Goal: Task Accomplishment & Management: Complete application form

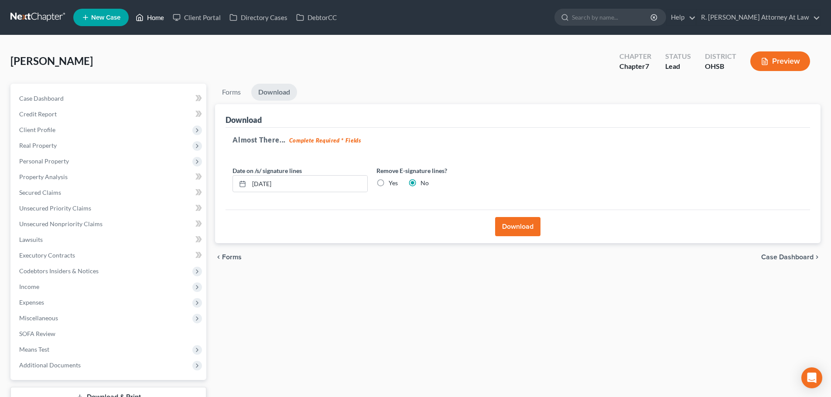
click at [153, 16] on link "Home" at bounding box center [149, 18] width 37 height 16
drag, startPoint x: 599, startPoint y: 21, endPoint x: 604, endPoint y: 18, distance: 5.7
click at [599, 20] on input "search" at bounding box center [612, 17] width 80 height 16
type input "davis"
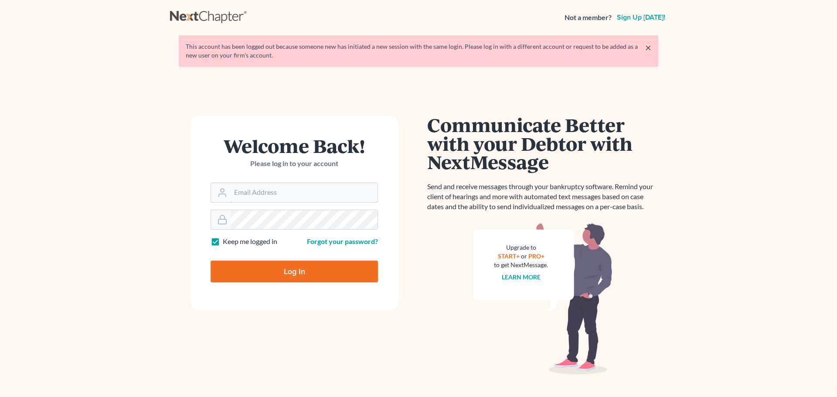
type input "[EMAIL_ADDRESS][DOMAIN_NAME]"
click at [288, 268] on input "Log In" at bounding box center [294, 272] width 167 height 22
type input "Thinking..."
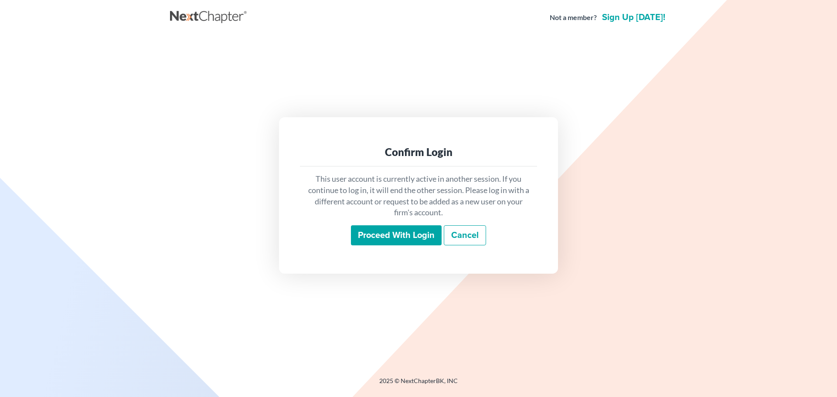
click at [392, 237] on input "Proceed with login" at bounding box center [396, 235] width 91 height 20
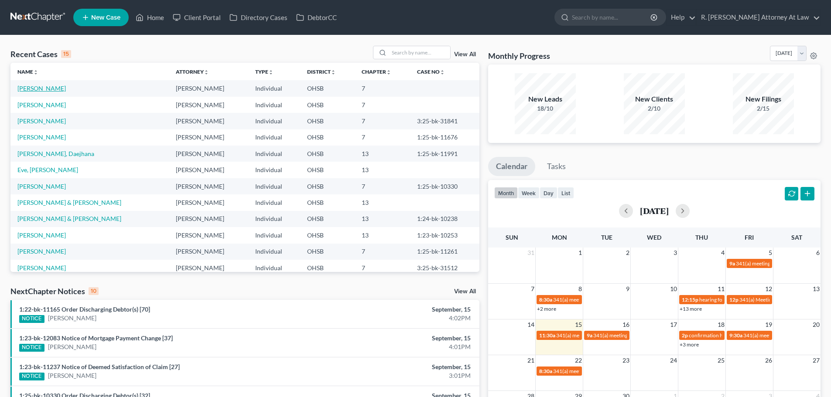
click at [37, 86] on link "Davis, Aisha" at bounding box center [41, 88] width 48 height 7
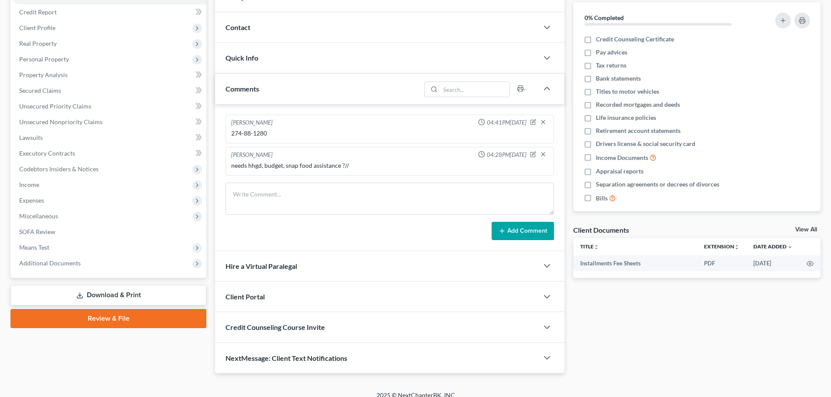
scroll to position [112, 0]
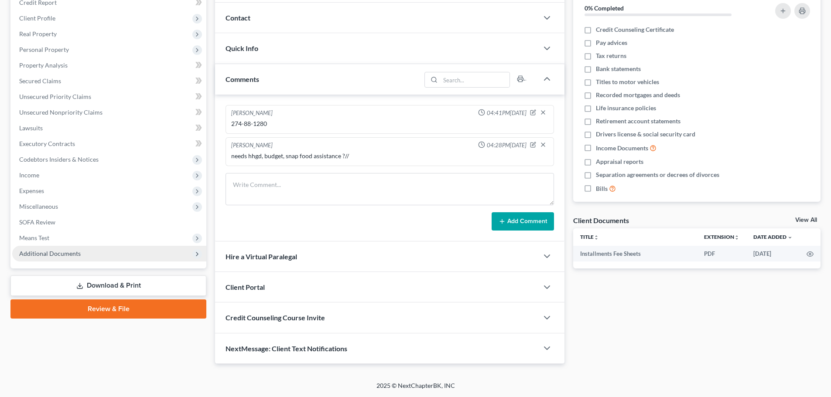
click at [58, 256] on span "Additional Documents" at bounding box center [49, 253] width 61 height 7
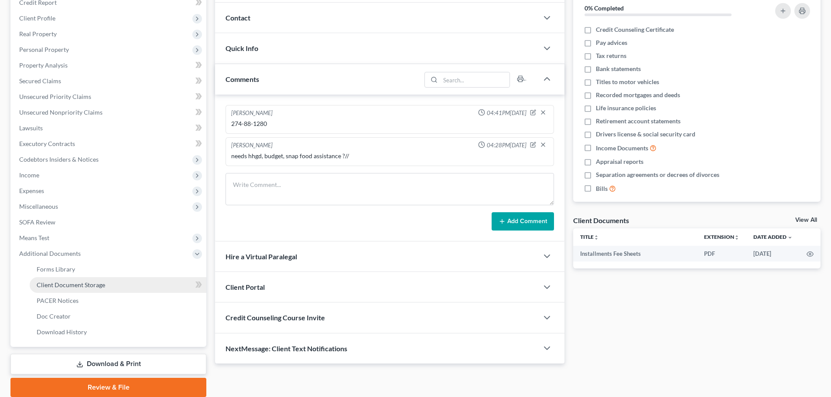
click at [68, 284] on span "Client Document Storage" at bounding box center [71, 284] width 68 height 7
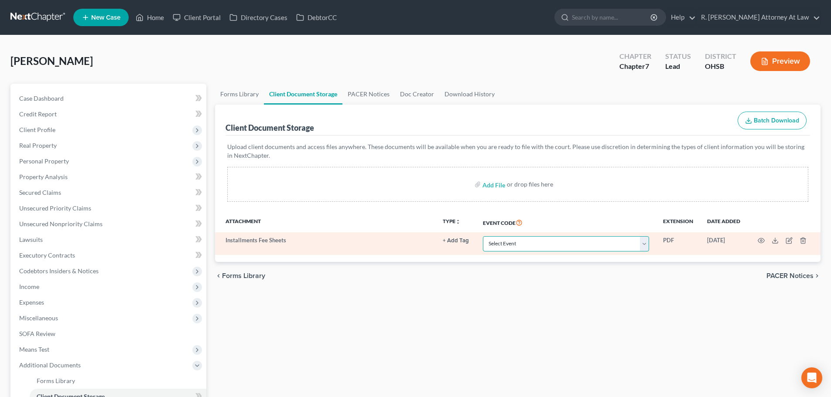
click at [527, 246] on select "Select Event 20 Largest Unsecured Creditors Amended Document Amended List of Cr…" at bounding box center [566, 243] width 166 height 15
select select "37"
click at [483, 236] on select "Select Event 20 Largest Unsecured Creditors Amended Document Amended List of Cr…" at bounding box center [566, 243] width 166 height 15
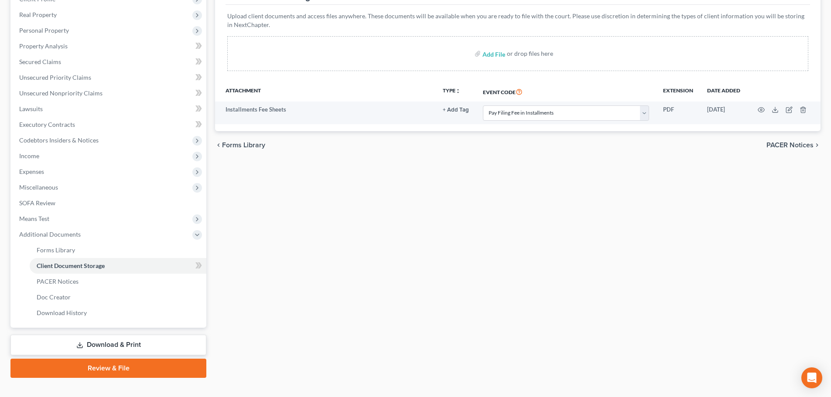
click at [125, 342] on link "Download & Print" at bounding box center [108, 345] width 196 height 20
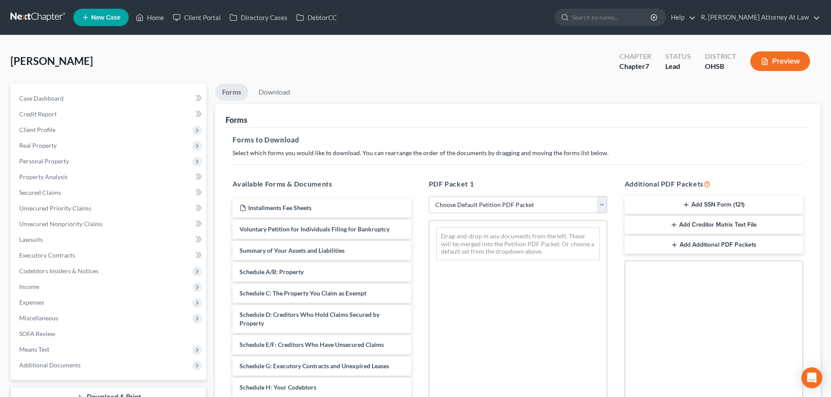
click at [706, 201] on button "Add SSN Form (121)" at bounding box center [713, 205] width 178 height 18
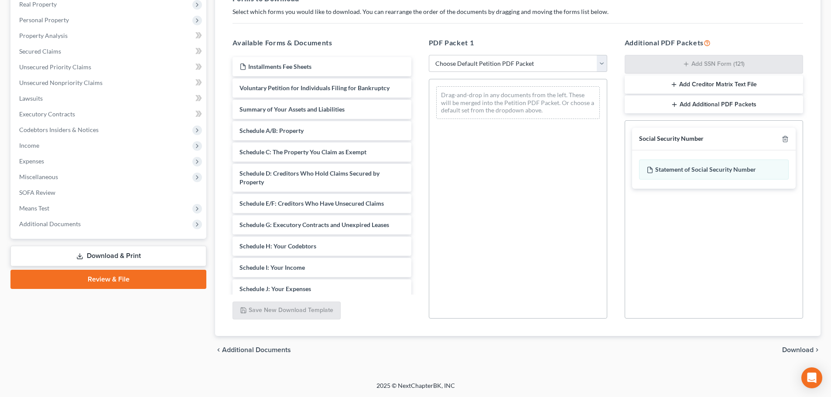
click at [796, 350] on span "Download" at bounding box center [797, 350] width 31 height 7
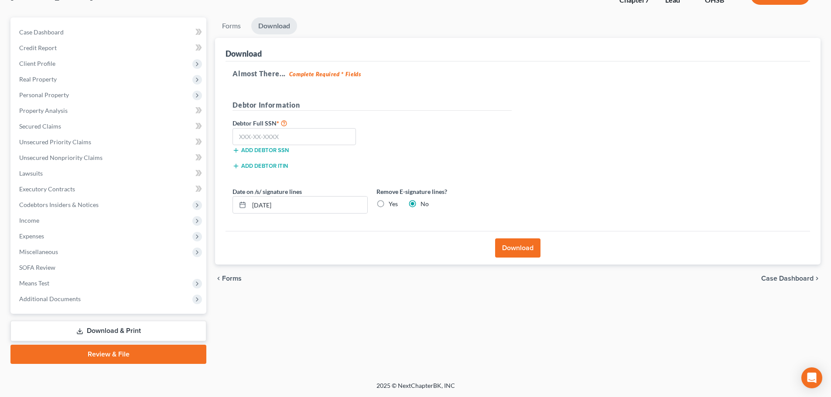
scroll to position [66, 0]
drag, startPoint x: 264, startPoint y: 140, endPoint x: 262, endPoint y: 136, distance: 4.9
click at [263, 140] on input "text" at bounding box center [293, 136] width 123 height 17
type input "274-88-1280"
click at [514, 246] on button "Download" at bounding box center [517, 248] width 45 height 19
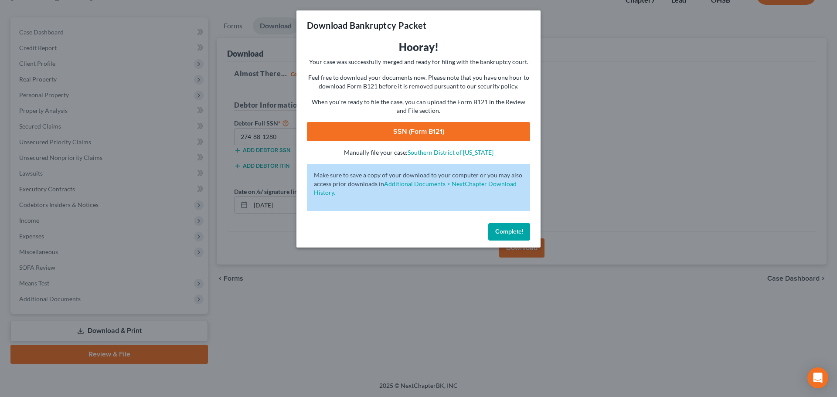
click at [430, 132] on link "SSN (Form B121)" at bounding box center [418, 131] width 223 height 19
click at [515, 236] on button "Complete!" at bounding box center [509, 231] width 42 height 17
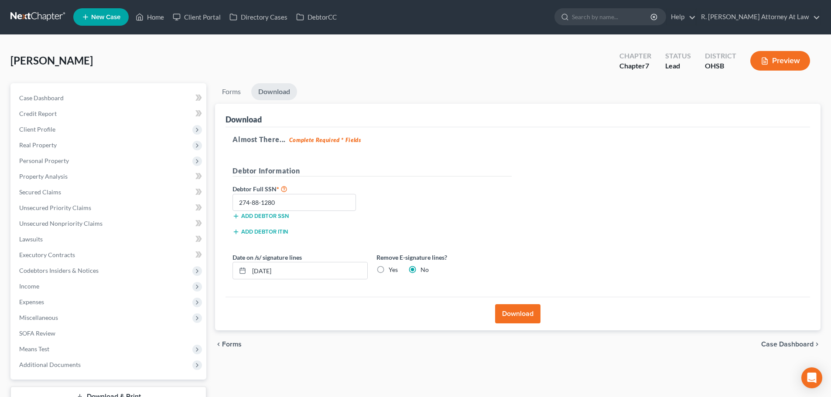
scroll to position [0, 0]
click at [47, 116] on span "Credit Report" at bounding box center [38, 113] width 38 height 7
click at [44, 130] on span "Client Profile" at bounding box center [37, 129] width 36 height 7
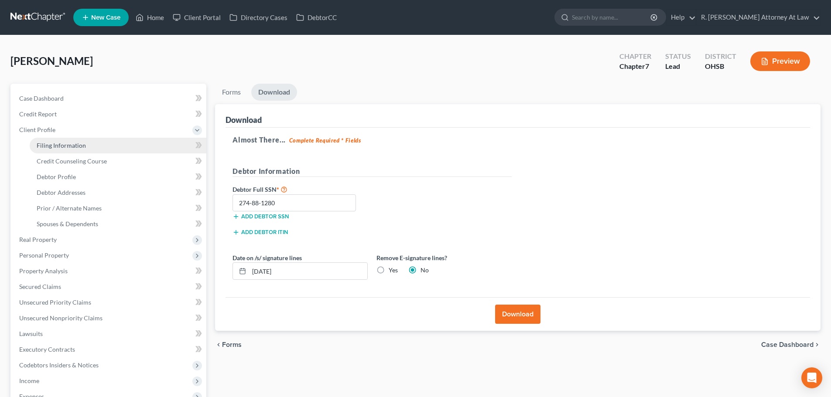
click at [44, 148] on span "Filing Information" at bounding box center [61, 145] width 49 height 7
select select "1"
select select "0"
select select "36"
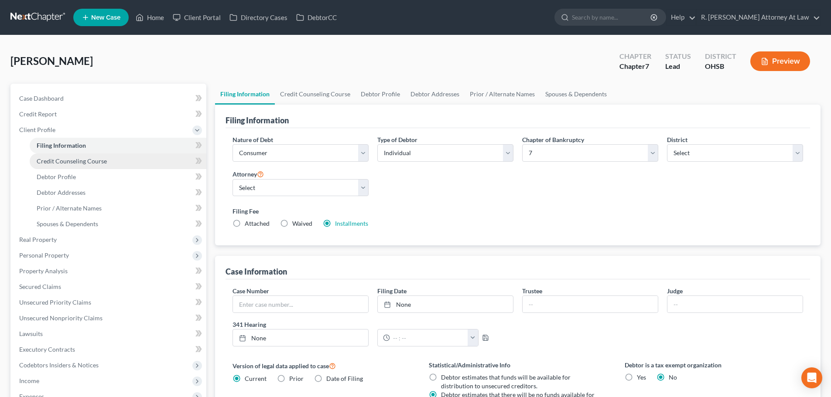
click at [93, 164] on span "Credit Counseling Course" at bounding box center [72, 160] width 70 height 7
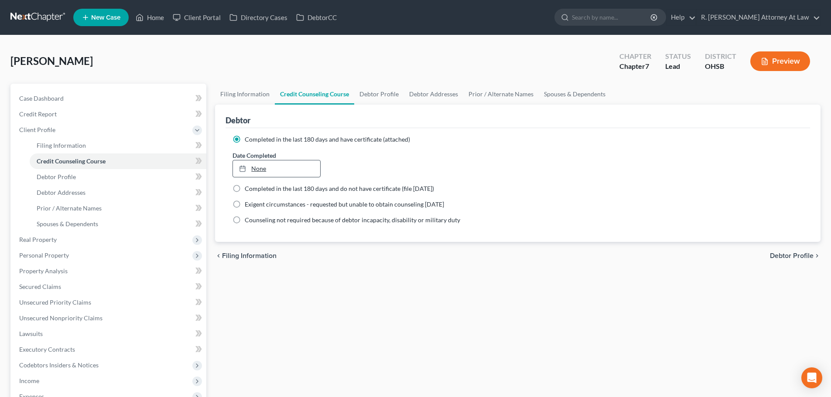
type input "9/15/2025"
click at [265, 168] on link "None" at bounding box center [276, 168] width 87 height 17
click at [380, 93] on link "Debtor Profile" at bounding box center [379, 94] width 50 height 21
select select "0"
select select "4"
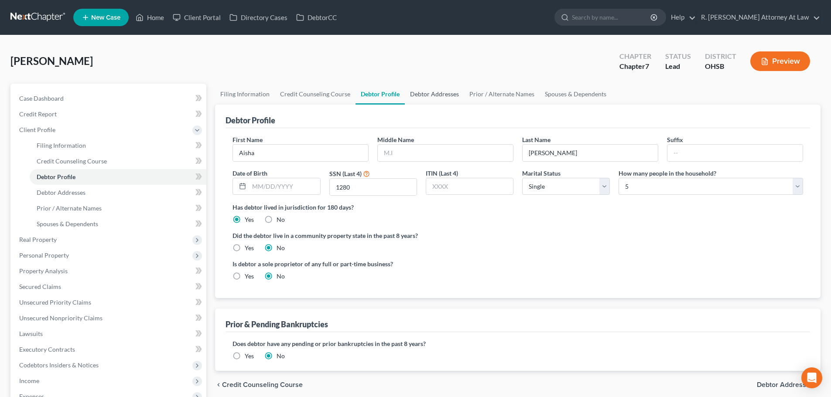
click at [437, 95] on link "Debtor Addresses" at bounding box center [434, 94] width 59 height 21
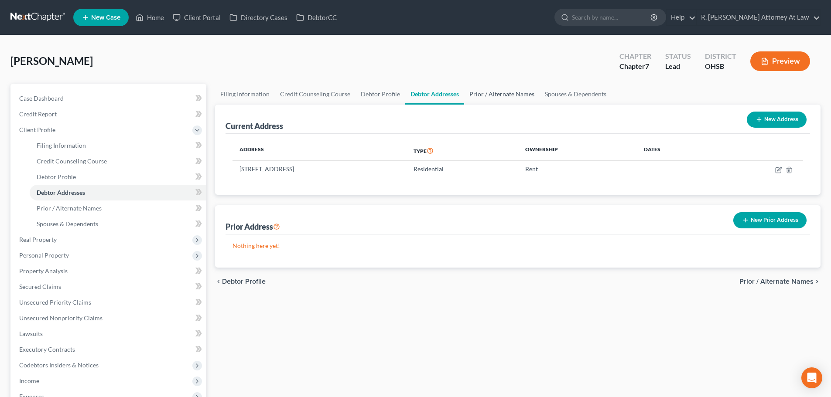
click at [490, 90] on link "Prior / Alternate Names" at bounding box center [501, 94] width 75 height 21
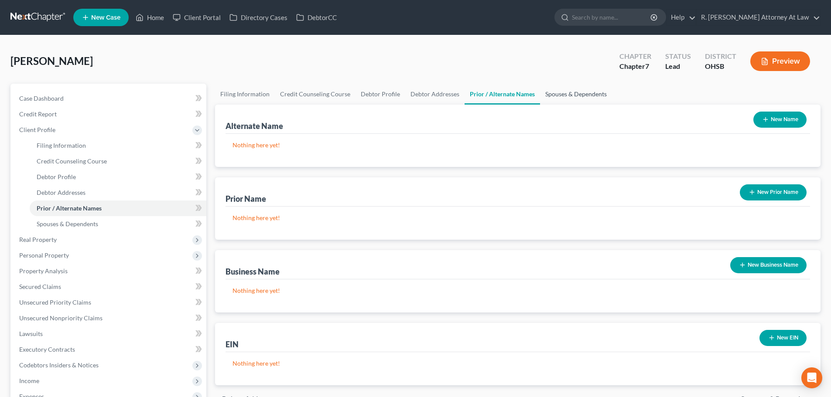
click at [553, 93] on link "Spouses & Dependents" at bounding box center [576, 94] width 72 height 21
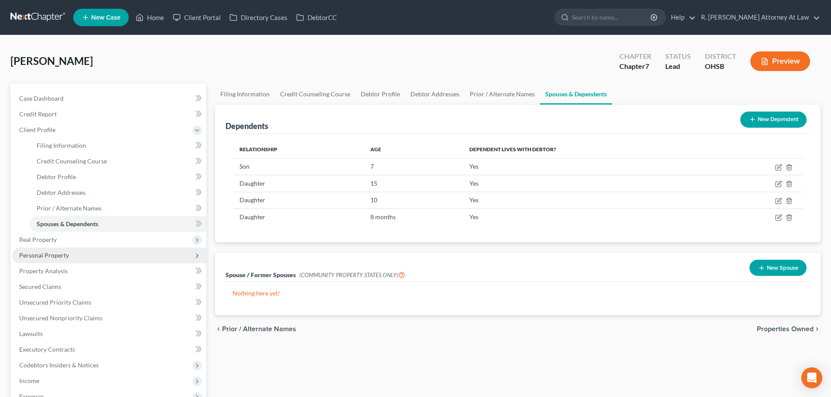
click at [35, 249] on span "Personal Property" at bounding box center [109, 256] width 194 height 16
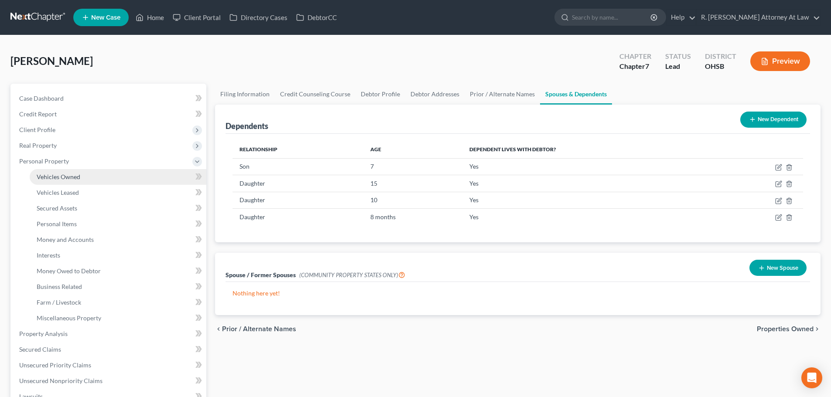
click at [58, 169] on link "Vehicles Owned" at bounding box center [118, 177] width 177 height 16
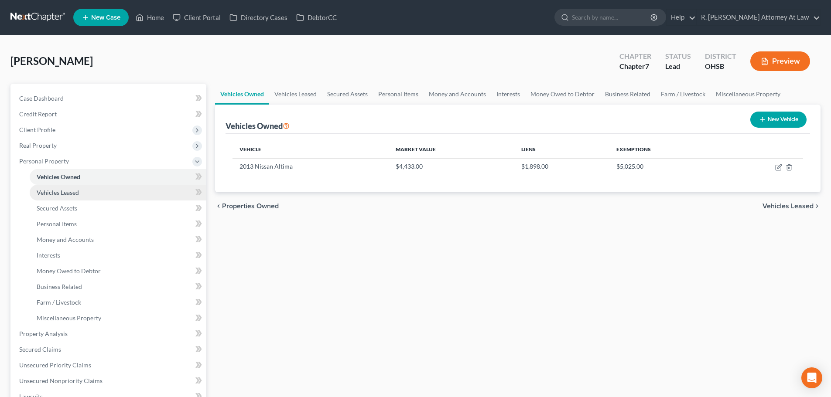
click at [63, 190] on span "Vehicles Leased" at bounding box center [58, 192] width 42 height 7
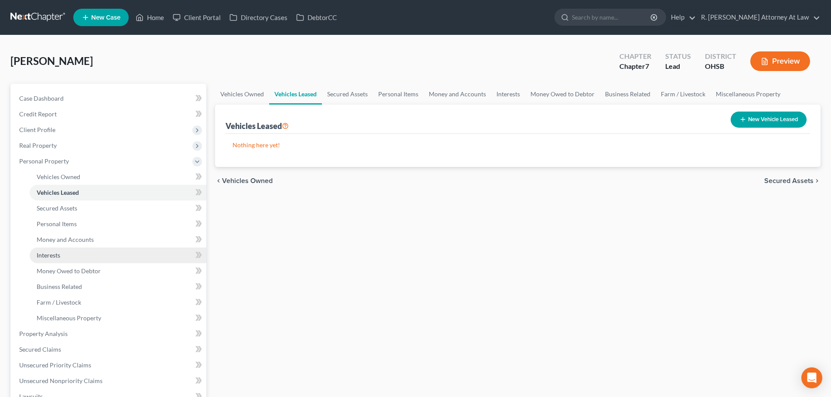
click at [54, 256] on span "Interests" at bounding box center [49, 255] width 24 height 7
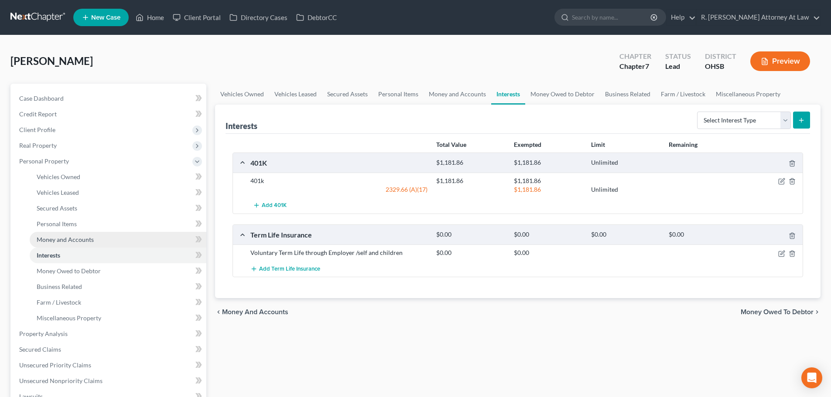
click at [53, 242] on span "Money and Accounts" at bounding box center [65, 239] width 57 height 7
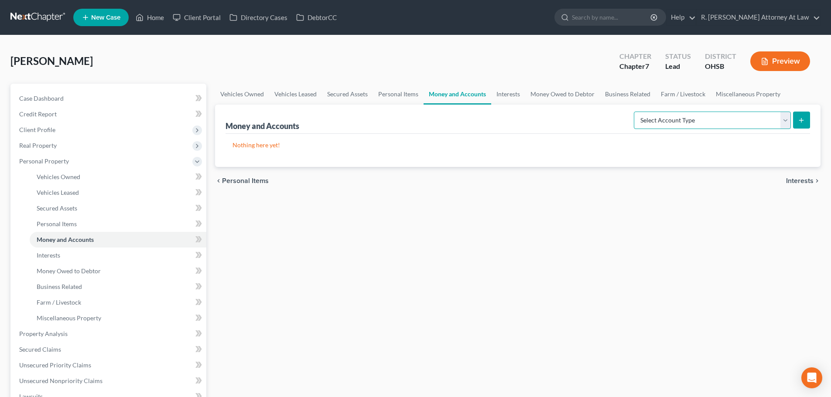
click at [700, 119] on select "Select Account Type Brokerage Cash on Hand Certificates of Deposit Checking Acc…" at bounding box center [712, 120] width 157 height 17
select select "checking"
click at [635, 112] on select "Select Account Type Brokerage Cash on Hand Certificates of Deposit Checking Acc…" at bounding box center [712, 120] width 157 height 17
click at [802, 121] on icon "submit" at bounding box center [801, 120] width 7 height 7
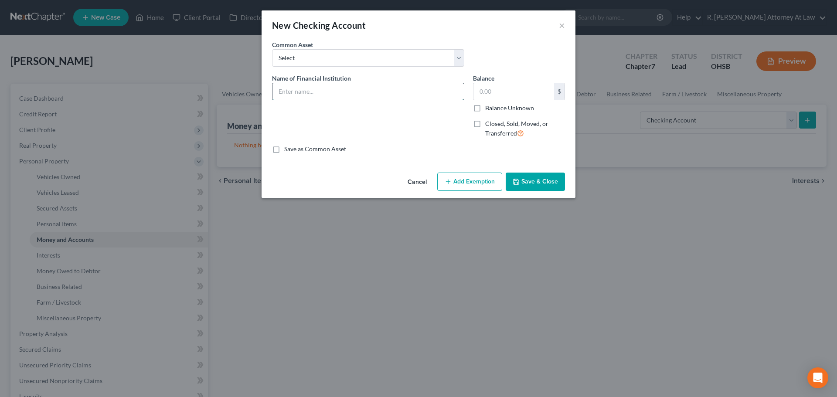
click at [315, 94] on input "text" at bounding box center [368, 91] width 191 height 17
type input "Kemba Credit Union Checking"
drag, startPoint x: 528, startPoint y: 177, endPoint x: 543, endPoint y: 177, distance: 15.3
click at [528, 178] on button "Save & Close" at bounding box center [535, 182] width 59 height 18
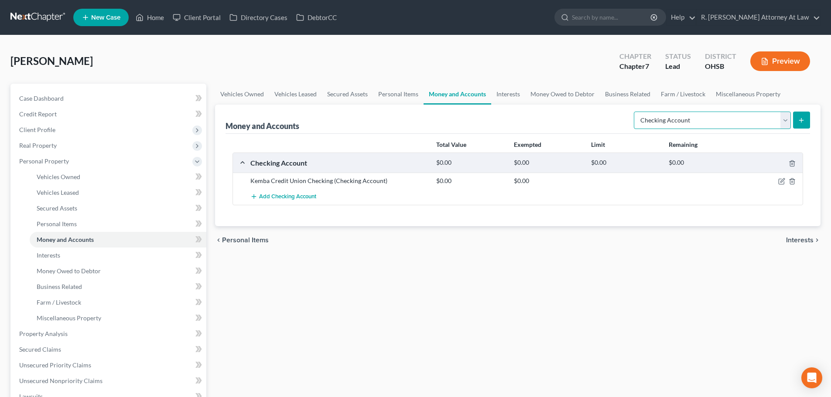
click at [723, 123] on select "Select Account Type Brokerage Cash on Hand Certificates of Deposit Checking Acc…" at bounding box center [712, 120] width 157 height 17
click at [511, 207] on div "Total Value Exempted Limit Remaining Checking Account $0.00 $0.00 $0.00 $0.00 K…" at bounding box center [517, 180] width 584 height 92
click at [67, 240] on span "Money and Accounts" at bounding box center [65, 239] width 57 height 7
click at [46, 251] on link "Interests" at bounding box center [118, 256] width 177 height 16
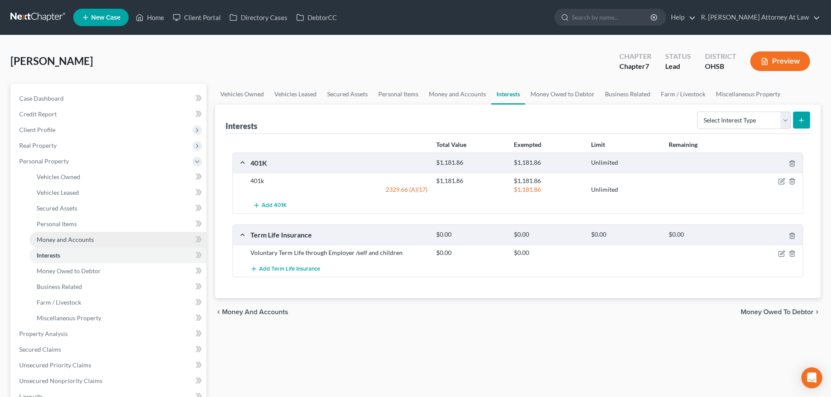
click at [47, 239] on span "Money and Accounts" at bounding box center [65, 239] width 57 height 7
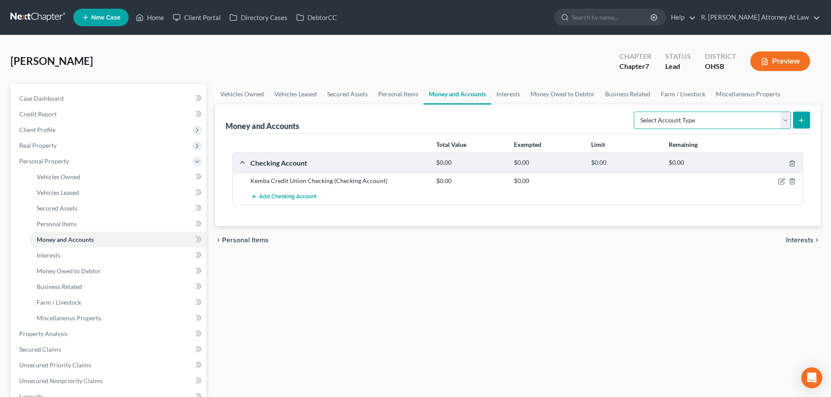
click at [647, 124] on select "Select Account Type Brokerage Cash on Hand Certificates of Deposit Checking Acc…" at bounding box center [712, 120] width 157 height 17
select select "savings"
click at [635, 112] on select "Select Account Type Brokerage Cash on Hand Certificates of Deposit Checking Acc…" at bounding box center [712, 120] width 157 height 17
click at [804, 119] on icon "submit" at bounding box center [801, 120] width 7 height 7
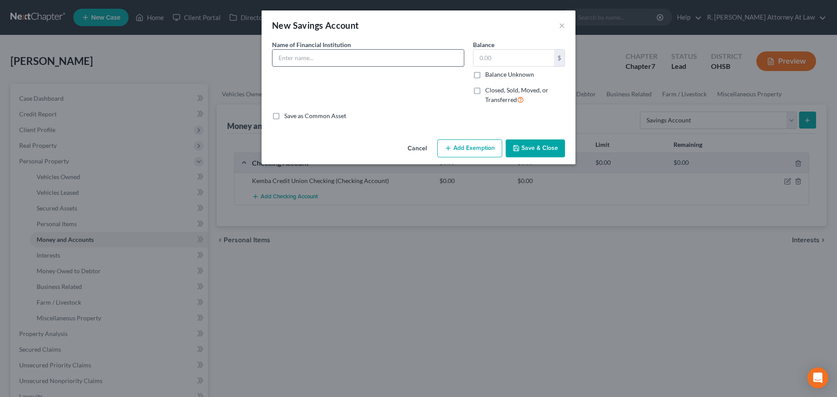
drag, startPoint x: 329, startPoint y: 60, endPoint x: 323, endPoint y: 60, distance: 6.1
click at [329, 60] on input "text" at bounding box center [368, 58] width 191 height 17
type input "Kemba Credit Union Savings"
click at [522, 144] on button "Save & Close" at bounding box center [535, 149] width 59 height 18
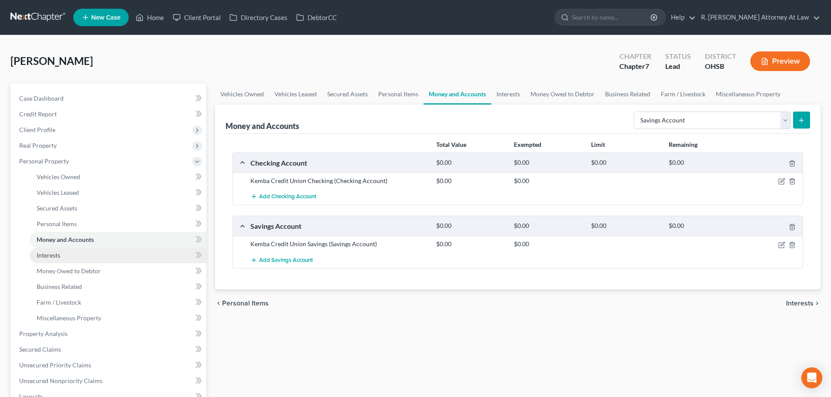
click at [60, 248] on link "Interests" at bounding box center [118, 256] width 177 height 16
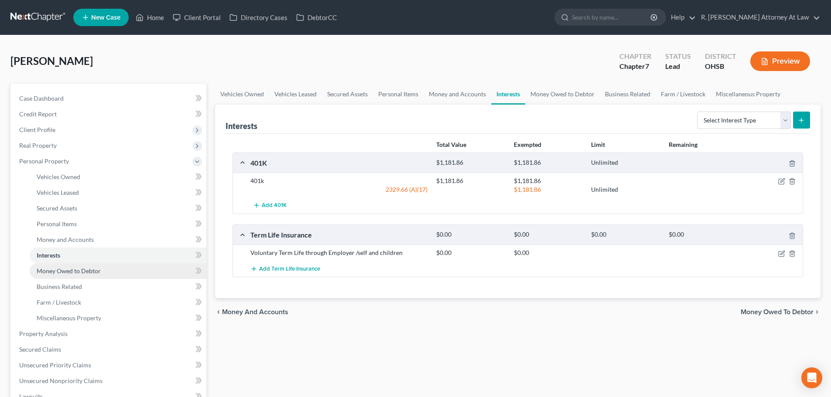
click at [55, 269] on span "Money Owed to Debtor" at bounding box center [69, 270] width 64 height 7
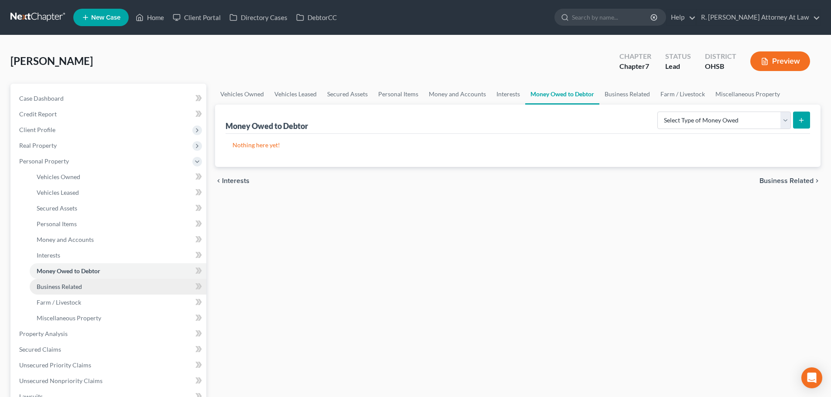
click at [46, 291] on link "Business Related" at bounding box center [118, 287] width 177 height 16
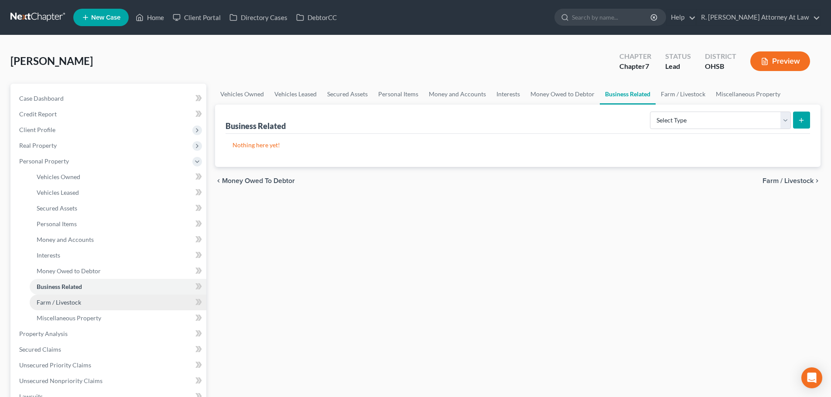
click at [46, 303] on span "Farm / Livestock" at bounding box center [59, 302] width 44 height 7
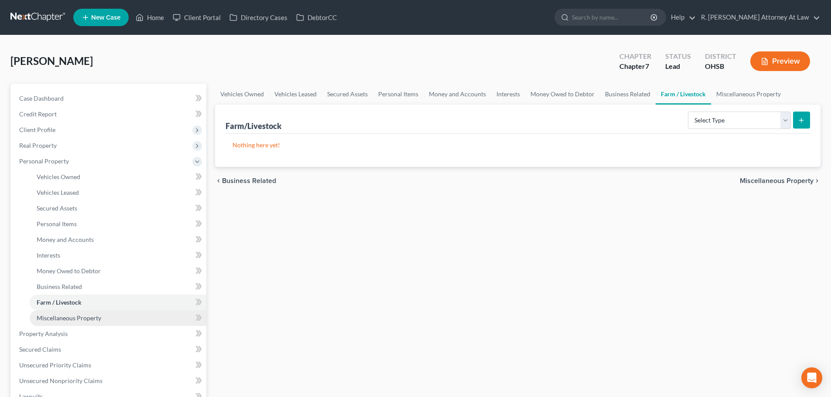
click at [51, 317] on span "Miscellaneous Property" at bounding box center [69, 317] width 65 height 7
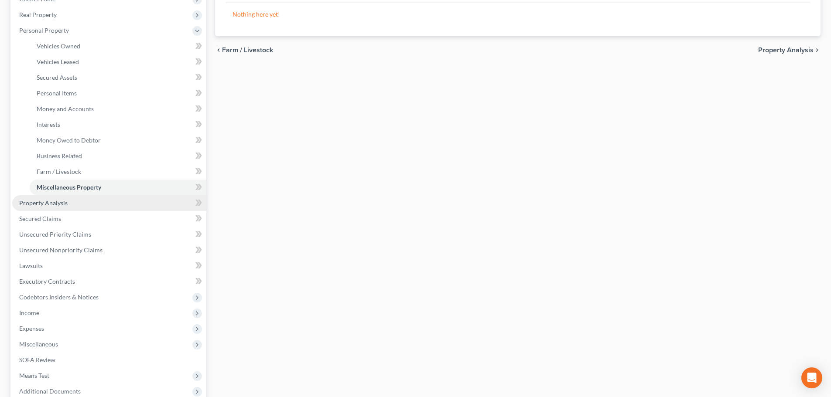
click at [50, 200] on span "Property Analysis" at bounding box center [43, 202] width 48 height 7
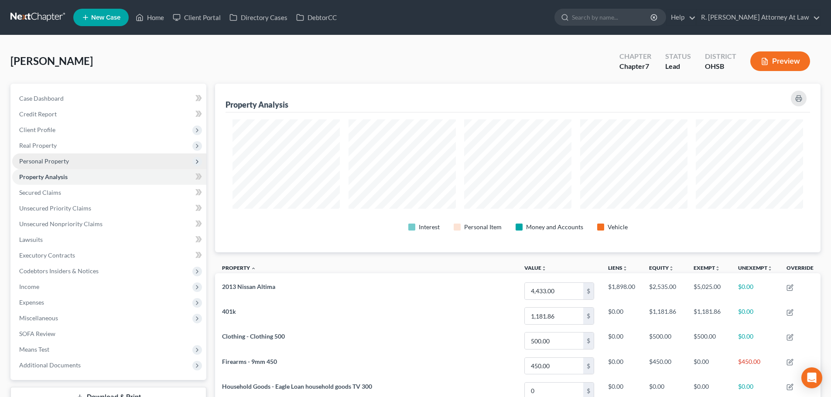
click at [41, 159] on span "Personal Property" at bounding box center [44, 160] width 50 height 7
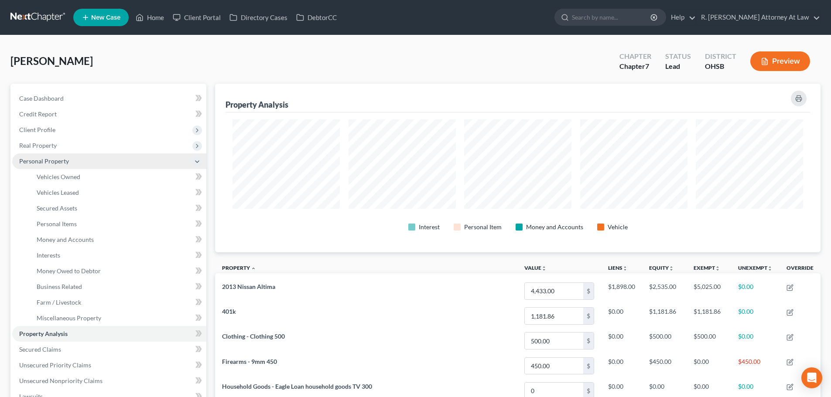
click at [43, 164] on span "Personal Property" at bounding box center [44, 160] width 50 height 7
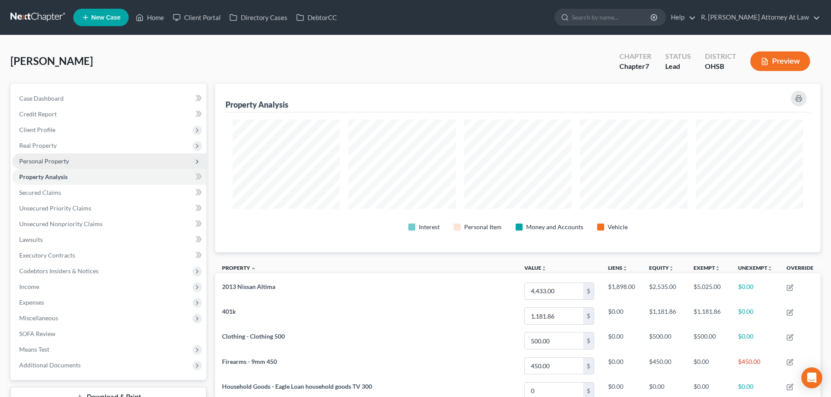
click at [41, 160] on span "Personal Property" at bounding box center [44, 160] width 50 height 7
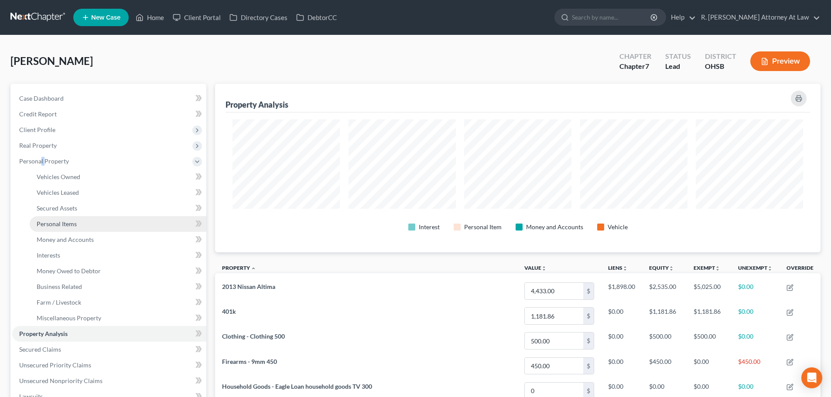
click at [48, 219] on link "Personal Items" at bounding box center [118, 224] width 177 height 16
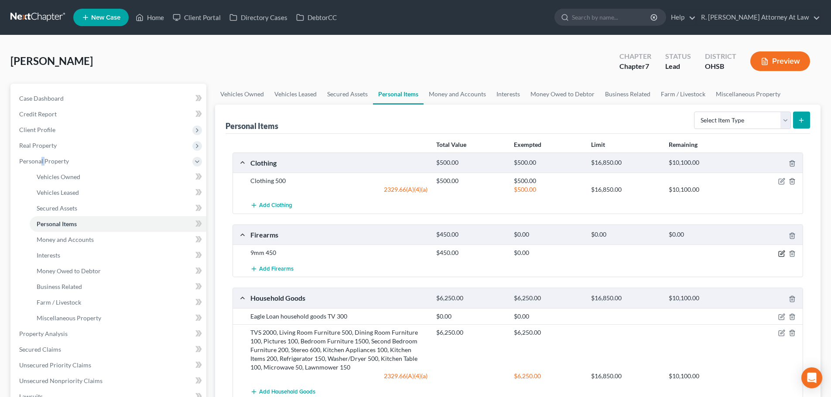
click at [780, 253] on icon "button" at bounding box center [781, 253] width 7 height 7
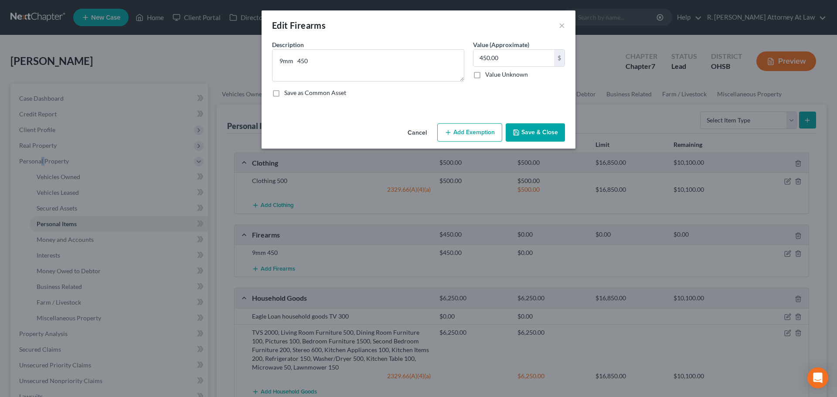
click at [455, 127] on button "Add Exemption" at bounding box center [469, 132] width 65 height 18
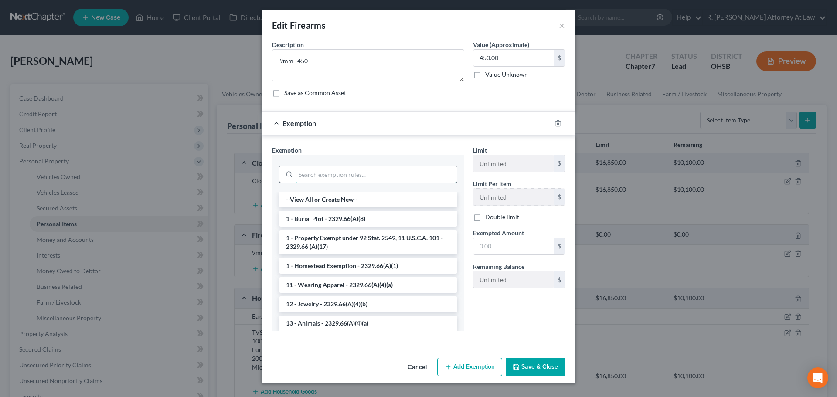
click at [309, 179] on input "search" at bounding box center [376, 174] width 161 height 17
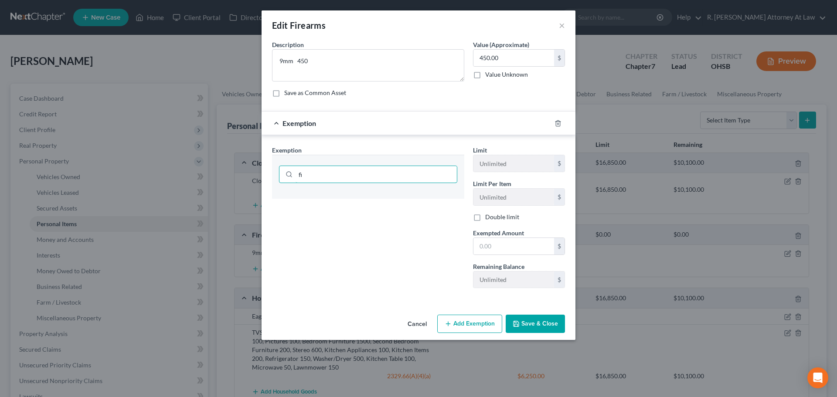
type input "f"
type input "house"
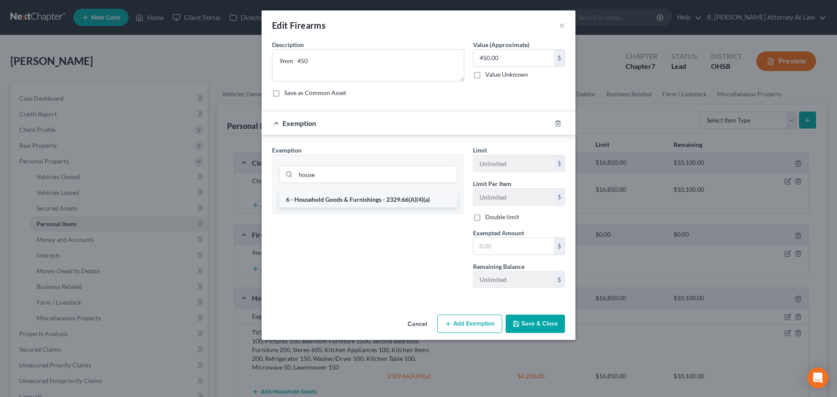
click at [339, 195] on li "6 - Household Goods & Furnishings - 2329.66(A)(4)(a)" at bounding box center [368, 200] width 178 height 16
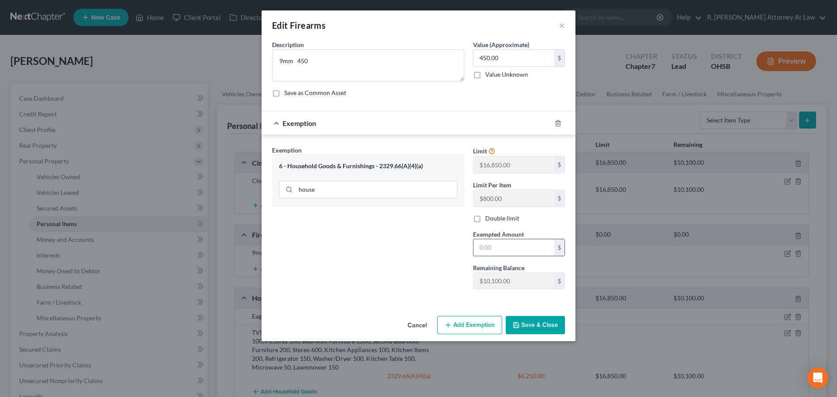
click at [489, 243] on input "text" at bounding box center [514, 247] width 81 height 17
type input "450"
click at [522, 325] on button "Save & Close" at bounding box center [535, 325] width 59 height 18
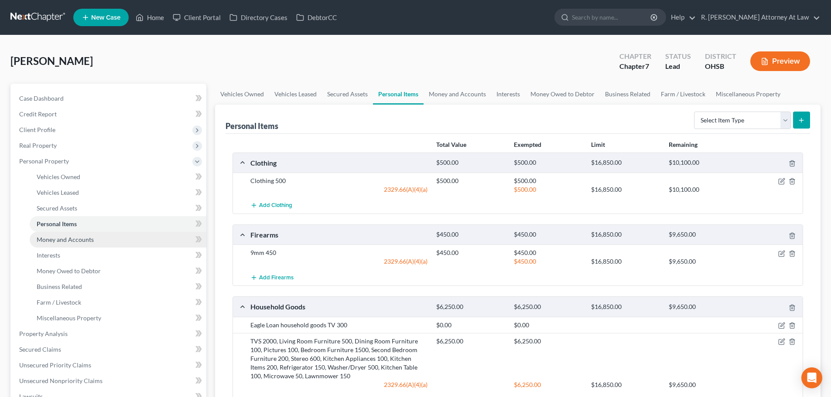
click at [67, 240] on span "Money and Accounts" at bounding box center [65, 239] width 57 height 7
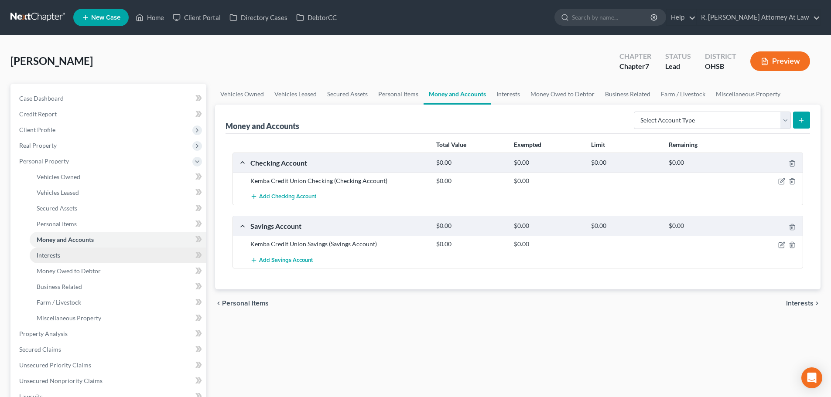
click at [51, 254] on span "Interests" at bounding box center [49, 255] width 24 height 7
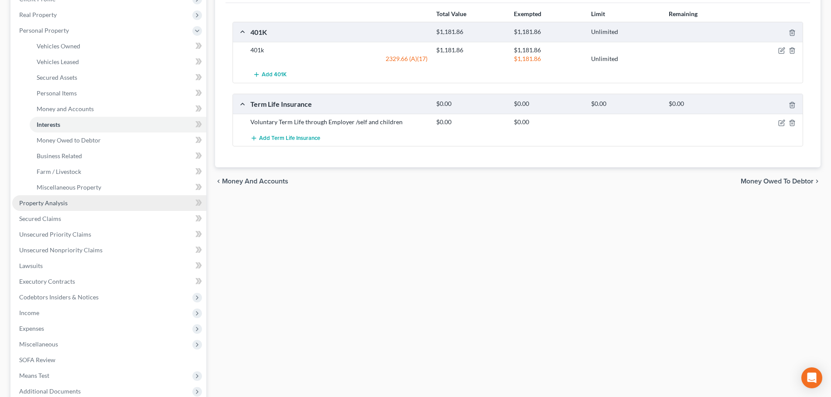
click at [45, 199] on span "Property Analysis" at bounding box center [43, 202] width 48 height 7
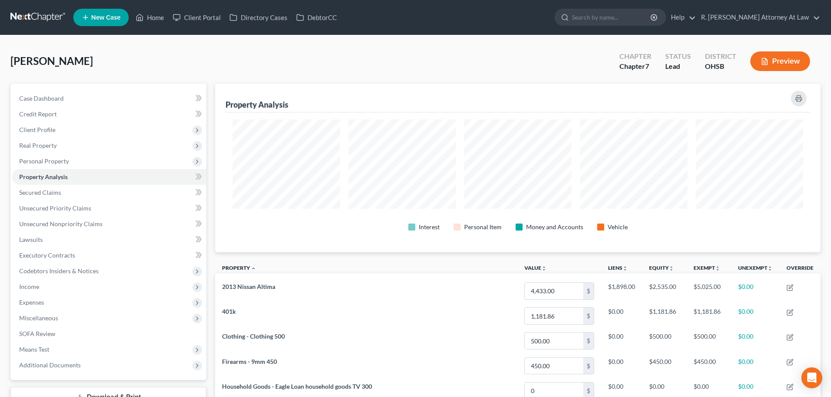
scroll to position [169, 605]
click at [29, 238] on span "Lawsuits" at bounding box center [31, 239] width 24 height 7
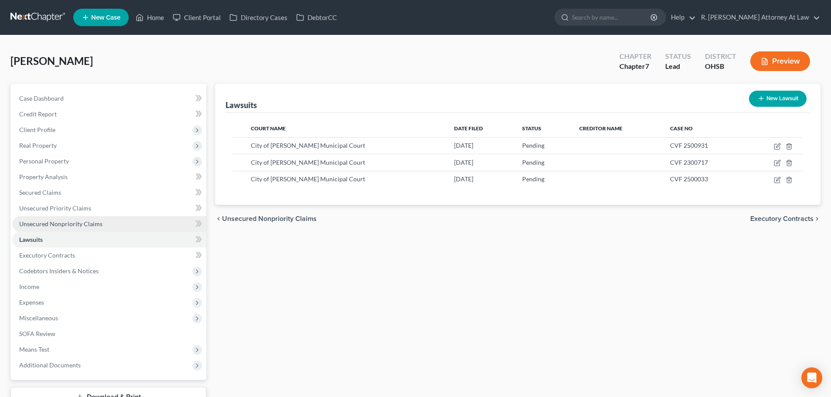
click at [60, 222] on span "Unsecured Nonpriority Claims" at bounding box center [60, 223] width 83 height 7
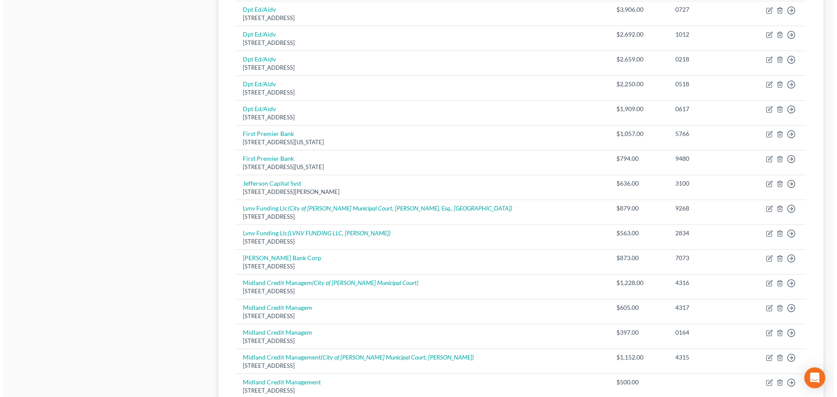
scroll to position [480, 0]
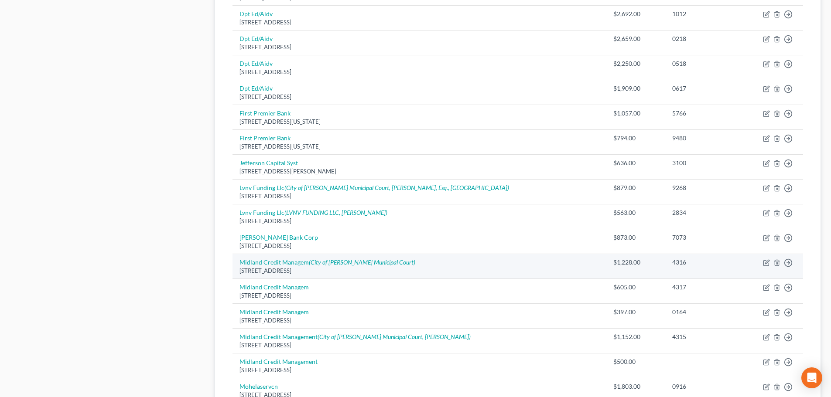
click at [326, 266] on td "Midland Credit Managem (City of Hamilton Municipal Court) 320 E Big Beaver Rd S…" at bounding box center [419, 266] width 374 height 25
click at [325, 262] on icon "(City of Hamilton Municipal Court)" at bounding box center [362, 262] width 106 height 7
select select "23"
select select "1"
select select "0"
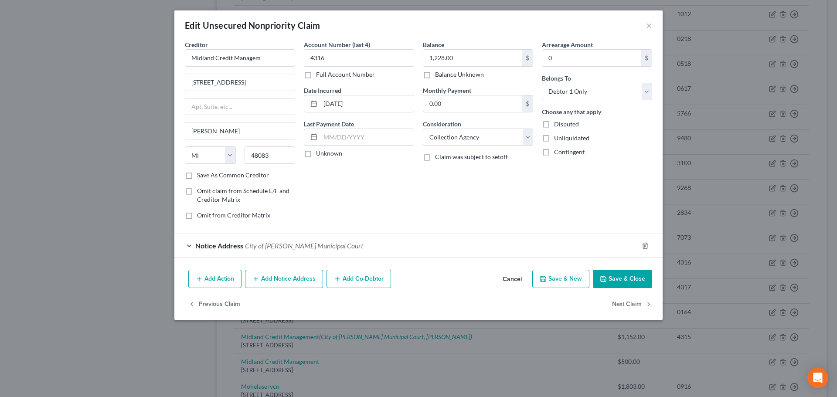
click at [384, 246] on div "Notice Address City of Hamilton Municipal Court" at bounding box center [406, 245] width 464 height 23
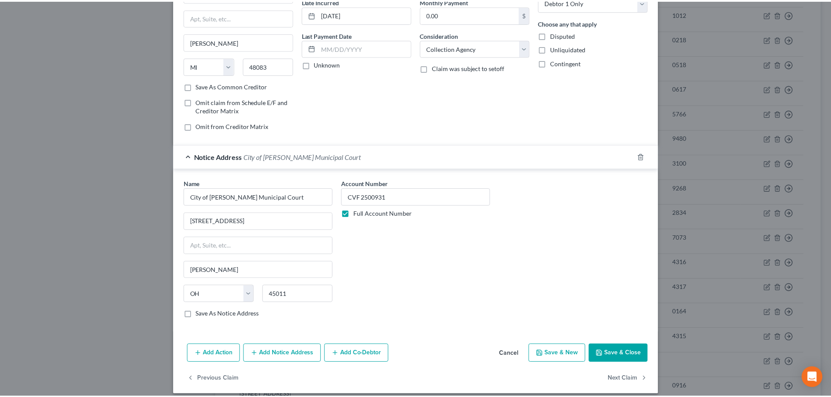
scroll to position [97, 0]
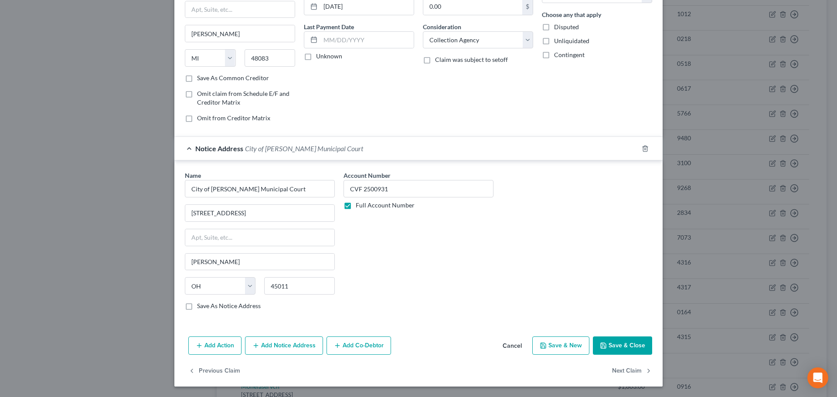
click at [621, 347] on button "Save & Close" at bounding box center [622, 346] width 59 height 18
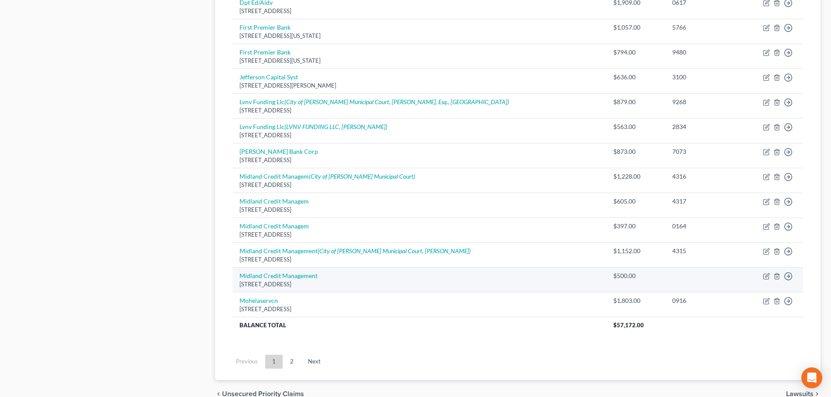
scroll to position [610, 0]
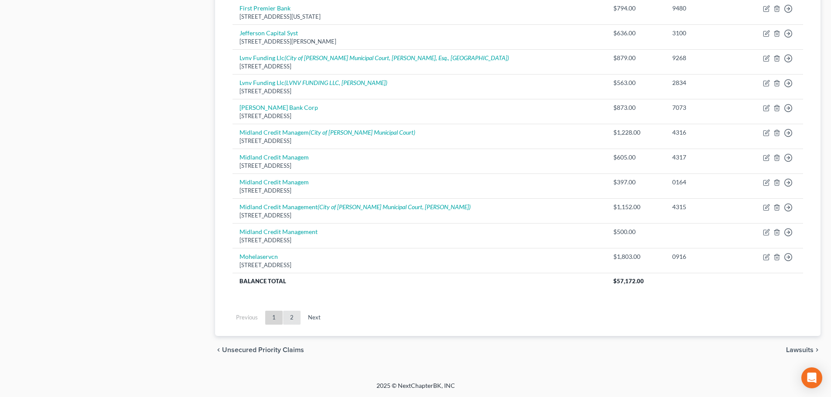
click at [292, 317] on link "2" at bounding box center [291, 318] width 17 height 14
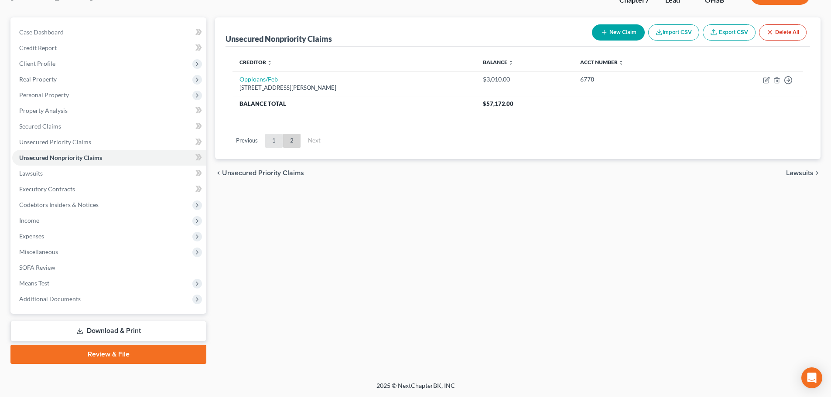
click at [270, 141] on link "1" at bounding box center [273, 141] width 17 height 14
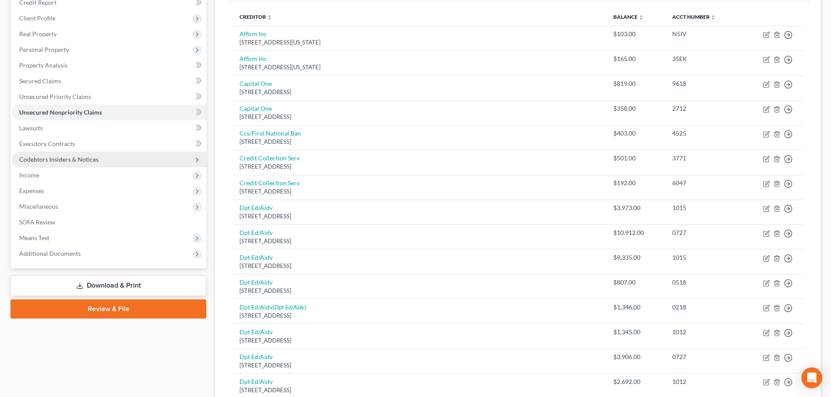
scroll to position [87, 0]
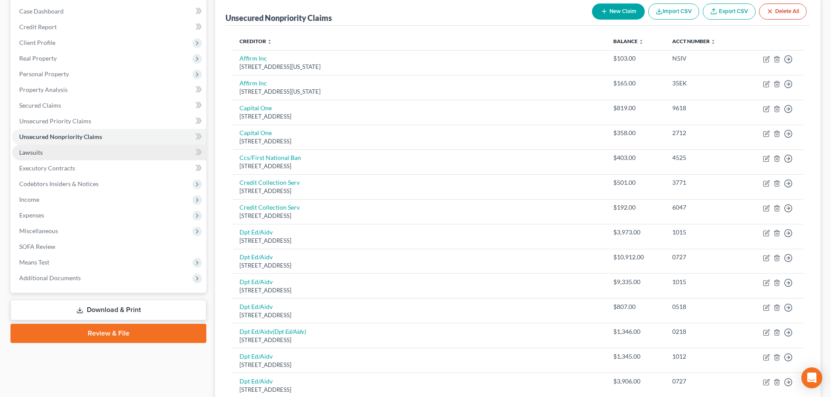
click at [51, 147] on link "Lawsuits" at bounding box center [109, 153] width 194 height 16
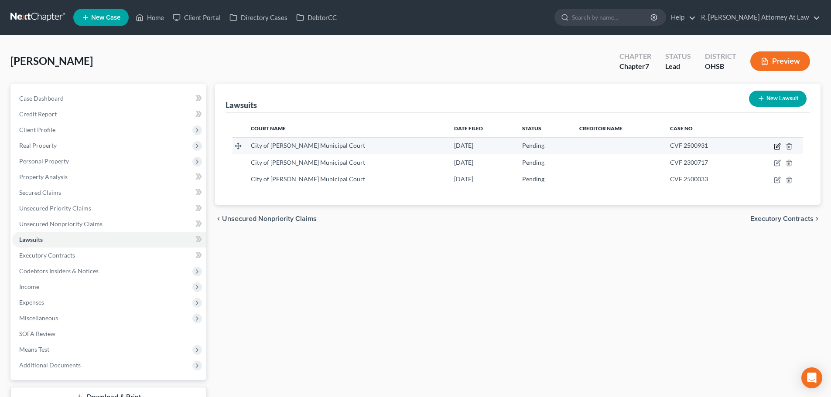
click at [776, 147] on icon "button" at bounding box center [778, 145] width 4 height 4
select select "36"
select select "0"
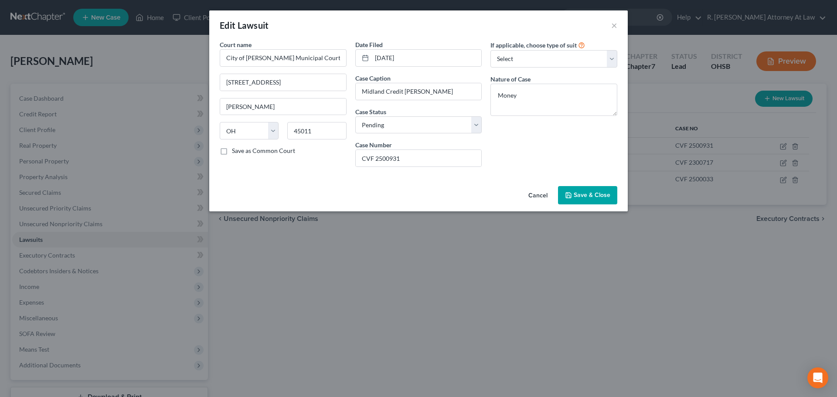
click at [584, 198] on span "Save & Close" at bounding box center [592, 194] width 37 height 7
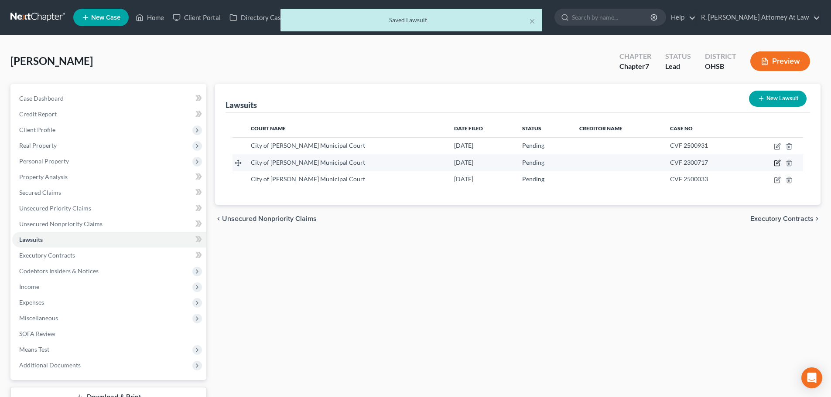
click at [776, 163] on icon "button" at bounding box center [778, 162] width 4 height 4
select select "36"
select select "0"
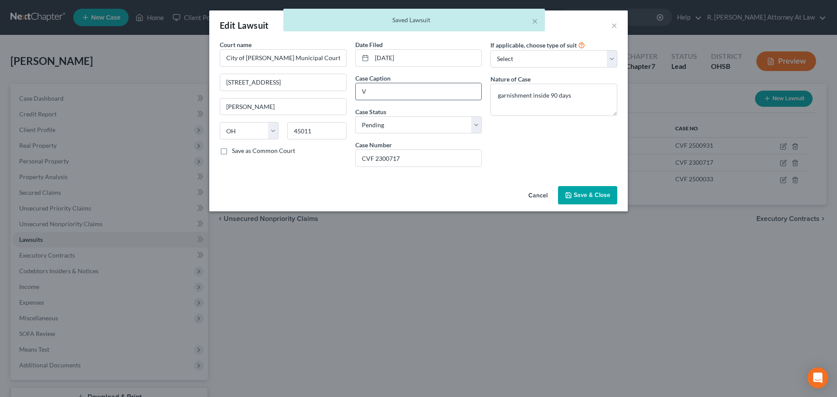
click at [392, 95] on input "V" at bounding box center [419, 91] width 126 height 17
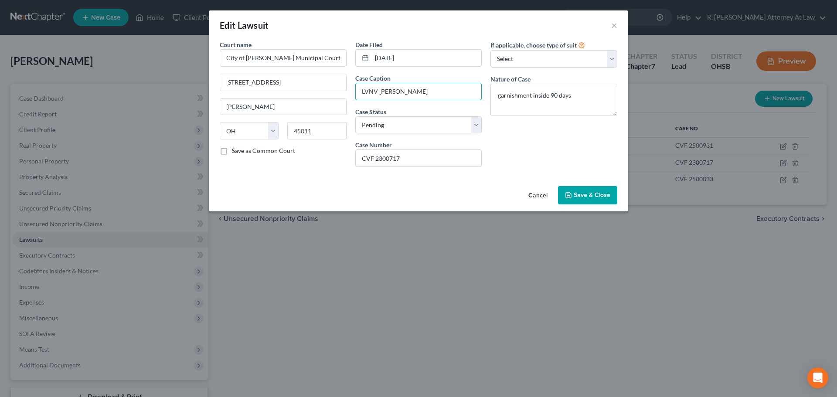
type input "LVNV v. Davis"
click at [583, 198] on span "Save & Close" at bounding box center [592, 194] width 37 height 7
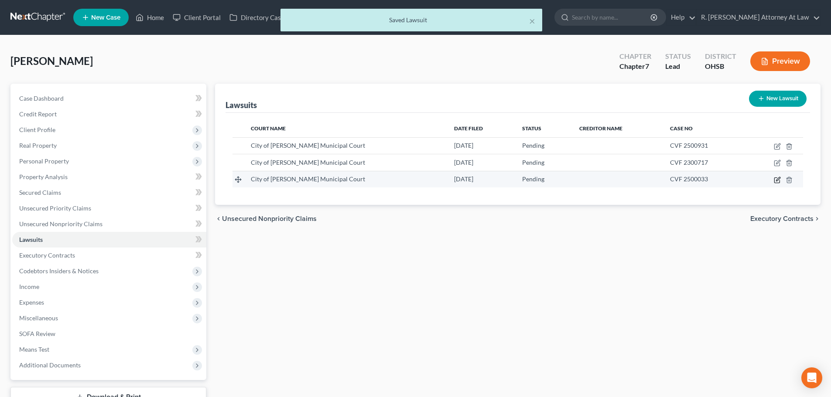
click at [776, 180] on icon "button" at bounding box center [777, 180] width 7 height 7
select select "36"
select select "0"
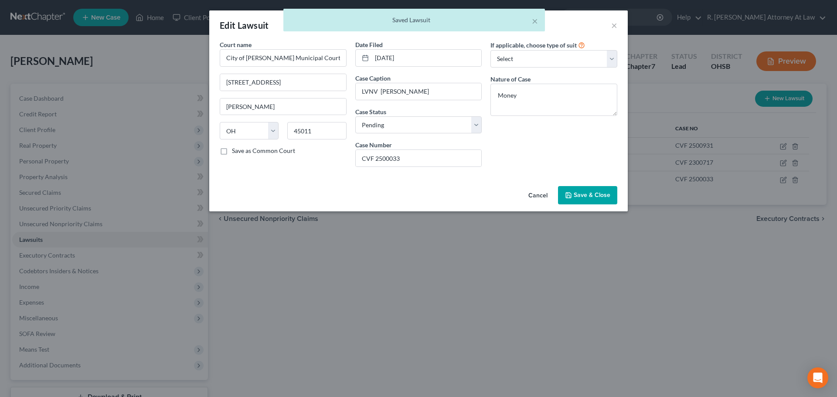
click at [579, 193] on span "Save & Close" at bounding box center [592, 194] width 37 height 7
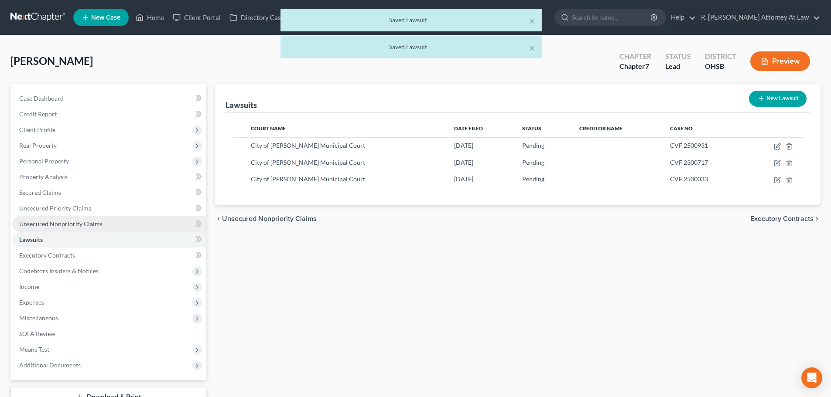
click at [35, 222] on span "Unsecured Nonpriority Claims" at bounding box center [60, 223] width 83 height 7
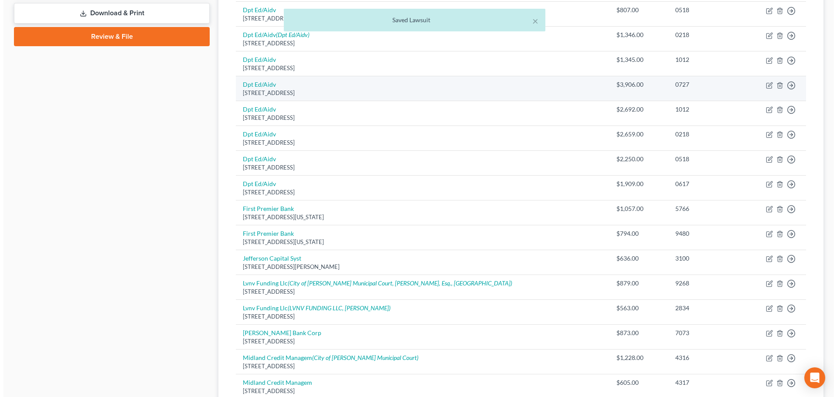
scroll to position [436, 0]
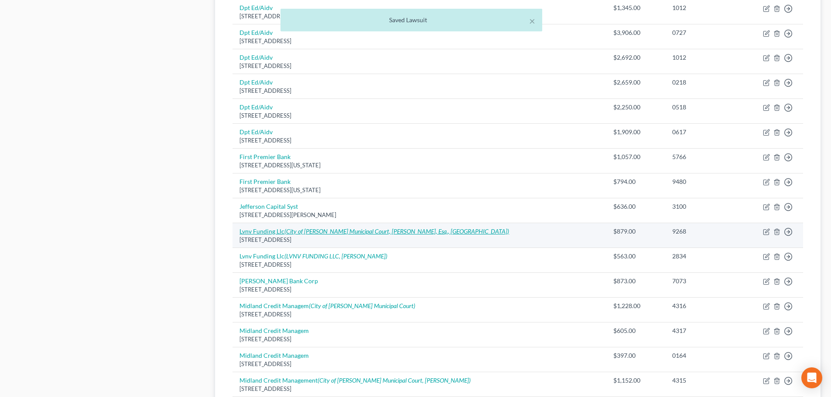
click at [328, 229] on icon "(City of Hamilton Municipal Court, Andrew Beier, Esq., Lvnv)" at bounding box center [396, 231] width 225 height 7
select select "42"
select select "0"
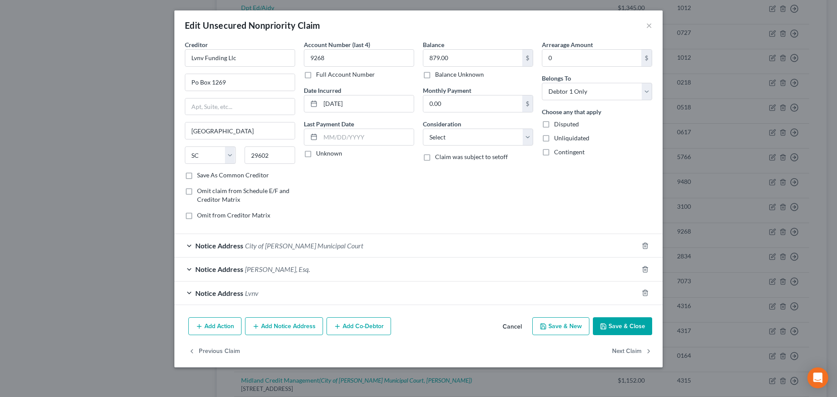
click at [314, 273] on div "Notice Address Andrew Beier, Esq." at bounding box center [406, 269] width 464 height 23
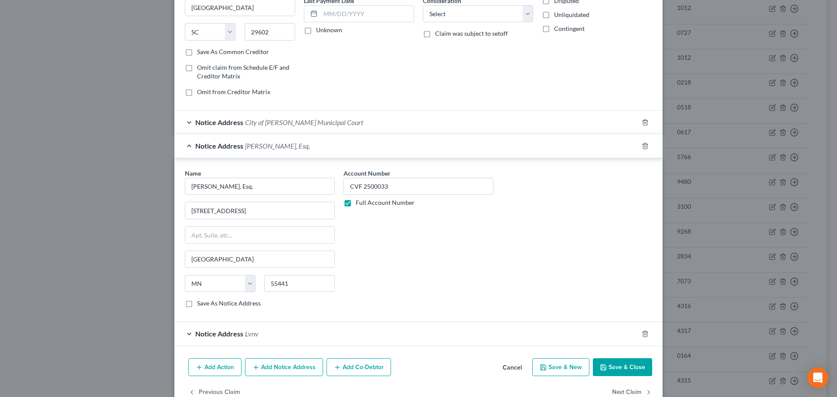
scroll to position [145, 0]
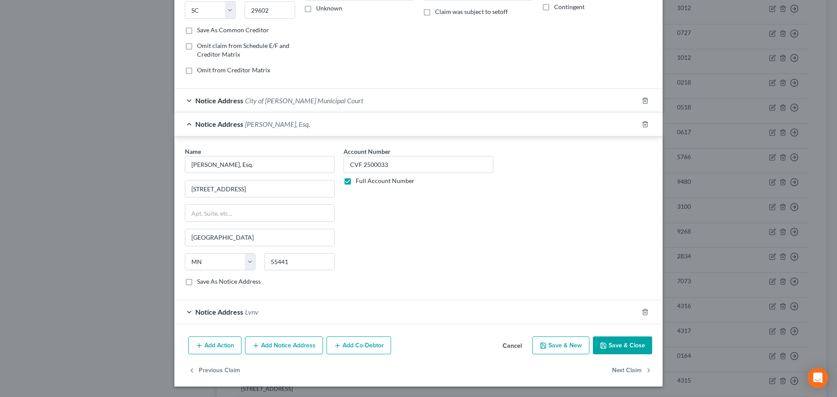
click at [610, 344] on button "Save & Close" at bounding box center [622, 346] width 59 height 18
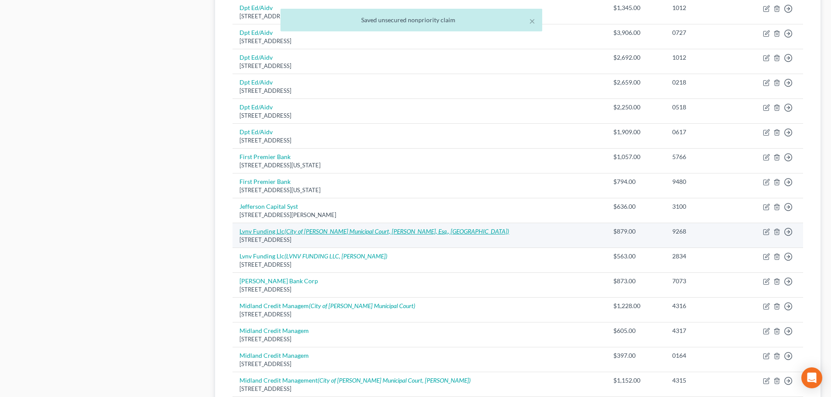
click at [307, 232] on icon "(City of Hamilton Municipal Court, Andrew Beier, Esq., Lvnv)" at bounding box center [396, 231] width 225 height 7
select select "42"
select select "0"
select select "36"
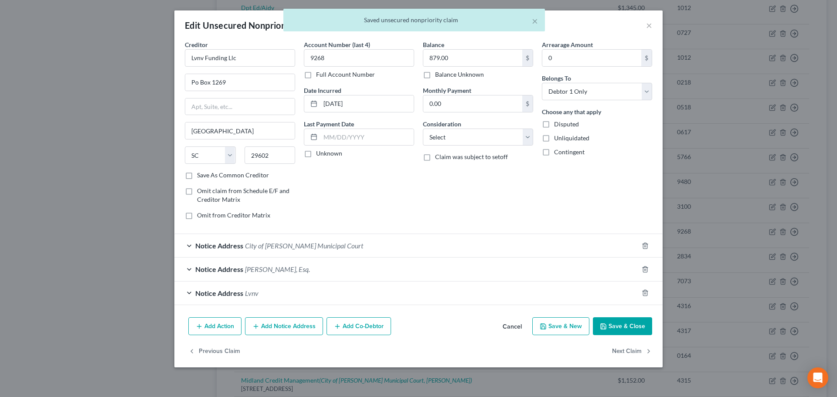
click at [323, 248] on span "City of Hamilton Municipal Court" at bounding box center [304, 246] width 118 height 8
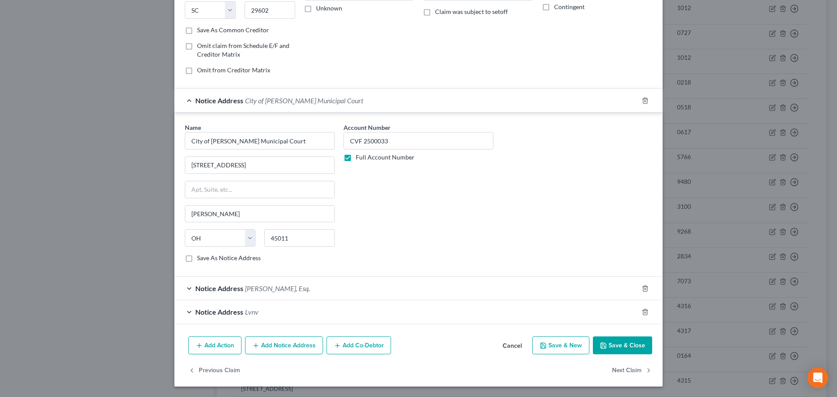
click at [618, 348] on button "Save & Close" at bounding box center [622, 346] width 59 height 18
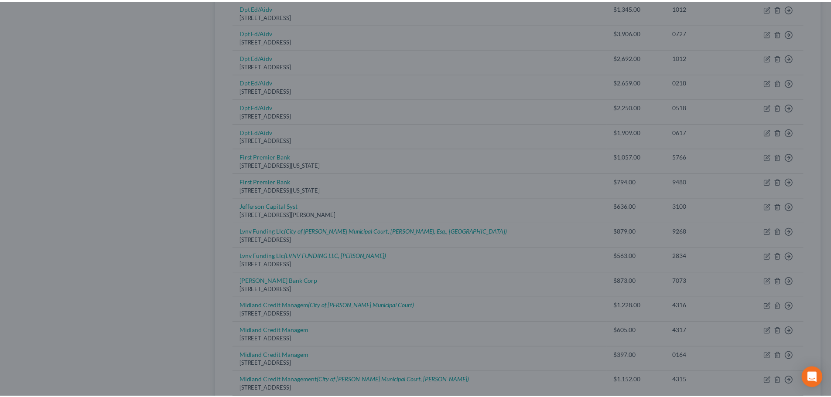
scroll to position [0, 0]
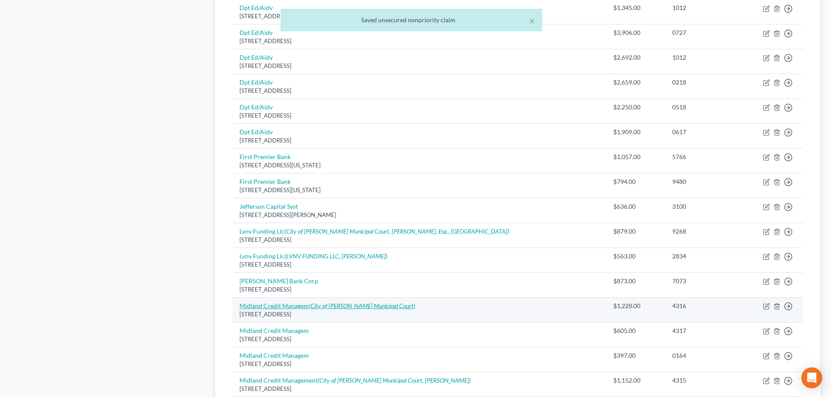
click at [297, 303] on link "Midland Credit Managem (City of Hamilton Municipal Court)" at bounding box center [327, 305] width 176 height 7
select select "23"
select select "1"
select select "0"
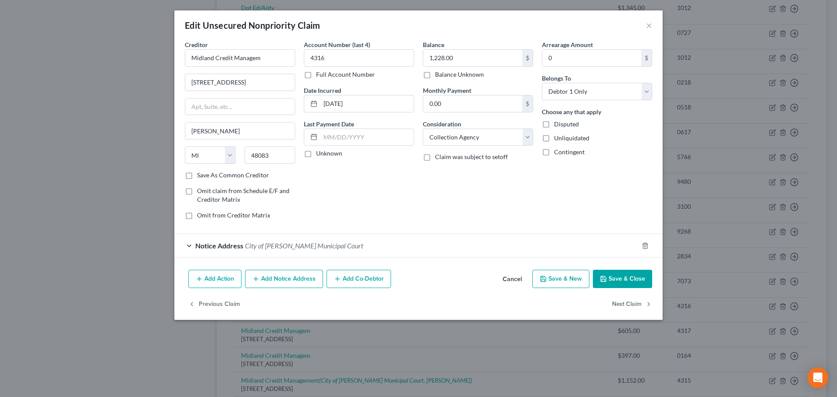
click at [604, 280] on polyline "button" at bounding box center [603, 281] width 3 height 2
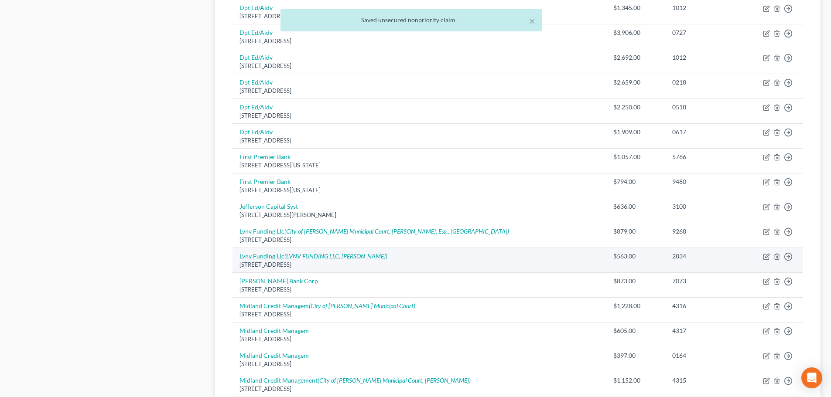
click at [275, 254] on link "Lvnv Funding Llc (LVNV FUNDING LLC, Megan Urban)" at bounding box center [313, 255] width 148 height 7
select select "42"
select select "1"
select select "0"
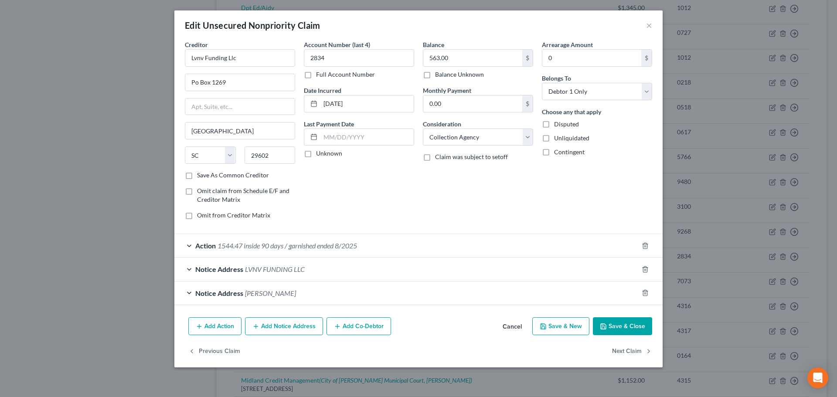
click at [623, 326] on button "Save & Close" at bounding box center [622, 326] width 59 height 18
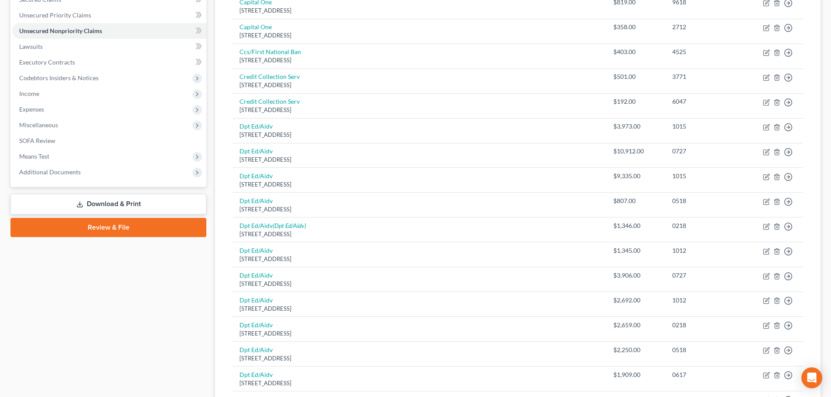
scroll to position [218, 0]
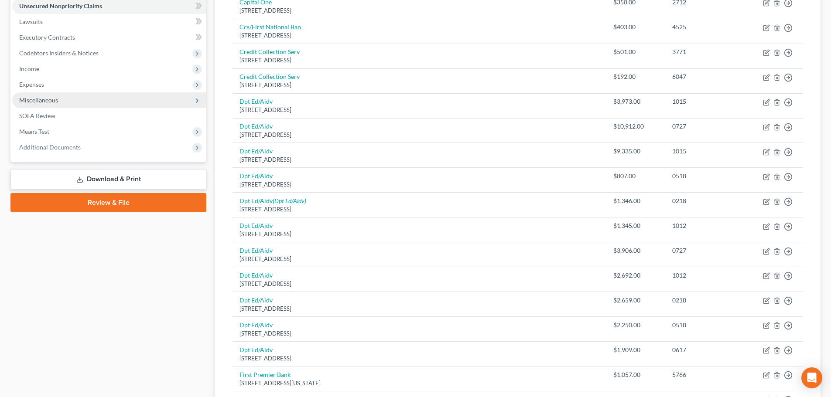
click at [31, 101] on span "Miscellaneous" at bounding box center [38, 99] width 39 height 7
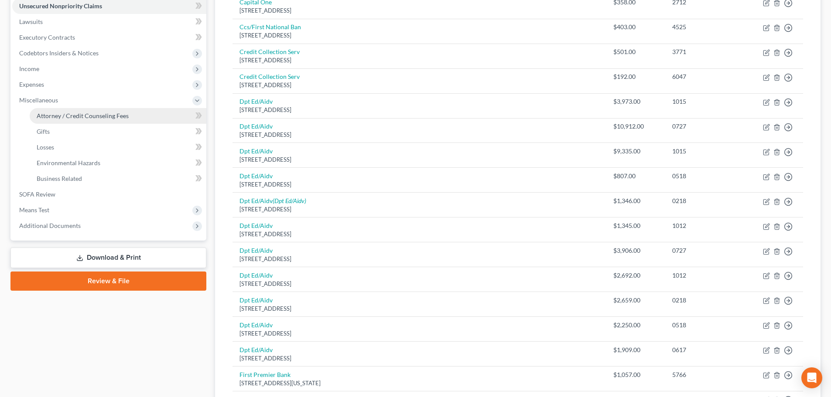
click at [55, 115] on span "Attorney / Credit Counseling Fees" at bounding box center [83, 115] width 92 height 7
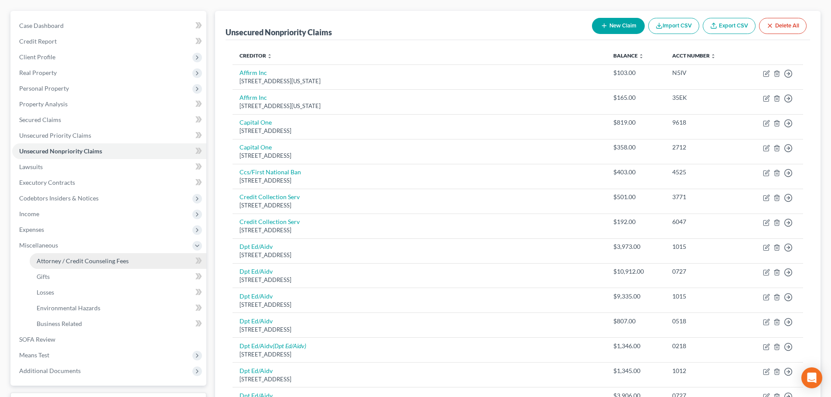
select select "1"
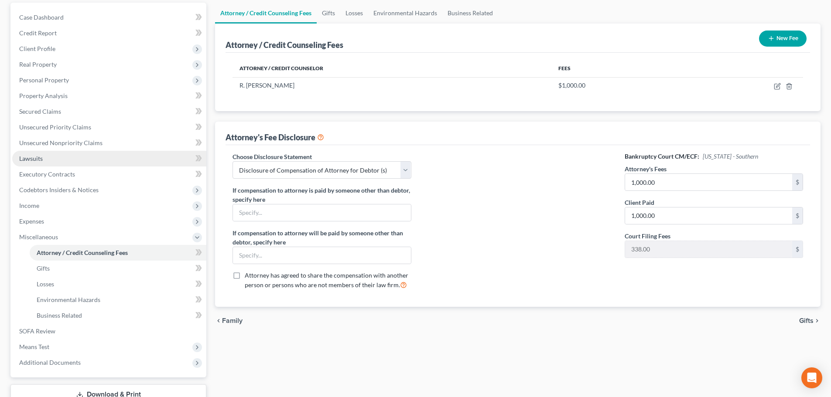
scroll to position [14, 0]
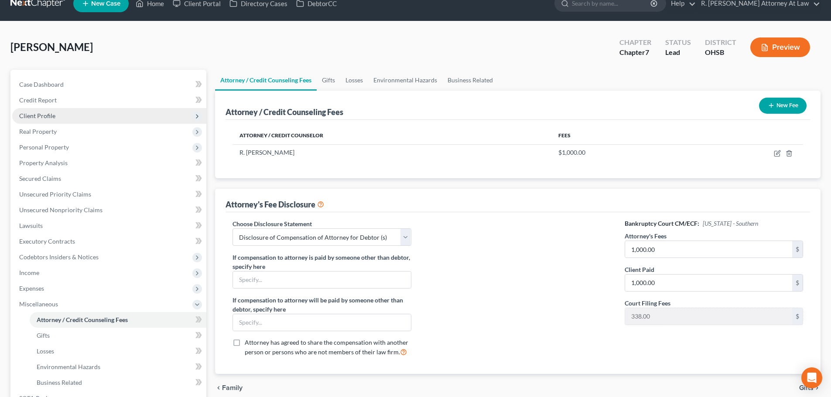
click at [45, 115] on span "Client Profile" at bounding box center [37, 115] width 36 height 7
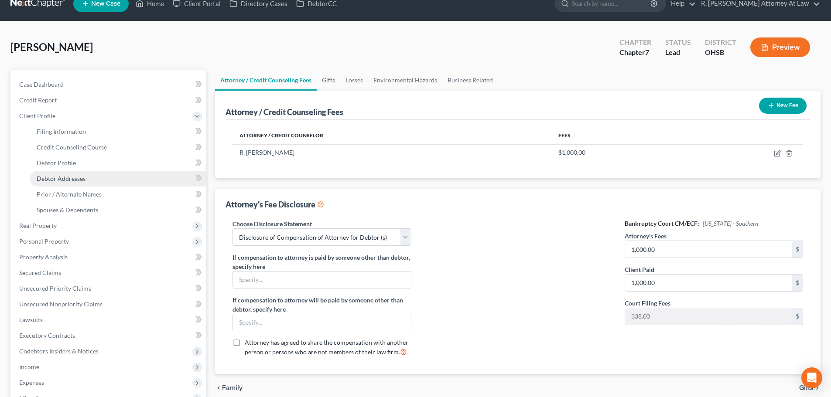
click at [64, 178] on span "Debtor Addresses" at bounding box center [61, 178] width 49 height 7
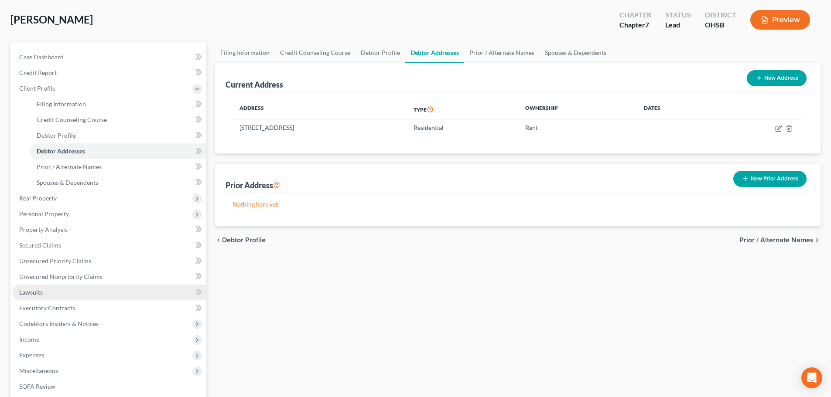
scroll to position [160, 0]
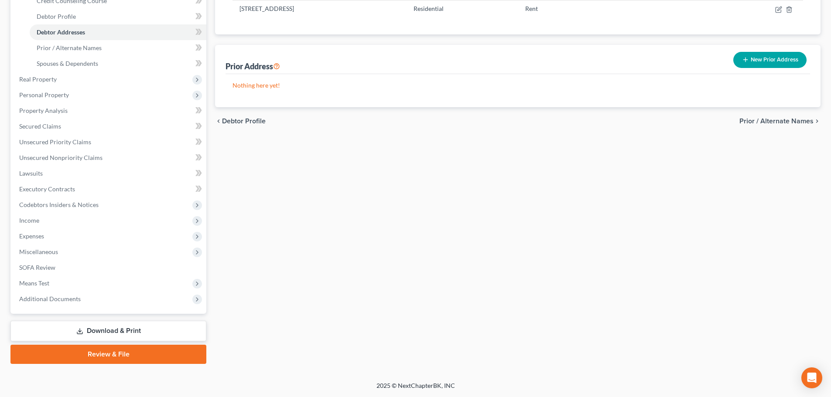
click at [109, 334] on link "Download & Print" at bounding box center [108, 331] width 196 height 20
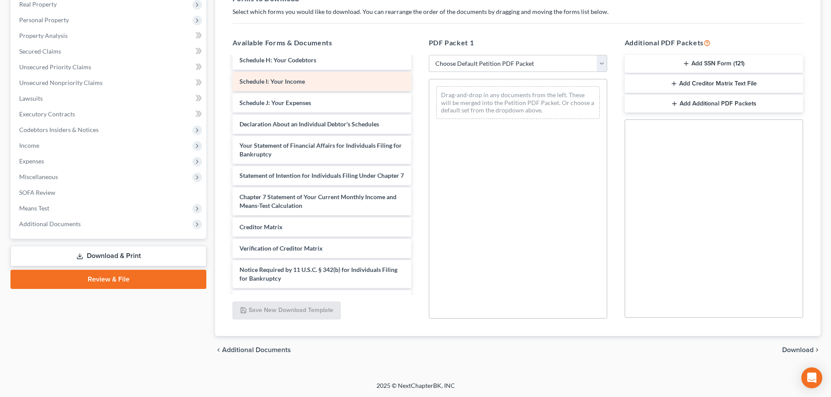
scroll to position [212, 0]
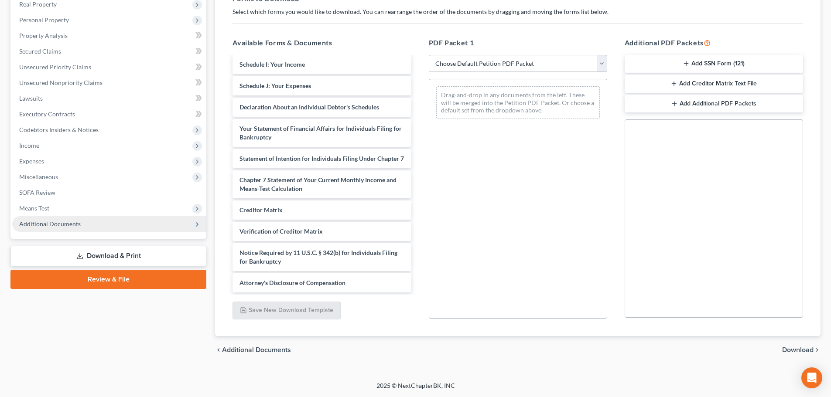
click at [53, 228] on span "Additional Documents" at bounding box center [109, 224] width 194 height 16
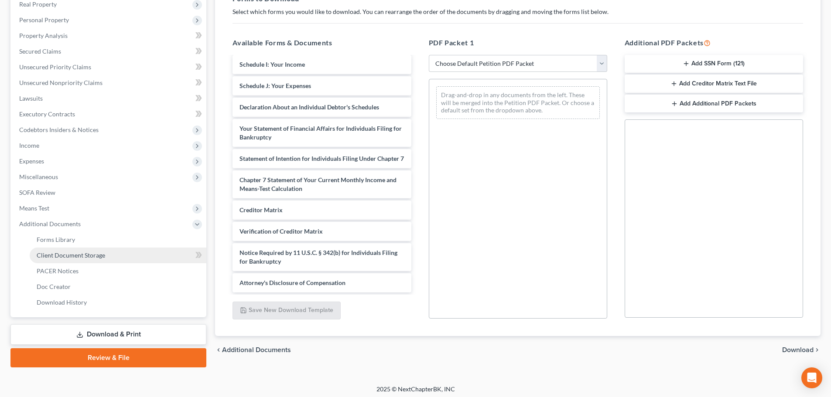
click at [51, 253] on span "Client Document Storage" at bounding box center [71, 255] width 68 height 7
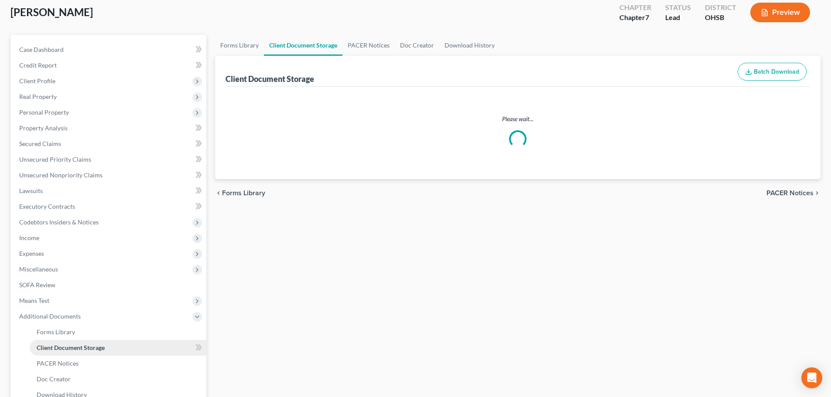
select select "37"
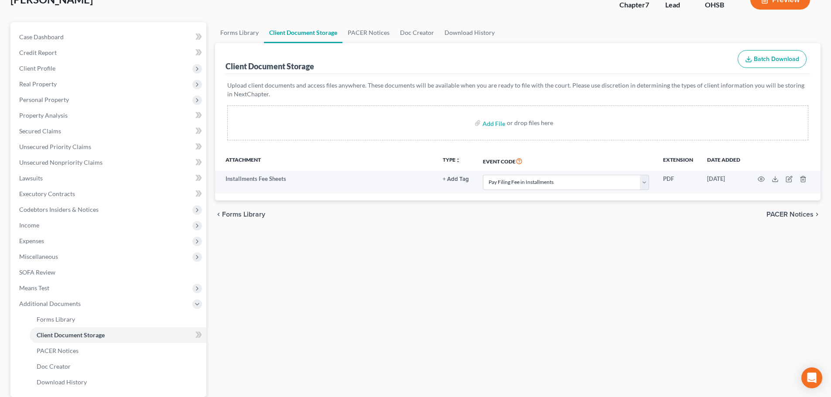
scroll to position [145, 0]
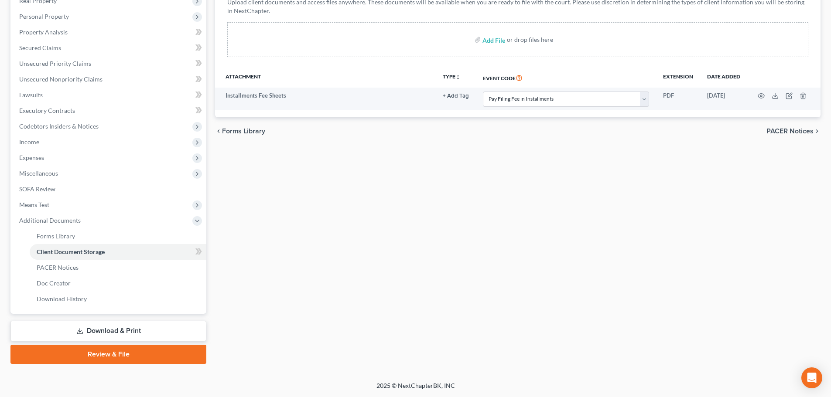
click at [94, 331] on link "Download & Print" at bounding box center [108, 331] width 196 height 20
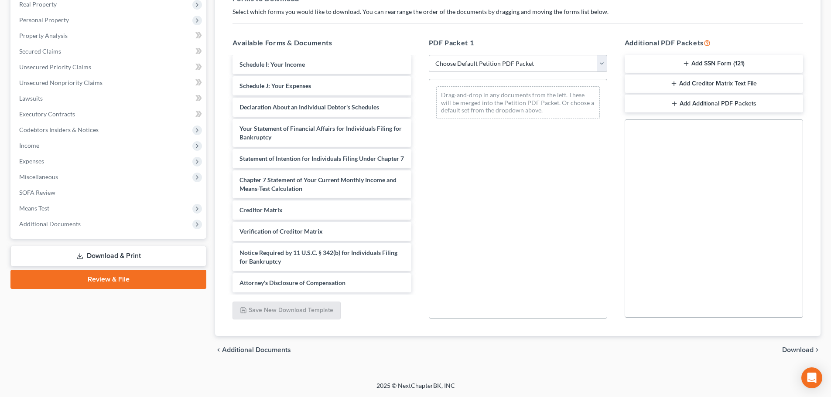
scroll to position [191, 0]
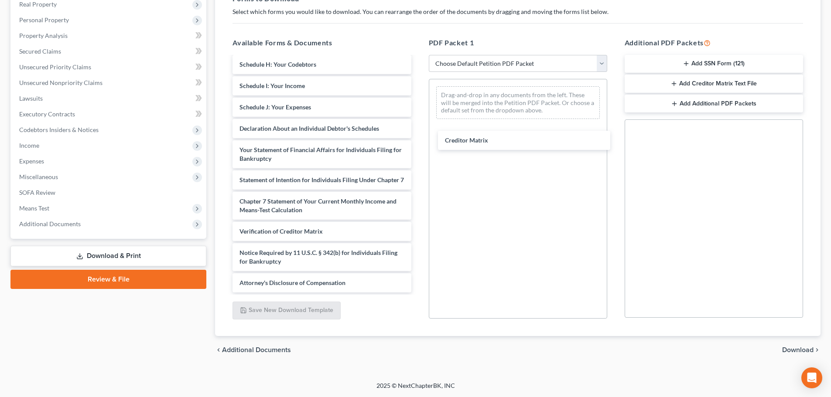
drag, startPoint x: 298, startPoint y: 205, endPoint x: 512, endPoint y: 134, distance: 225.5
click at [418, 130] on div "Creditor Matrix Installments Fee Sheets Voluntary Petition for Individuals Fili…" at bounding box center [321, 83] width 192 height 417
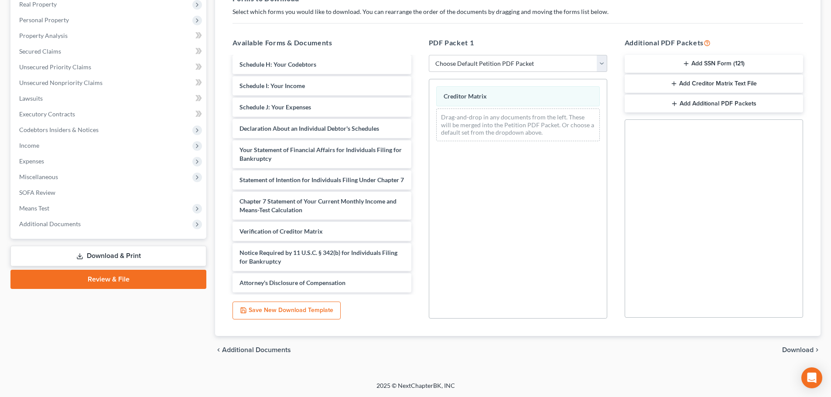
click at [788, 351] on span "Download" at bounding box center [797, 350] width 31 height 7
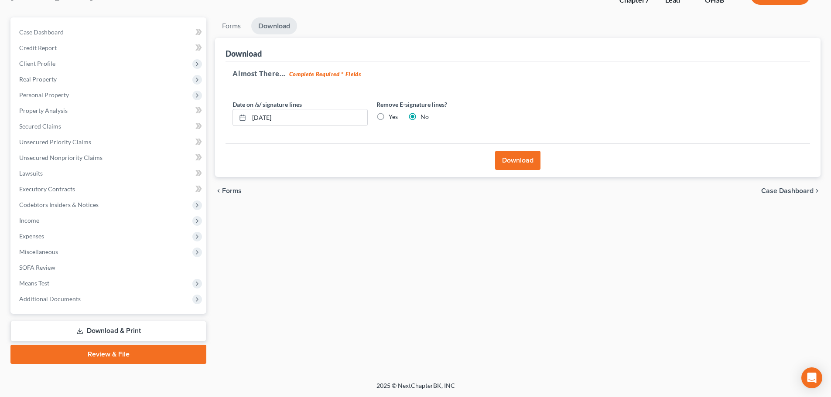
click at [514, 160] on button "Download" at bounding box center [517, 160] width 45 height 19
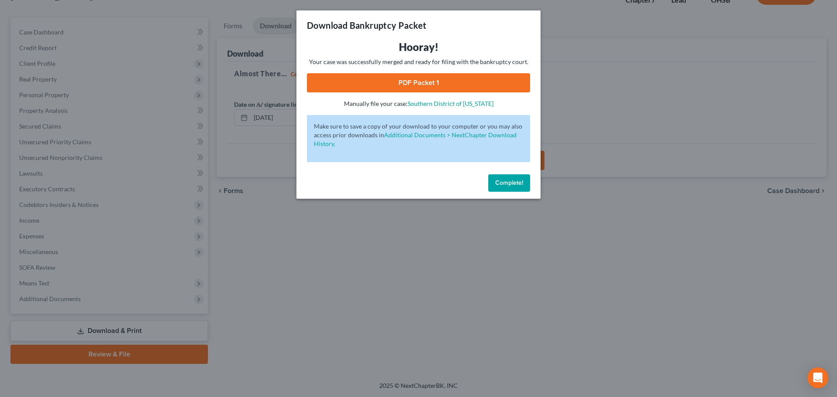
click at [412, 83] on link "PDF Packet 1" at bounding box center [418, 82] width 223 height 19
click at [506, 180] on span "Complete!" at bounding box center [509, 182] width 28 height 7
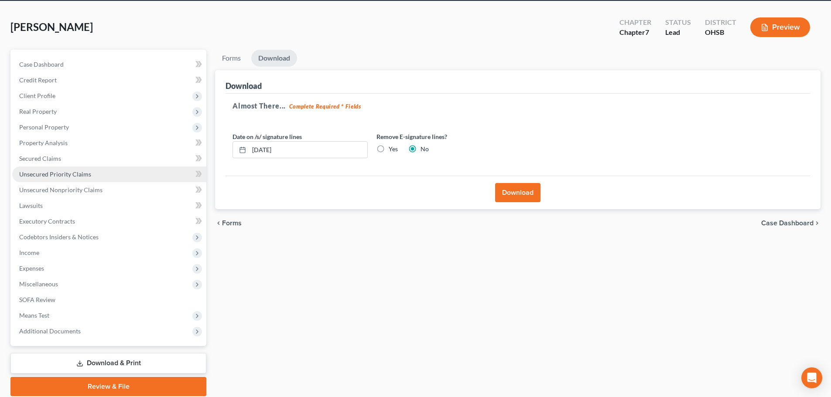
scroll to position [0, 0]
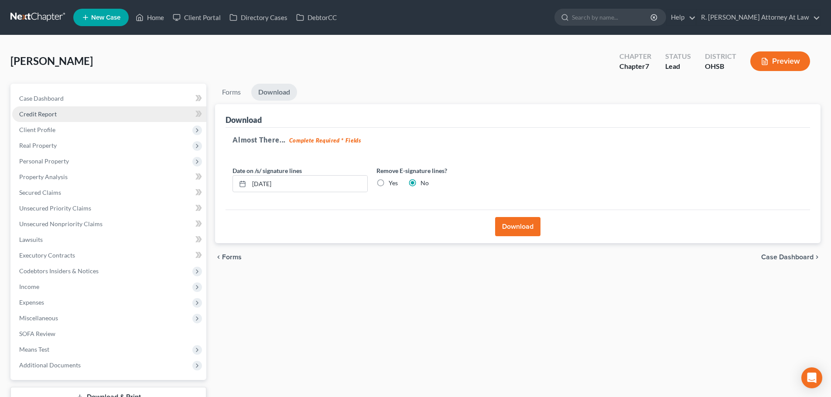
click at [51, 107] on link "Credit Report" at bounding box center [109, 114] width 194 height 16
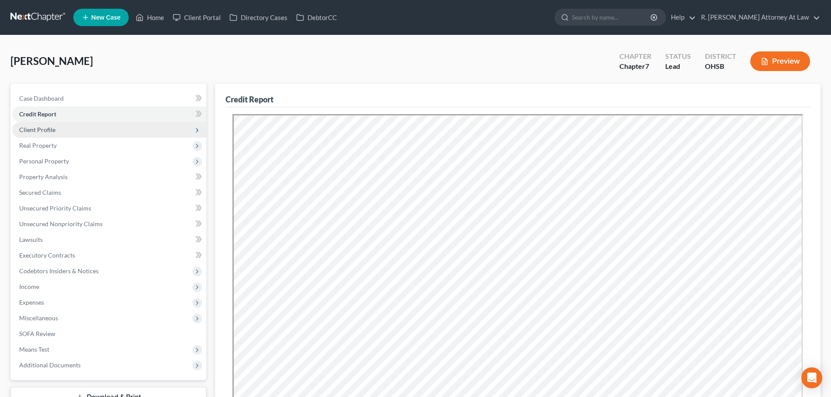
click at [47, 125] on span "Client Profile" at bounding box center [109, 130] width 194 height 16
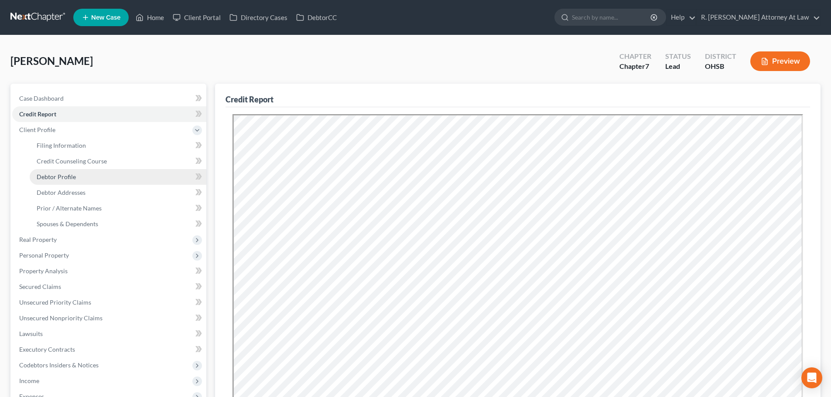
click at [57, 175] on span "Debtor Profile" at bounding box center [56, 176] width 39 height 7
select select "0"
select select "4"
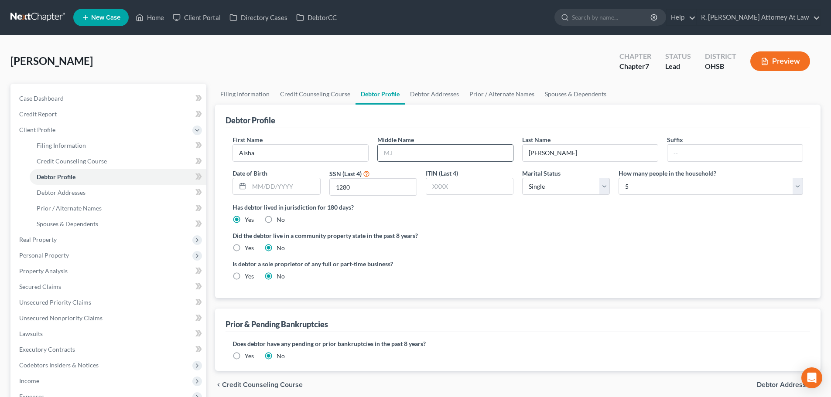
click at [390, 153] on input "text" at bounding box center [445, 153] width 135 height 17
type input "Lee"
click at [52, 226] on span "Spouses & Dependents" at bounding box center [67, 223] width 61 height 7
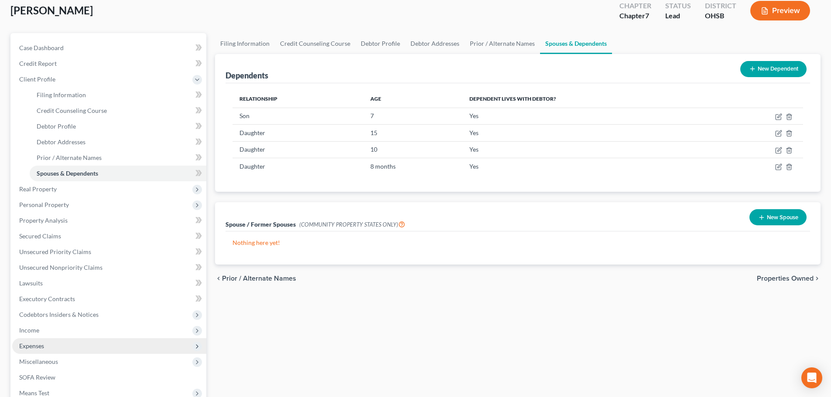
scroll to position [131, 0]
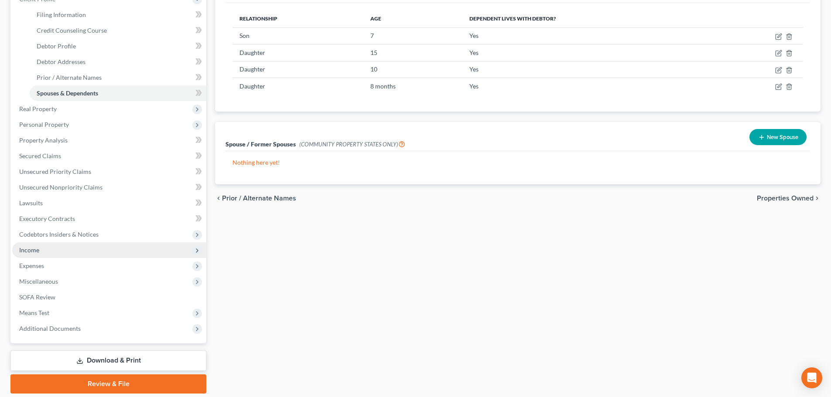
click at [50, 248] on span "Income" at bounding box center [109, 250] width 194 height 16
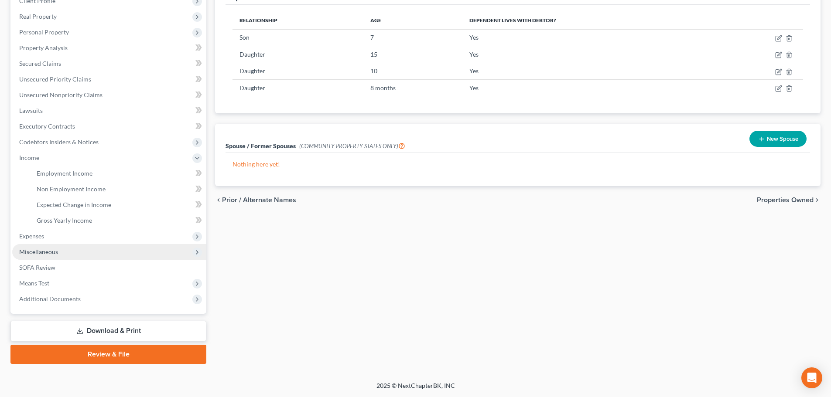
scroll to position [129, 0]
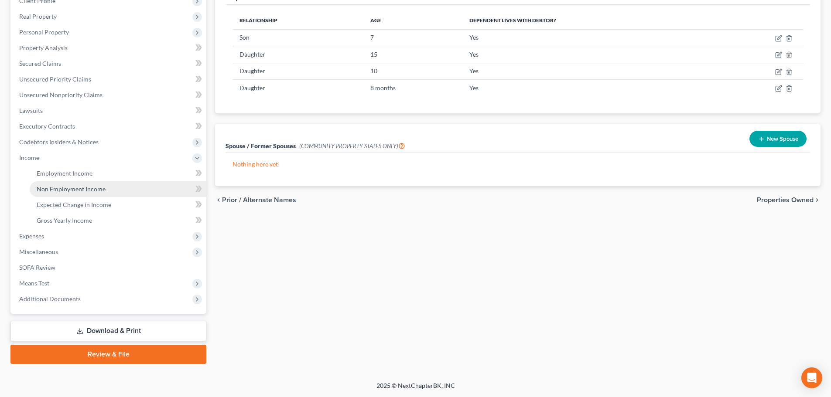
click at [63, 192] on span "Non Employment Income" at bounding box center [71, 188] width 69 height 7
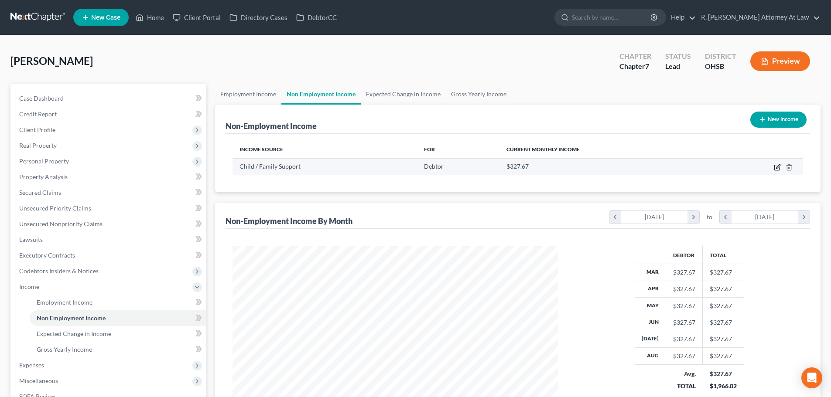
click at [777, 168] on icon "button" at bounding box center [778, 166] width 4 height 4
select select "7"
select select "0"
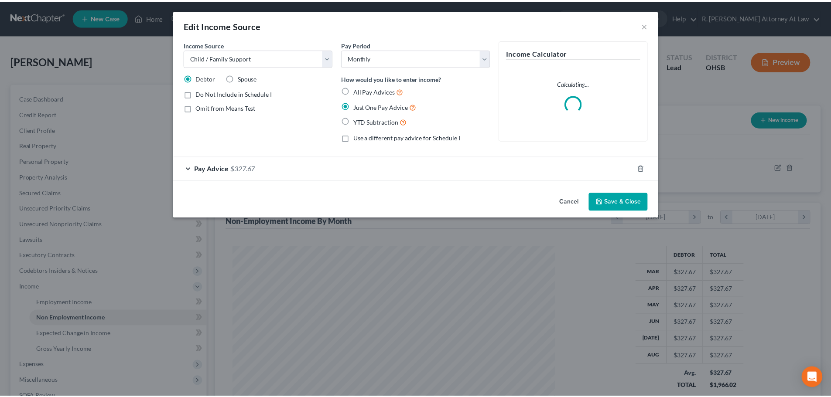
scroll to position [164, 346]
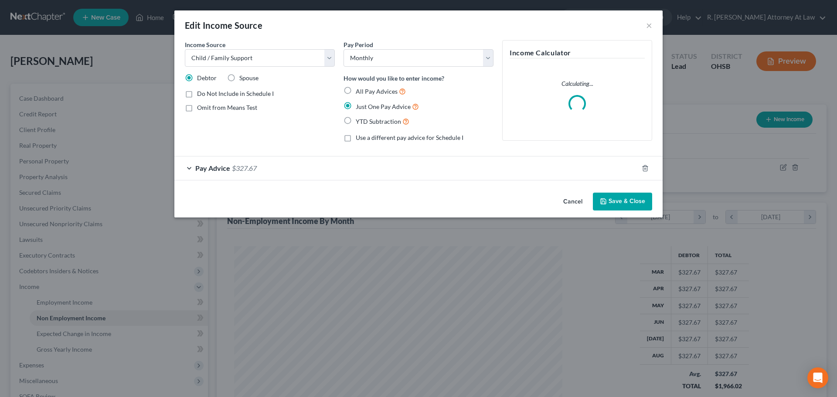
click at [300, 172] on div "Pay Advice $327.67" at bounding box center [406, 168] width 464 height 23
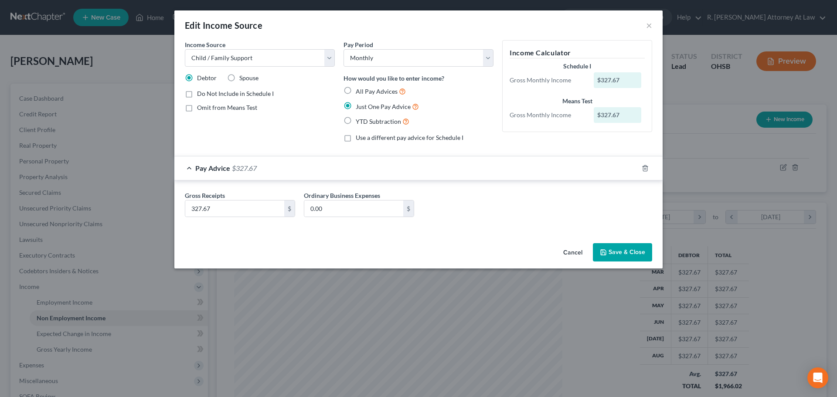
click at [616, 248] on button "Save & Close" at bounding box center [622, 252] width 59 height 18
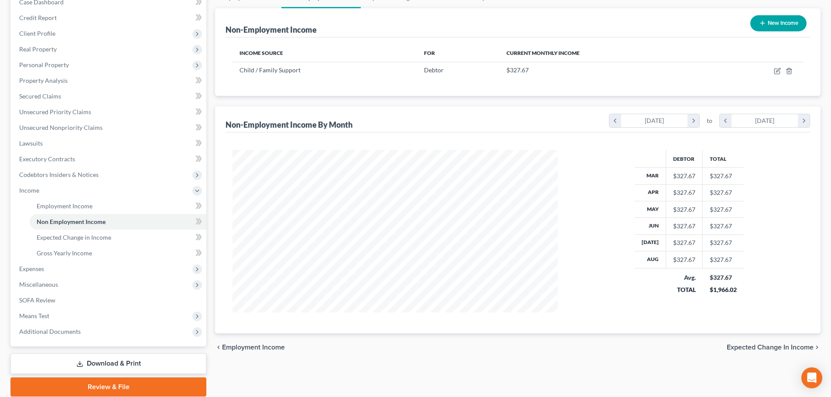
scroll to position [129, 0]
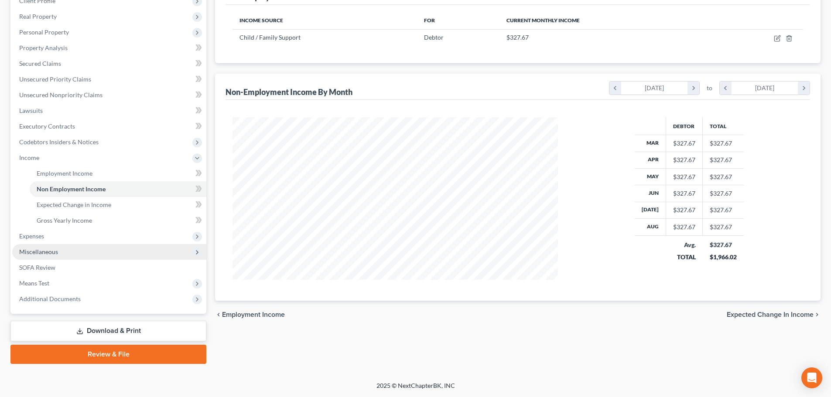
click at [36, 250] on span "Miscellaneous" at bounding box center [38, 251] width 39 height 7
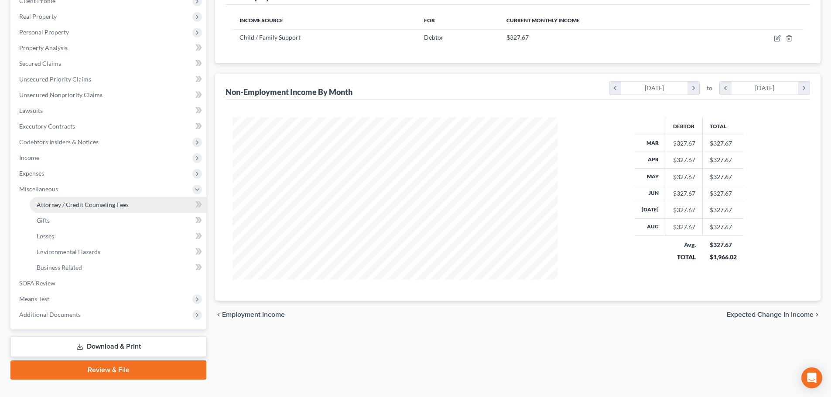
click at [64, 204] on span "Attorney / Credit Counseling Fees" at bounding box center [83, 204] width 92 height 7
select select "1"
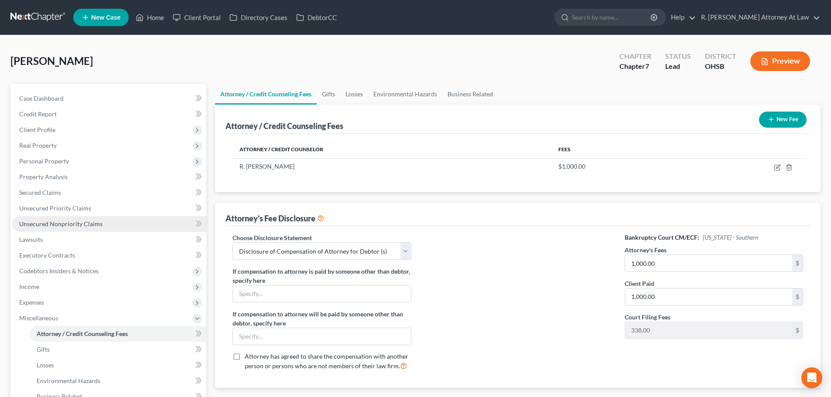
click at [69, 226] on span "Unsecured Nonpriority Claims" at bounding box center [60, 223] width 83 height 7
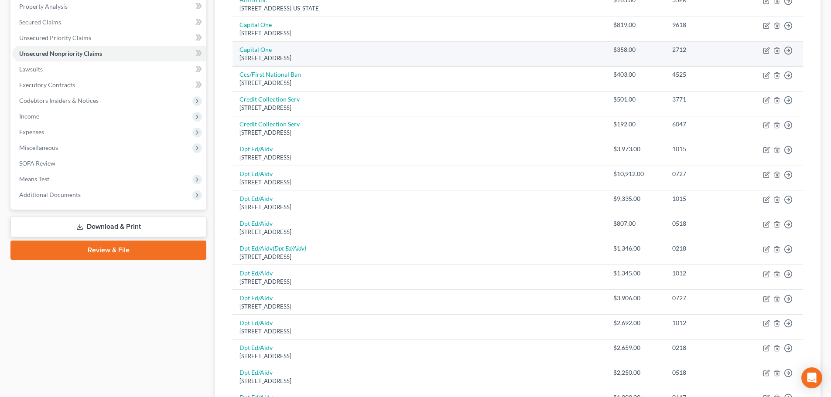
scroll to position [174, 0]
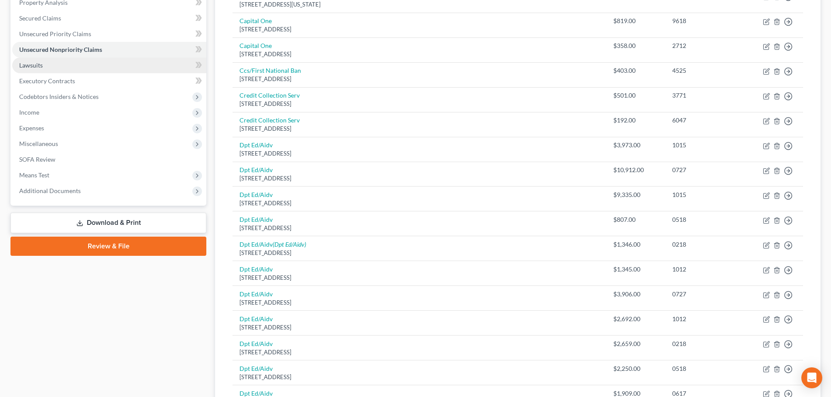
click at [20, 70] on link "Lawsuits" at bounding box center [109, 66] width 194 height 16
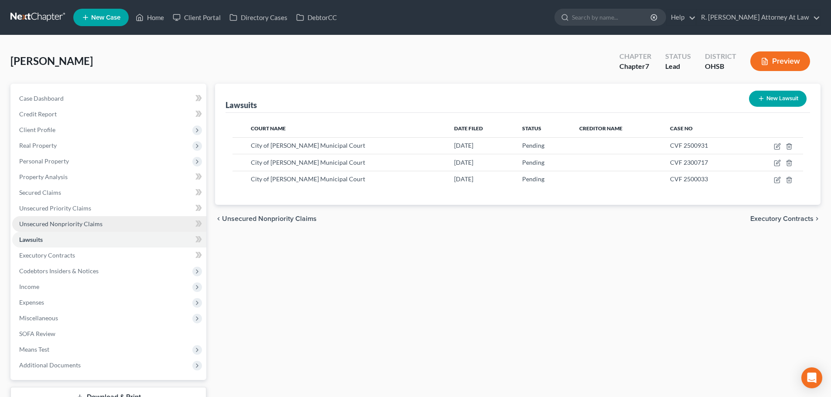
click at [31, 225] on span "Unsecured Nonpriority Claims" at bounding box center [60, 223] width 83 height 7
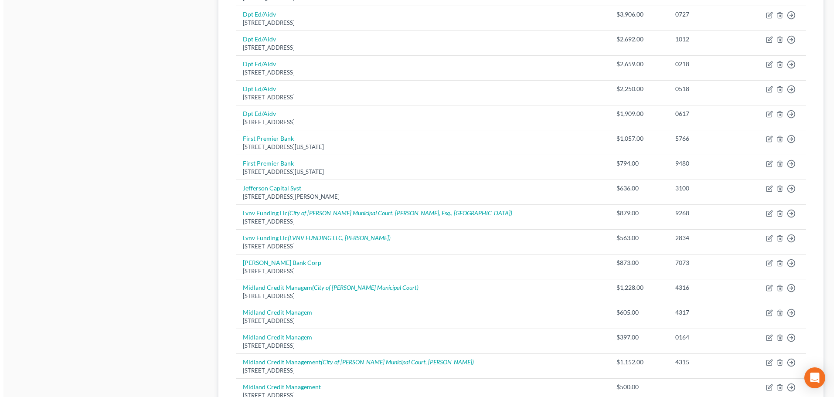
scroll to position [480, 0]
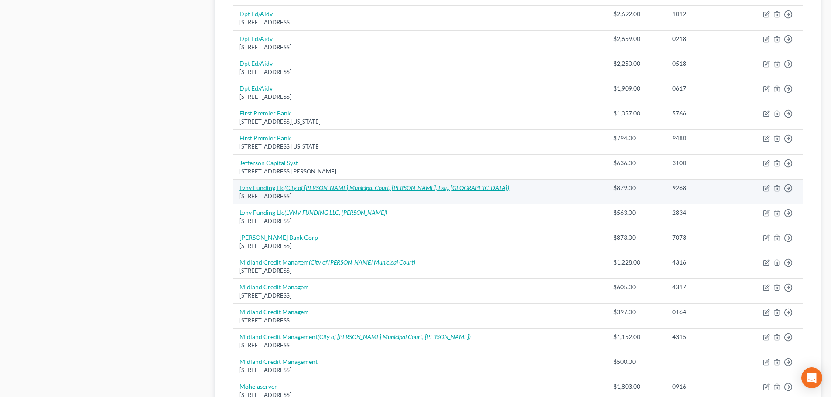
click at [271, 188] on link "Lvnv Funding Llc (City of Hamilton Municipal Court, Andrew Beier, Esq., Lvnv)" at bounding box center [373, 187] width 269 height 7
select select "42"
select select "0"
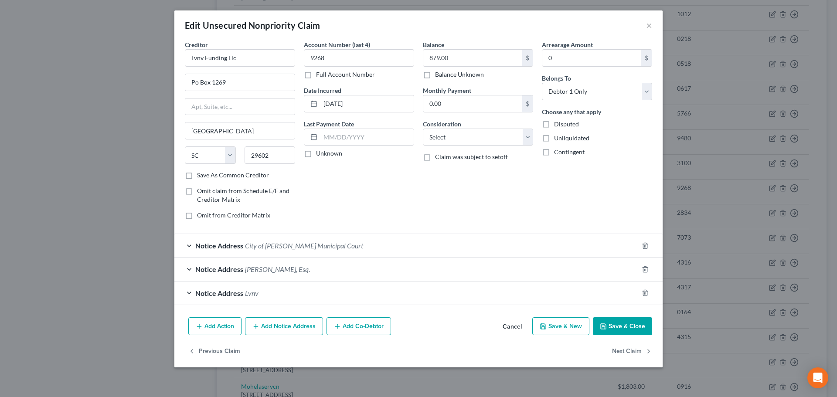
click at [326, 243] on span "City of Hamilton Municipal Court" at bounding box center [304, 246] width 118 height 8
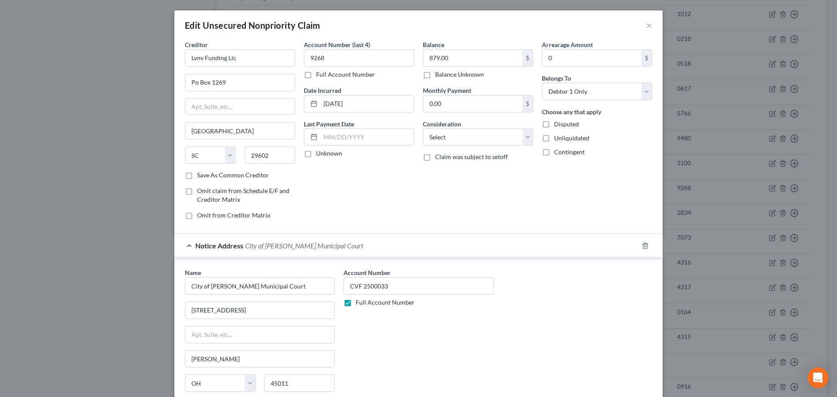
drag, startPoint x: 551, startPoint y: 307, endPoint x: 578, endPoint y: 310, distance: 27.2
click at [556, 312] on div "Name * City of Hamilton Municipal Court 700 Hanover Street Hamilton State AL AK…" at bounding box center [419, 341] width 476 height 147
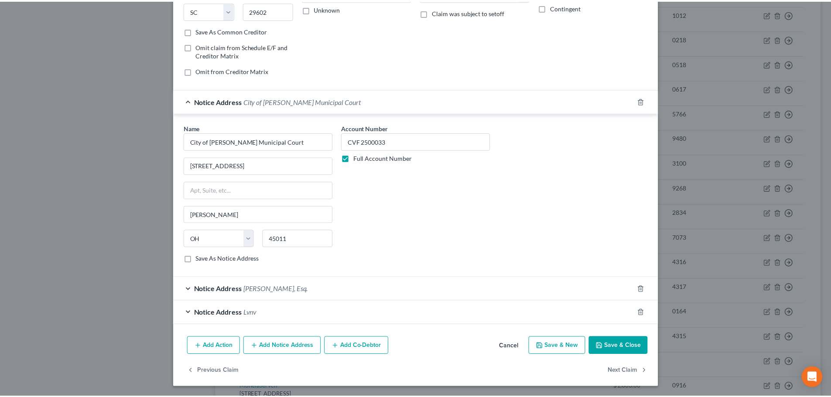
scroll to position [145, 0]
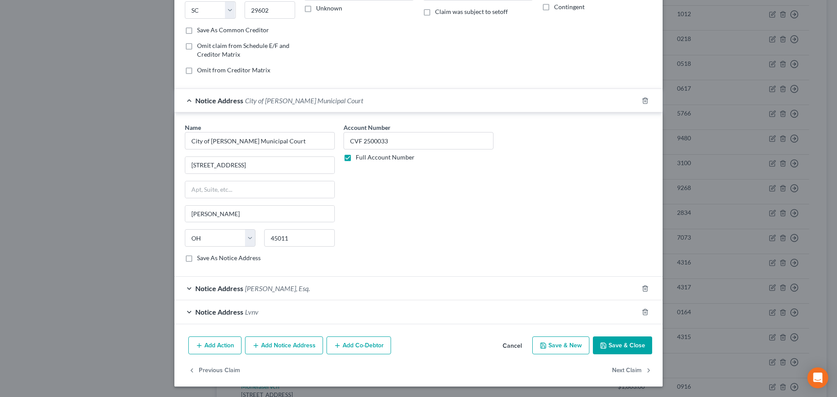
click at [624, 341] on button "Save & Close" at bounding box center [622, 346] width 59 height 18
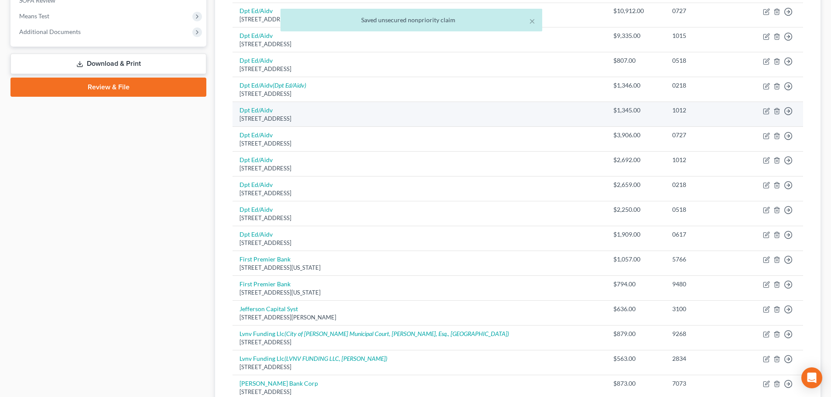
scroll to position [218, 0]
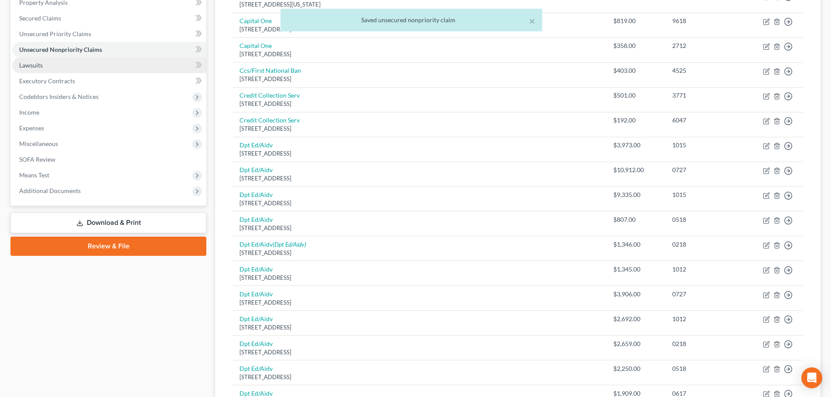
click at [32, 67] on span "Lawsuits" at bounding box center [31, 64] width 24 height 7
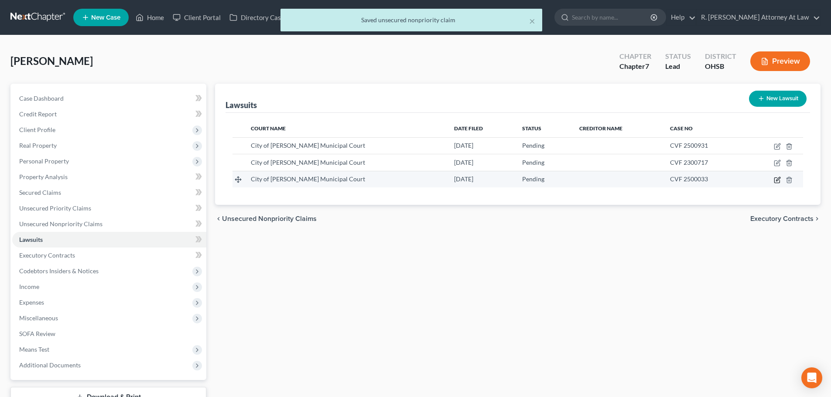
click at [778, 180] on icon "button" at bounding box center [778, 179] width 4 height 4
select select "36"
select select "0"
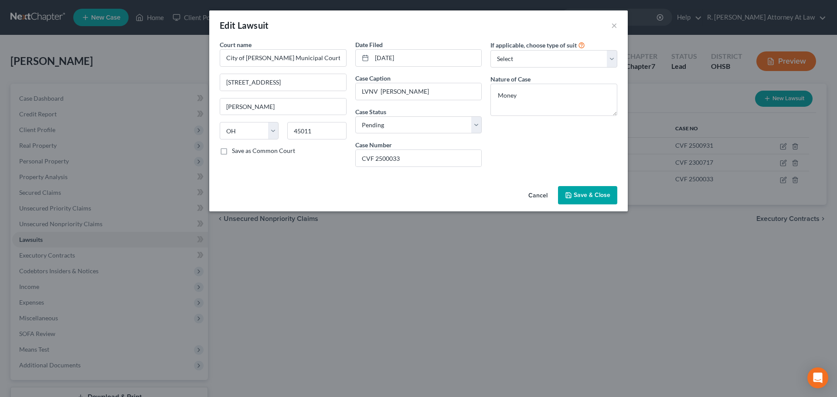
click at [594, 191] on button "Save & Close" at bounding box center [587, 195] width 59 height 18
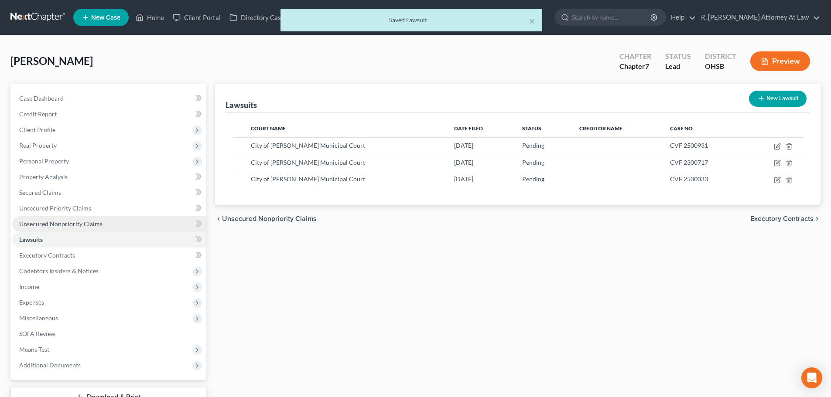
click at [21, 223] on span "Unsecured Nonpriority Claims" at bounding box center [60, 223] width 83 height 7
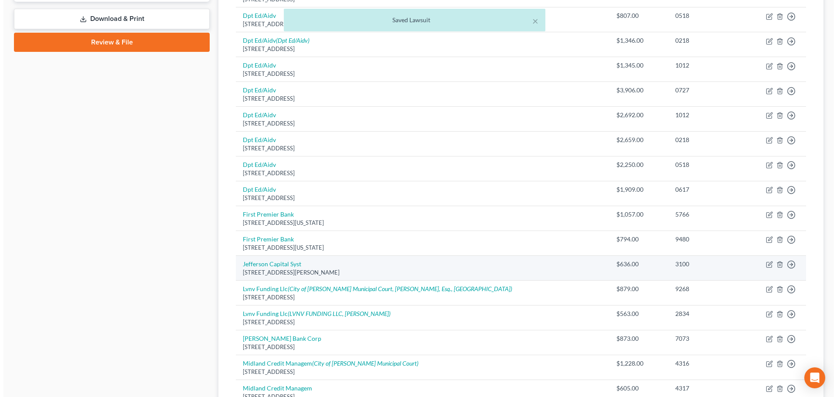
scroll to position [590, 0]
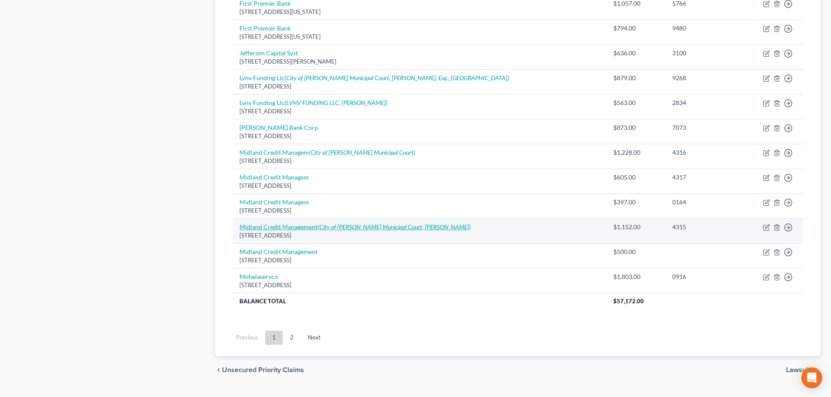
click at [288, 226] on link "Midland Credit Management (City of Hamilton Municipal Court, Nevenka Pavlovic)" at bounding box center [354, 226] width 231 height 7
select select "4"
select select "0"
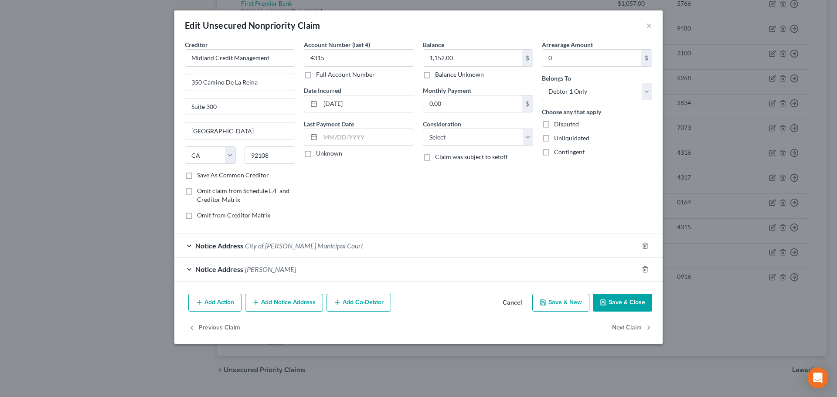
click at [351, 245] on div "Notice Address City of Hamilton Municipal Court" at bounding box center [406, 245] width 464 height 23
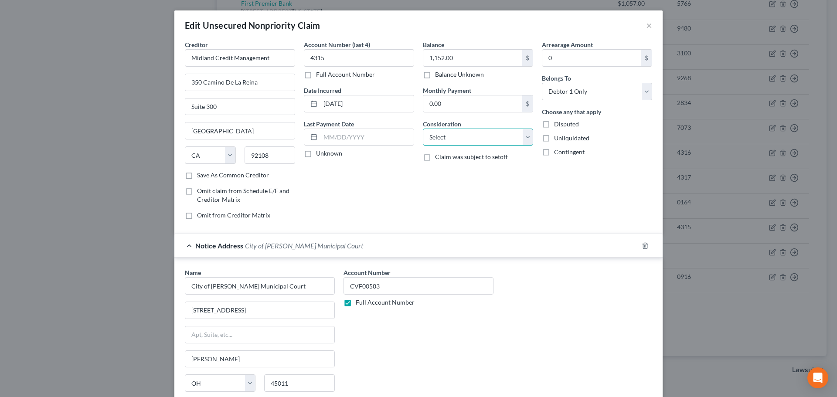
click at [458, 138] on select "Select Cable / Satellite Services Collection Agency Credit Card Debt Debt Couns…" at bounding box center [478, 137] width 110 height 17
select select "1"
click at [423, 129] on select "Select Cable / Satellite Services Collection Agency Credit Card Debt Debt Couns…" at bounding box center [478, 137] width 110 height 17
click at [467, 195] on div "Balance 1,152.00 $ Balance Unknown Balance Undetermined 1,152.00 $ Balance Unkn…" at bounding box center [478, 133] width 119 height 187
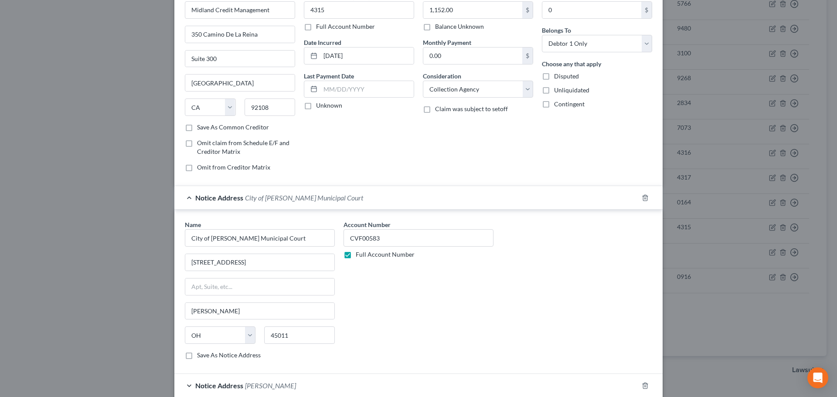
scroll to position [122, 0]
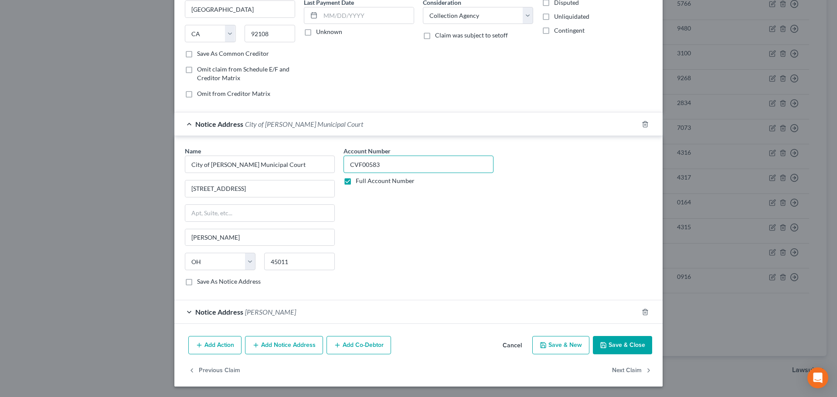
drag, startPoint x: 355, startPoint y: 162, endPoint x: 345, endPoint y: 162, distance: 10.0
click at [355, 162] on input "CVF00583" at bounding box center [419, 164] width 150 height 17
drag, startPoint x: 214, startPoint y: 52, endPoint x: 215, endPoint y: 58, distance: 6.8
click at [215, 52] on label "Save As Common Creditor" at bounding box center [233, 53] width 72 height 9
click at [243, 113] on div "Notice Address City of Hamilton Municipal Court" at bounding box center [406, 124] width 464 height 23
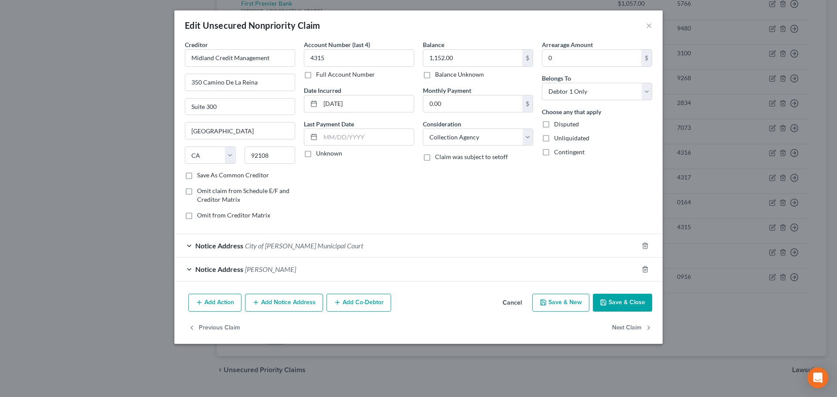
scroll to position [0, 0]
click at [355, 241] on div "Notice Address City of Hamilton Municipal Court" at bounding box center [406, 245] width 464 height 23
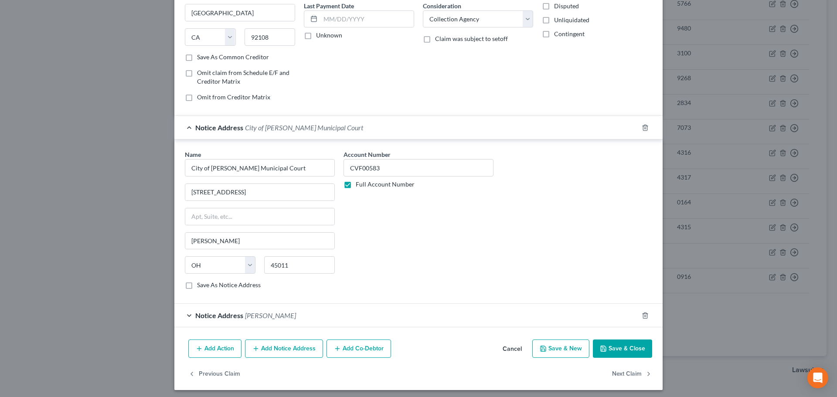
scroll to position [122, 0]
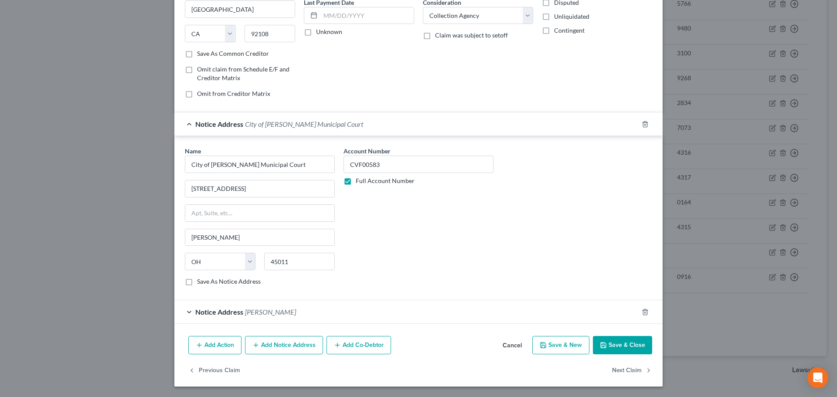
click at [412, 306] on div "Notice Address Nevenka Pavlovic" at bounding box center [406, 311] width 464 height 23
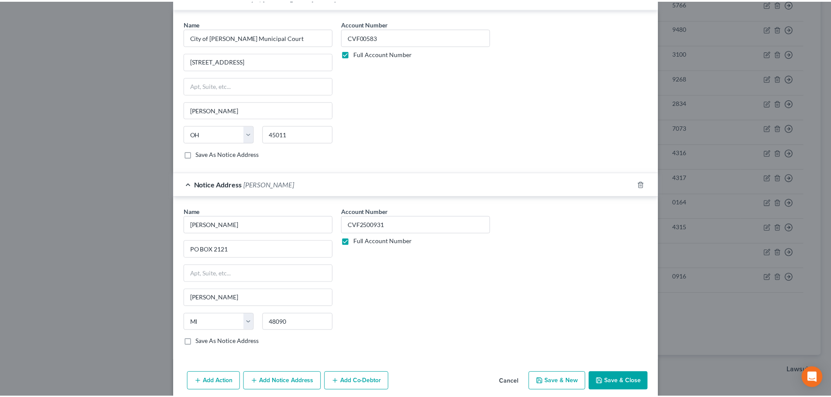
scroll to position [286, 0]
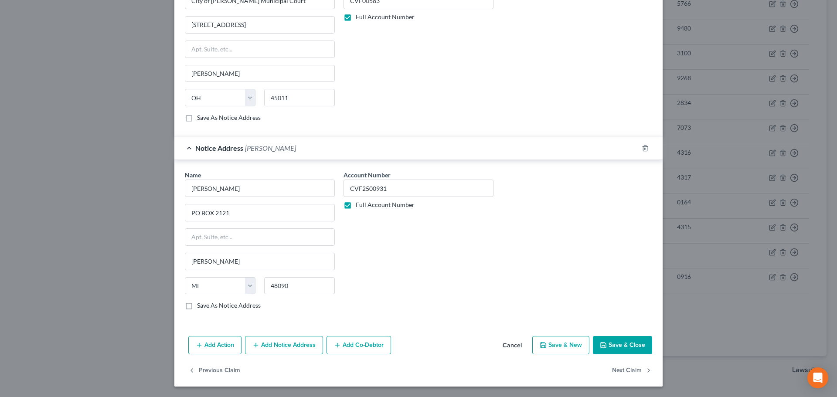
click at [607, 346] on button "Save & Close" at bounding box center [622, 345] width 59 height 18
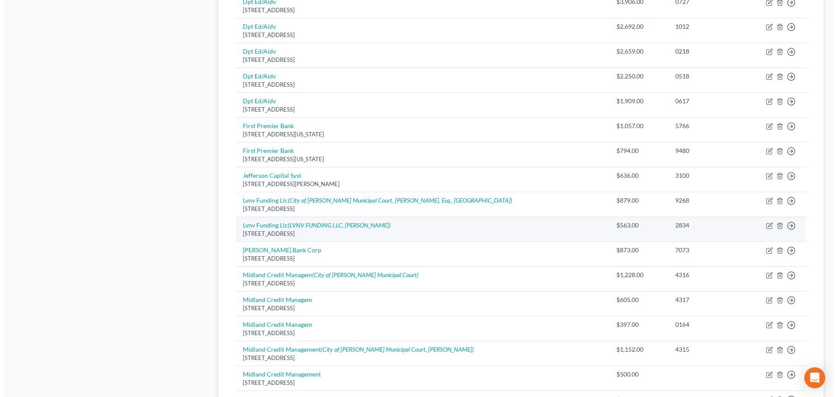
scroll to position [459, 0]
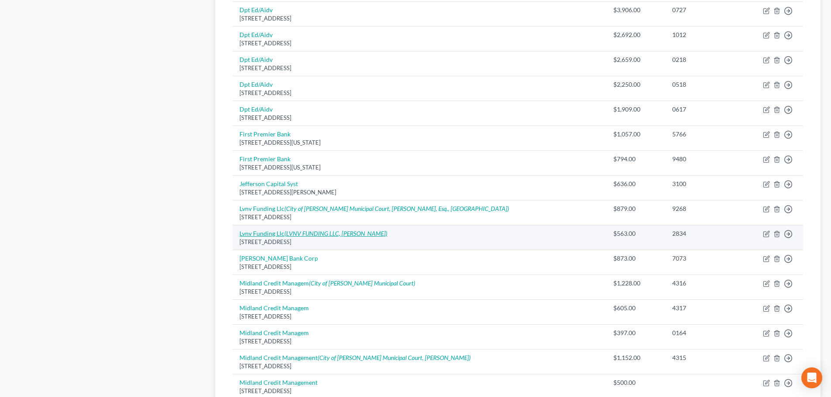
click at [327, 233] on icon "(LVNV FUNDING LLC, Megan Urban)" at bounding box center [335, 233] width 103 height 7
select select "42"
select select "1"
select select "0"
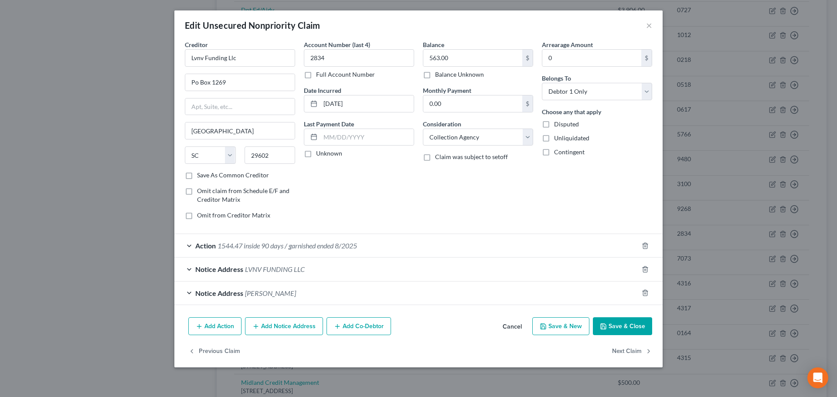
click at [614, 325] on button "Save & Close" at bounding box center [622, 326] width 59 height 18
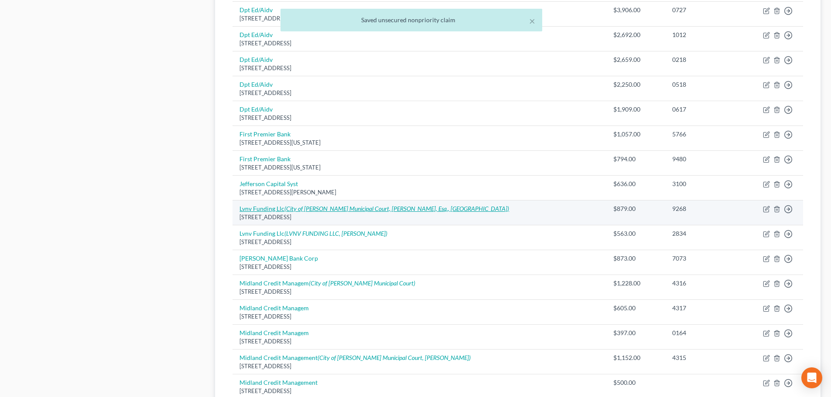
click at [276, 207] on link "Lvnv Funding Llc (City of Hamilton Municipal Court, Andrew Beier, Esq., Lvnv)" at bounding box center [373, 208] width 269 height 7
select select "42"
select select "0"
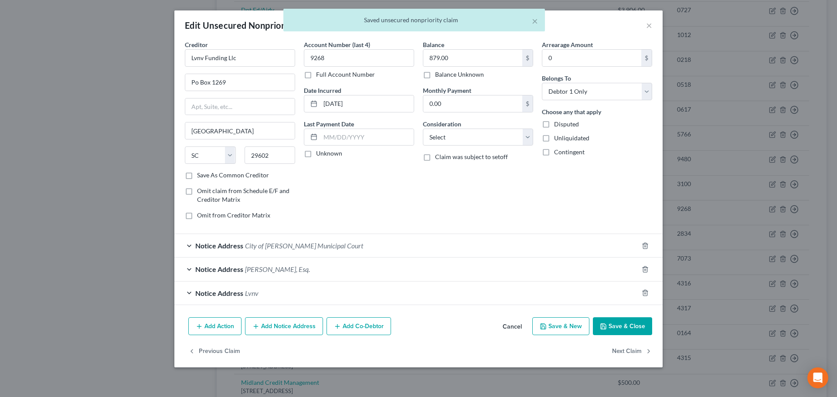
click at [266, 243] on span "City of Hamilton Municipal Court" at bounding box center [304, 246] width 118 height 8
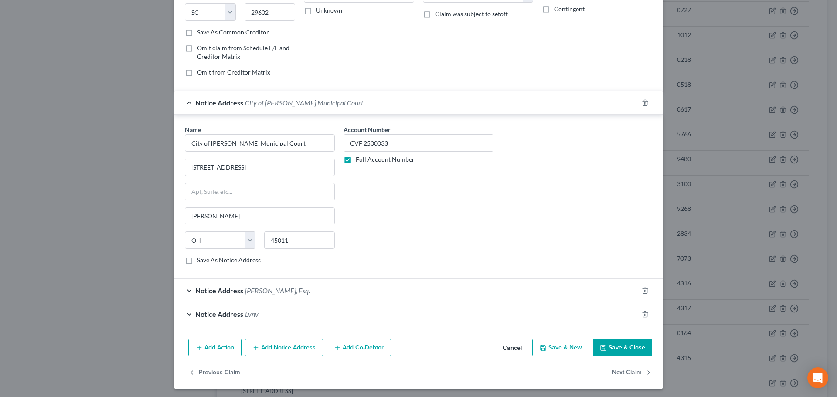
scroll to position [145, 0]
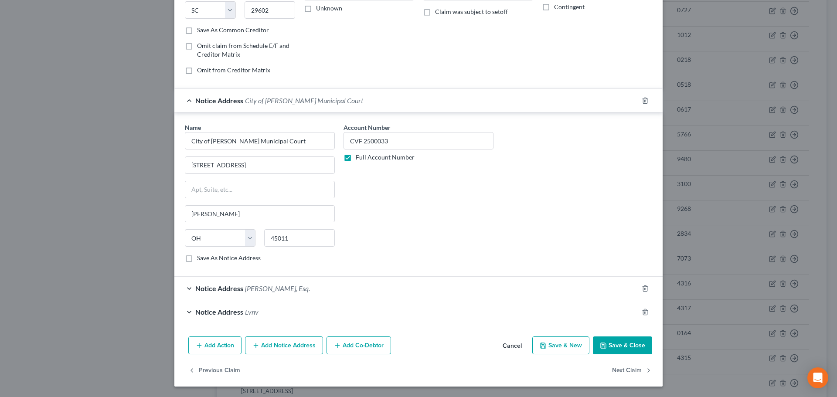
drag, startPoint x: 614, startPoint y: 343, endPoint x: 606, endPoint y: 331, distance: 14.0
click at [614, 342] on button "Save & Close" at bounding box center [622, 346] width 59 height 18
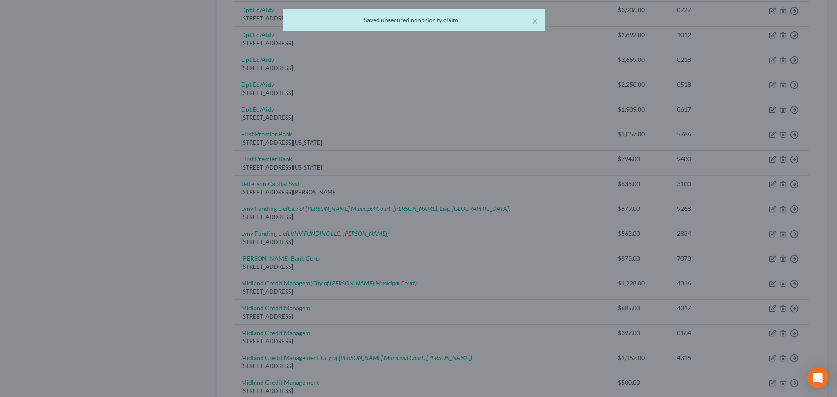
scroll to position [0, 0]
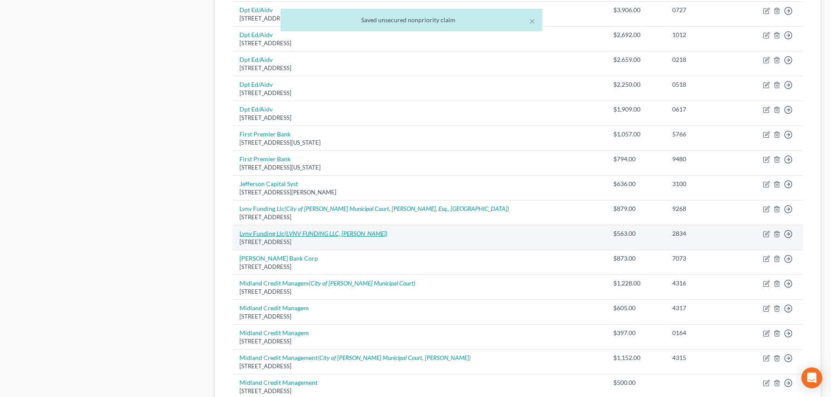
click at [329, 232] on icon "(LVNV FUNDING LLC, Megan Urban)" at bounding box center [335, 233] width 103 height 7
select select "42"
select select "1"
select select "0"
select select "1"
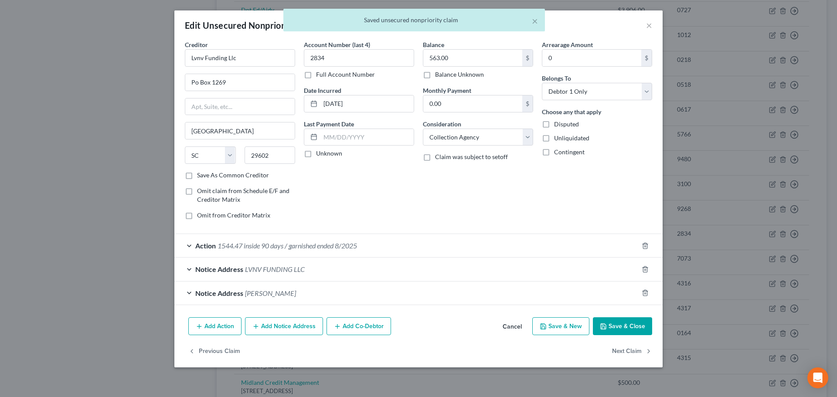
click at [379, 246] on div "Action 1544.47 inside 90 days / garnished ended 8/2025" at bounding box center [406, 245] width 464 height 23
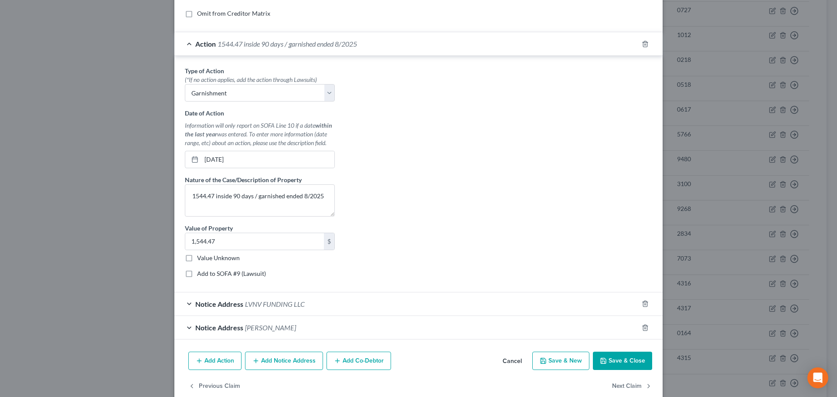
scroll to position [217, 0]
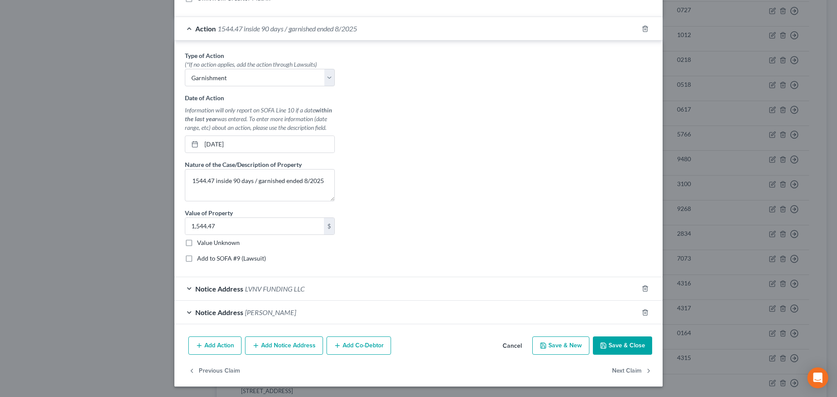
click at [609, 347] on button "Save & Close" at bounding box center [622, 346] width 59 height 18
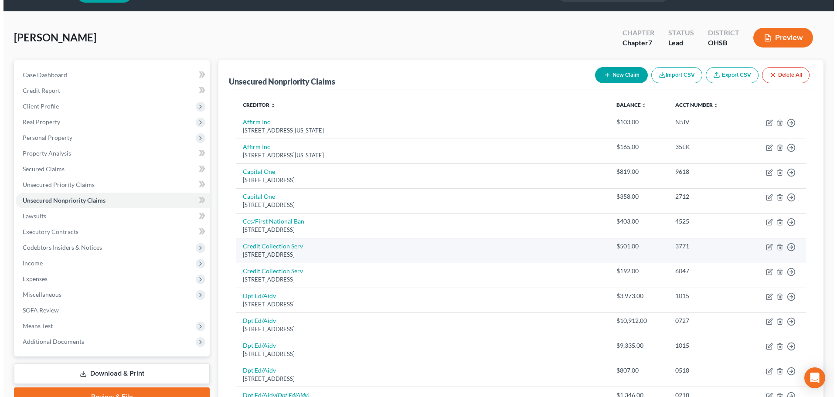
scroll to position [0, 0]
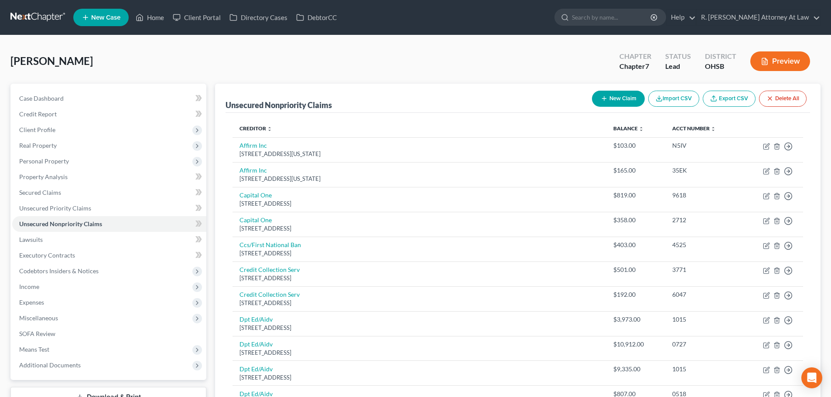
click at [602, 96] on icon "button" at bounding box center [603, 98] width 7 height 7
select select "0"
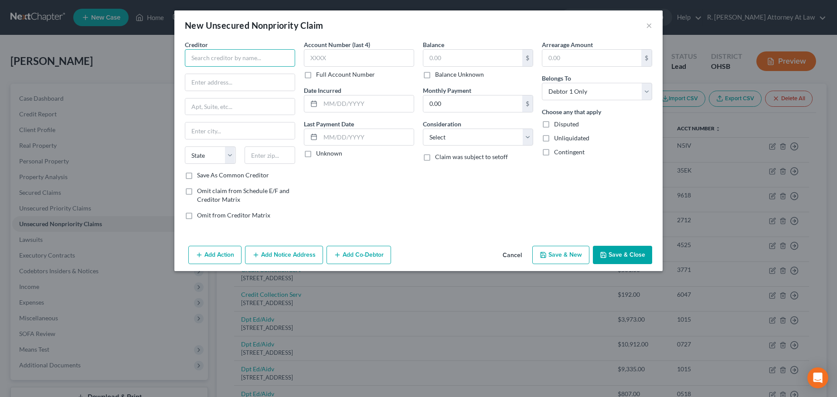
click at [205, 61] on input "text" at bounding box center [240, 57] width 110 height 17
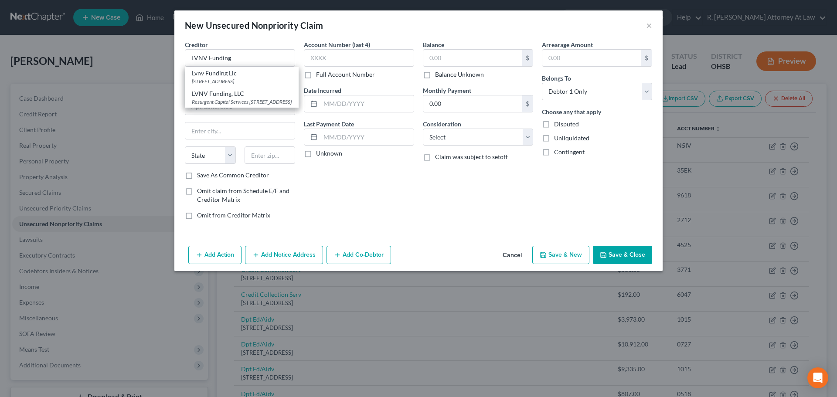
click at [208, 75] on div "Lvnv Funding Llc" at bounding box center [242, 73] width 100 height 9
type input "Lvnv Funding Llc"
type input "Po Box 10497"
type input "Greenville"
select select "42"
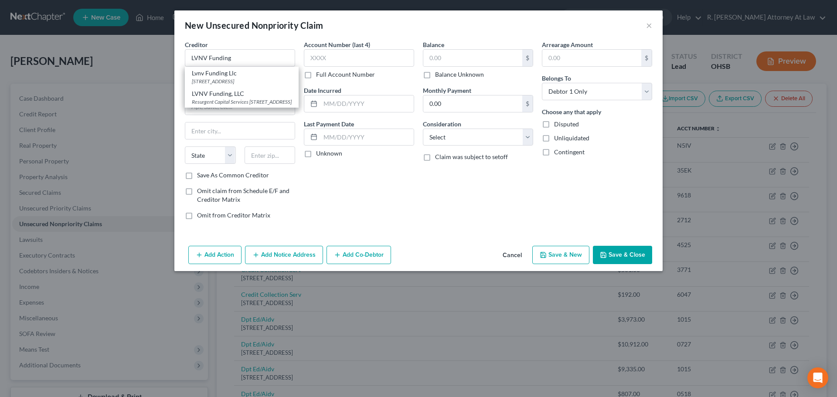
type input "29603"
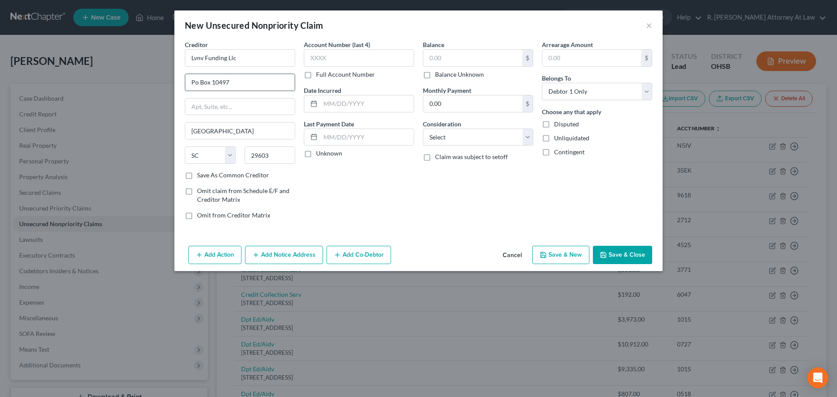
click at [241, 84] on input "Po Box 10497" at bounding box center [239, 82] width 109 height 17
type input "P"
type input "2618 East Paris AVe SE"
type input "49546"
drag, startPoint x: 326, startPoint y: 103, endPoint x: 331, endPoint y: 101, distance: 4.9
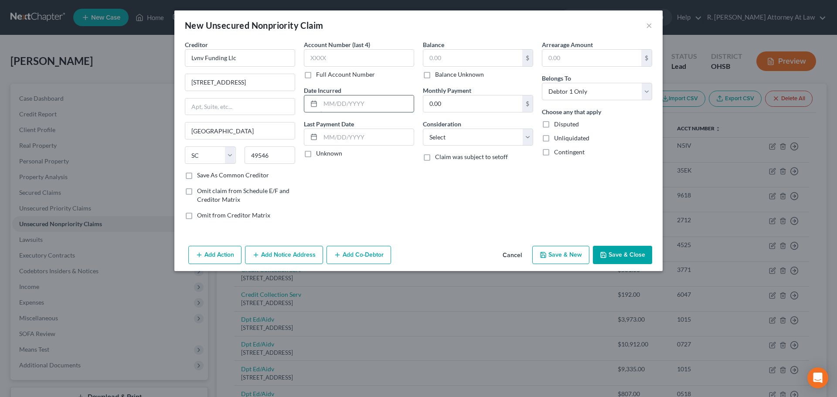
click at [327, 103] on input "text" at bounding box center [367, 104] width 93 height 17
type input "Grand Rapids"
select select "23"
type input "12/01/2020"
type input "8"
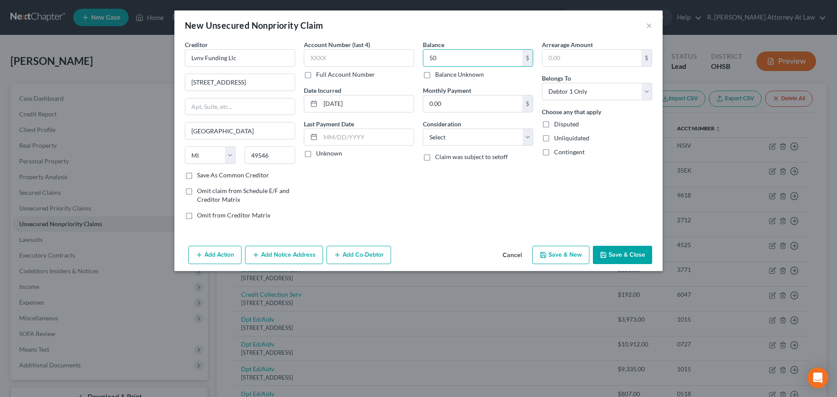
type input "5"
type input "1,000"
click at [443, 135] on select "Select Cable / Satellite Services Collection Agency Credit Card Debt Debt Couns…" at bounding box center [478, 137] width 110 height 17
select select "1"
click at [423, 129] on select "Select Cable / Satellite Services Collection Agency Credit Card Debt Debt Couns…" at bounding box center [478, 137] width 110 height 17
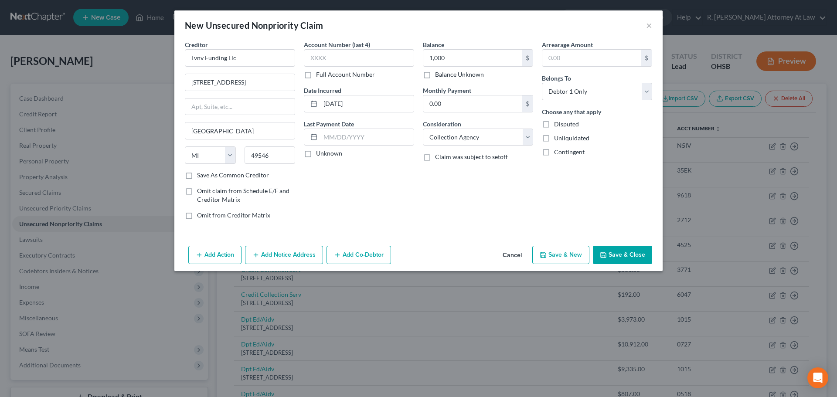
click at [389, 169] on div "Account Number (last 4) Full Account Number Date Incurred 12/01/2020 Last Payme…" at bounding box center [359, 133] width 119 height 187
click at [285, 256] on button "Add Notice Address" at bounding box center [284, 255] width 78 height 18
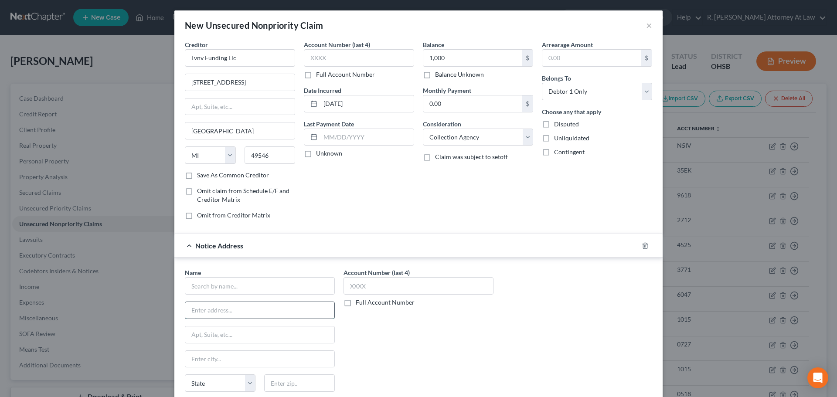
drag, startPoint x: 192, startPoint y: 289, endPoint x: 196, endPoint y: 310, distance: 21.7
paste input "Stenger & Stenger, P.C. Address: 2618 East Paris Ave SE, Grand Rapids, MI 49546"
type input "Stenger & Stenger, P.C. Address: 2618 East Paris Ave SE, Grand Rapids, MI 49546"
click at [199, 283] on input "text" at bounding box center [260, 285] width 150 height 17
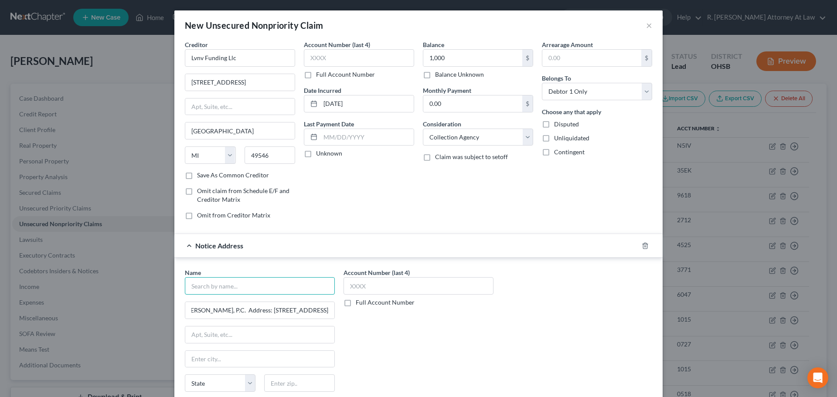
scroll to position [0, 0]
type input "David Bokor"
click at [238, 309] on input "Stenger & Stenger, P.C. Address: 2618 East Paris Ave SE, Grand Rapids, MI 49546" at bounding box center [259, 310] width 149 height 17
type input "Stenger & Stengerddress: 2618 East Paris Ave SE, Grand Rapids, MI 49546"
paste input "Stenger & Stenger, P.C. Address: 2618 East Paris Ave SE, Grand Rapids, MI 49546"
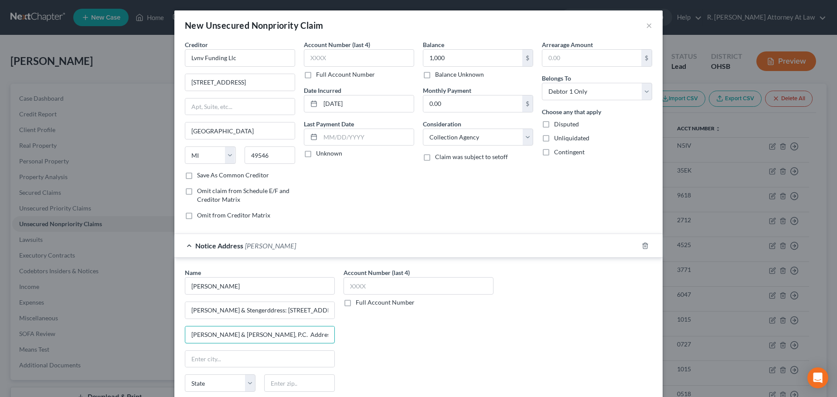
scroll to position [0, 78]
click at [198, 334] on input "Stenger & Stenger, P.C. Address: 2618 East Paris Ave SE, Grand Rapids, MI 49546" at bounding box center [259, 335] width 149 height 17
click at [251, 335] on input "2618 East Paris Ave SE, Grand Rapids, MI 49546" at bounding box center [259, 335] width 149 height 17
type input "2618 East Paris Ave SE,"
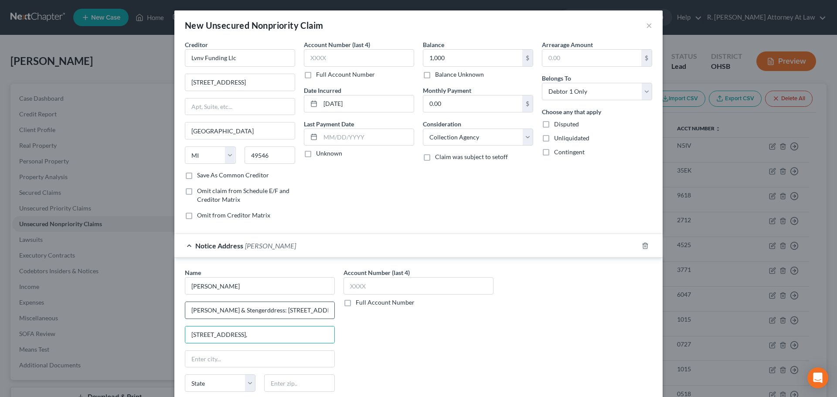
click at [257, 309] on input "Stenger & Stengerddress: 2618 East Paris Ave SE, Grand Rapids, MI 49546" at bounding box center [259, 310] width 149 height 17
type input "Stenger & Stengerddress:"
click at [279, 380] on input "text" at bounding box center [299, 383] width 71 height 17
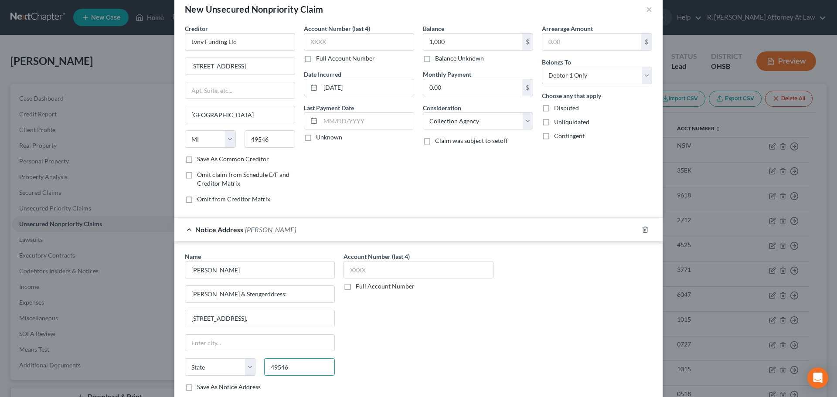
scroll to position [72, 0]
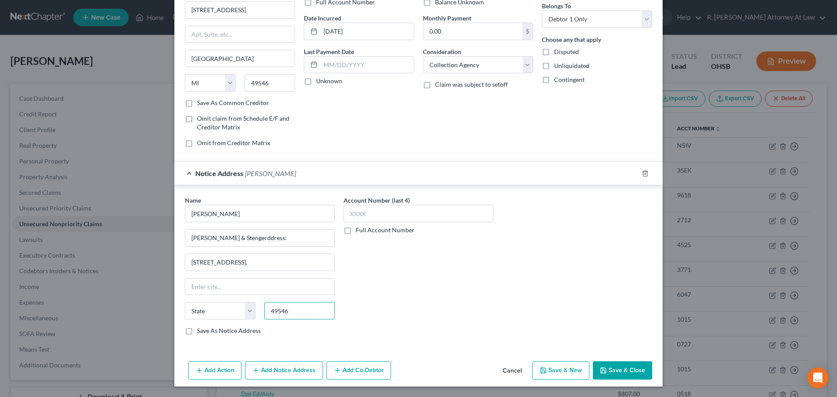
type input "49546"
click at [281, 365] on button "Add Notice Address" at bounding box center [284, 371] width 78 height 18
type input "Grand Rapids"
select select "23"
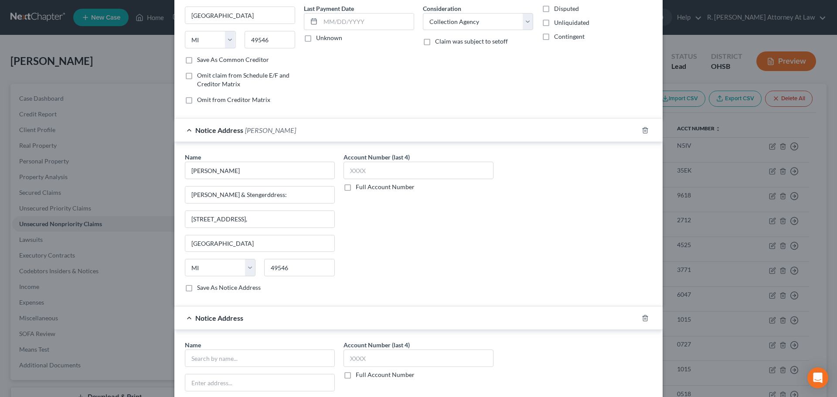
scroll to position [203, 0]
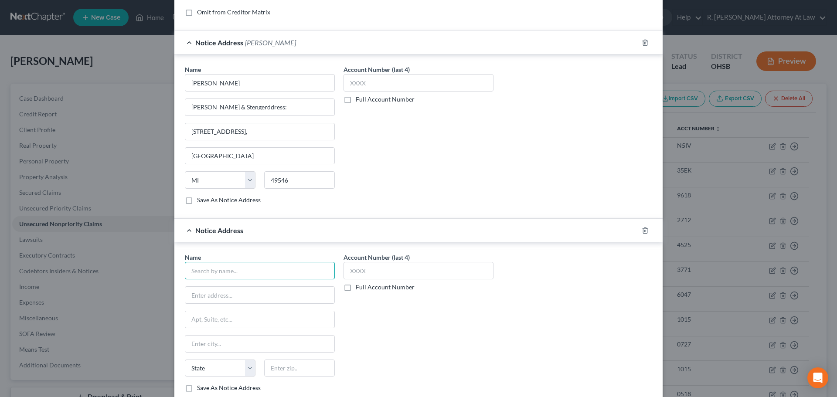
drag, startPoint x: 250, startPoint y: 271, endPoint x: 256, endPoint y: 259, distance: 12.9
click at [252, 270] on input "text" at bounding box center [260, 270] width 150 height 17
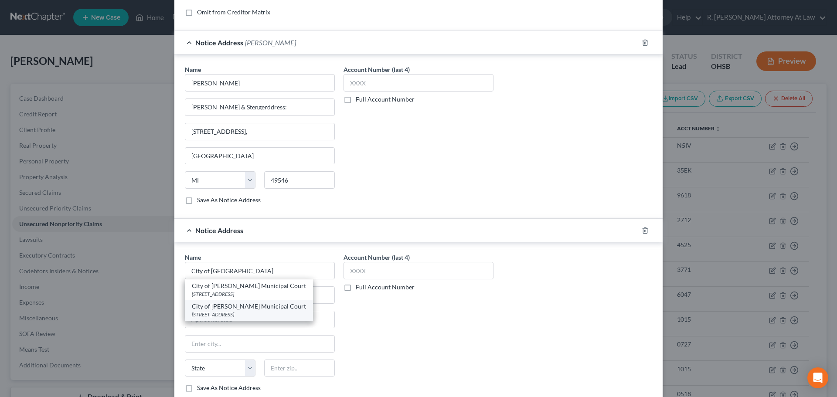
click at [224, 307] on div "City of Hamilton Municipal Court" at bounding box center [249, 306] width 114 height 9
type input "City of Hamilton Municipal Court"
type input "700 Hanover Street"
type input "Hamilton"
select select "36"
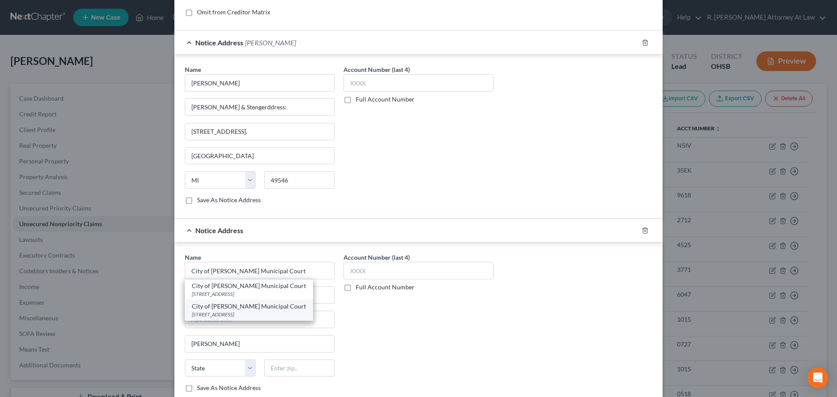
type input "45011"
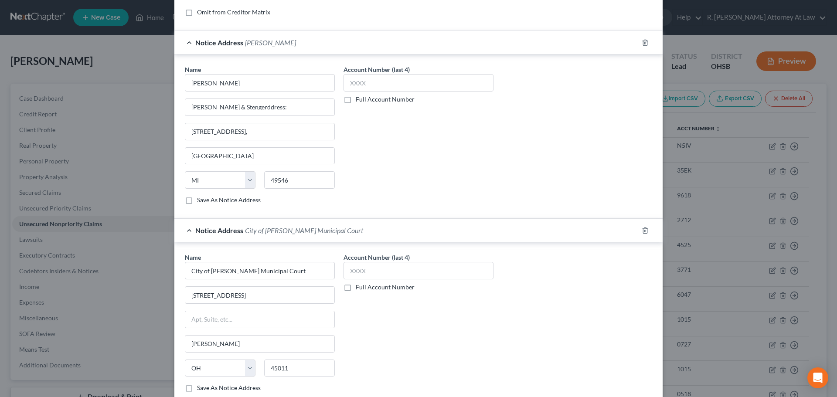
click at [356, 287] on label "Full Account Number" at bounding box center [385, 287] width 59 height 9
click at [359, 287] on input "Full Account Number" at bounding box center [362, 286] width 6 height 6
drag, startPoint x: 354, startPoint y: 268, endPoint x: 393, endPoint y: 286, distance: 43.1
click at [393, 286] on label "Full Account Number" at bounding box center [385, 287] width 59 height 9
click at [365, 286] on input "Full Account Number" at bounding box center [362, 286] width 6 height 6
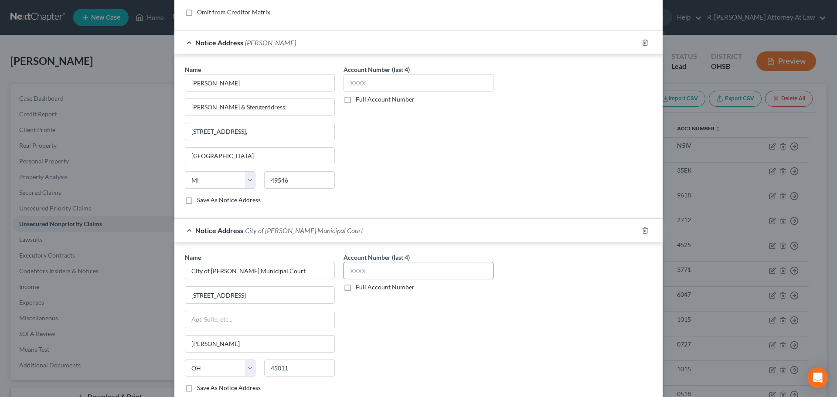
click at [373, 274] on input "text" at bounding box center [419, 270] width 150 height 17
type input "CVF2"
click at [356, 287] on label "Full Account Number" at bounding box center [385, 287] width 59 height 9
click at [359, 287] on input "Full Account Number" at bounding box center [362, 286] width 6 height 6
click at [369, 271] on input "CVF2" at bounding box center [419, 270] width 150 height 17
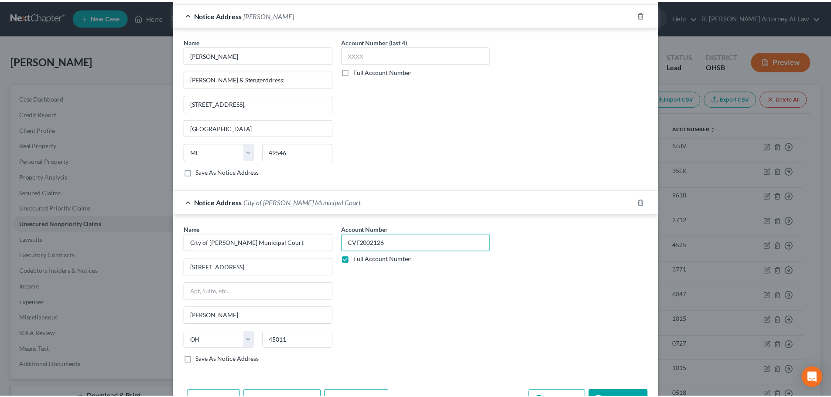
scroll to position [260, 0]
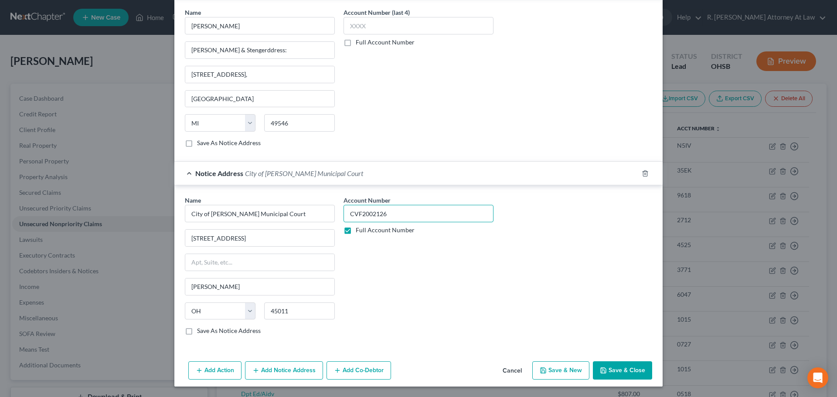
type input "CVF2002126"
click at [621, 371] on button "Save & Close" at bounding box center [622, 371] width 59 height 18
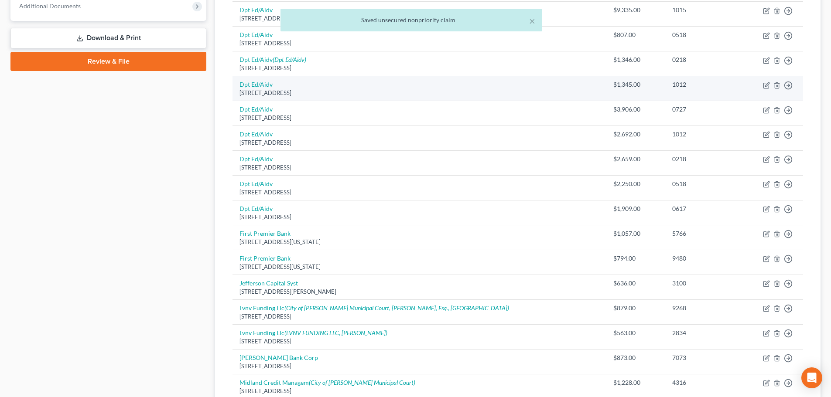
scroll to position [392, 0]
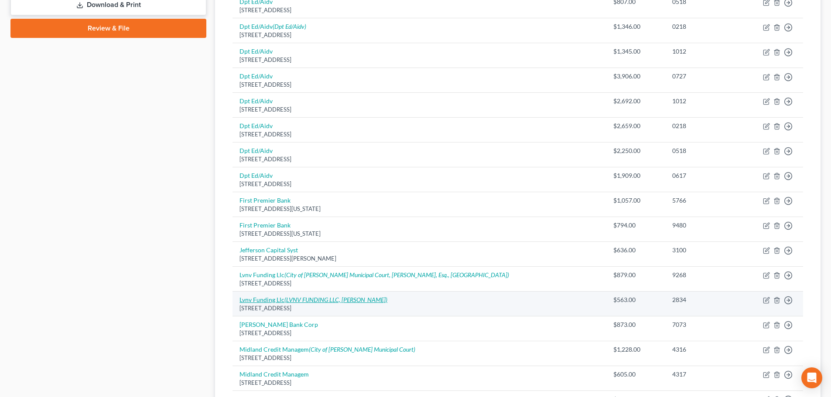
click at [304, 297] on icon "(LVNV FUNDING LLC, Megan Urban)" at bounding box center [335, 299] width 103 height 7
select select "42"
select select "1"
select select "0"
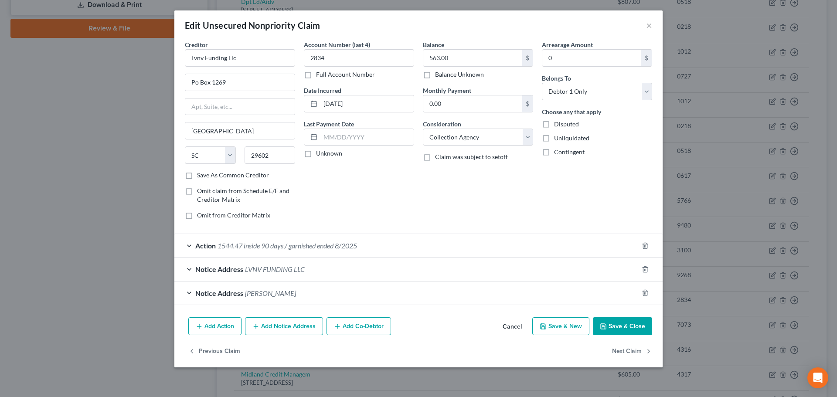
click at [623, 327] on button "Save & Close" at bounding box center [622, 326] width 59 height 18
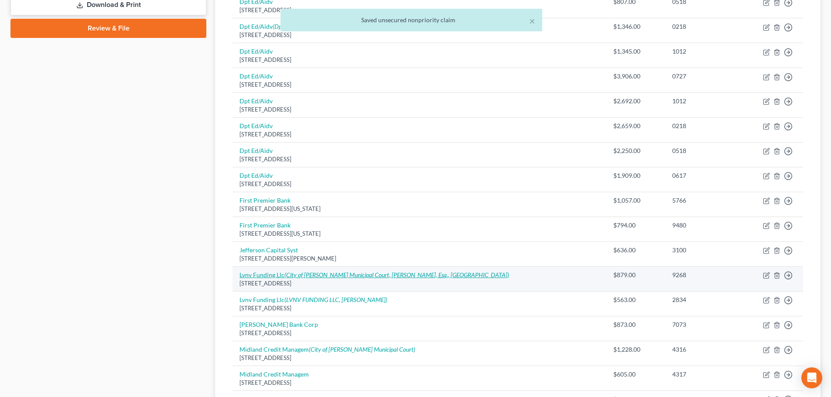
click at [290, 274] on icon "(City of Hamilton Municipal Court, Andrew Beier, Esq., Lvnv)" at bounding box center [396, 274] width 225 height 7
select select "42"
select select "0"
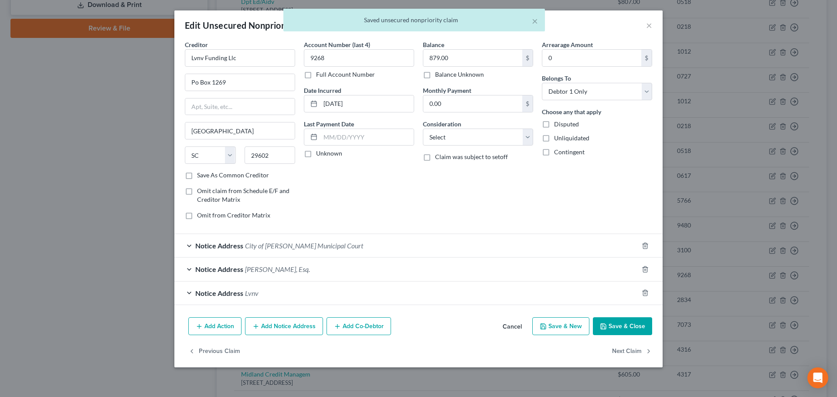
click at [612, 328] on button "Save & Close" at bounding box center [622, 326] width 59 height 18
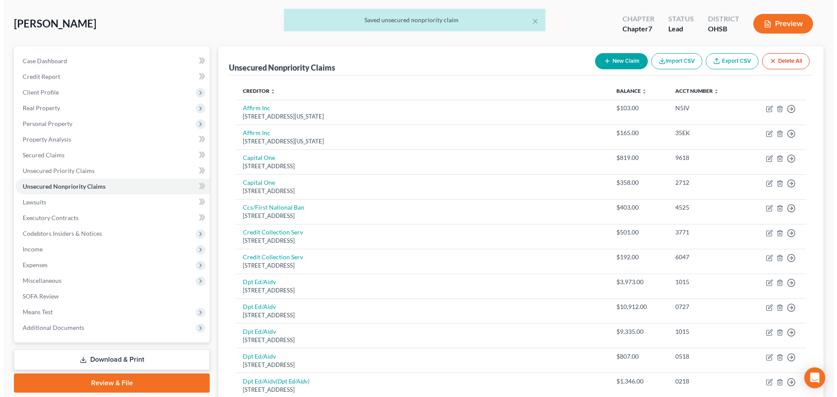
scroll to position [0, 0]
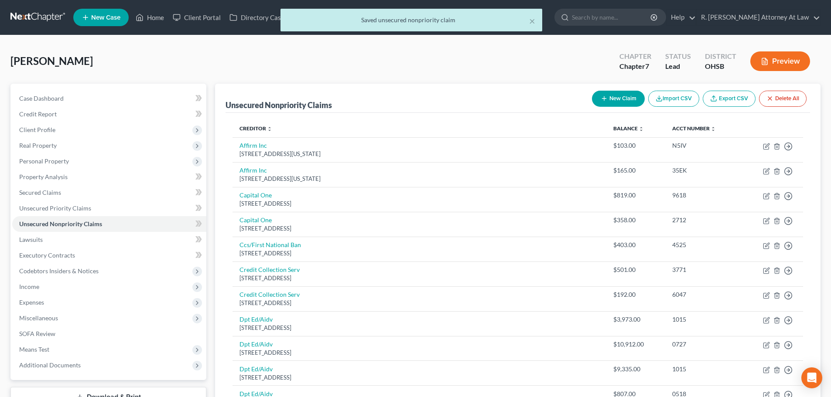
click at [617, 97] on button "New Claim" at bounding box center [618, 99] width 53 height 16
select select "0"
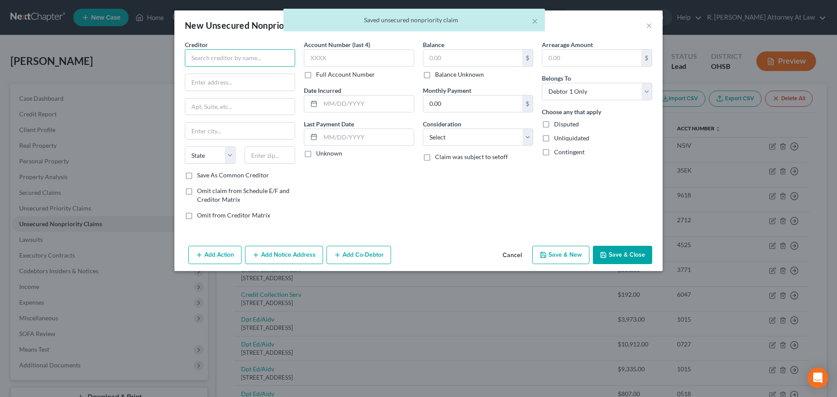
click at [235, 58] on input "text" at bounding box center [240, 57] width 110 height 17
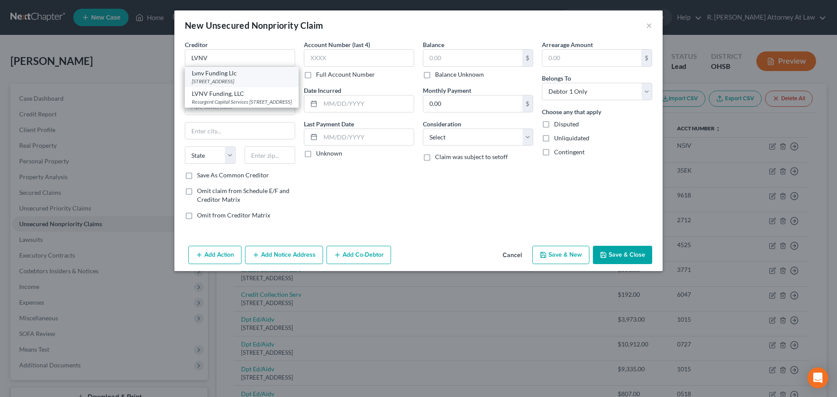
drag, startPoint x: 207, startPoint y: 78, endPoint x: 216, endPoint y: 76, distance: 9.4
click at [206, 78] on div "Po Box 10497, Greenville, SC 29603" at bounding box center [242, 81] width 100 height 7
type input "Lvnv Funding Llc"
type input "Po Box 10497"
type input "Greenville"
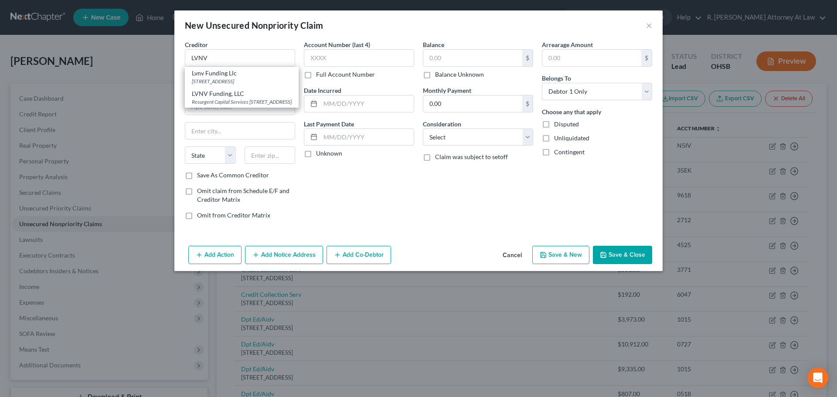
select select "42"
type input "29603"
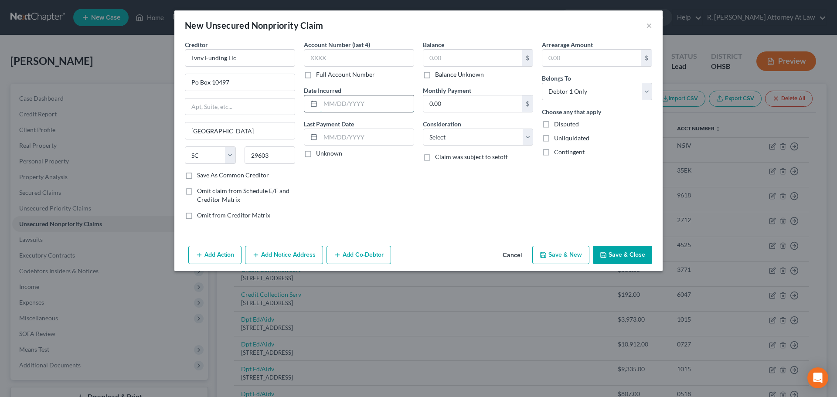
click at [325, 102] on input "text" at bounding box center [367, 104] width 93 height 17
type input "2"
type input "2002"
drag, startPoint x: 430, startPoint y: 56, endPoint x: 423, endPoint y: 49, distance: 9.6
click at [430, 55] on input "text" at bounding box center [472, 58] width 99 height 17
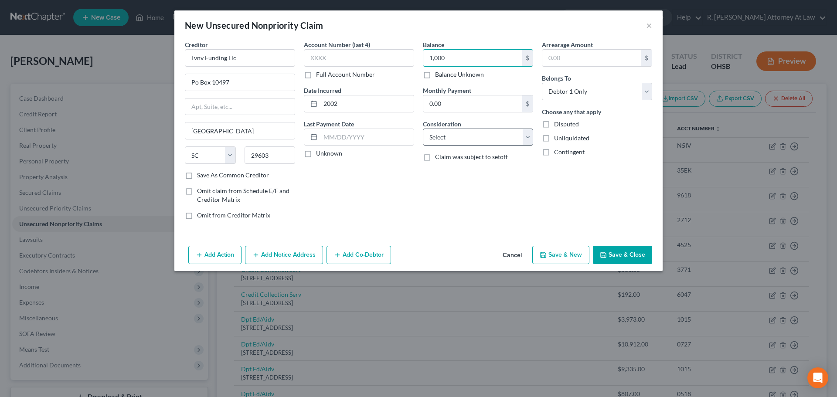
type input "1,000"
click at [440, 129] on select "Select Cable / Satellite Services Collection Agency Credit Card Debt Debt Couns…" at bounding box center [478, 137] width 110 height 17
select select "1"
click at [423, 129] on select "Select Cable / Satellite Services Collection Agency Credit Card Debt Debt Couns…" at bounding box center [478, 137] width 110 height 17
click at [259, 252] on icon "button" at bounding box center [255, 255] width 7 height 7
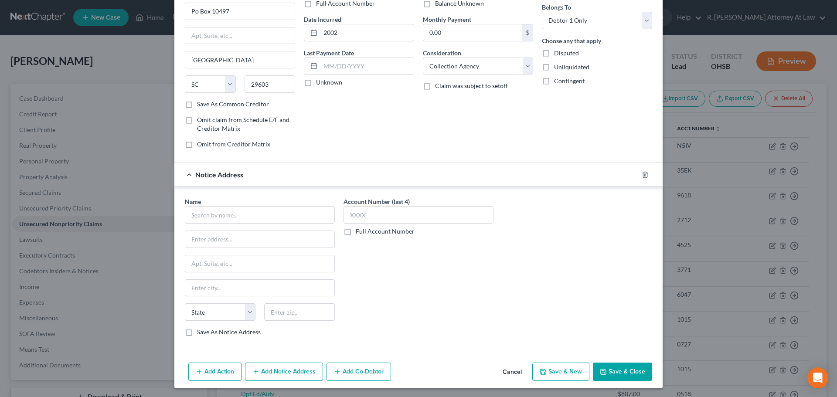
scroll to position [72, 0]
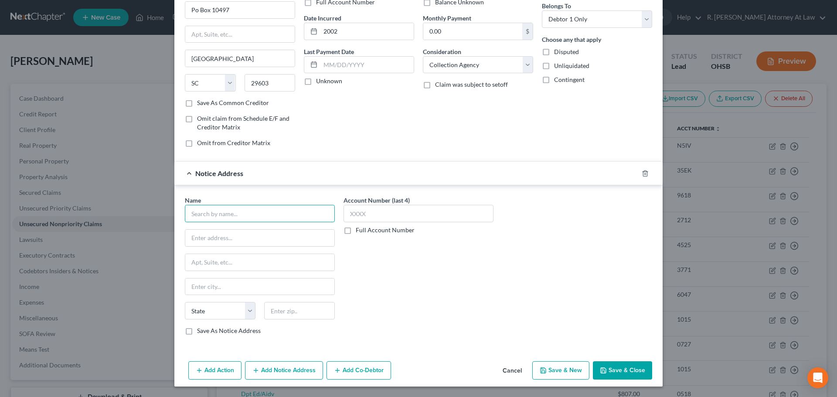
click at [214, 212] on input "text" at bounding box center [260, 213] width 150 height 17
type input "M"
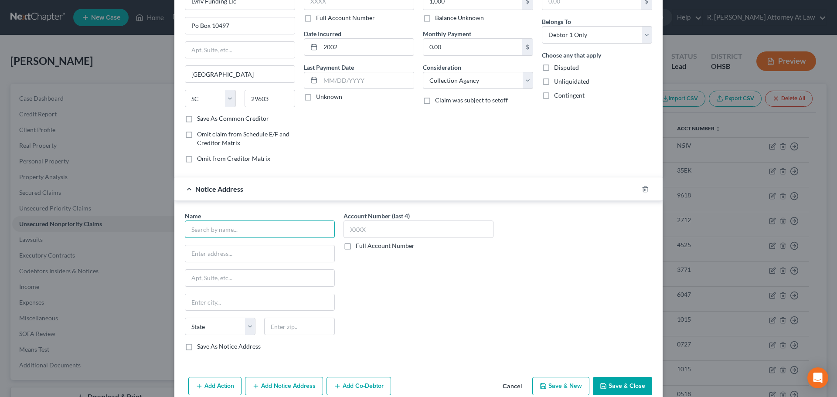
scroll to position [29, 0]
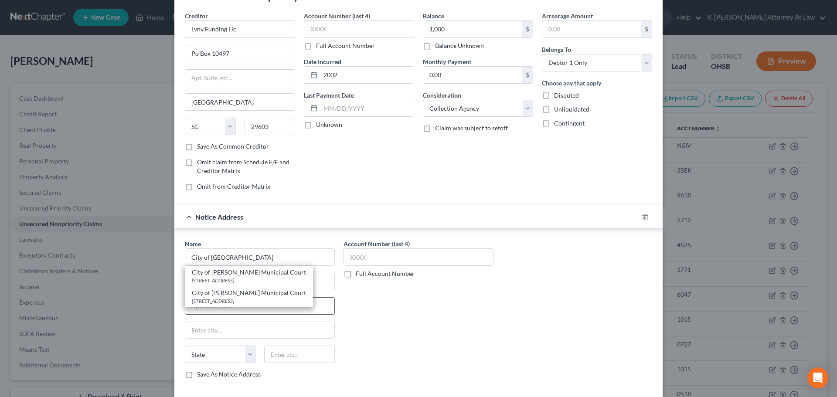
drag, startPoint x: 228, startPoint y: 299, endPoint x: 235, endPoint y: 298, distance: 7.5
click at [226, 299] on div "700 Hanover Street, Hamilton, OH 45011" at bounding box center [249, 300] width 114 height 7
type input "City of Hamilton Municipal Court"
type input "700 Hanover Street"
type input "Hamilton"
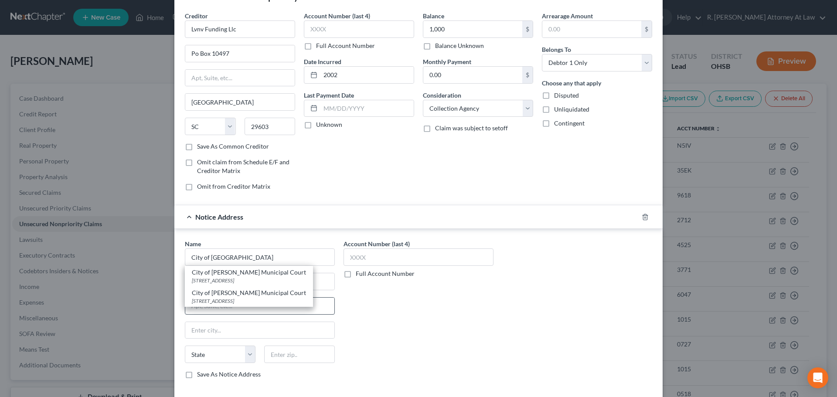
select select "36"
type input "45011"
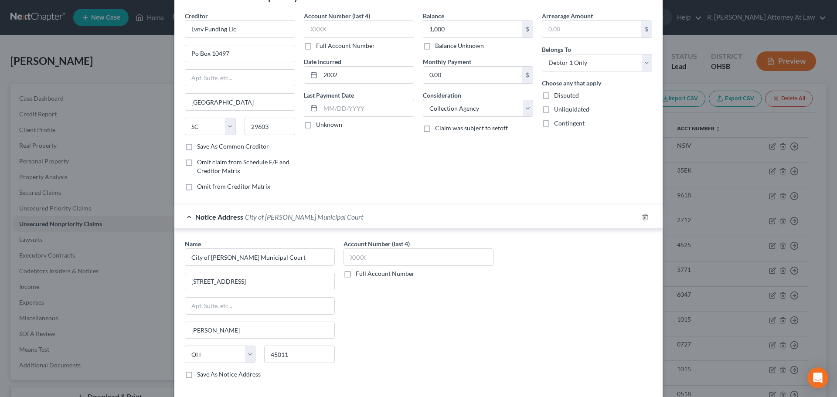
click at [356, 275] on label "Full Account Number" at bounding box center [385, 273] width 59 height 9
click at [359, 275] on input "Full Account Number" at bounding box center [362, 272] width 6 height 6
click at [355, 259] on input "text" at bounding box center [419, 257] width 150 height 17
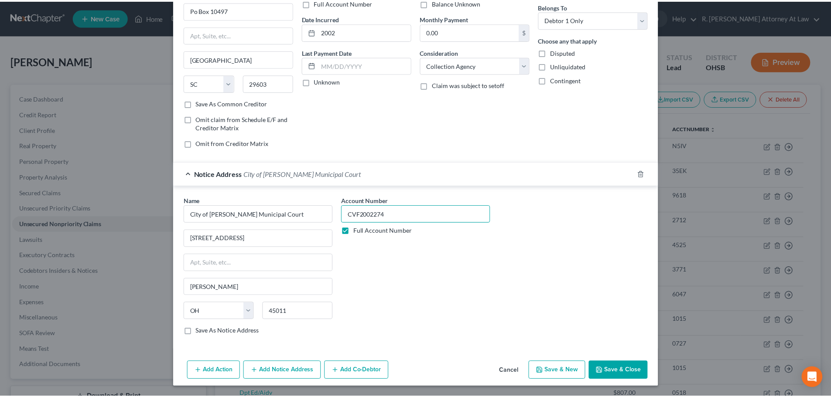
scroll to position [72, 0]
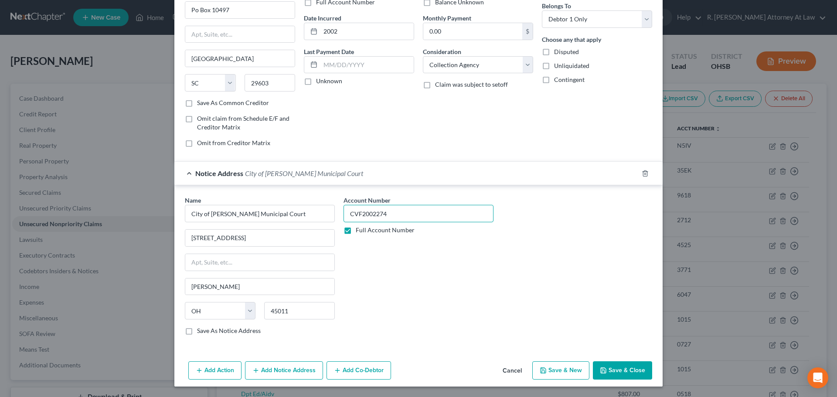
type input "CVF2002274"
click at [614, 368] on button "Save & Close" at bounding box center [622, 371] width 59 height 18
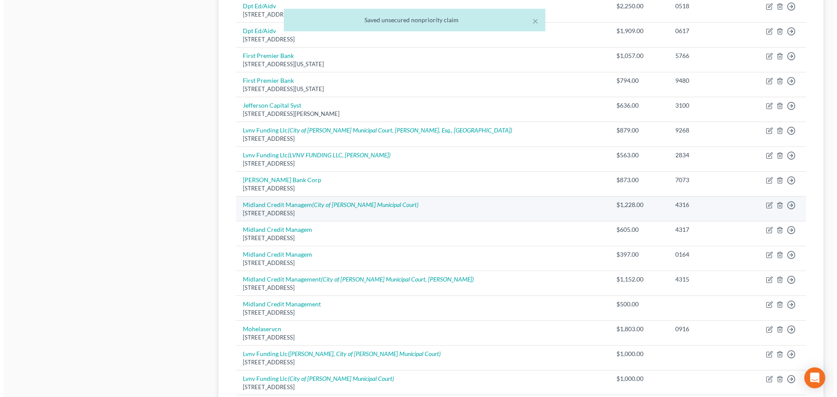
scroll to position [654, 0]
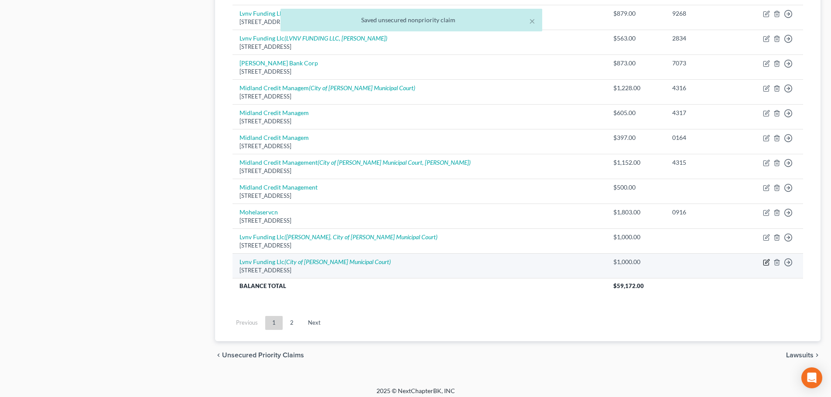
click at [764, 261] on icon "button" at bounding box center [766, 262] width 7 height 7
select select "42"
select select "1"
select select "0"
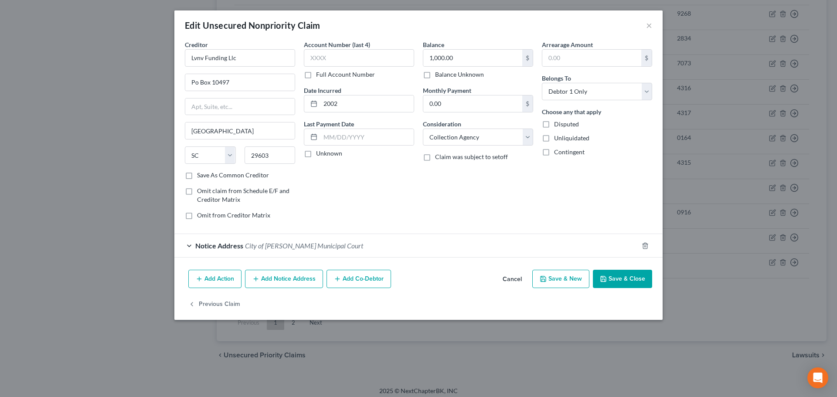
click at [263, 278] on button "Add Notice Address" at bounding box center [284, 279] width 78 height 18
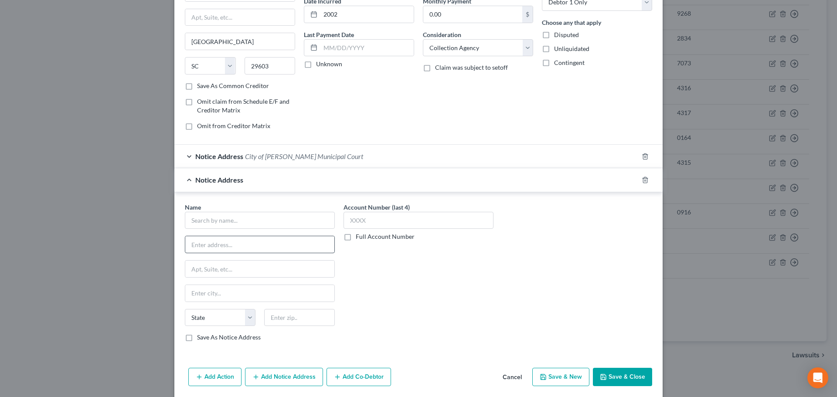
scroll to position [121, 0]
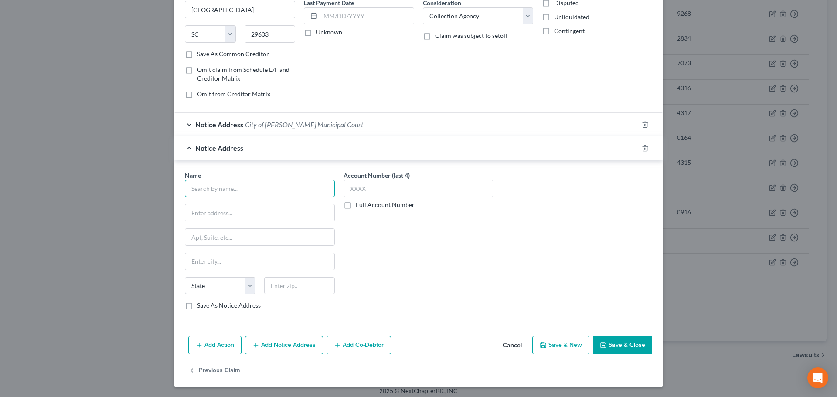
click at [211, 191] on input "text" at bounding box center [260, 188] width 150 height 17
click at [195, 190] on input "David Bokor" at bounding box center [260, 188] width 150 height 17
type input "David Bokor"
click at [193, 216] on input "text" at bounding box center [259, 213] width 149 height 17
drag, startPoint x: 224, startPoint y: 192, endPoint x: 207, endPoint y: 205, distance: 22.1
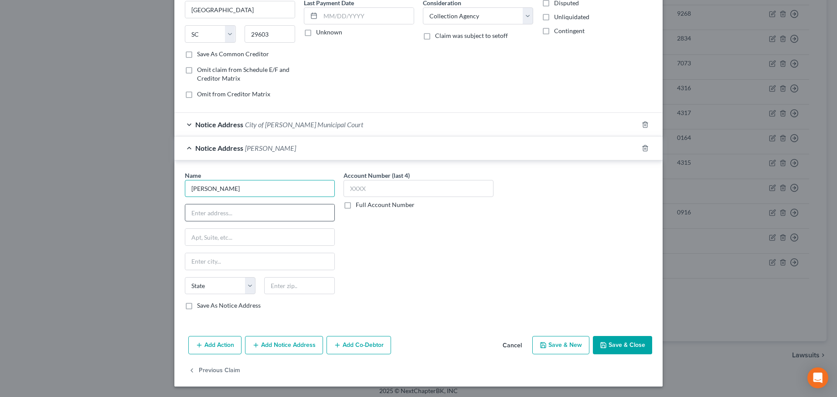
click at [224, 192] on input "David Bokor" at bounding box center [260, 188] width 150 height 17
click at [191, 215] on input "text" at bounding box center [259, 213] width 149 height 17
type input "Stenger & Stenger"
paste input "2618 East Paris Ave. SE Grand Rapids, MI 49546"
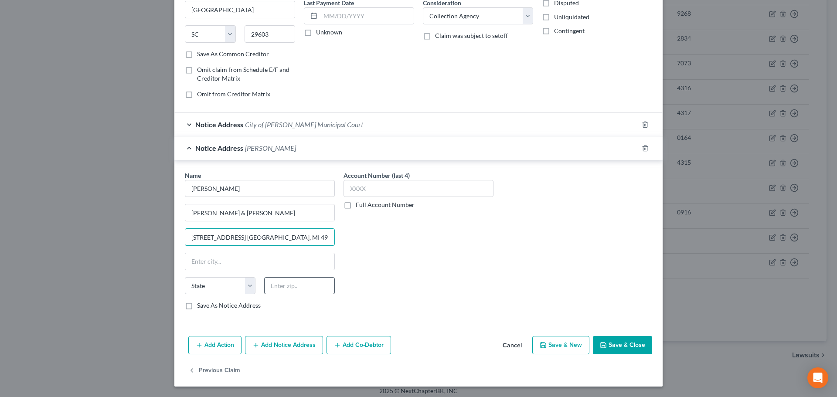
type input "2618 East Paris Ave. SE Grand Rapids, MI 49546"
click at [278, 287] on input "text" at bounding box center [299, 285] width 71 height 17
type input "49546"
click at [316, 238] on input "2618 East Paris Ave. SE Grand Rapids, MI 49546" at bounding box center [259, 237] width 149 height 17
type input "2618 East Paris Ave. SE"
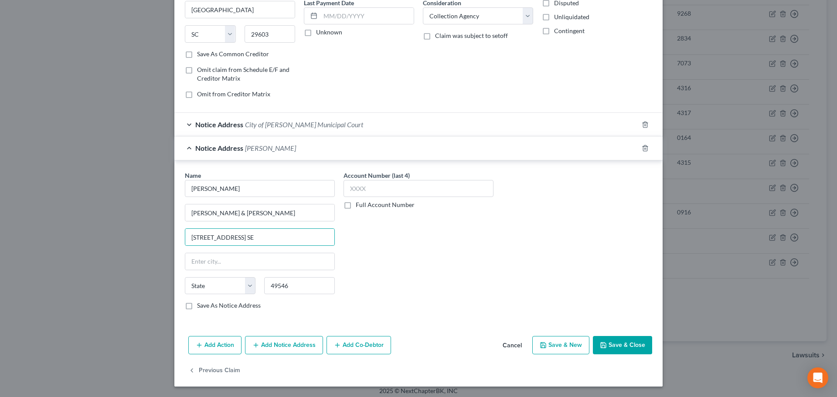
click at [425, 255] on div "Account Number (last 4) Full Account Number" at bounding box center [418, 244] width 159 height 147
type input "Grand Rapids"
select select "23"
click at [617, 341] on button "Save & Close" at bounding box center [622, 345] width 59 height 18
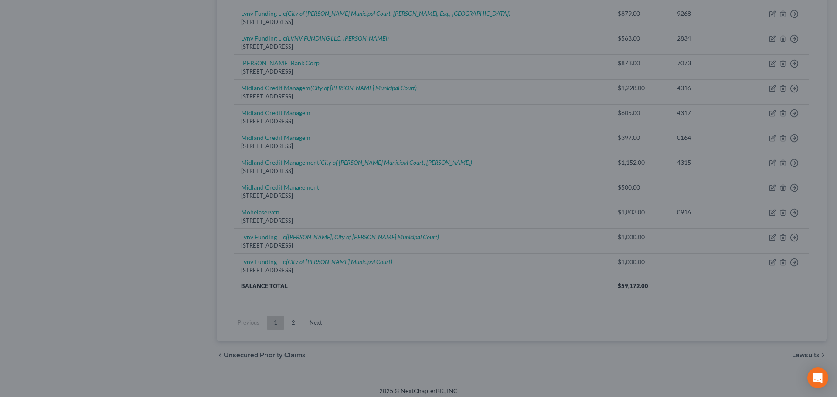
type input "0"
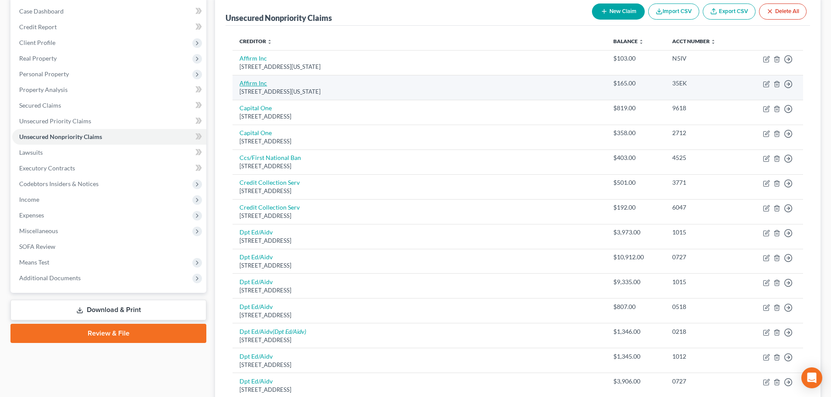
scroll to position [0, 0]
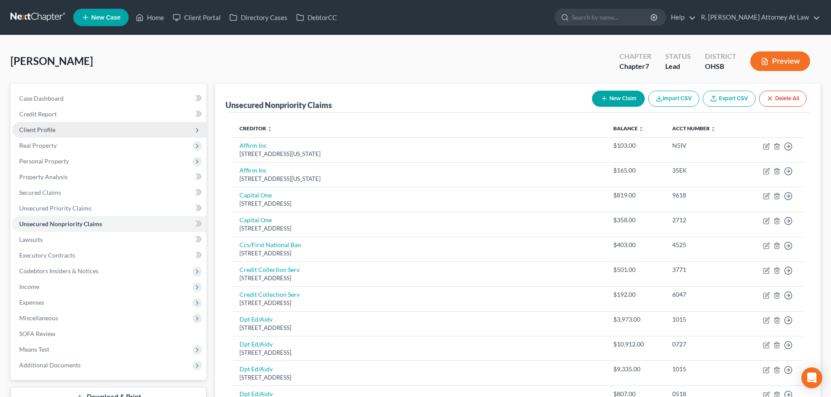
click at [41, 128] on span "Client Profile" at bounding box center [37, 129] width 36 height 7
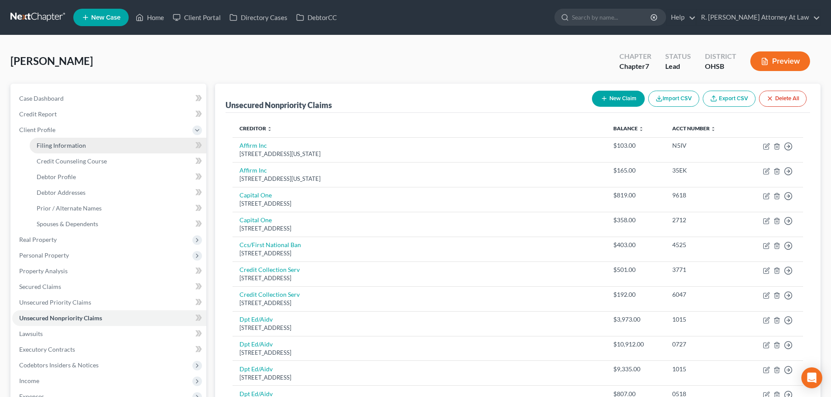
click at [53, 140] on link "Filing Information" at bounding box center [118, 146] width 177 height 16
select select "1"
select select "0"
select select "62"
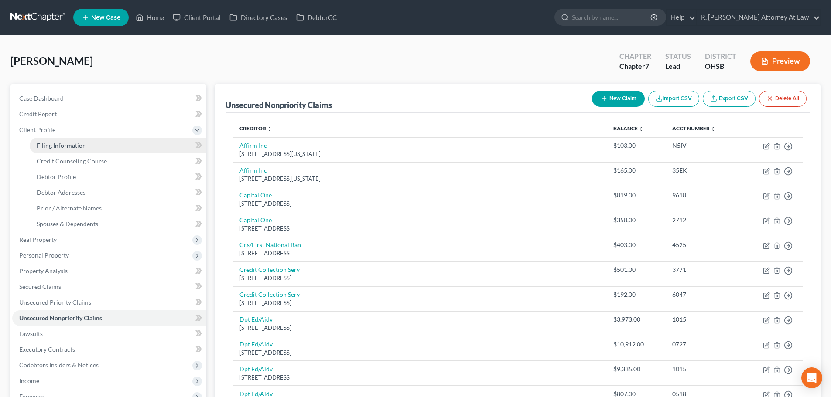
select select "0"
select select "36"
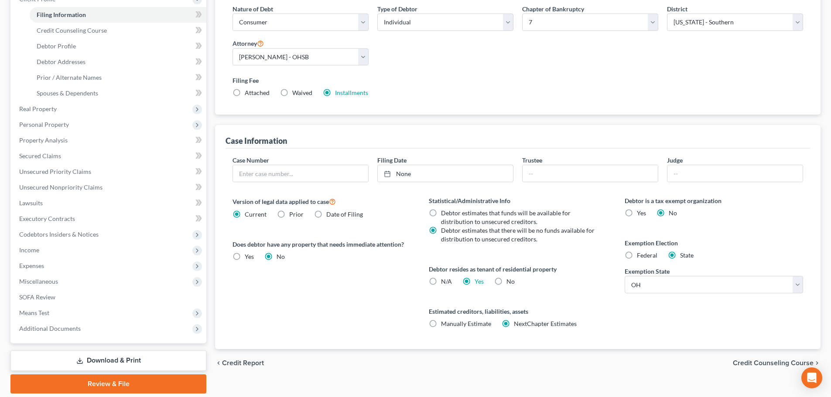
scroll to position [160, 0]
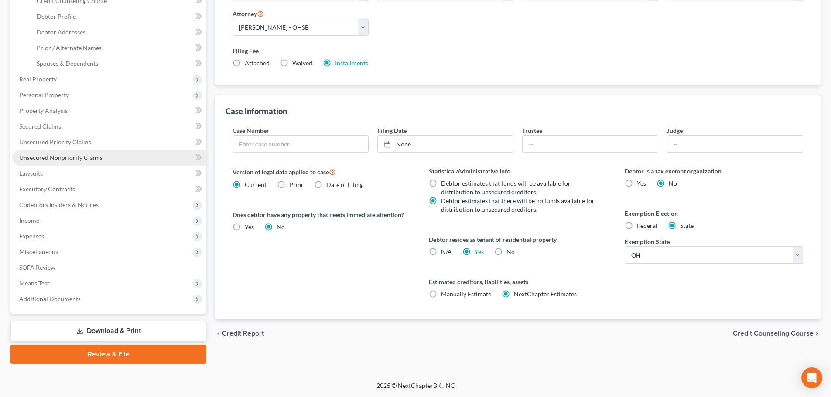
click at [48, 154] on span "Unsecured Nonpriority Claims" at bounding box center [60, 157] width 83 height 7
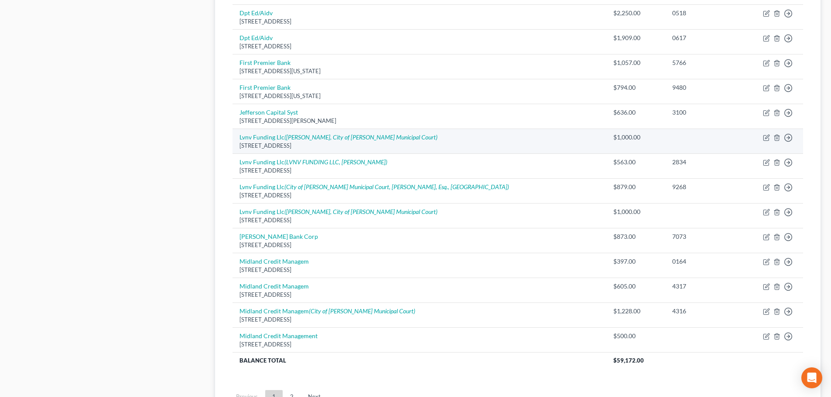
scroll to position [610, 0]
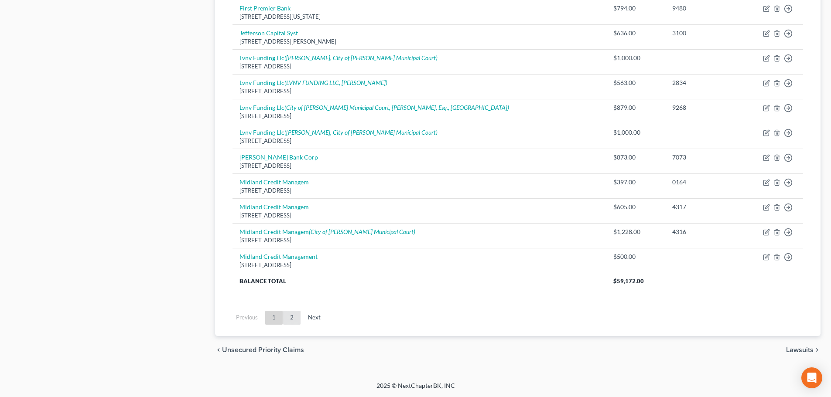
click at [294, 318] on link "2" at bounding box center [291, 318] width 17 height 14
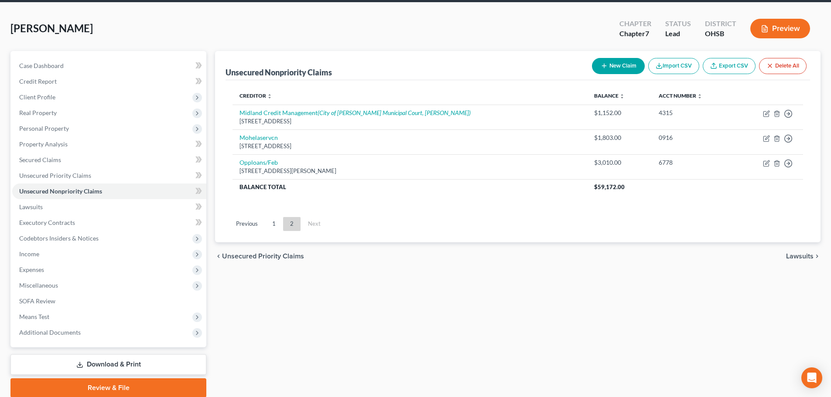
scroll to position [23, 0]
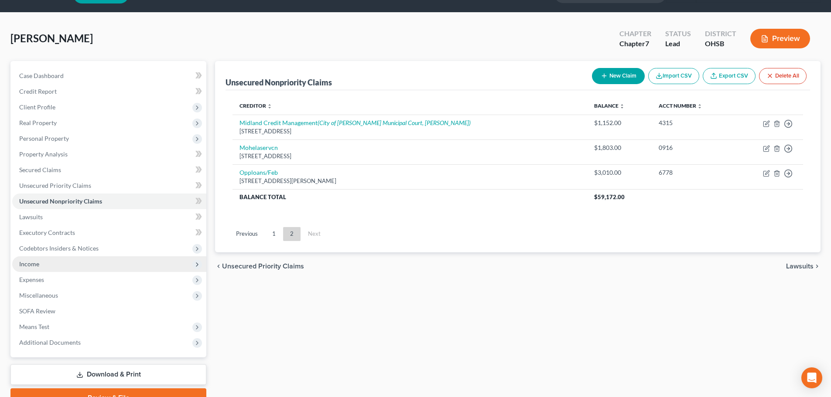
click at [30, 262] on span "Income" at bounding box center [29, 263] width 20 height 7
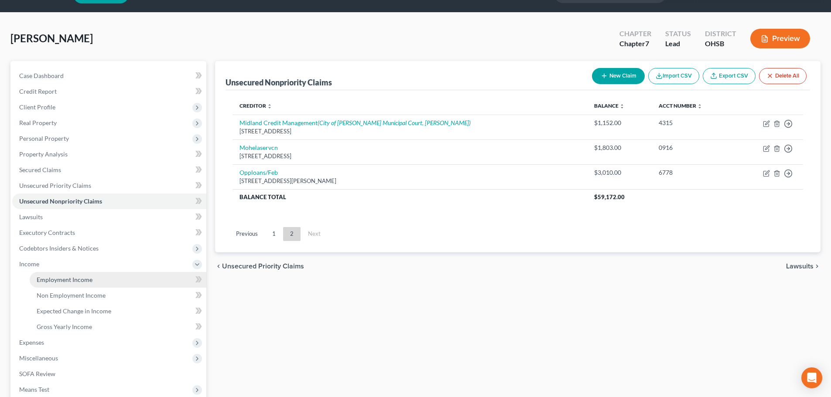
click at [48, 277] on span "Employment Income" at bounding box center [65, 279] width 56 height 7
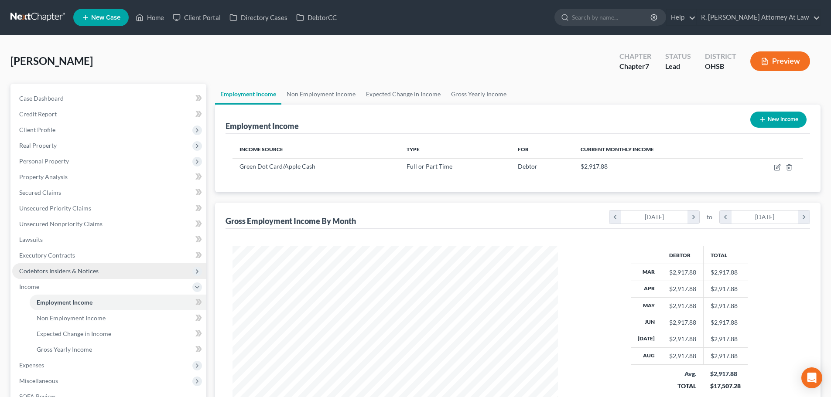
scroll to position [163, 343]
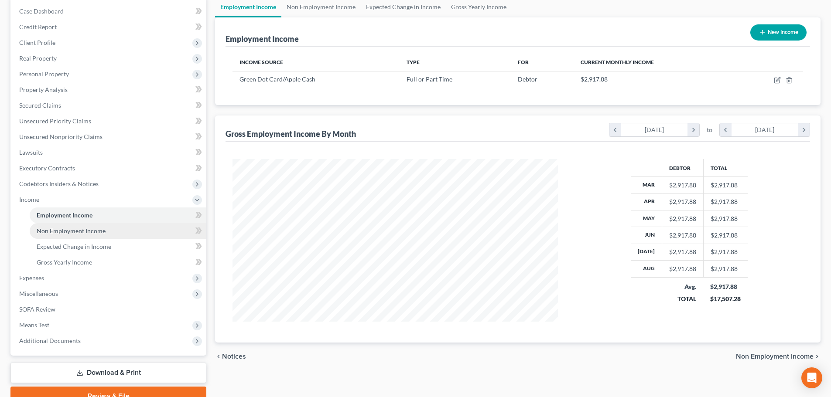
click at [78, 225] on link "Non Employment Income" at bounding box center [118, 231] width 177 height 16
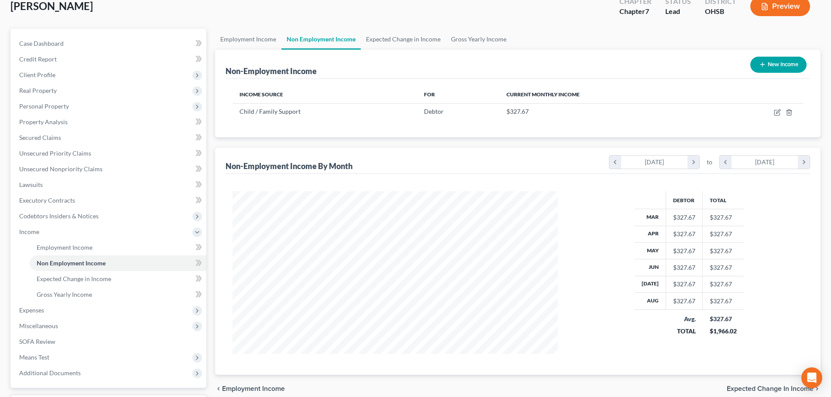
scroll to position [87, 0]
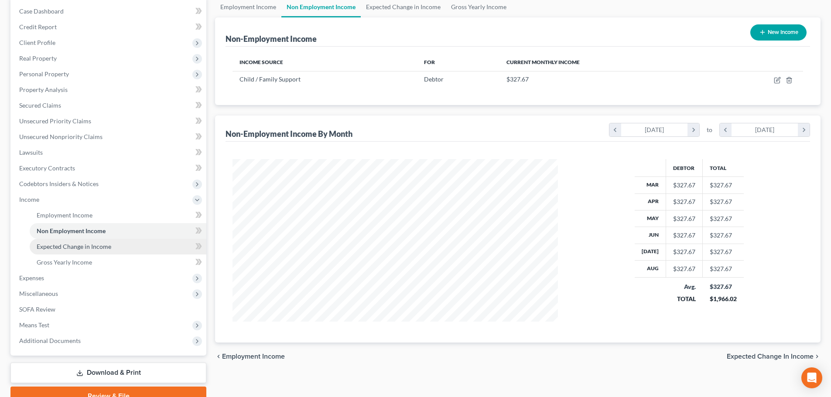
click at [61, 246] on span "Expected Change in Income" at bounding box center [74, 246] width 75 height 7
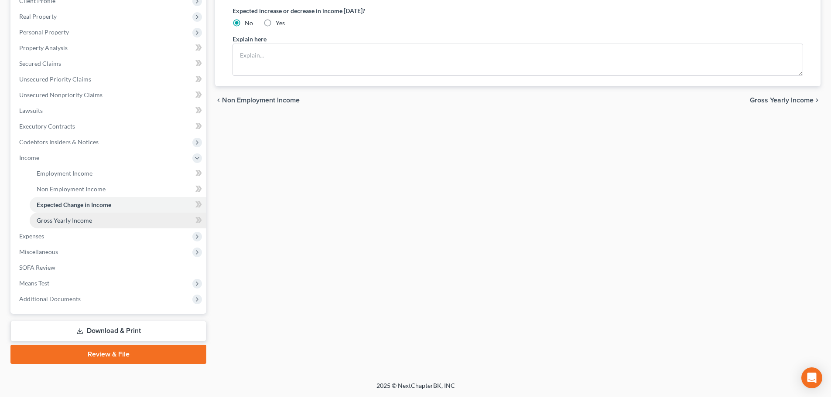
click at [47, 222] on span "Gross Yearly Income" at bounding box center [64, 220] width 55 height 7
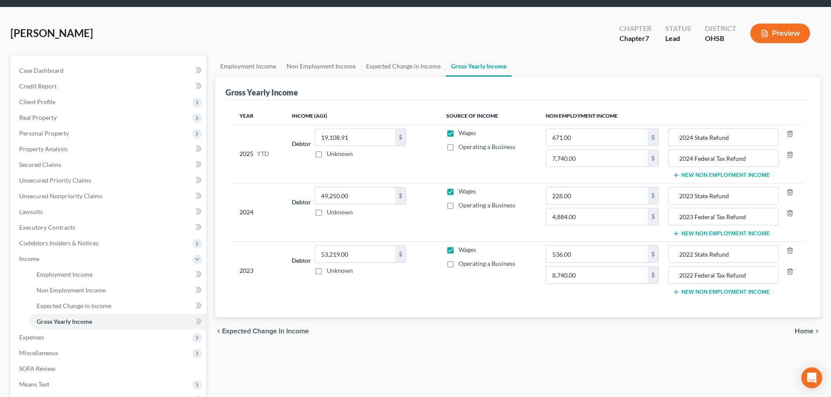
scroll to position [44, 0]
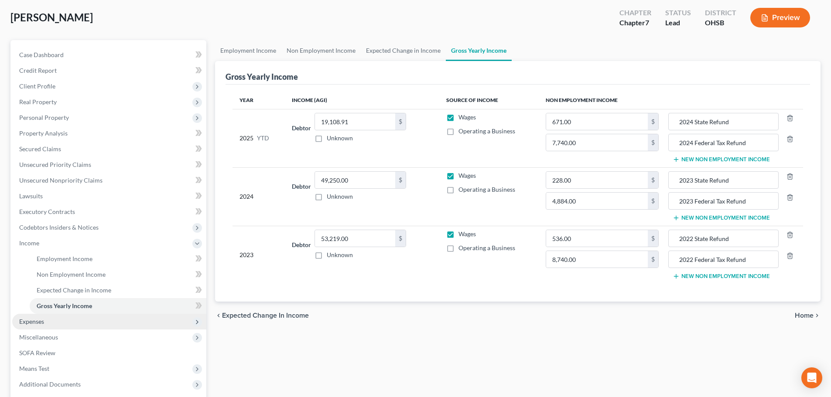
click at [25, 322] on span "Expenses" at bounding box center [31, 321] width 25 height 7
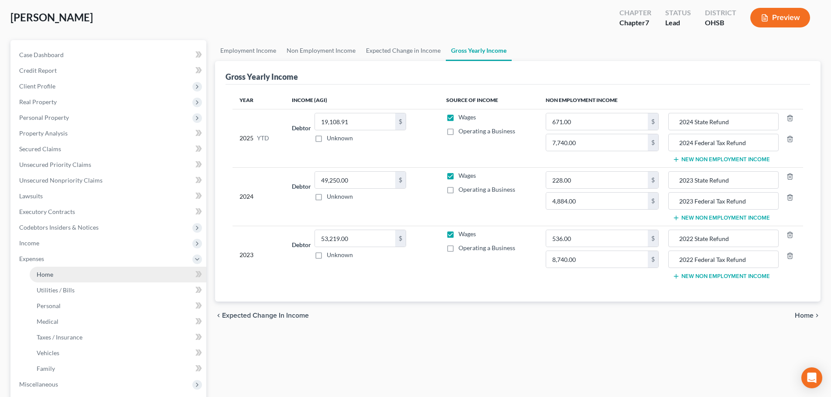
click at [44, 275] on span "Home" at bounding box center [45, 274] width 17 height 7
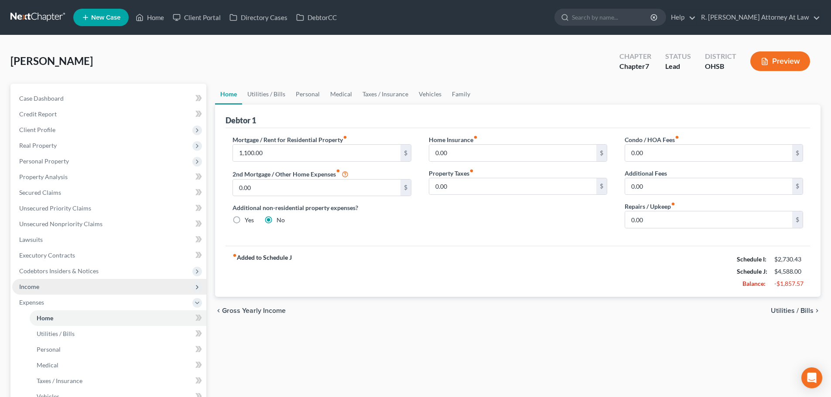
click at [32, 283] on span "Income" at bounding box center [29, 286] width 20 height 7
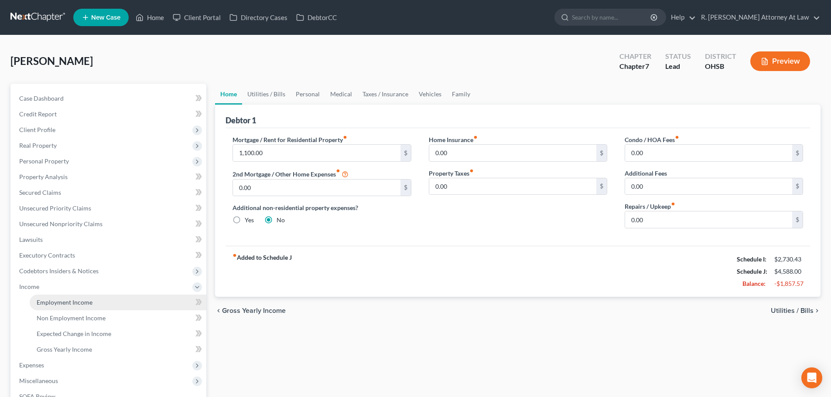
click at [43, 301] on span "Employment Income" at bounding box center [65, 302] width 56 height 7
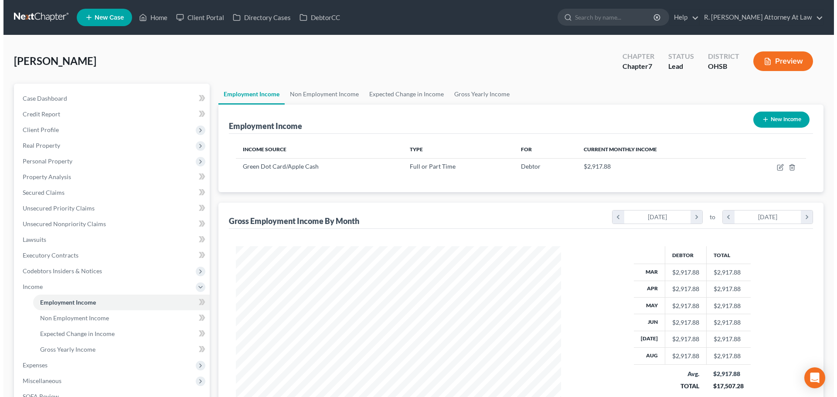
scroll to position [163, 343]
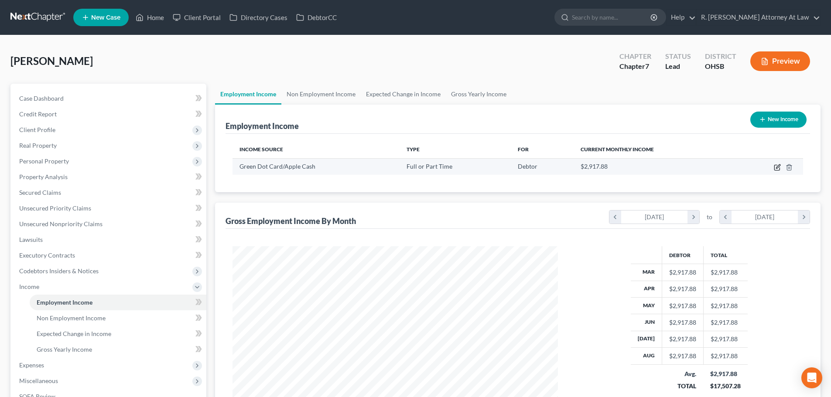
click at [776, 167] on icon "button" at bounding box center [777, 167] width 7 height 7
select select "0"
select select "36"
select select "0"
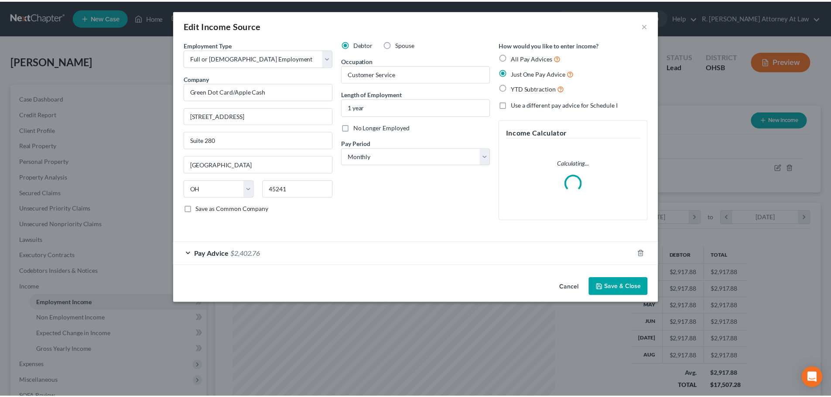
scroll to position [164, 346]
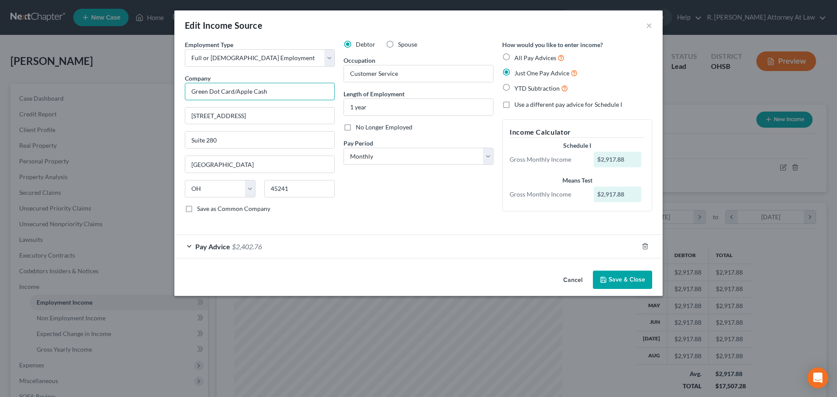
click at [236, 92] on input "Green Dot Card/Apple Cash" at bounding box center [260, 91] width 150 height 17
drag, startPoint x: 301, startPoint y: 92, endPoint x: 310, endPoint y: 95, distance: 9.5
click at [301, 92] on input "Green Dot Card Corp as Apple Cash" at bounding box center [260, 91] width 150 height 17
type input "G"
type input "Apple Cash support at Green Dot Bank"
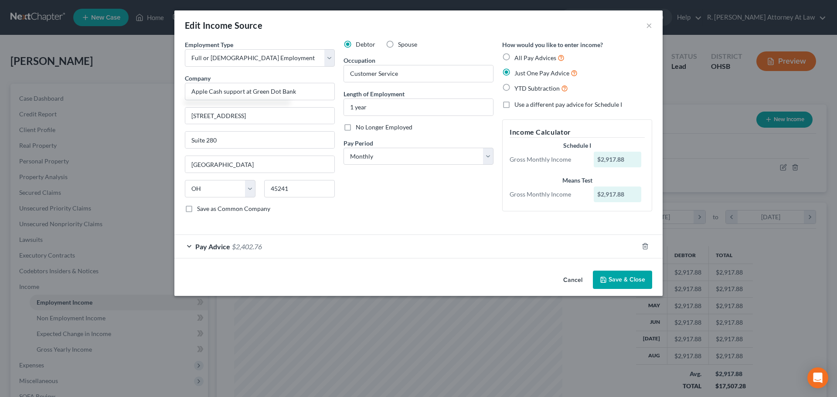
click at [618, 275] on button "Save & Close" at bounding box center [622, 280] width 59 height 18
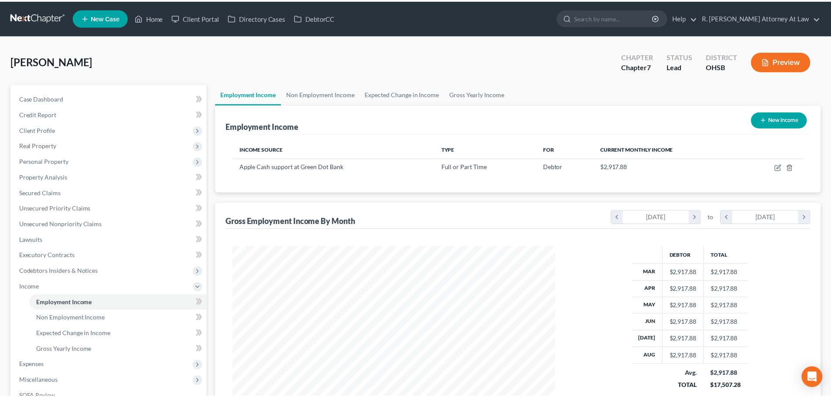
scroll to position [435913, 435733]
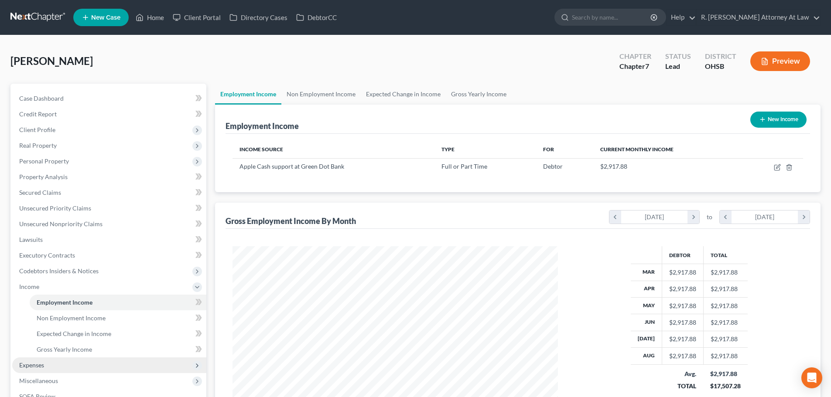
click at [30, 365] on span "Expenses" at bounding box center [31, 365] width 25 height 7
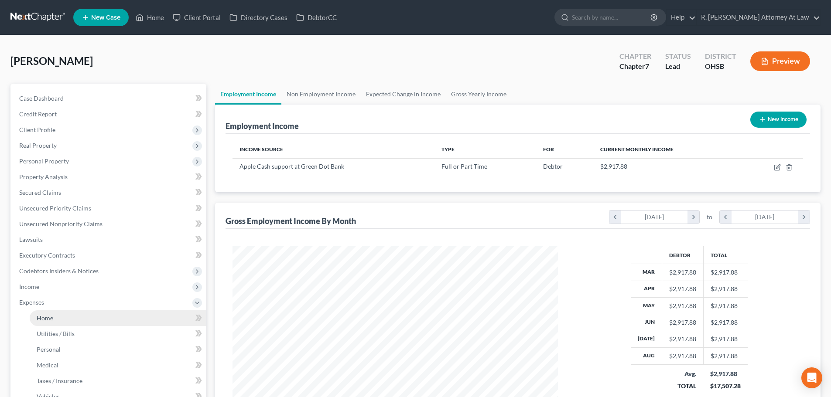
click at [42, 320] on span "Home" at bounding box center [45, 317] width 17 height 7
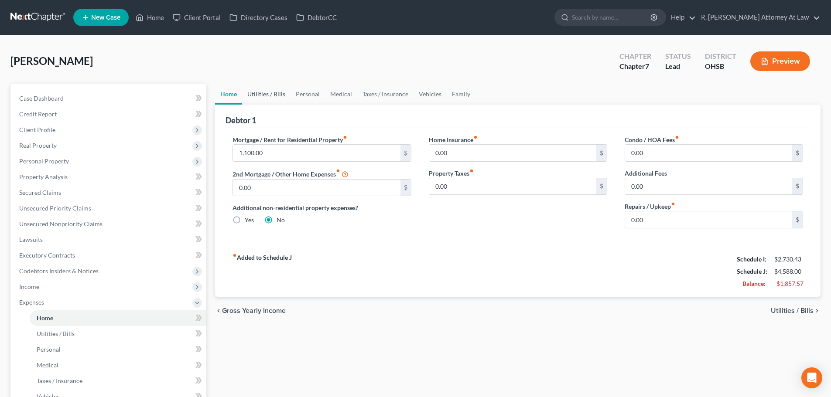
click at [261, 93] on link "Utilities / Bills" at bounding box center [266, 94] width 48 height 21
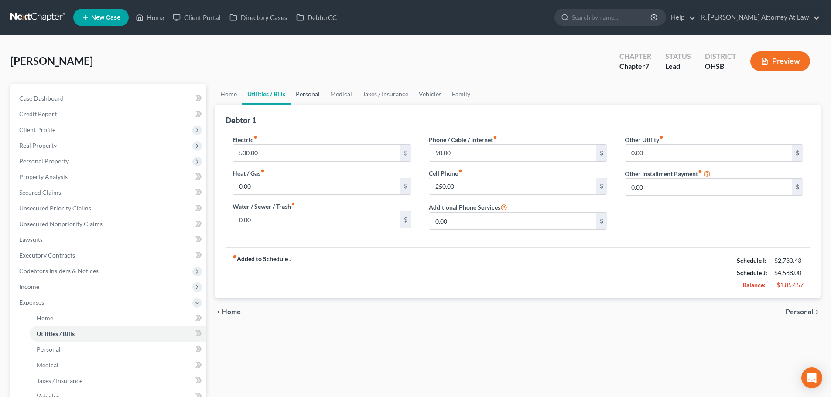
click at [306, 97] on link "Personal" at bounding box center [307, 94] width 34 height 21
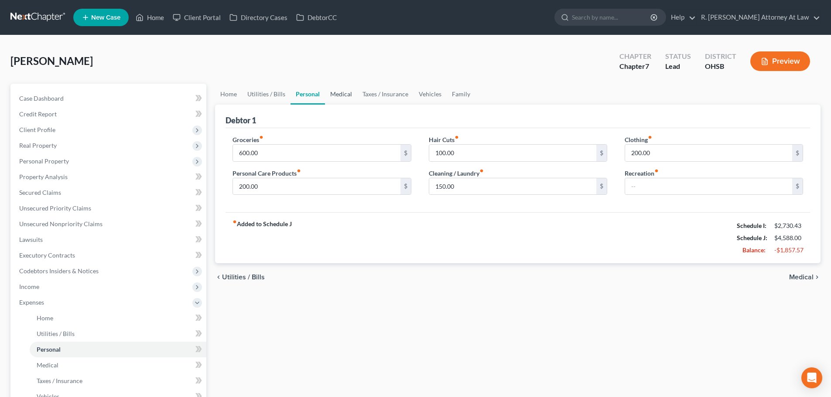
click at [342, 96] on link "Medical" at bounding box center [341, 94] width 32 height 21
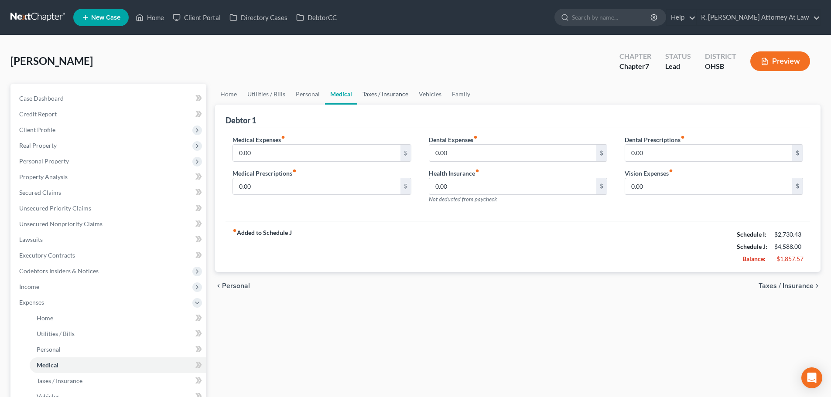
click at [385, 89] on link "Taxes / Insurance" at bounding box center [385, 94] width 56 height 21
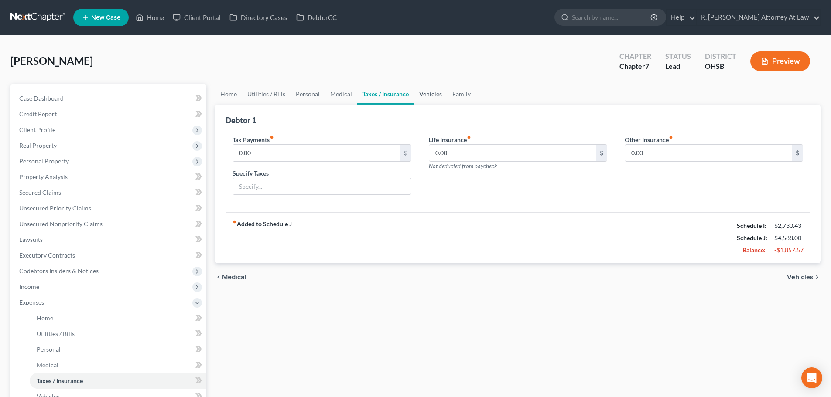
click at [430, 94] on link "Vehicles" at bounding box center [430, 94] width 33 height 21
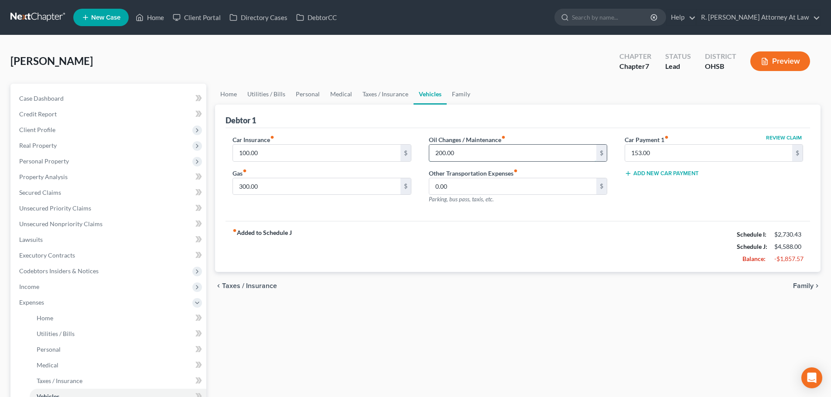
click at [469, 153] on input "200.00" at bounding box center [512, 153] width 167 height 17
drag, startPoint x: 282, startPoint y: 183, endPoint x: 281, endPoint y: 178, distance: 4.9
click at [282, 182] on input "300.00" at bounding box center [316, 186] width 167 height 17
type input "200"
click at [457, 92] on link "Family" at bounding box center [461, 94] width 29 height 21
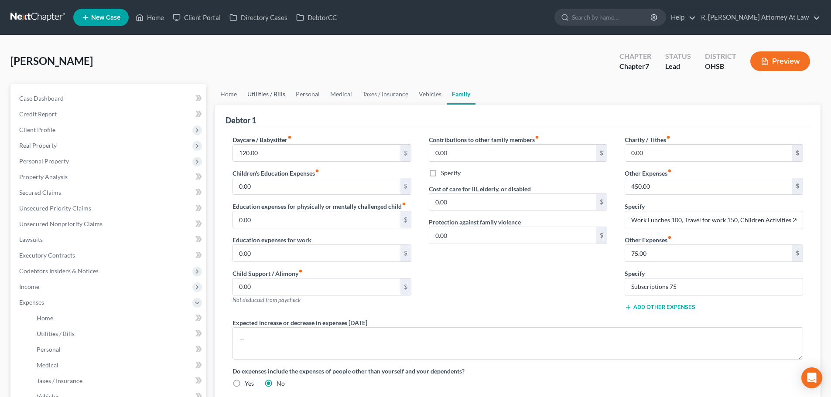
click at [263, 96] on link "Utilities / Bills" at bounding box center [266, 94] width 48 height 21
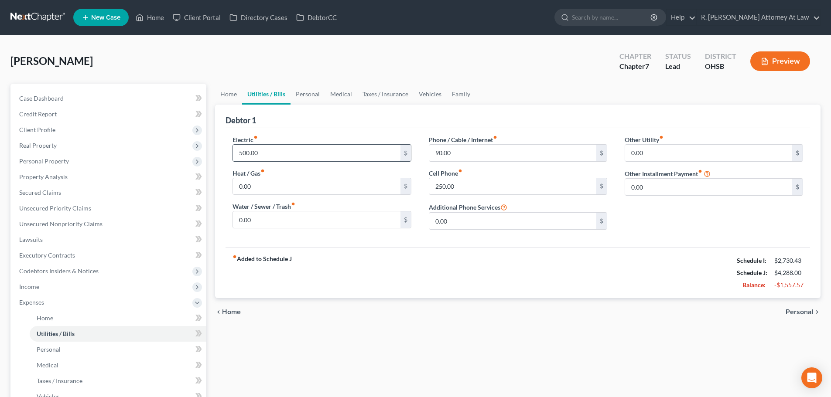
click at [235, 149] on input "500.00" at bounding box center [316, 153] width 167 height 17
type input "450"
click at [306, 95] on link "Personal" at bounding box center [307, 94] width 34 height 21
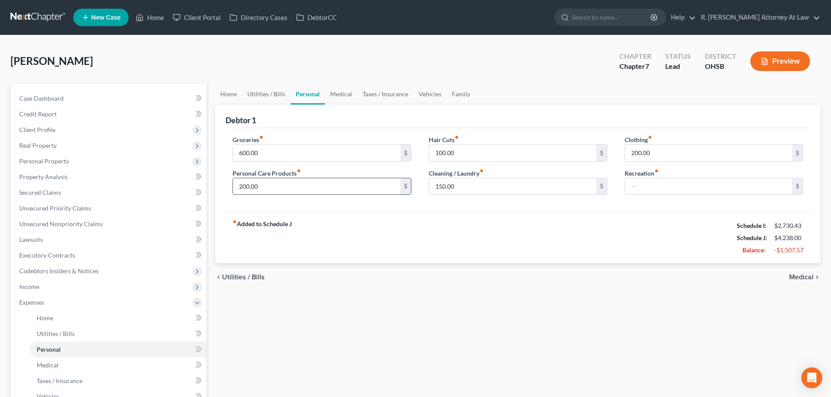
click at [274, 187] on input "200.00" at bounding box center [316, 186] width 167 height 17
click at [471, 189] on input "150.00" at bounding box center [512, 186] width 167 height 17
click at [456, 92] on link "Family" at bounding box center [461, 94] width 29 height 21
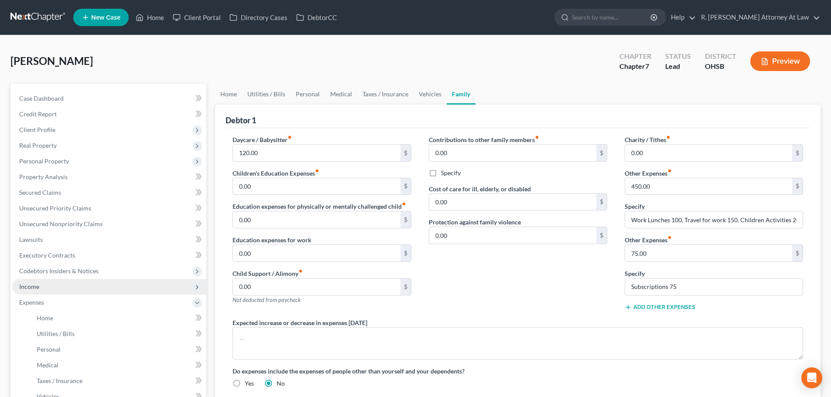
click at [38, 288] on span "Income" at bounding box center [29, 286] width 20 height 7
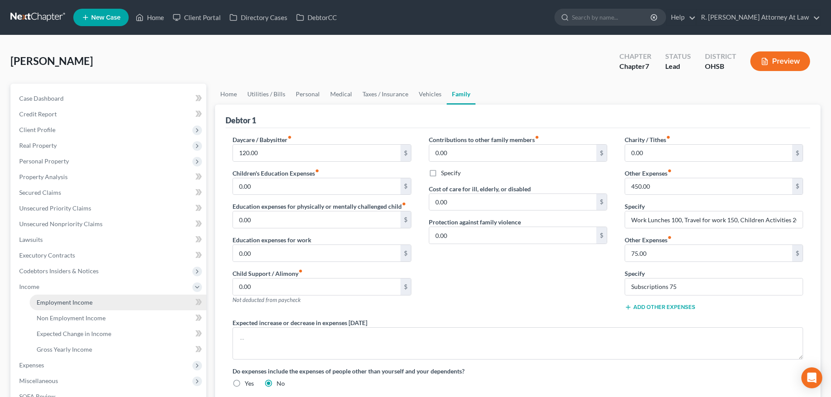
click at [60, 307] on link "Employment Income" at bounding box center [118, 303] width 177 height 16
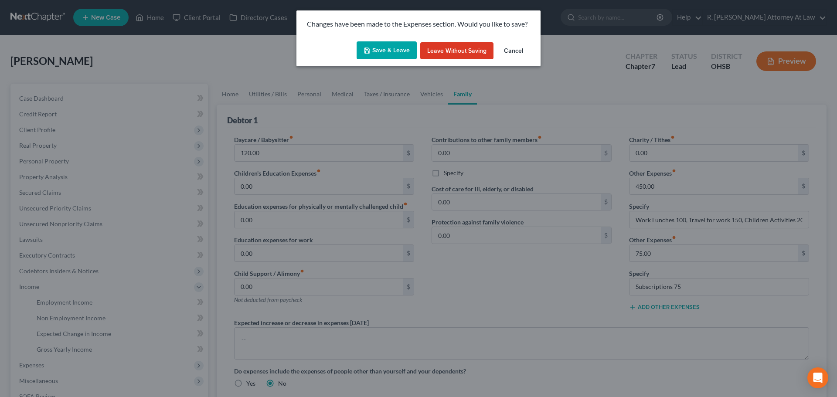
drag, startPoint x: 376, startPoint y: 49, endPoint x: 383, endPoint y: 44, distance: 7.9
click at [376, 48] on button "Save & Leave" at bounding box center [387, 50] width 60 height 18
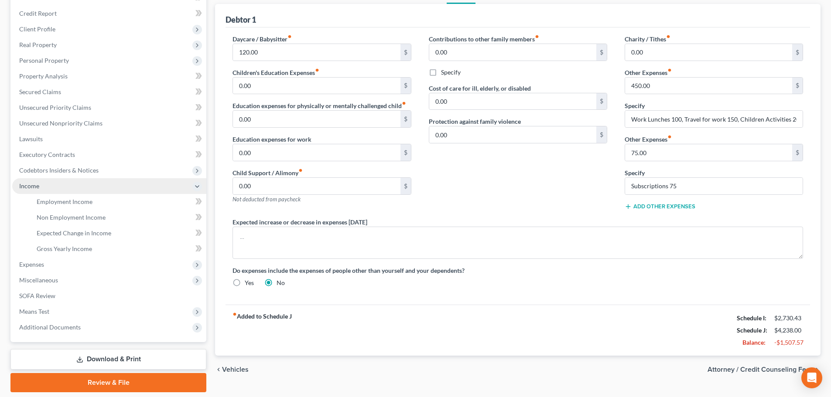
scroll to position [85, 0]
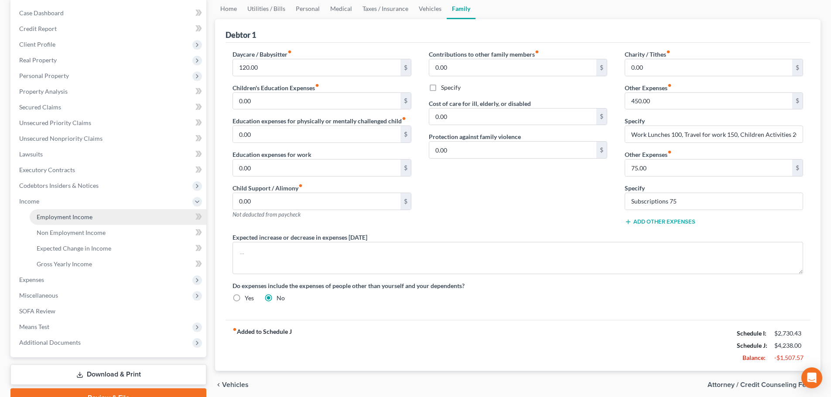
click at [48, 218] on span "Employment Income" at bounding box center [65, 216] width 56 height 7
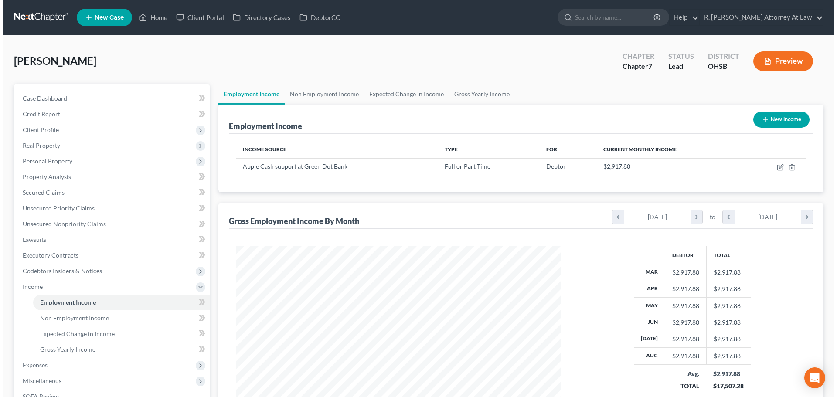
scroll to position [163, 343]
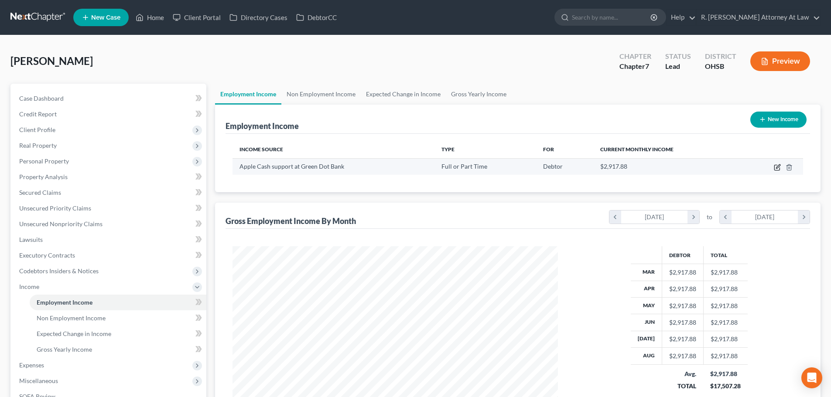
click at [777, 166] on icon "button" at bounding box center [777, 167] width 7 height 7
select select "0"
select select "36"
select select "0"
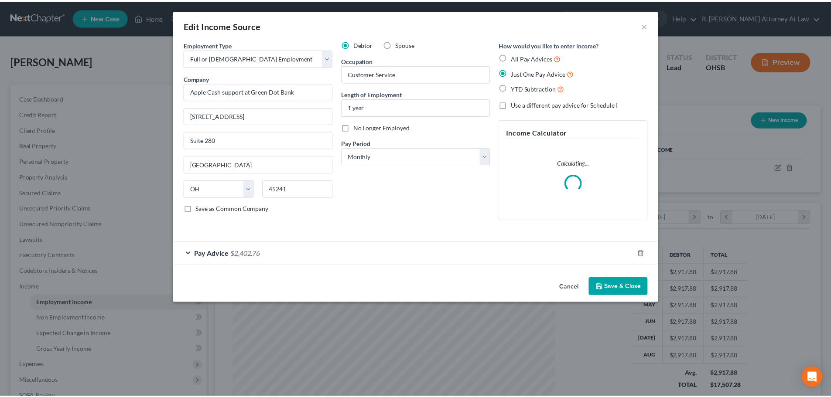
scroll to position [164, 346]
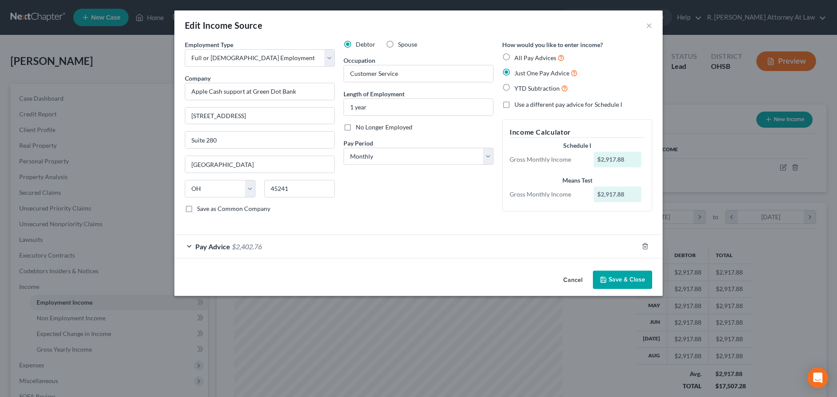
click at [79, 313] on div "Edit Income Source × Employment Type * Select Full or Part Time Employment Self…" at bounding box center [418, 198] width 837 height 397
click at [573, 279] on button "Cancel" at bounding box center [572, 280] width 33 height 17
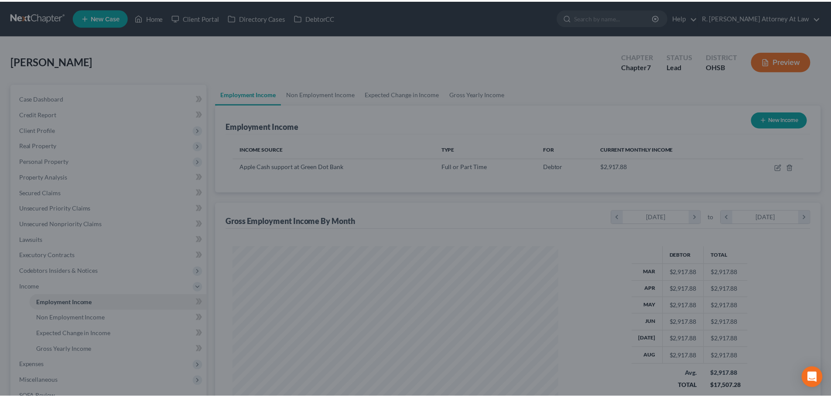
scroll to position [435913, 435733]
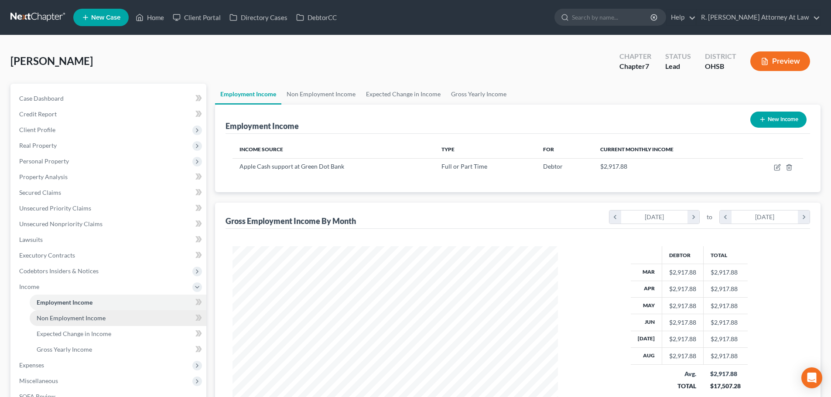
click at [83, 318] on span "Non Employment Income" at bounding box center [71, 317] width 69 height 7
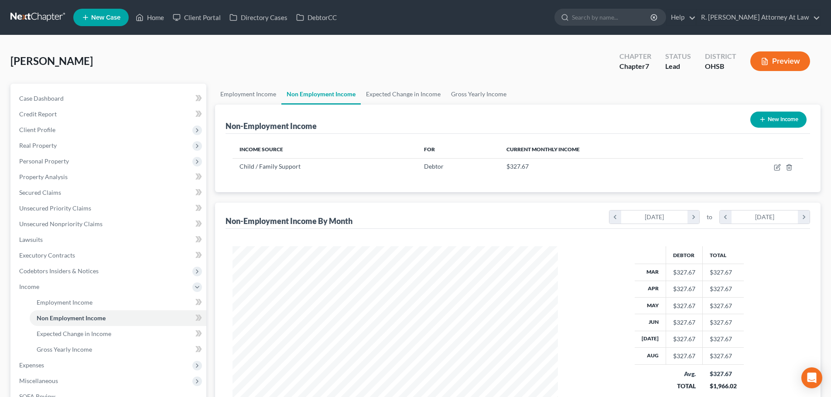
scroll to position [163, 343]
click at [51, 360] on span "Expenses" at bounding box center [109, 366] width 194 height 16
click at [48, 322] on link "Home" at bounding box center [118, 318] width 177 height 16
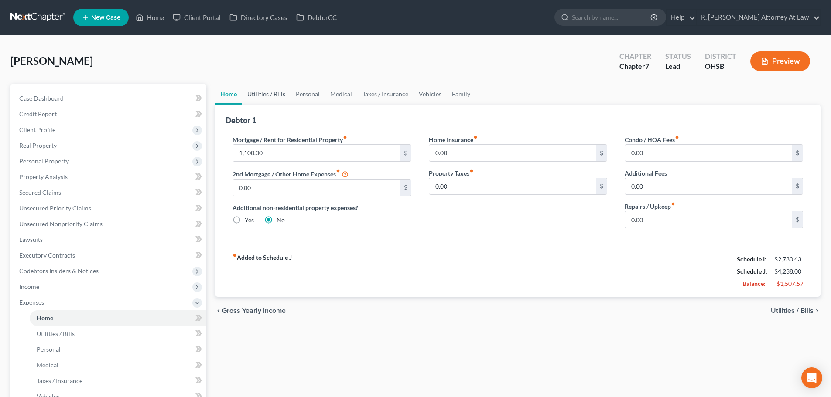
click at [275, 94] on link "Utilities / Bills" at bounding box center [266, 94] width 48 height 21
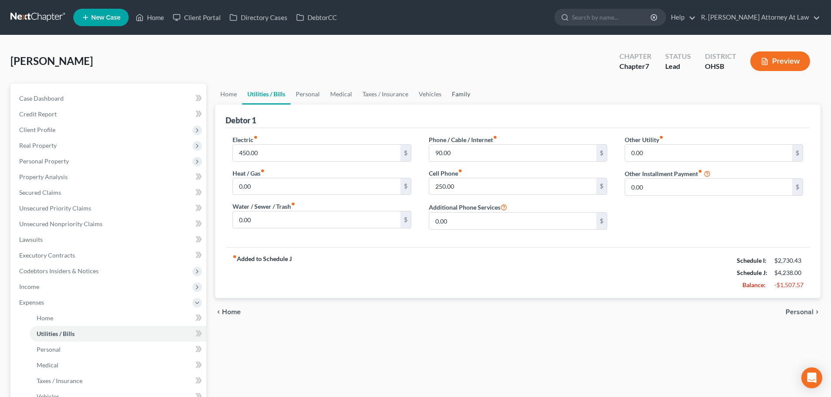
click at [463, 93] on link "Family" at bounding box center [461, 94] width 29 height 21
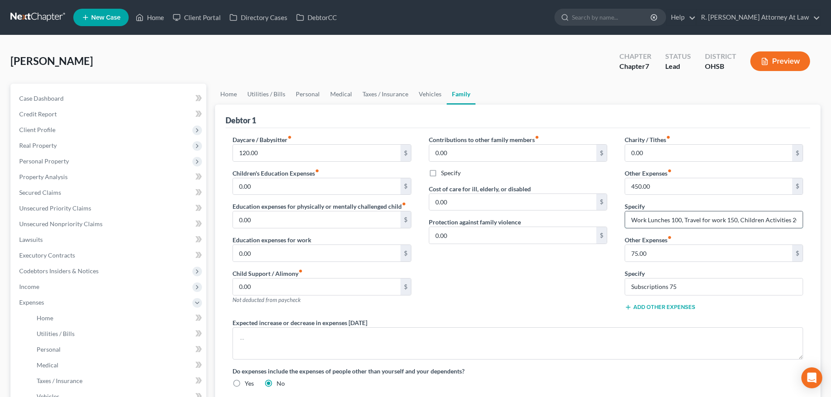
click at [682, 219] on input "Work Lunches 100, Travel for work 150, Children Activities 200" at bounding box center [713, 219] width 177 height 17
click at [687, 217] on input "Travel for work 150,Children Activities 200" at bounding box center [713, 219] width 177 height 17
click at [699, 216] on input "Children Activities 2" at bounding box center [713, 219] width 177 height 17
type input "Children Activities 100"
click at [672, 178] on div "Other Expenses fiber_manual_record 450.00 $" at bounding box center [713, 182] width 178 height 27
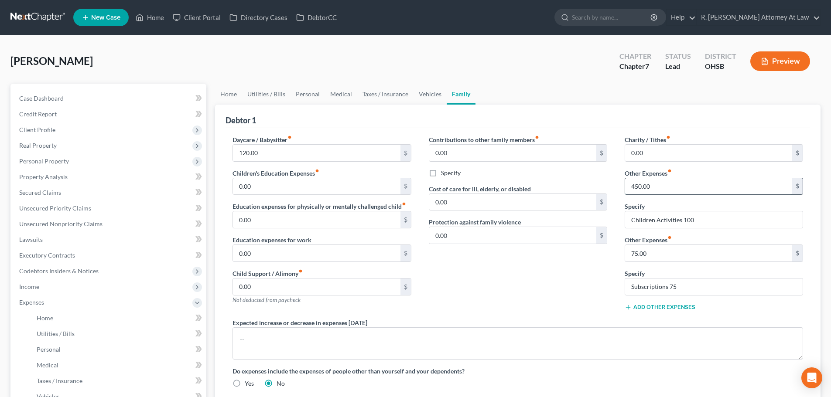
click at [670, 182] on input "450.00" at bounding box center [708, 186] width 167 height 17
type input "100"
drag, startPoint x: 420, startPoint y: 92, endPoint x: 420, endPoint y: 86, distance: 5.2
click at [420, 90] on link "Vehicles" at bounding box center [429, 94] width 33 height 21
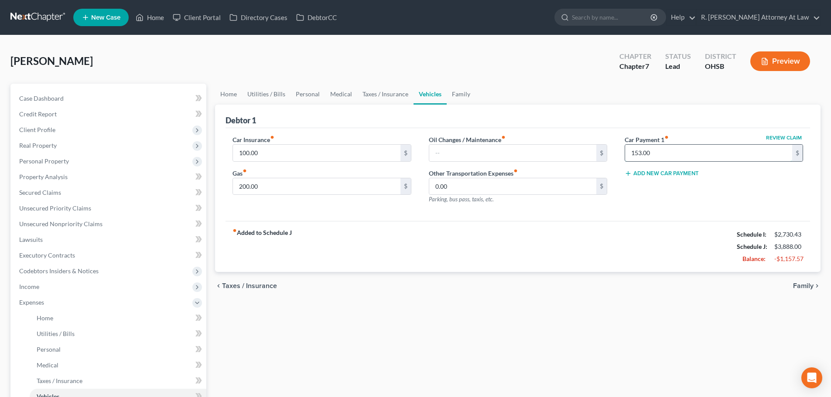
click at [658, 150] on input "153.00" at bounding box center [708, 153] width 167 height 17
click at [372, 94] on link "Taxes / Insurance" at bounding box center [385, 94] width 56 height 21
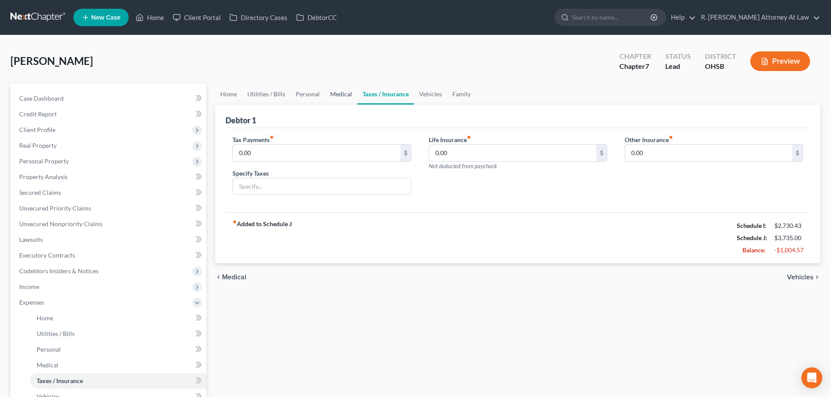
click at [337, 93] on link "Medical" at bounding box center [341, 94] width 32 height 21
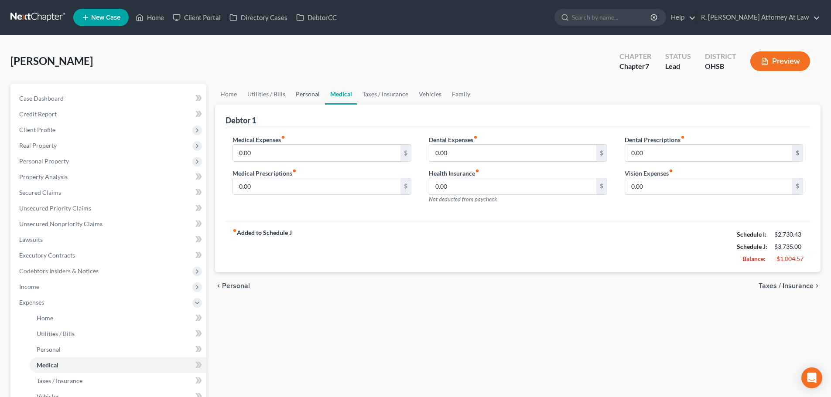
click at [302, 92] on link "Personal" at bounding box center [307, 94] width 34 height 21
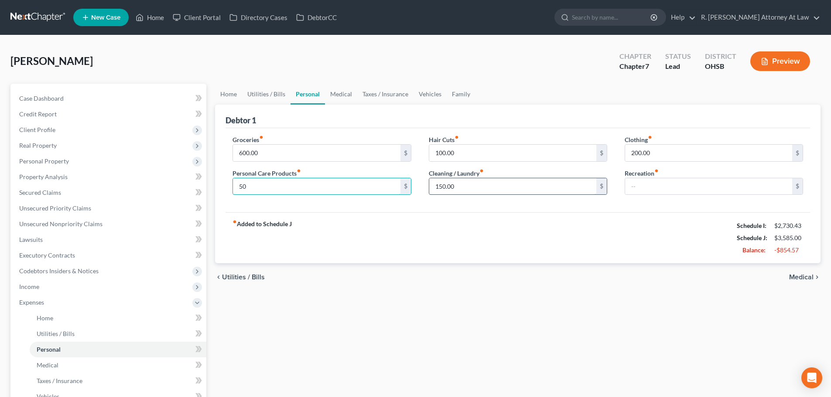
type input "50"
click at [456, 186] on input "150.00" at bounding box center [512, 186] width 167 height 17
click at [658, 153] on input "200.00" at bounding box center [708, 153] width 167 height 17
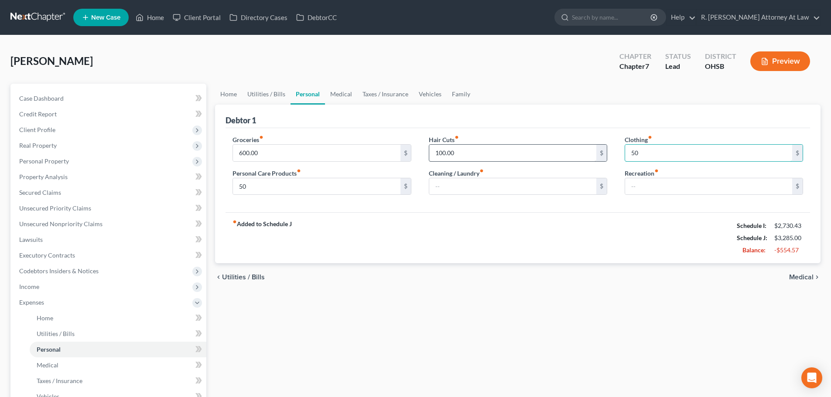
type input "50"
click at [502, 154] on input "100.00" at bounding box center [512, 153] width 167 height 17
type input "50"
click at [267, 150] on input "600.00" at bounding box center [316, 153] width 167 height 17
type input "450"
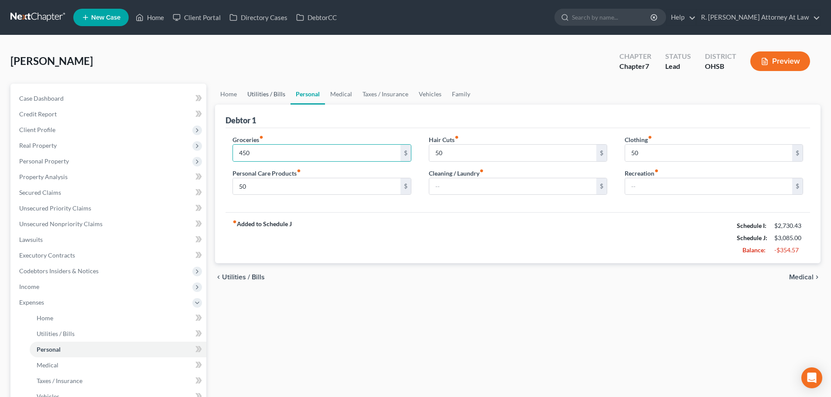
click at [272, 94] on link "Utilities / Bills" at bounding box center [266, 94] width 48 height 21
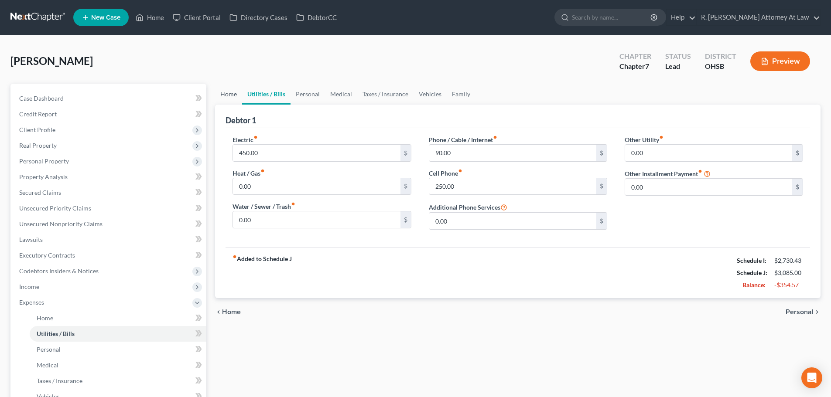
click at [229, 91] on link "Home" at bounding box center [228, 94] width 27 height 21
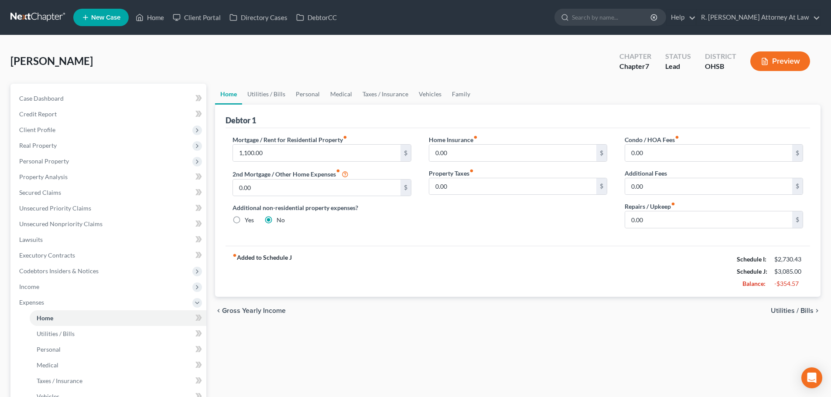
click at [229, 92] on link "Home" at bounding box center [228, 94] width 27 height 21
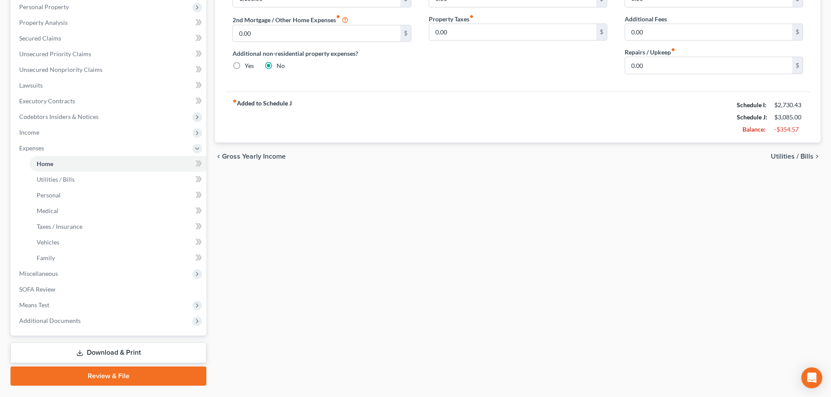
scroll to position [176, 0]
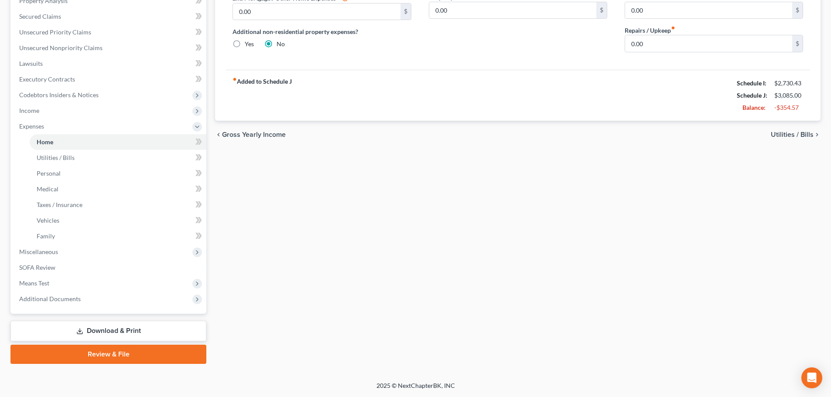
click at [118, 328] on link "Download & Print" at bounding box center [108, 331] width 196 height 20
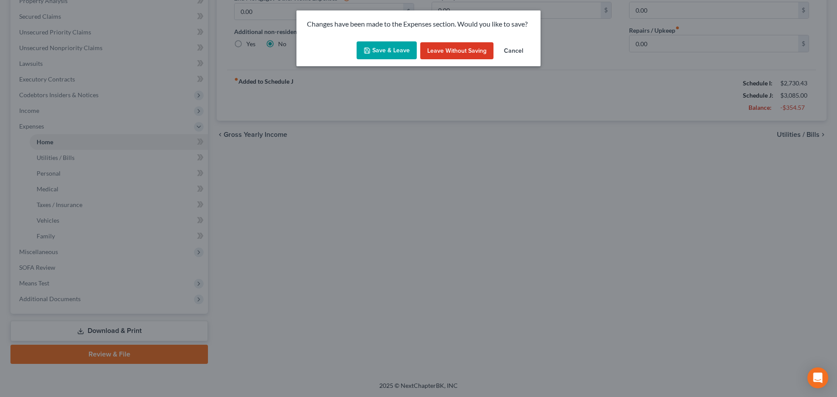
click at [366, 52] on icon "button" at bounding box center [367, 50] width 7 height 7
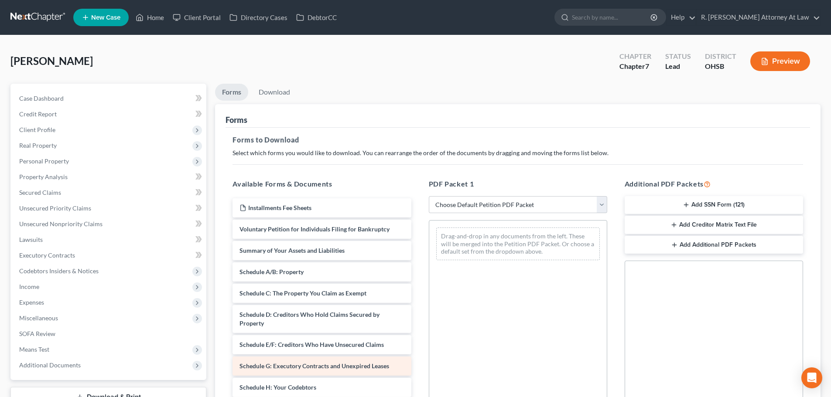
scroll to position [131, 0]
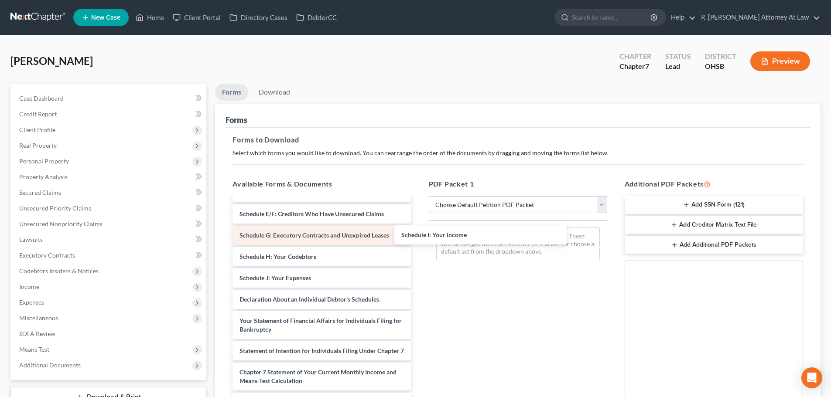
drag, startPoint x: 317, startPoint y: 281, endPoint x: 391, endPoint y: 238, distance: 85.8
click at [418, 237] on div "Schedule I: Your Income Installments Fee Sheets Voluntary Petition for Individu…" at bounding box center [321, 276] width 192 height 417
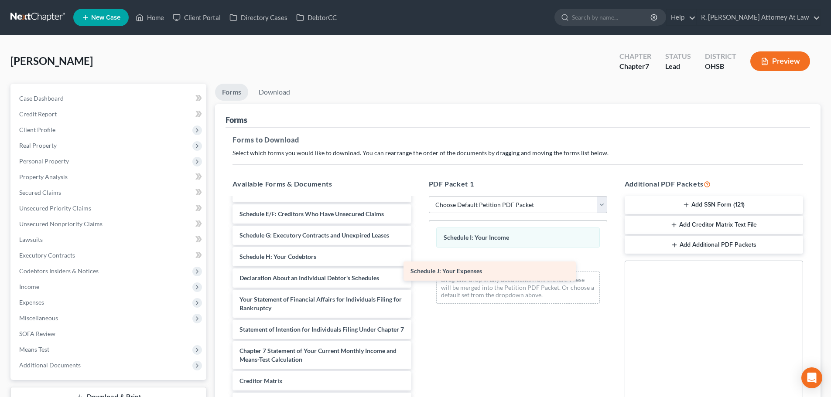
drag, startPoint x: 340, startPoint y: 273, endPoint x: 539, endPoint y: 263, distance: 198.6
click at [418, 259] on div "Schedule J: Your Expenses Installments Fee Sheets Voluntary Petition for Indivi…" at bounding box center [321, 266] width 192 height 396
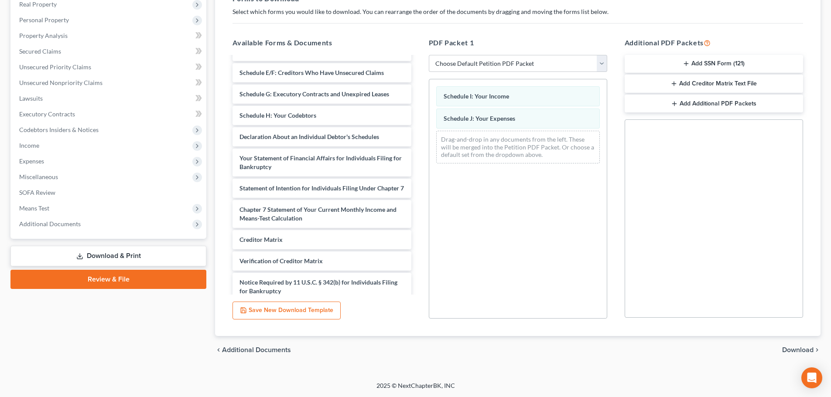
click at [798, 350] on span "Download" at bounding box center [797, 350] width 31 height 7
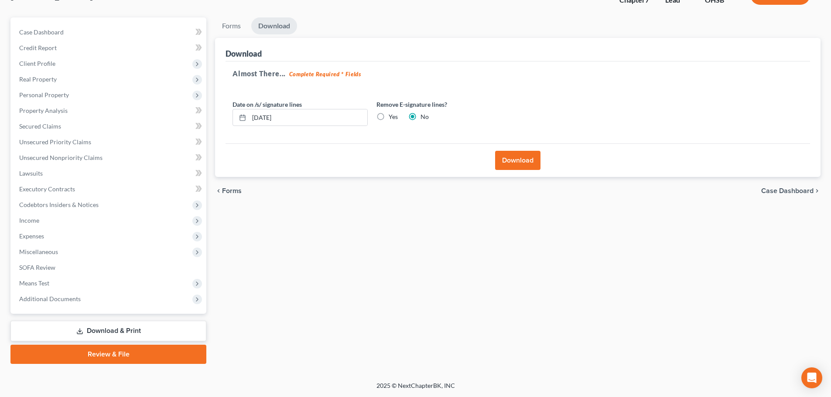
scroll to position [66, 0]
click at [511, 162] on button "Download" at bounding box center [517, 160] width 45 height 19
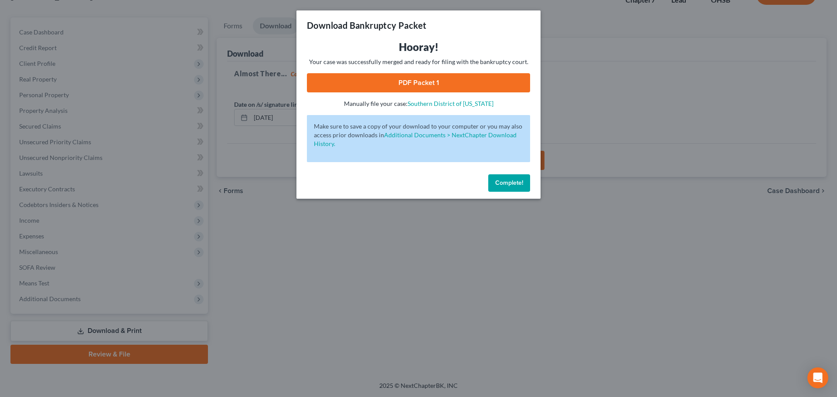
click at [405, 73] on div "Hooray! Your case was successfully merged and ready for filing with the bankrup…" at bounding box center [418, 74] width 223 height 68
click at [406, 78] on link "PDF Packet 1" at bounding box center [418, 82] width 223 height 19
click at [501, 187] on button "Complete!" at bounding box center [509, 182] width 42 height 17
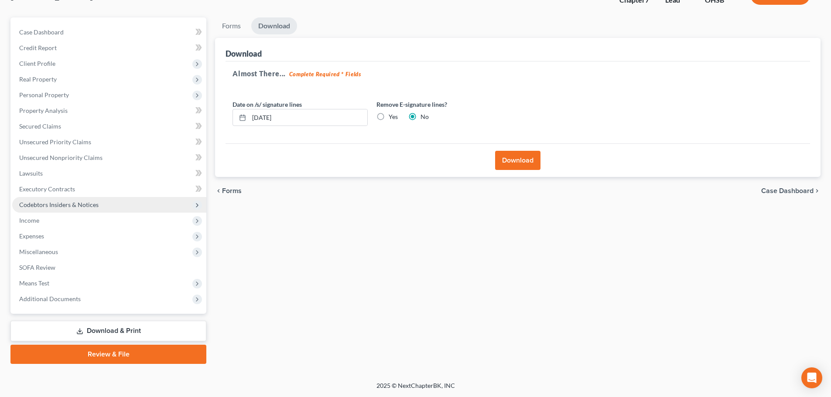
click at [34, 213] on span "Income" at bounding box center [109, 221] width 194 height 16
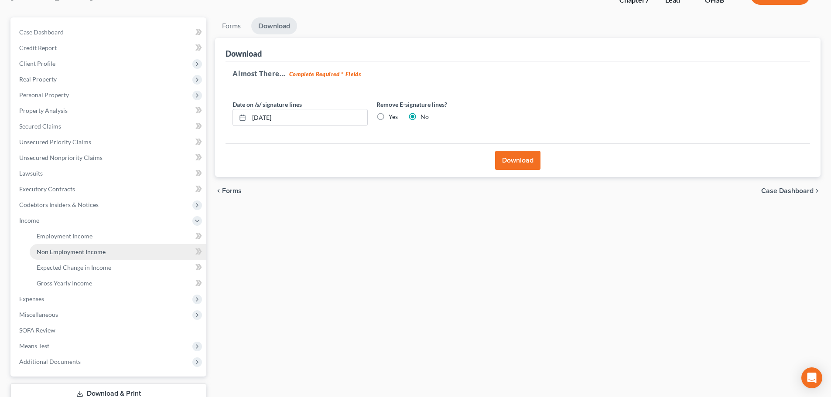
click at [82, 246] on link "Non Employment Income" at bounding box center [118, 252] width 177 height 16
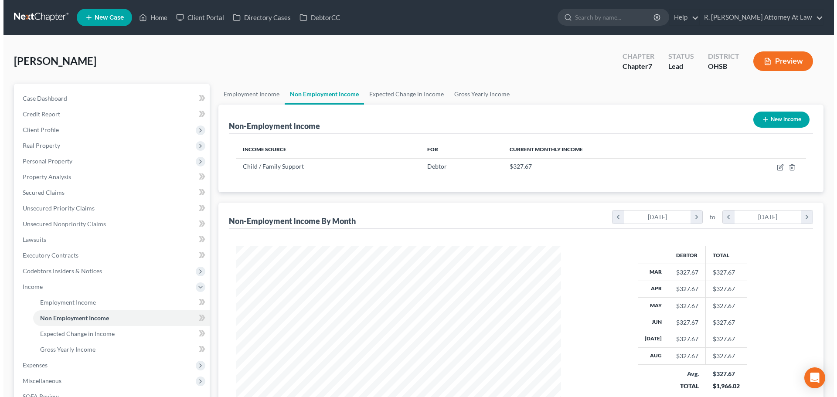
scroll to position [163, 343]
click at [776, 115] on button "New Income" at bounding box center [778, 120] width 56 height 16
select select "0"
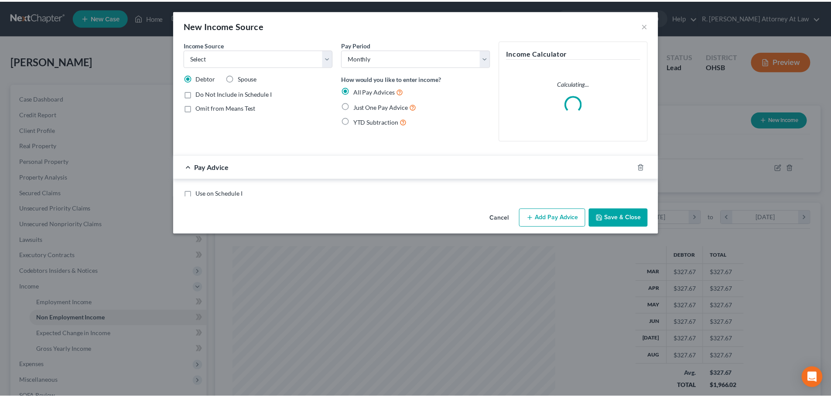
scroll to position [164, 346]
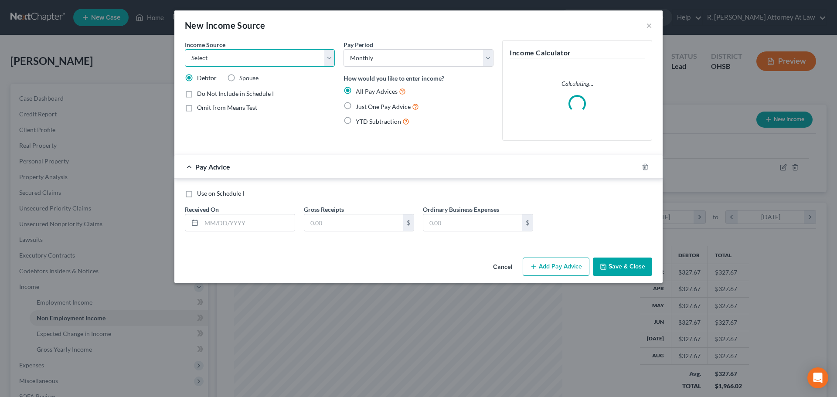
click at [201, 56] on select "Select Unemployment Disability (from employer) Pension Retirement Social Securi…" at bounding box center [260, 57] width 150 height 17
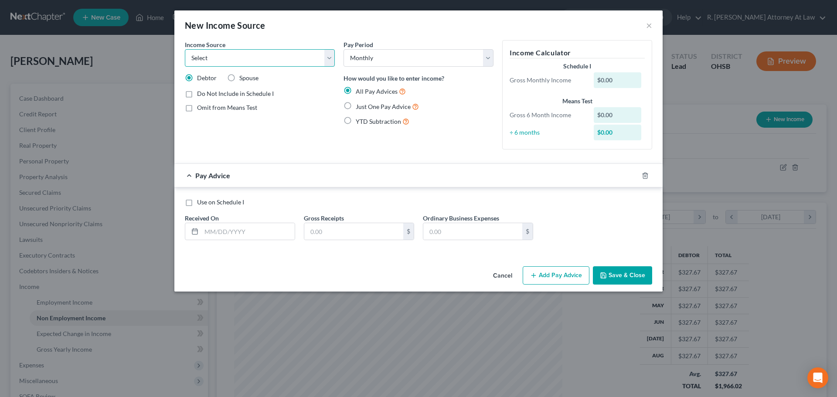
select select "5"
click at [185, 49] on select "Select Unemployment Disability (from employer) Pension Retirement Social Securi…" at bounding box center [260, 57] width 150 height 17
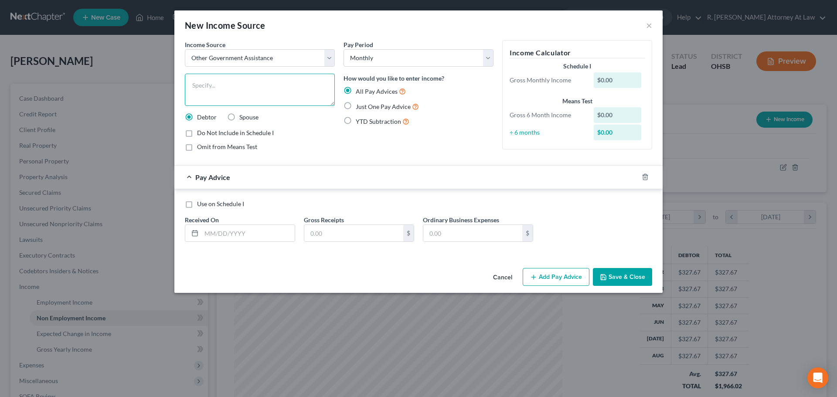
click at [208, 99] on textarea at bounding box center [260, 90] width 150 height 32
type textarea "SNAP"
click at [310, 235] on input "text" at bounding box center [353, 233] width 99 height 17
type input "506"
drag, startPoint x: 226, startPoint y: 235, endPoint x: 222, endPoint y: 216, distance: 19.2
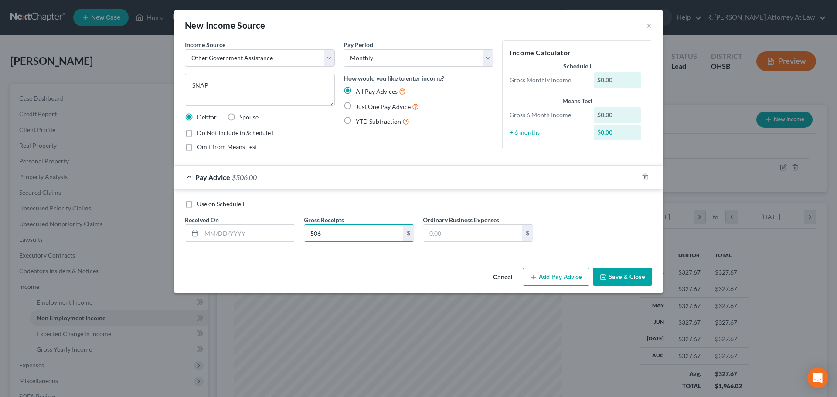
click at [225, 235] on input "text" at bounding box center [247, 233] width 93 height 17
type input "09/15/25"
click at [618, 280] on button "Save & Close" at bounding box center [622, 277] width 59 height 18
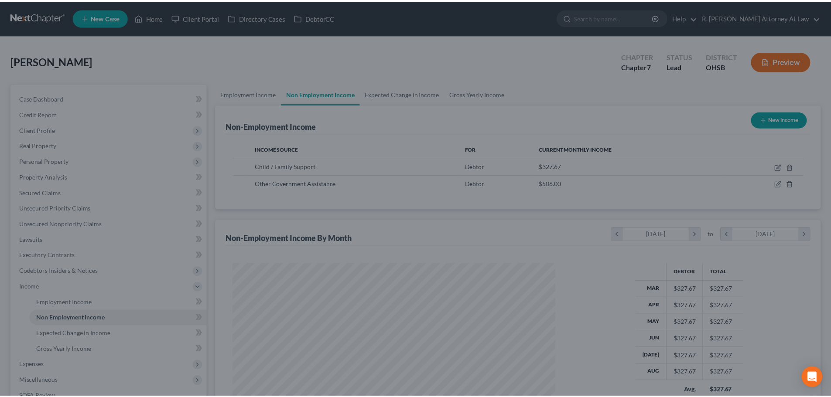
scroll to position [435913, 435733]
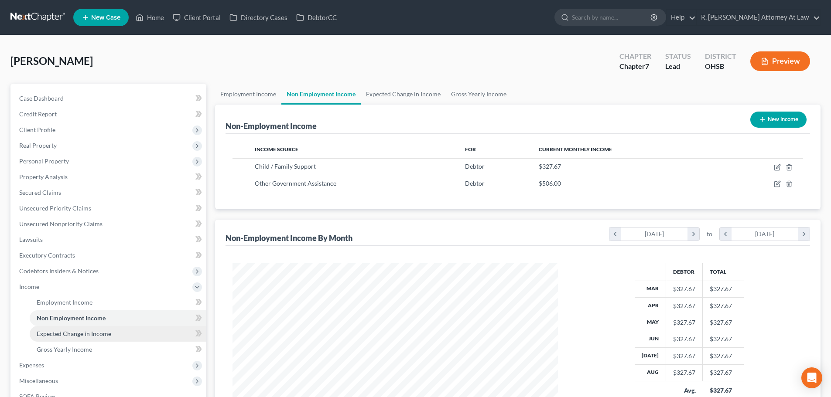
click at [58, 333] on span "Expected Change in Income" at bounding box center [74, 333] width 75 height 7
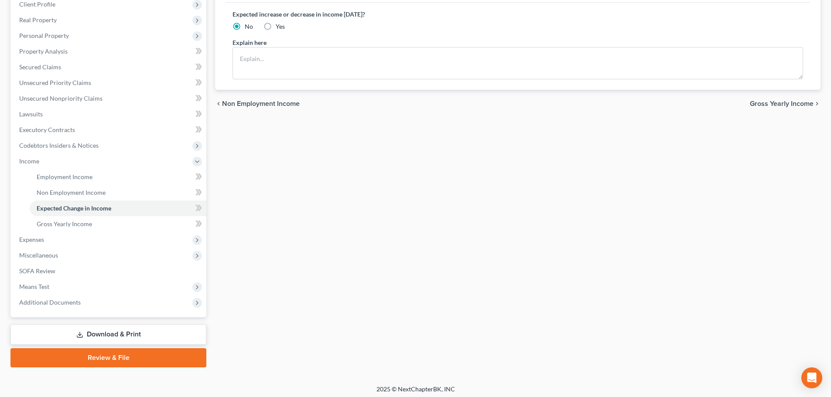
scroll to position [129, 0]
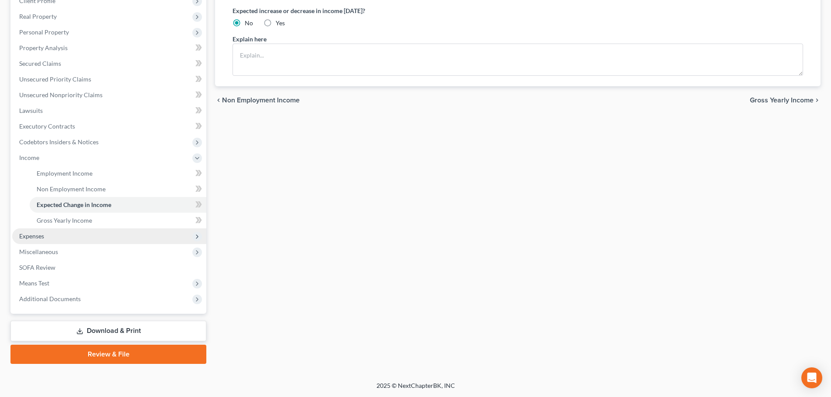
click at [36, 237] on span "Expenses" at bounding box center [31, 235] width 25 height 7
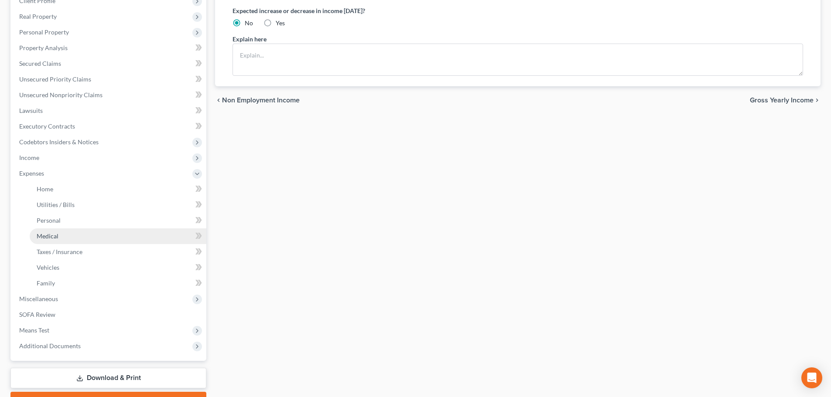
click at [45, 239] on span "Medical" at bounding box center [48, 235] width 22 height 7
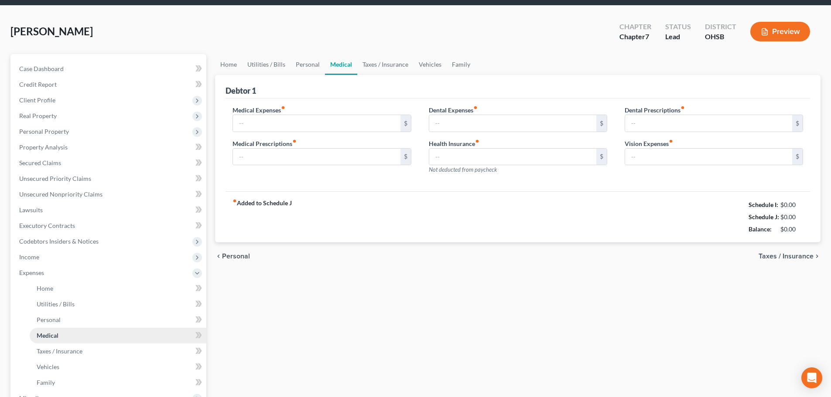
type input "0.00"
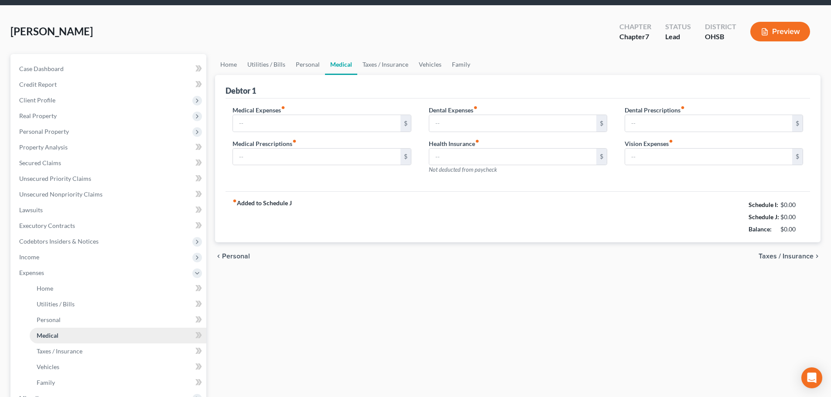
type input "0.00"
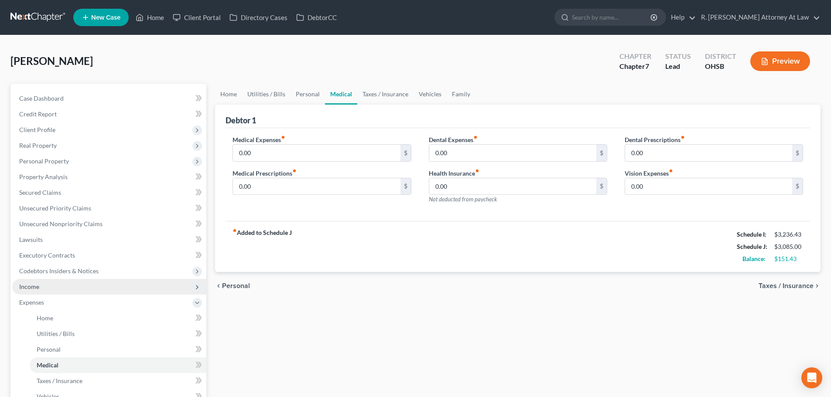
click at [27, 290] on span "Income" at bounding box center [109, 287] width 194 height 16
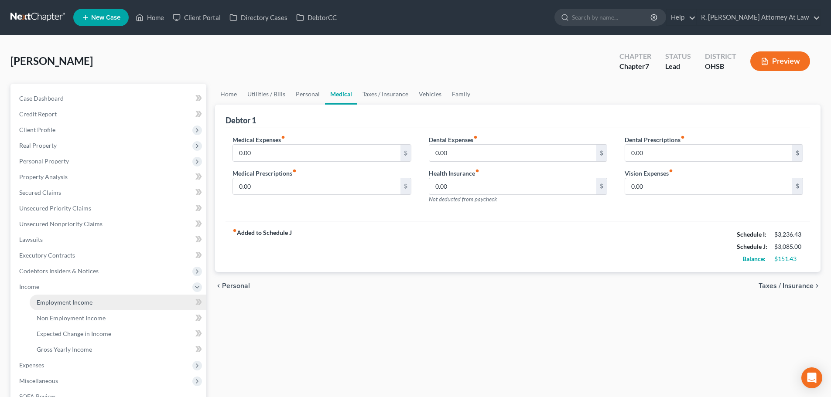
click at [54, 299] on span "Employment Income" at bounding box center [65, 302] width 56 height 7
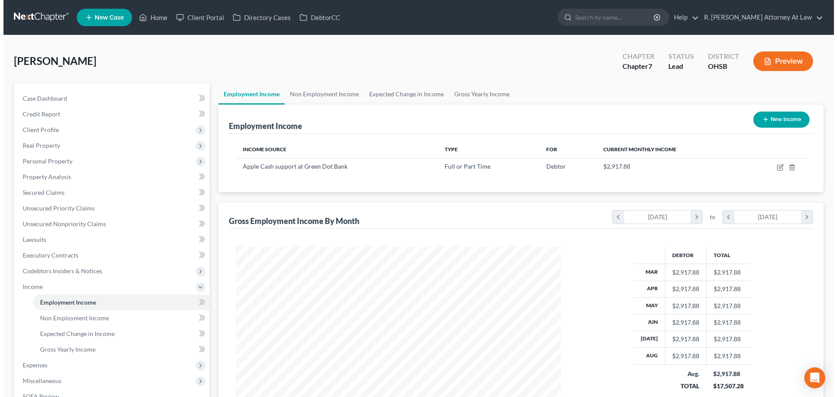
scroll to position [163, 343]
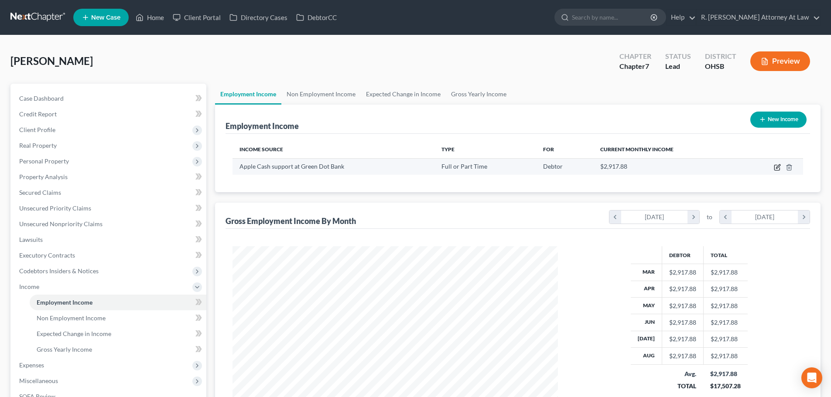
click at [775, 168] on icon "button" at bounding box center [777, 167] width 7 height 7
select select "0"
select select "36"
select select "0"
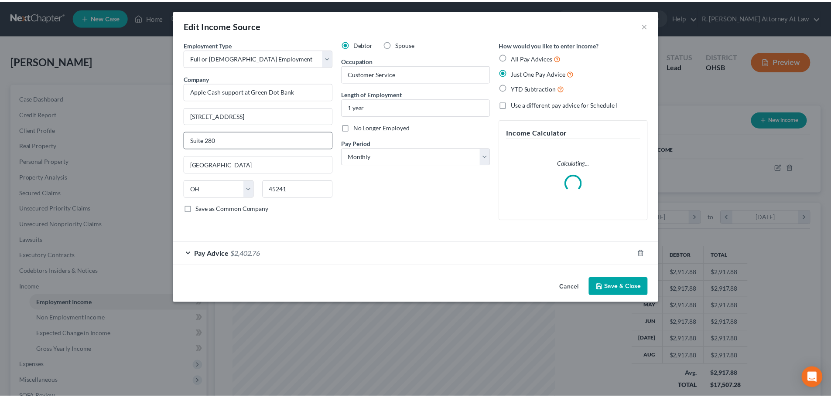
scroll to position [164, 346]
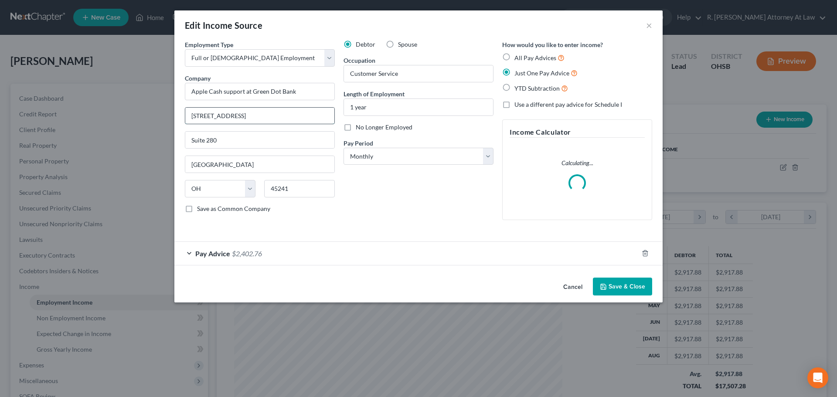
click at [208, 113] on input "4575 Cornell Road" at bounding box center [259, 116] width 149 height 17
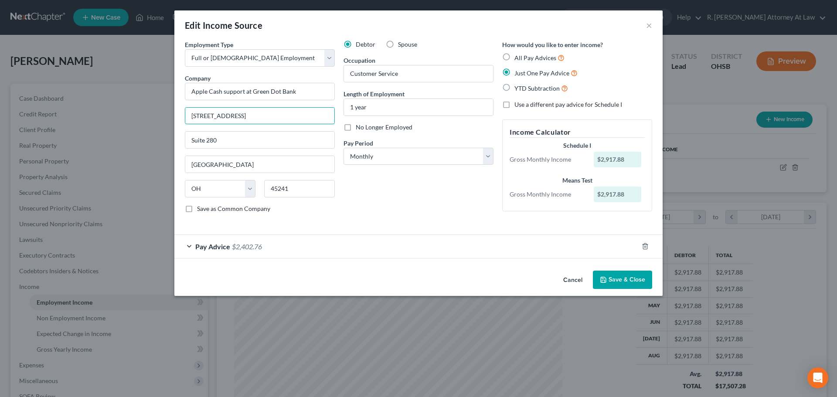
type input "4675 Cornell Road"
drag, startPoint x: 620, startPoint y: 280, endPoint x: 345, endPoint y: 277, distance: 275.6
click at [619, 280] on button "Save & Close" at bounding box center [622, 280] width 59 height 18
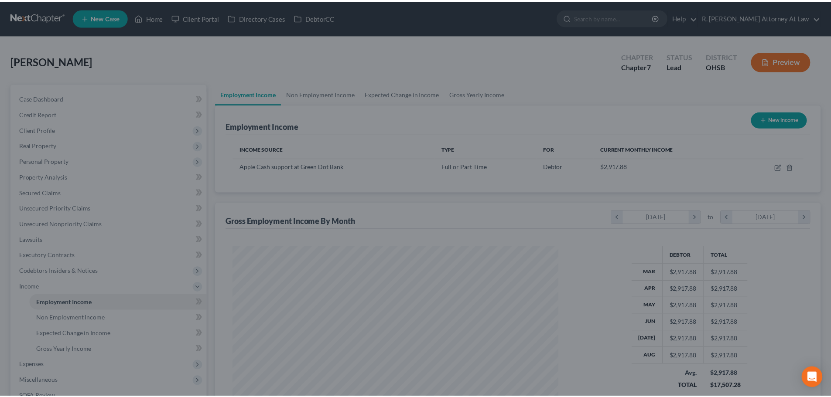
scroll to position [435913, 435733]
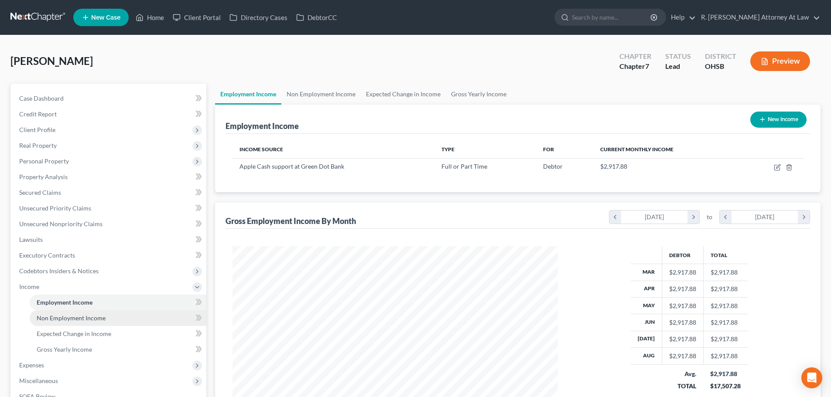
click at [37, 318] on span "Non Employment Income" at bounding box center [71, 317] width 69 height 7
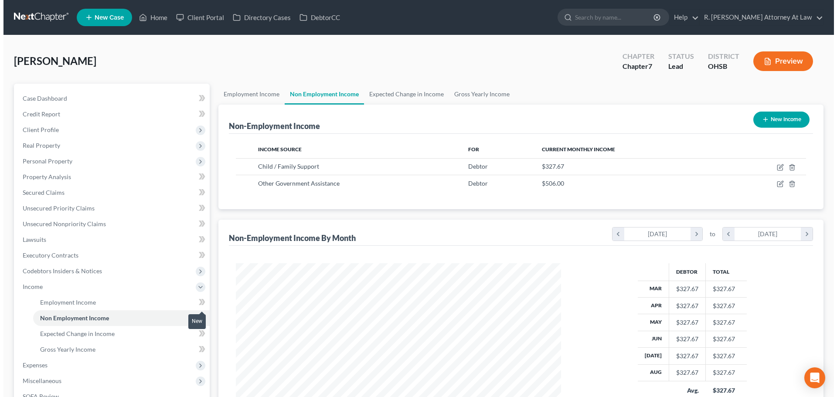
scroll to position [163, 343]
click at [764, 120] on icon "button" at bounding box center [762, 119] width 7 height 7
select select "0"
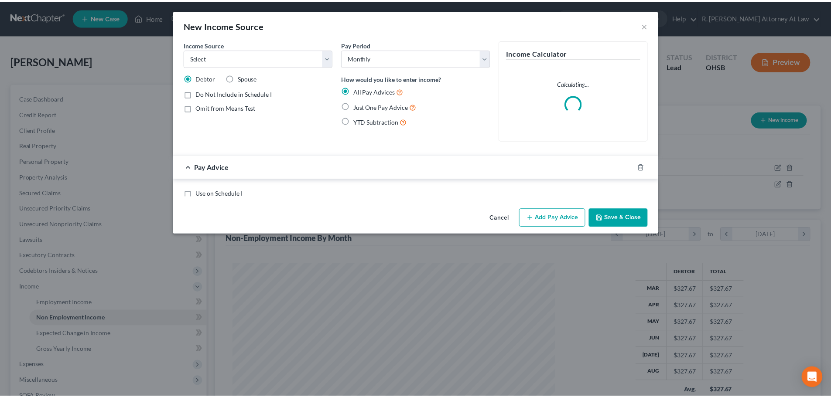
scroll to position [164, 346]
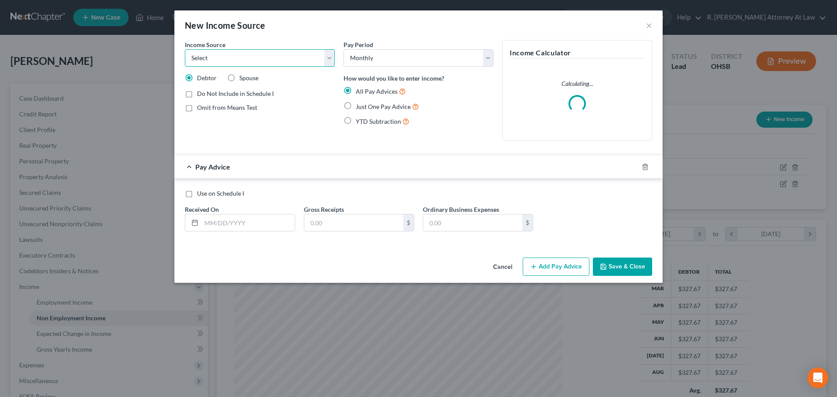
click at [217, 58] on select "Select Unemployment Disability (from employer) Pension Retirement Social Securi…" at bounding box center [260, 57] width 150 height 17
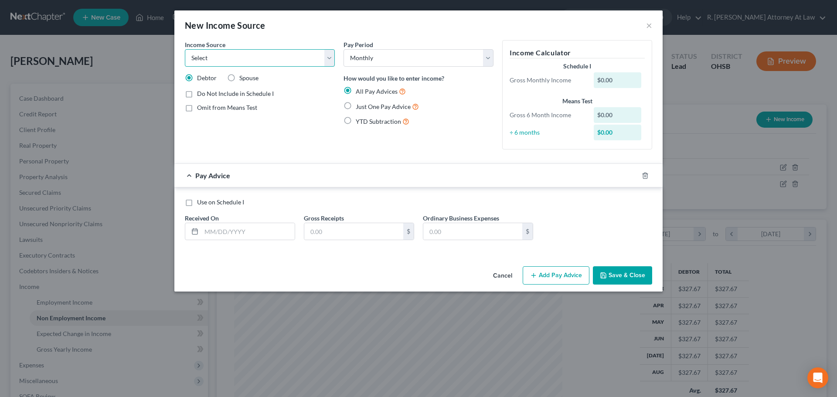
select select "7"
click at [185, 49] on select "Select Unemployment Disability (from employer) Pension Retirement Social Securi…" at bounding box center [260, 57] width 150 height 17
drag, startPoint x: 207, startPoint y: 232, endPoint x: 218, endPoint y: 234, distance: 11.0
click at [207, 232] on input "text" at bounding box center [247, 231] width 93 height 17
type input "103.64"
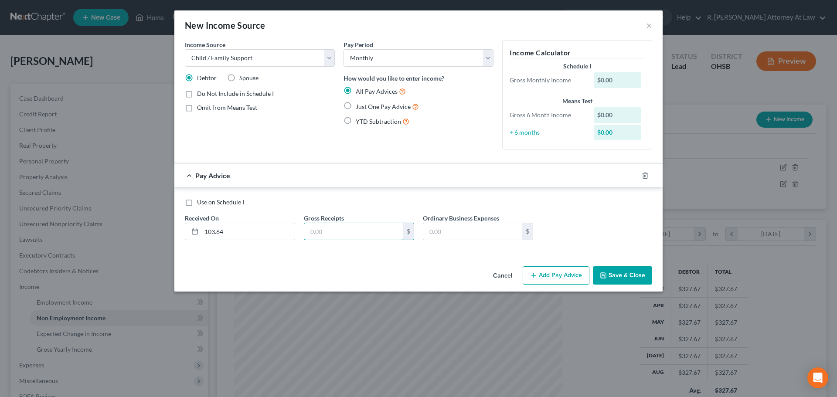
drag, startPoint x: 350, startPoint y: 230, endPoint x: 348, endPoint y: 214, distance: 16.2
click at [347, 230] on input "text" at bounding box center [353, 231] width 99 height 17
type input "103.64"
click at [233, 229] on input "103.64" at bounding box center [247, 231] width 93 height 17
type input "1"
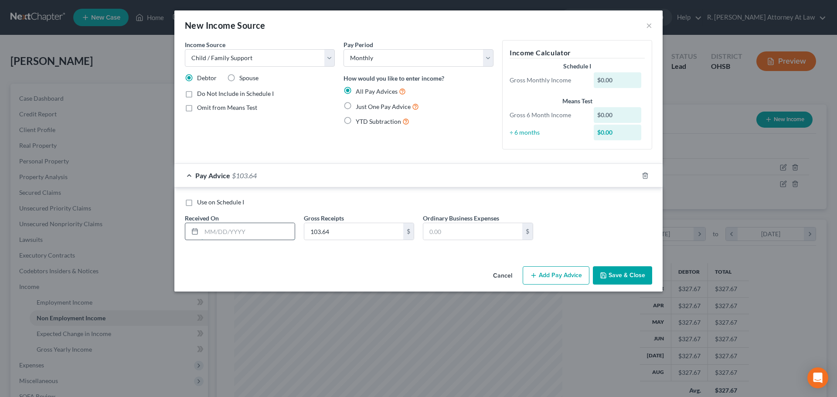
click at [219, 233] on input "text" at bounding box center [247, 231] width 93 height 17
type input "[DATE]"
click at [638, 274] on button "Save & Close" at bounding box center [622, 275] width 59 height 18
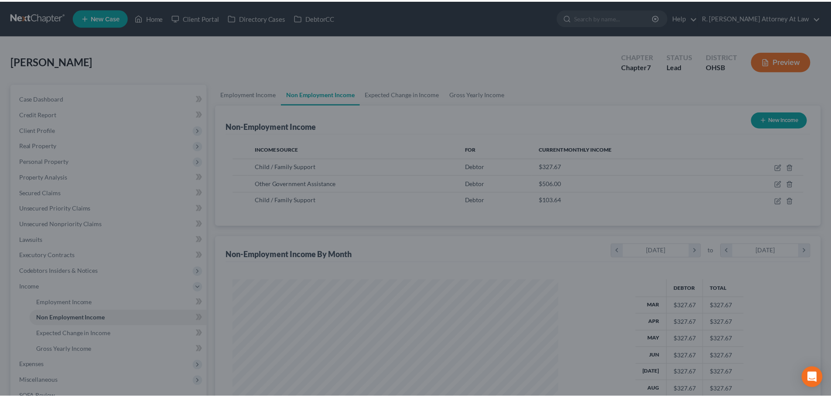
scroll to position [435913, 435733]
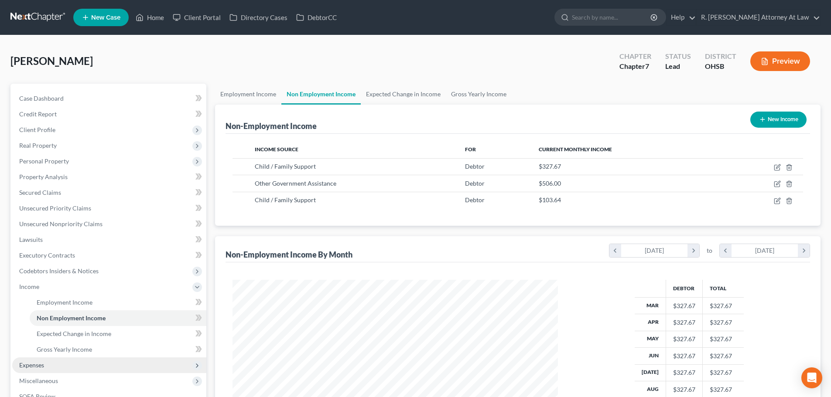
click at [35, 362] on span "Expenses" at bounding box center [31, 365] width 25 height 7
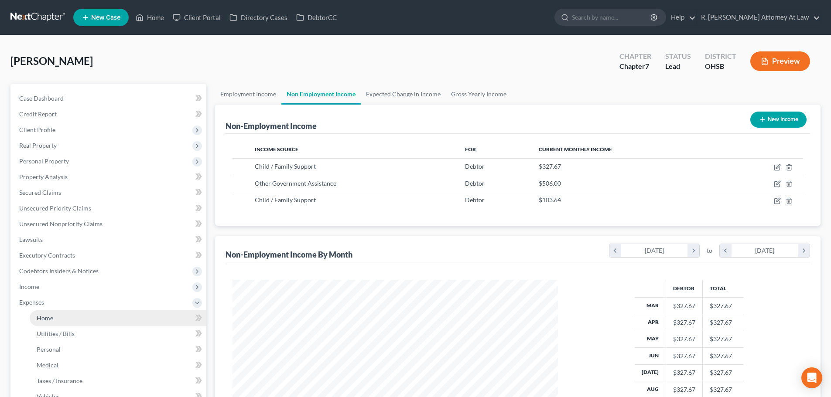
click at [43, 321] on span "Home" at bounding box center [45, 317] width 17 height 7
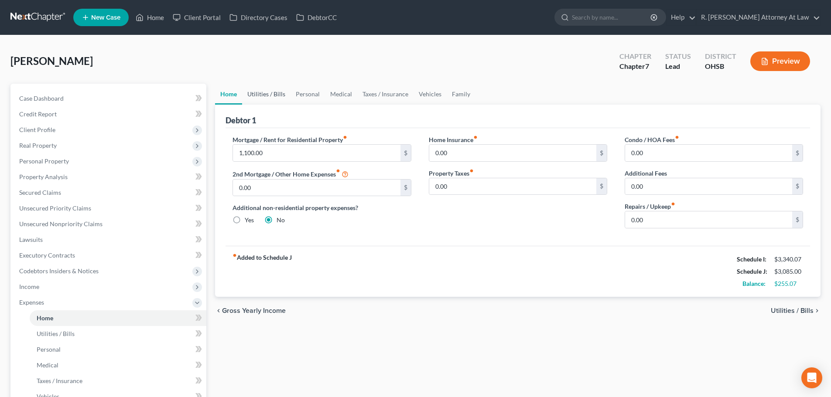
click at [266, 92] on link "Utilities / Bills" at bounding box center [266, 94] width 48 height 21
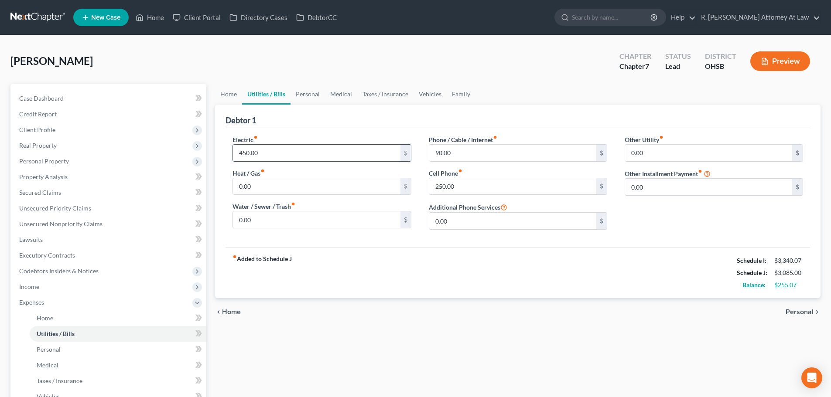
click at [280, 152] on input "450.00" at bounding box center [316, 153] width 167 height 17
type input "6"
type input "450"
click at [310, 89] on link "Personal" at bounding box center [307, 94] width 34 height 21
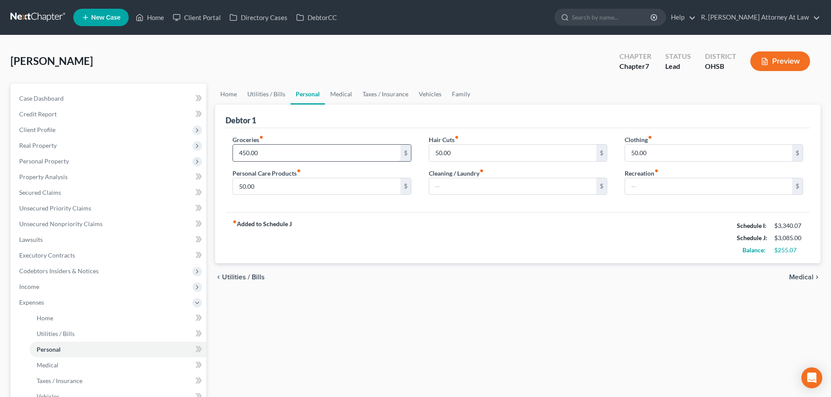
click at [273, 149] on input "450.00" at bounding box center [316, 153] width 167 height 17
type input "5"
type input "600"
click at [649, 154] on input "50.00" at bounding box center [708, 153] width 167 height 17
type input "100"
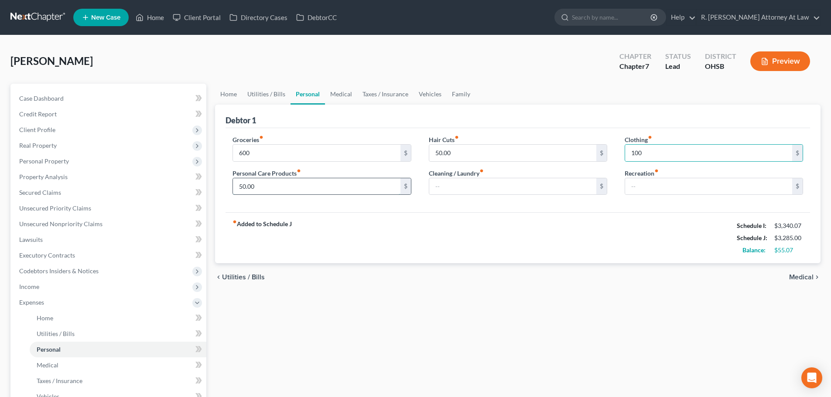
drag, startPoint x: 334, startPoint y: 188, endPoint x: 360, endPoint y: 188, distance: 25.3
click at [334, 188] on input "50.00" at bounding box center [316, 186] width 167 height 17
click at [374, 96] on link "Taxes / Insurance" at bounding box center [385, 94] width 56 height 21
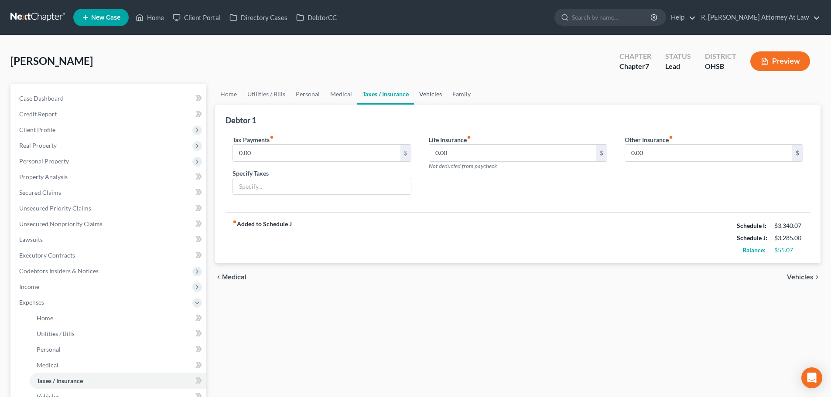
click at [431, 92] on link "Vehicles" at bounding box center [430, 94] width 33 height 21
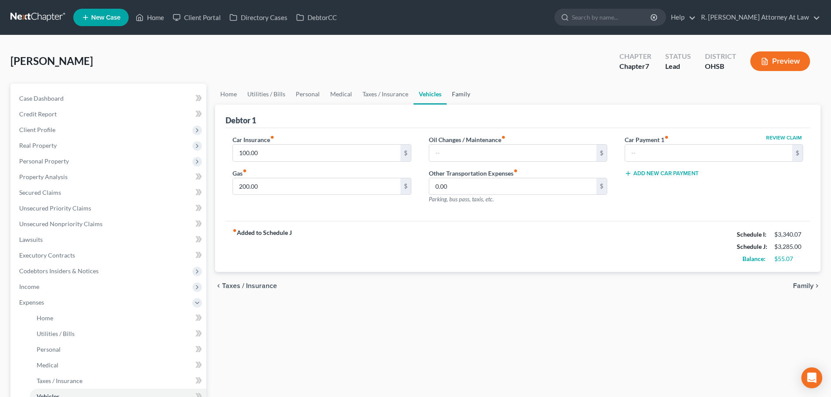
click at [457, 94] on link "Family" at bounding box center [461, 94] width 29 height 21
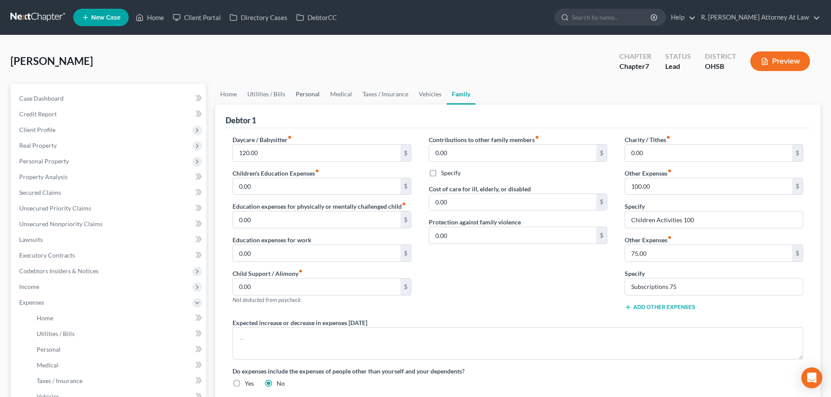
click at [308, 93] on link "Personal" at bounding box center [307, 94] width 34 height 21
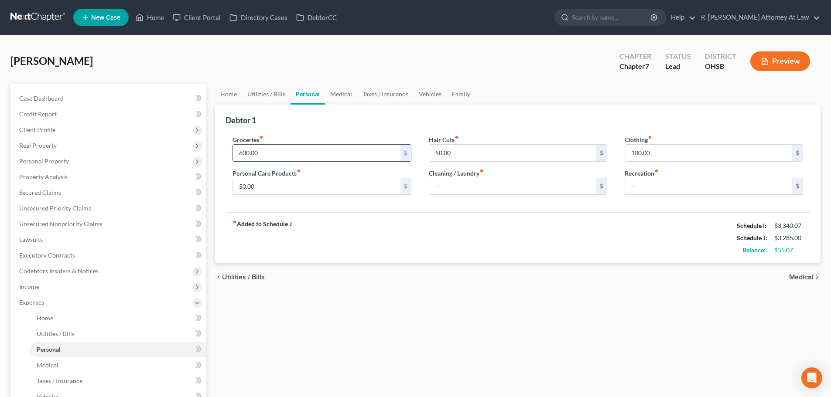
click at [314, 153] on input "600.00" at bounding box center [316, 153] width 167 height 17
type input "650"
click at [276, 92] on link "Utilities / Bills" at bounding box center [266, 94] width 48 height 21
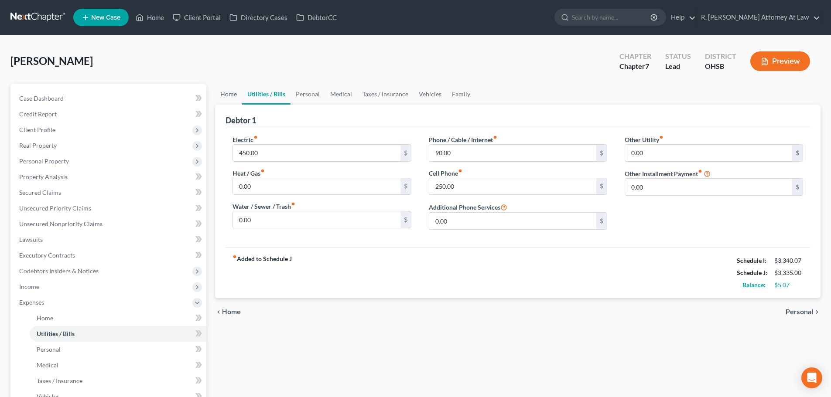
click at [227, 92] on link "Home" at bounding box center [228, 94] width 27 height 21
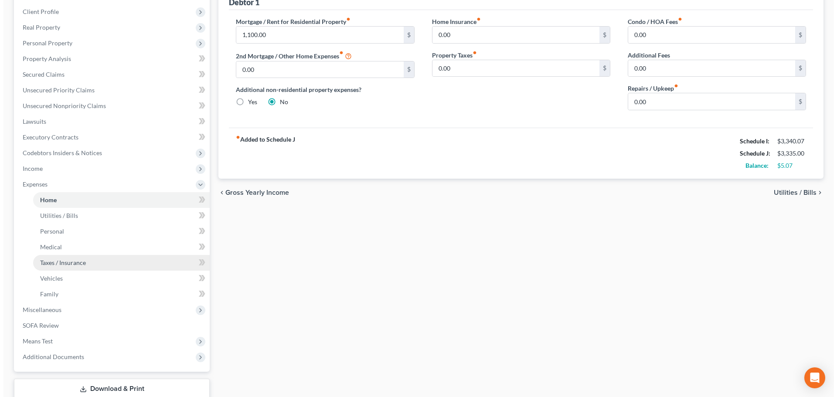
scroll to position [131, 0]
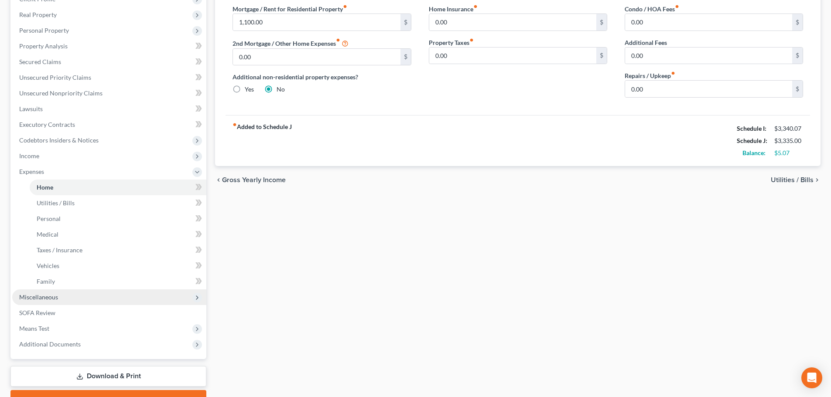
click at [43, 296] on span "Miscellaneous" at bounding box center [38, 296] width 39 height 7
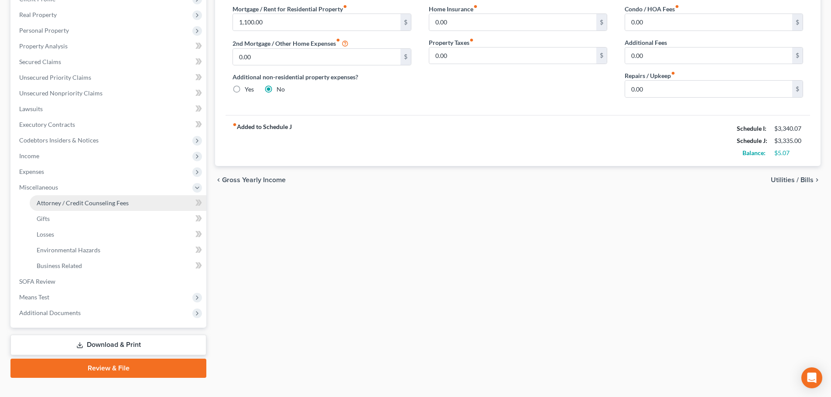
click at [67, 204] on span "Attorney / Credit Counseling Fees" at bounding box center [83, 202] width 92 height 7
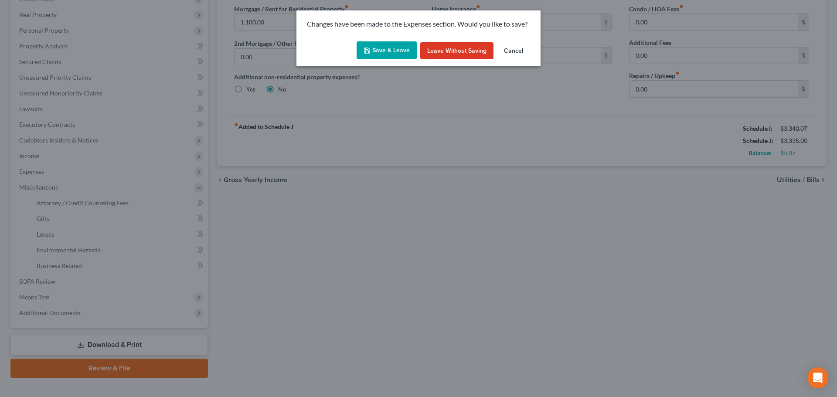
click at [389, 46] on button "Save & Leave" at bounding box center [387, 50] width 60 height 18
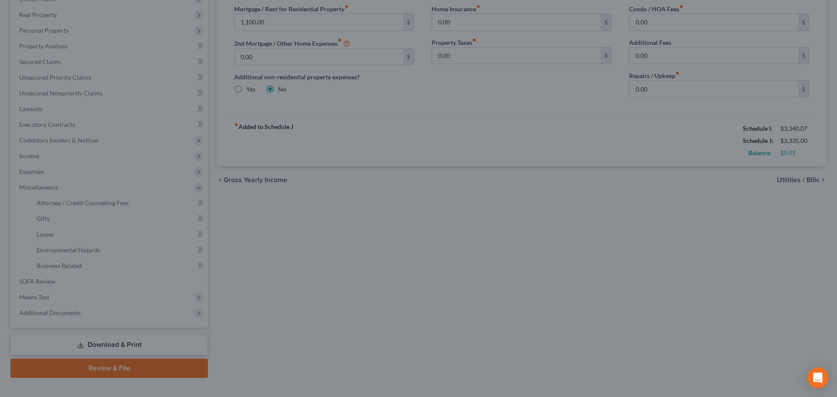
select select "1"
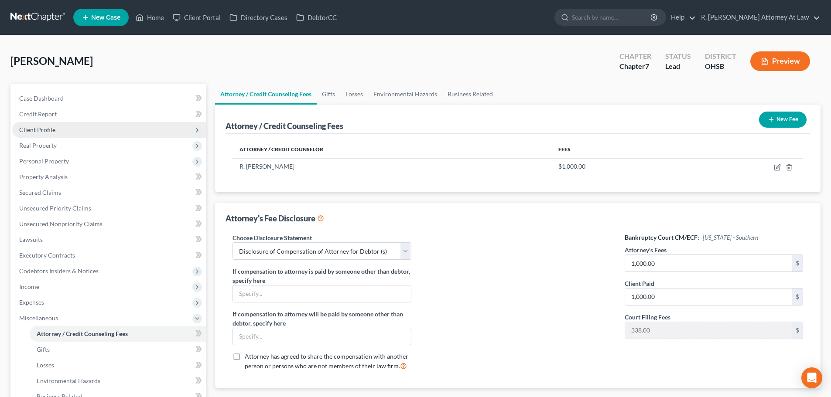
click at [37, 129] on span "Client Profile" at bounding box center [37, 129] width 36 height 7
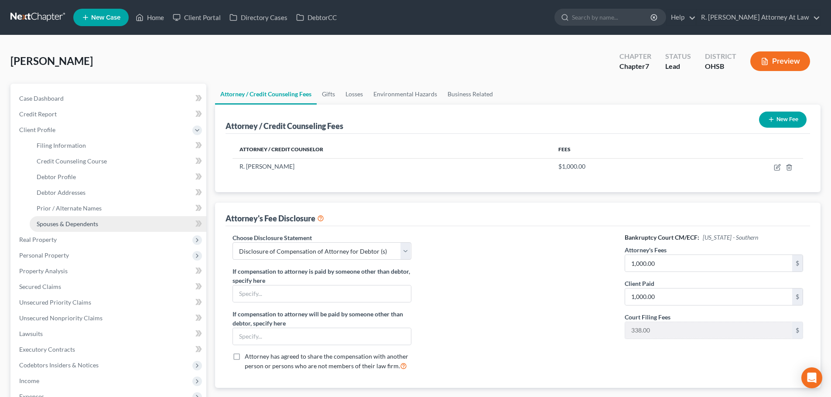
click at [60, 226] on span "Spouses & Dependents" at bounding box center [67, 223] width 61 height 7
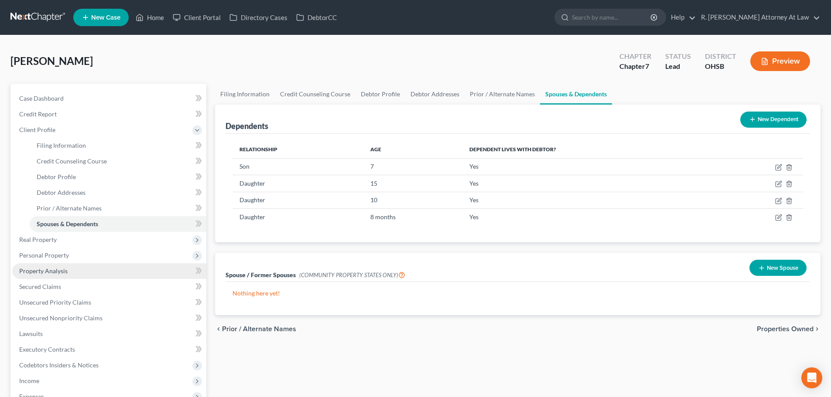
click at [44, 269] on span "Property Analysis" at bounding box center [43, 270] width 48 height 7
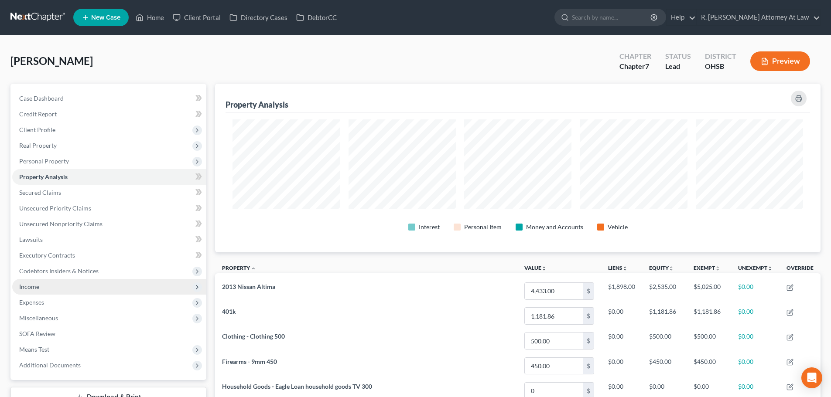
scroll to position [169, 605]
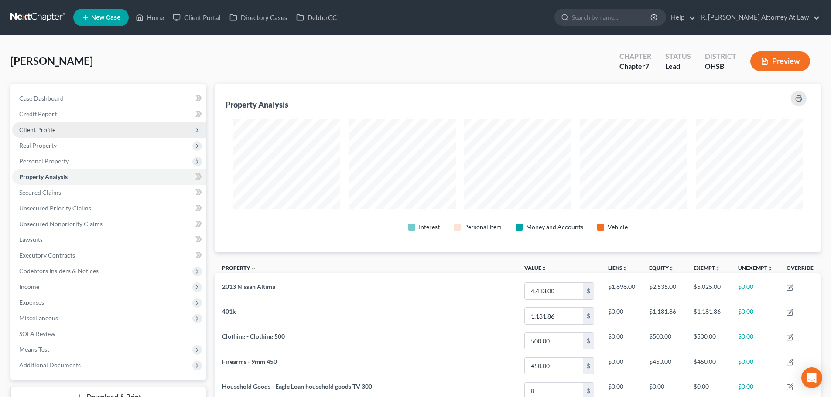
click at [41, 132] on span "Client Profile" at bounding box center [37, 129] width 36 height 7
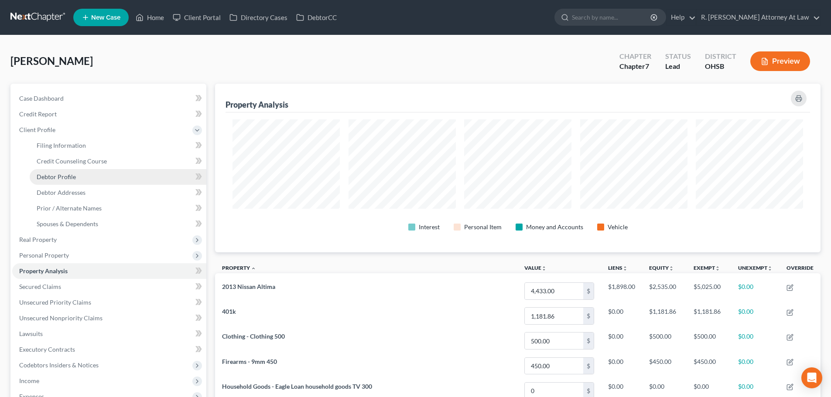
click at [50, 178] on span "Debtor Profile" at bounding box center [56, 176] width 39 height 7
select select "0"
select select "4"
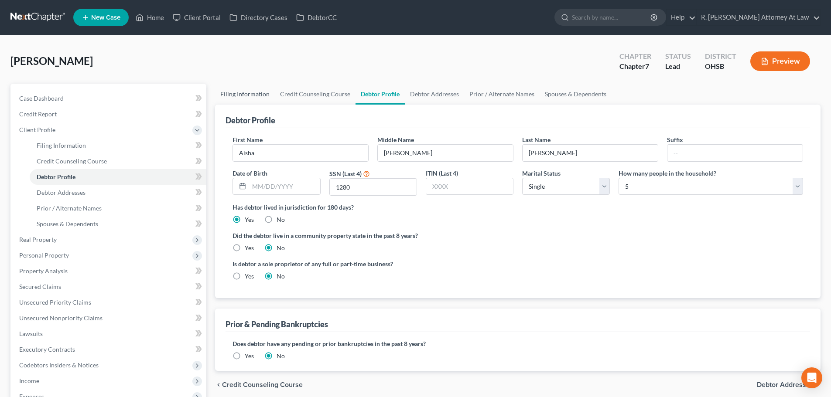
click at [254, 92] on link "Filing Information" at bounding box center [245, 94] width 60 height 21
select select "1"
select select "0"
select select "62"
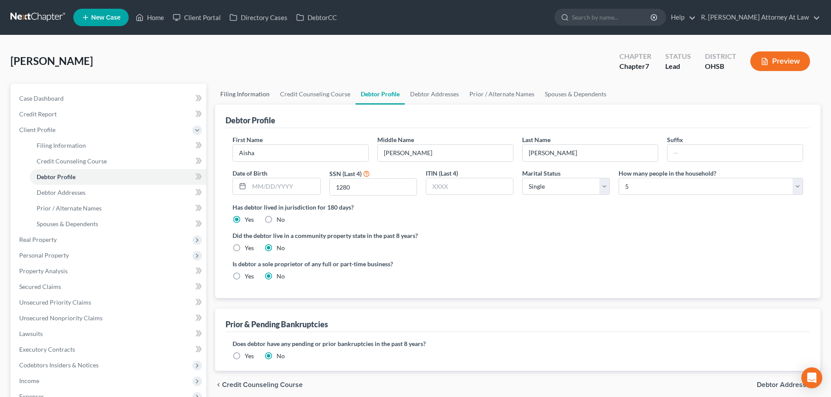
select select "0"
select select "36"
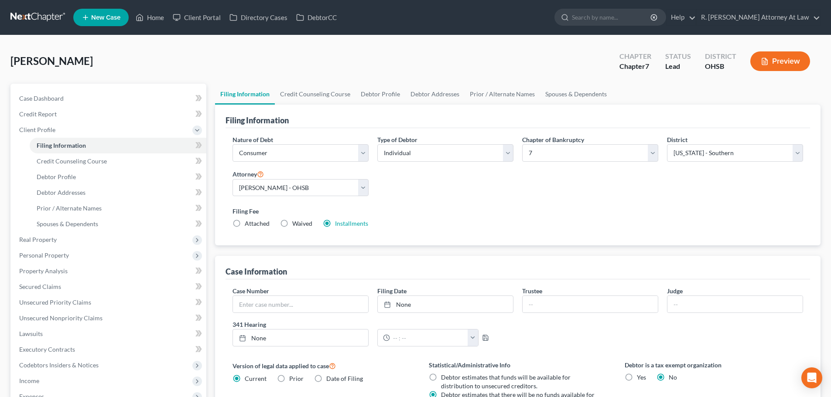
click at [292, 225] on label "Waived Waived" at bounding box center [302, 223] width 20 height 9
click at [296, 225] on input "Waived Waived" at bounding box center [299, 222] width 6 height 6
radio input "true"
radio input "false"
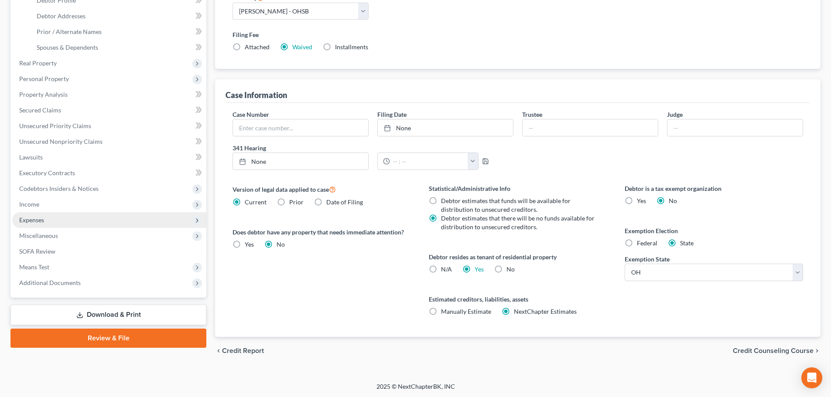
scroll to position [177, 0]
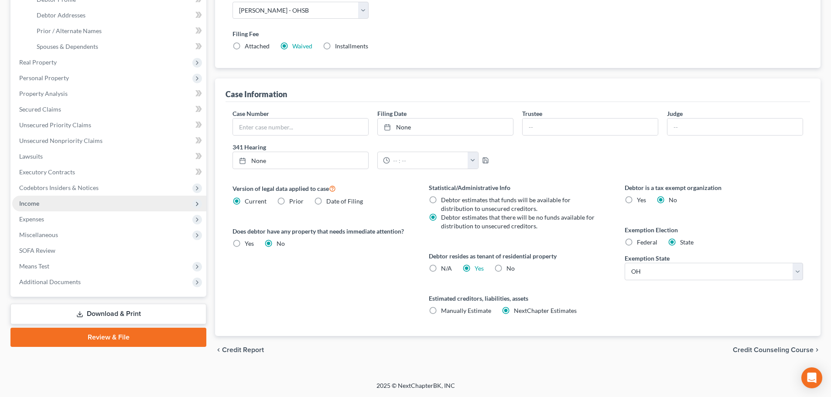
click at [38, 205] on span "Income" at bounding box center [29, 203] width 20 height 7
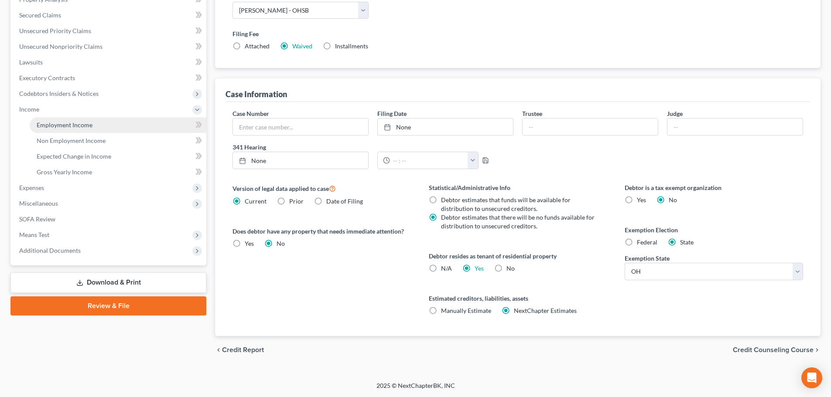
click at [61, 125] on span "Employment Income" at bounding box center [65, 124] width 56 height 7
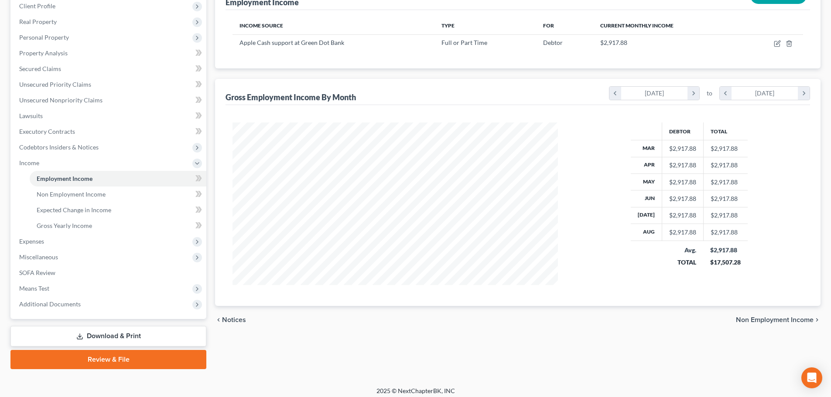
scroll to position [129, 0]
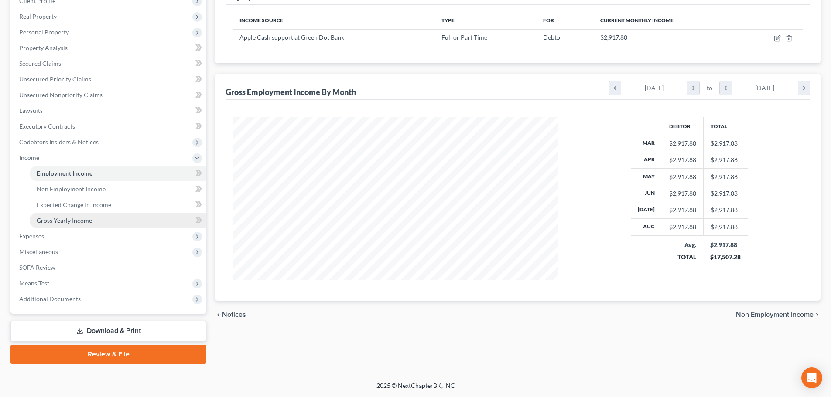
click at [54, 217] on span "Gross Yearly Income" at bounding box center [64, 220] width 55 height 7
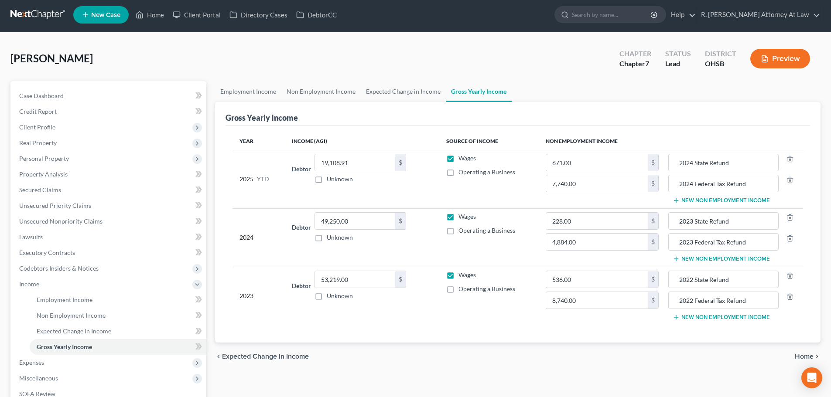
scroll to position [44, 0]
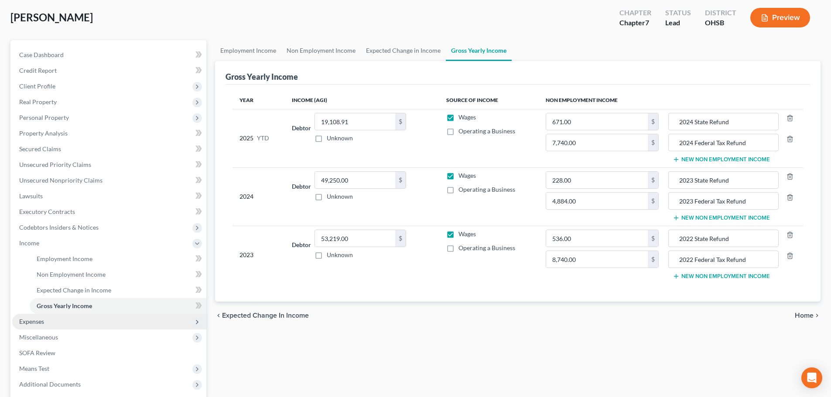
click at [25, 321] on span "Expenses" at bounding box center [31, 321] width 25 height 7
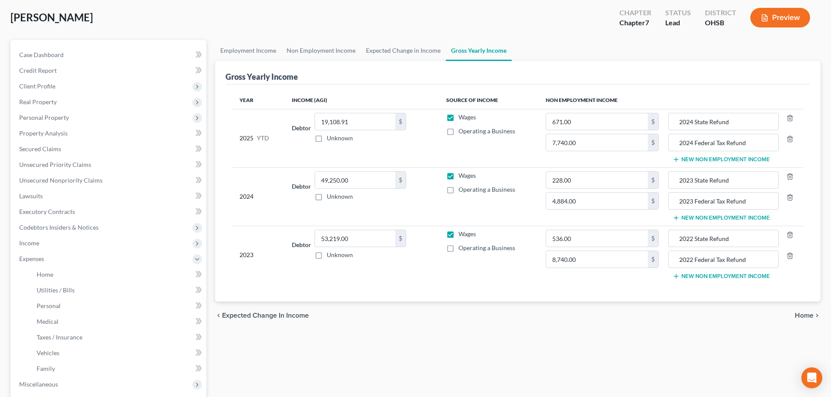
click at [33, 362] on li "Family" at bounding box center [118, 369] width 177 height 16
click at [37, 365] on span "Family" at bounding box center [46, 368] width 18 height 7
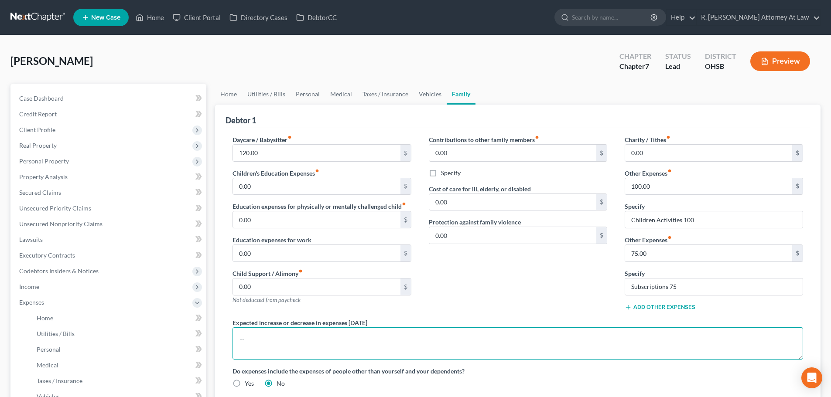
click at [269, 339] on textarea at bounding box center [517, 343] width 570 height 32
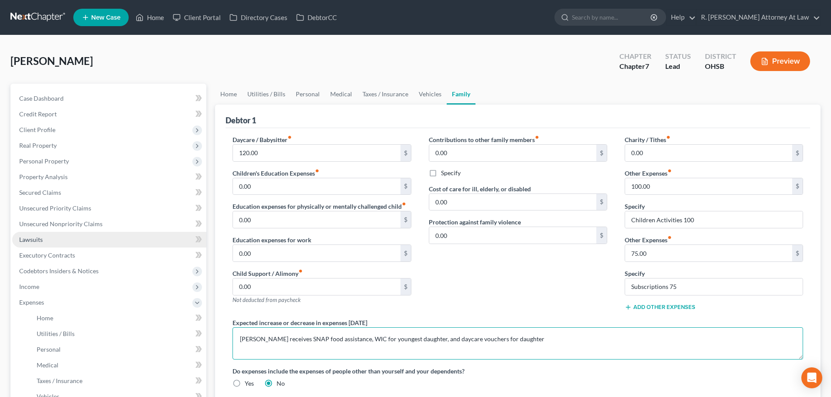
scroll to position [176, 0]
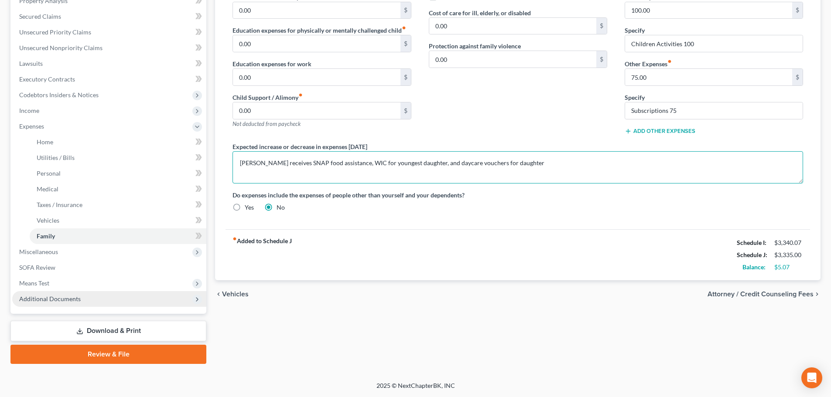
type textarea "Debtor receives SNAP food assistance, WIC for youngest daughter, and daycare vo…"
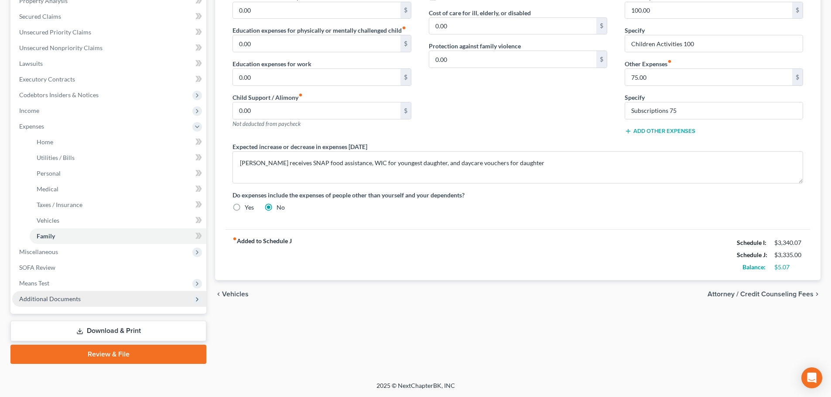
click at [50, 296] on span "Additional Documents" at bounding box center [49, 298] width 61 height 7
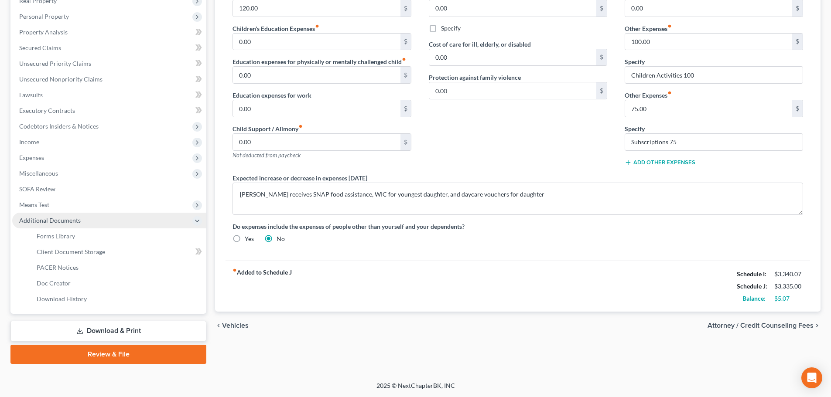
scroll to position [145, 0]
click at [62, 248] on span "Client Document Storage" at bounding box center [71, 251] width 68 height 7
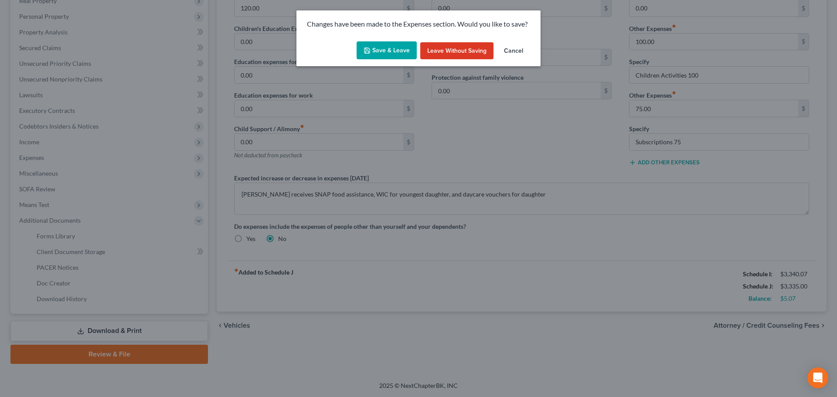
click at [385, 46] on button "Save & Leave" at bounding box center [387, 50] width 60 height 18
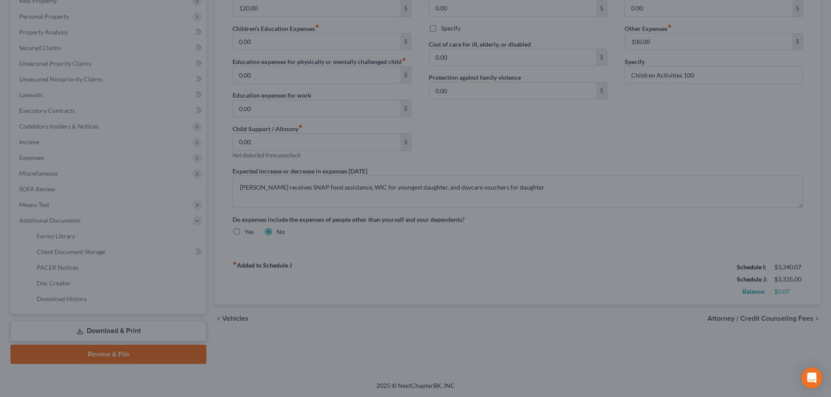
select select "37"
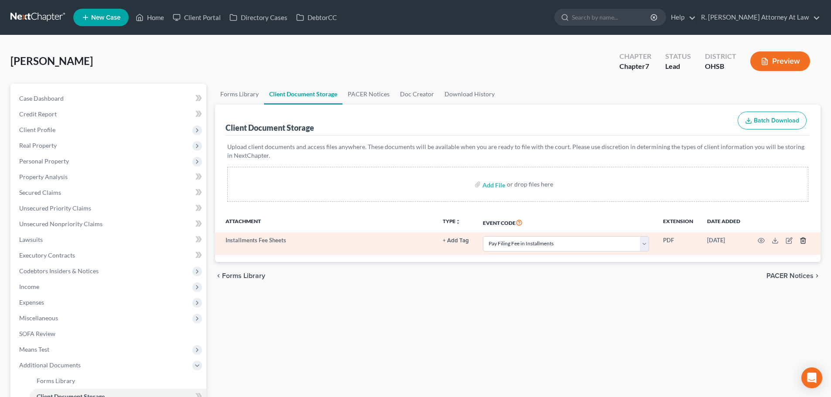
click at [803, 241] on line "button" at bounding box center [803, 242] width 0 height 2
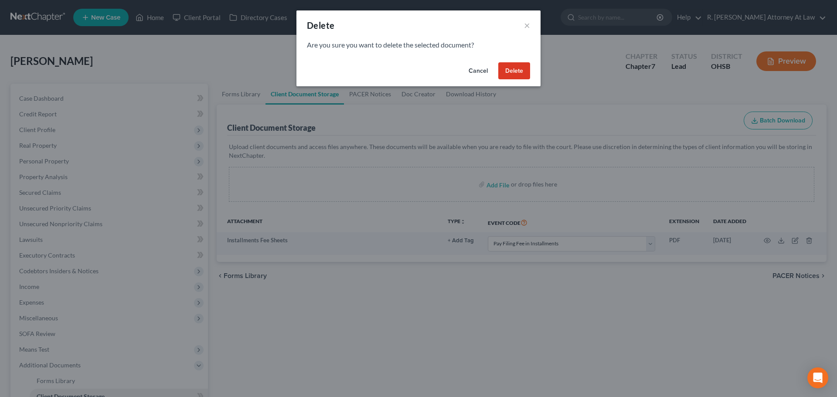
click at [512, 72] on button "Delete" at bounding box center [514, 70] width 32 height 17
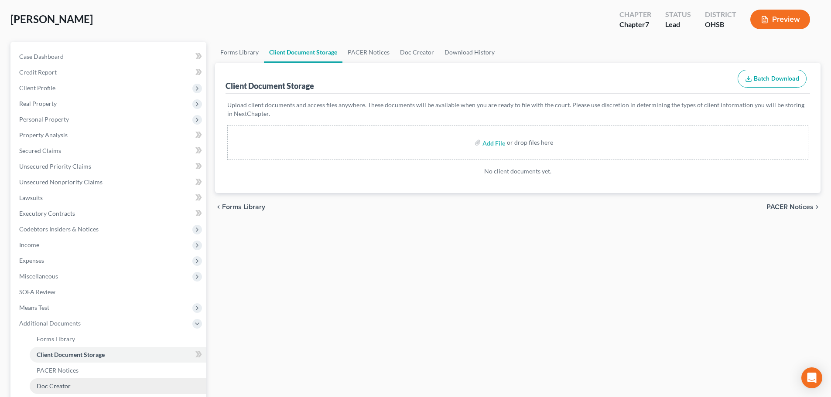
scroll to position [145, 0]
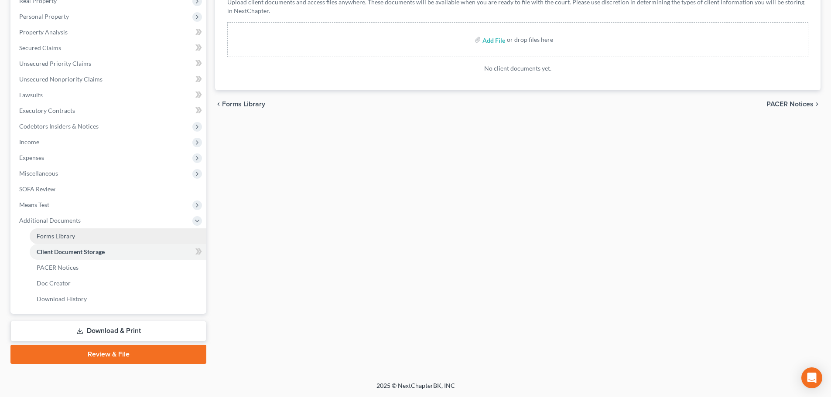
click at [43, 236] on span "Forms Library" at bounding box center [56, 235] width 38 height 7
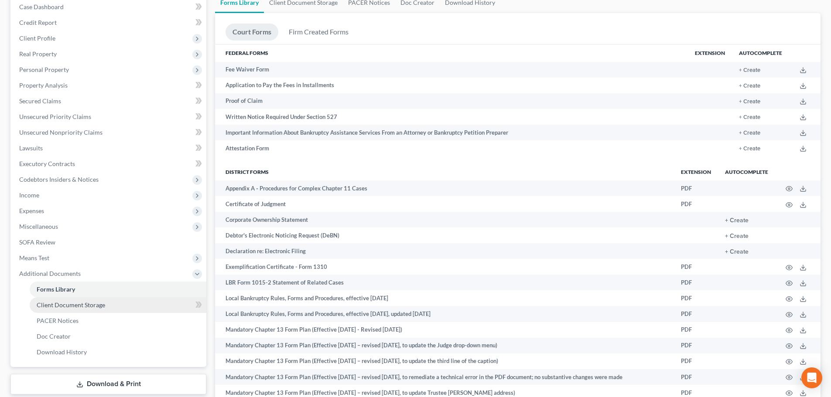
scroll to position [44, 0]
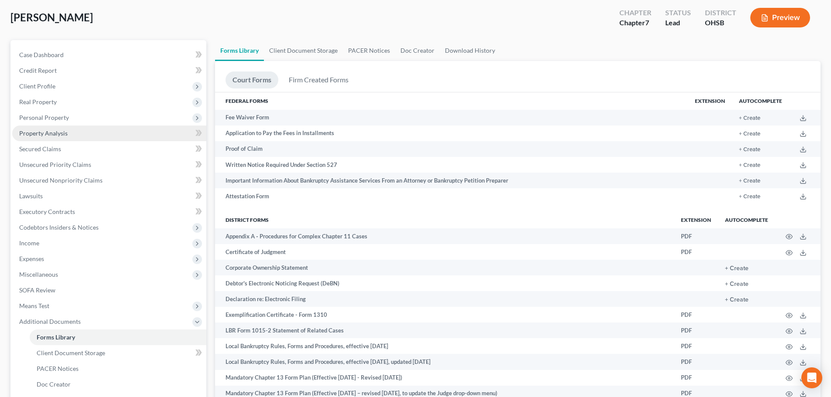
click at [37, 132] on span "Property Analysis" at bounding box center [43, 133] width 48 height 7
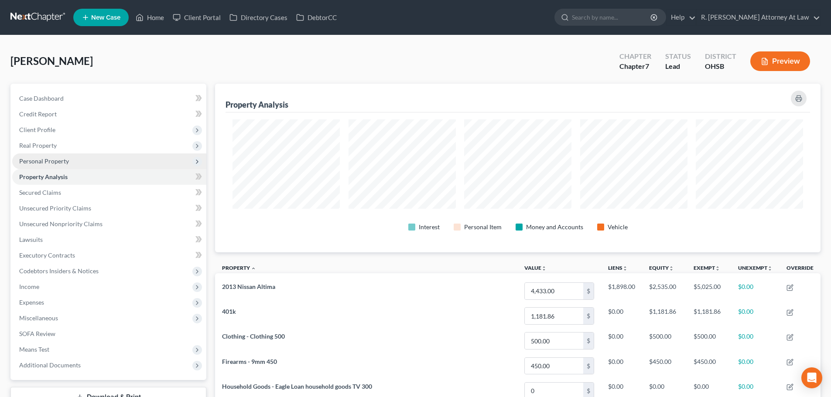
scroll to position [435907, 435471]
click at [48, 161] on span "Personal Property" at bounding box center [44, 160] width 50 height 7
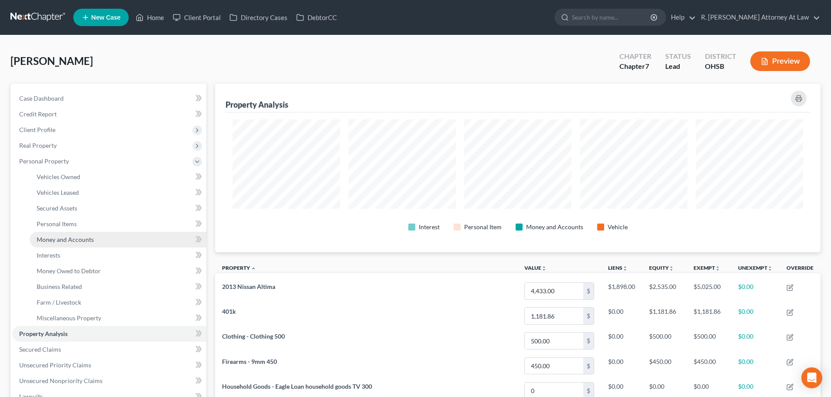
click at [50, 239] on span "Money and Accounts" at bounding box center [65, 239] width 57 height 7
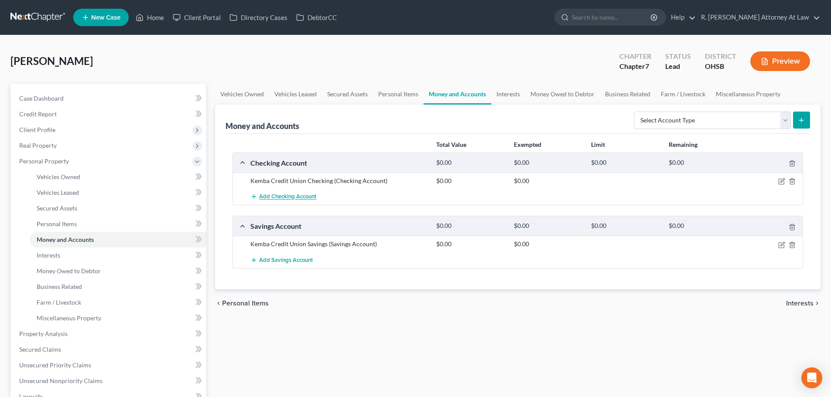
click at [271, 197] on span "Add Checking Account" at bounding box center [287, 197] width 57 height 7
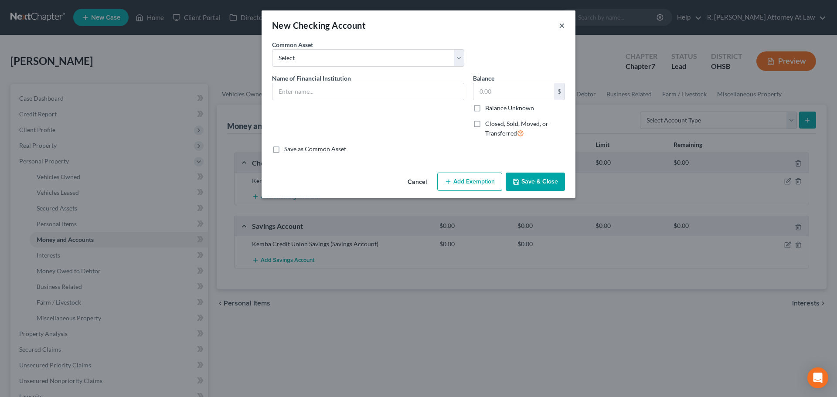
click at [559, 25] on button "×" at bounding box center [562, 25] width 6 height 10
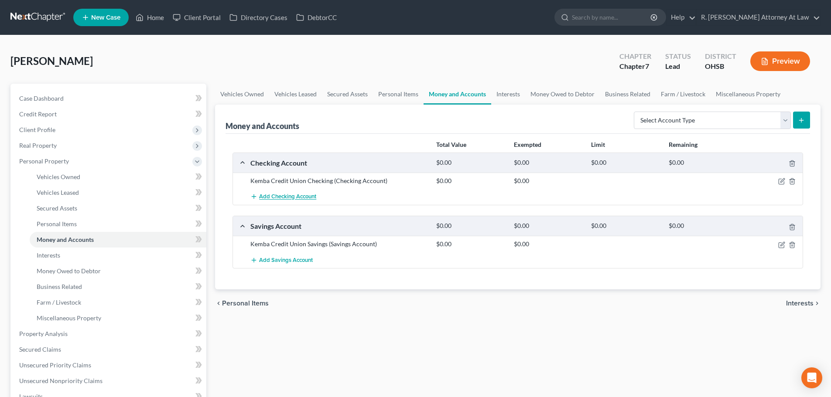
click at [292, 197] on span "Add Checking Account" at bounding box center [287, 197] width 57 height 7
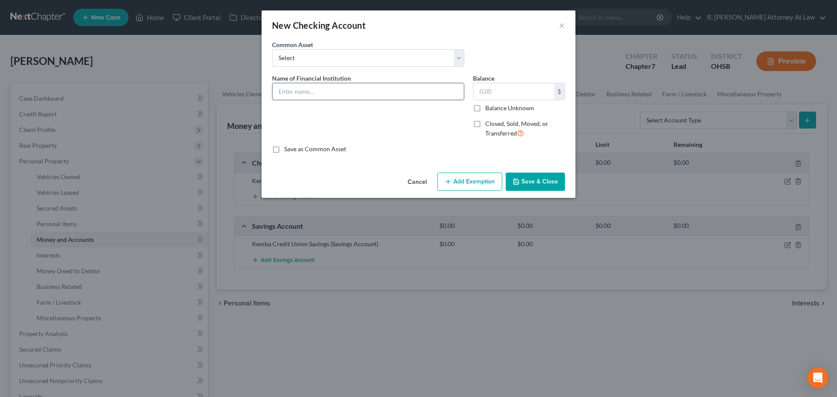
click at [306, 96] on input "text" at bounding box center [368, 91] width 191 height 17
type input "Cash App no balance at time of filing"
click at [481, 92] on input "text" at bounding box center [514, 91] width 81 height 17
type input "0"
click at [543, 175] on button "Save & Close" at bounding box center [535, 182] width 59 height 18
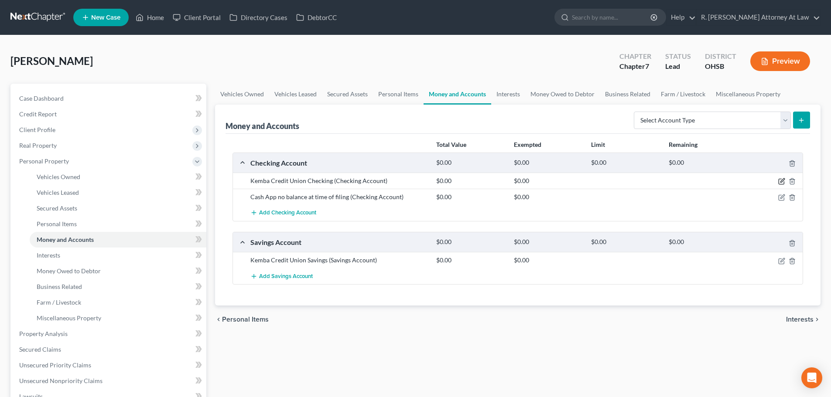
click at [782, 181] on icon "button" at bounding box center [781, 181] width 7 height 7
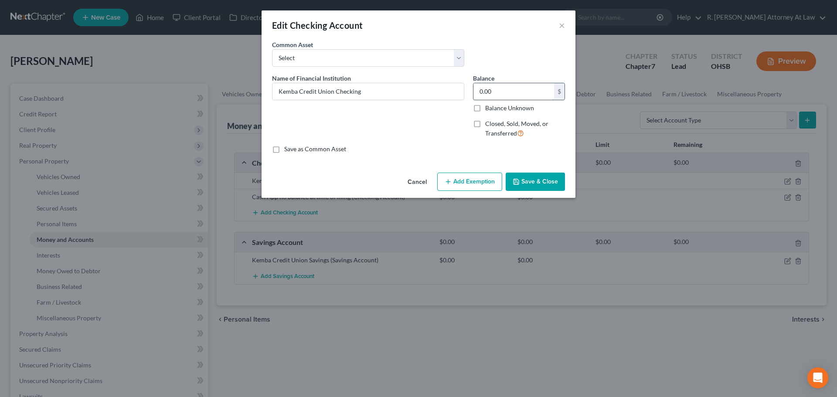
click at [490, 93] on input "0.00" at bounding box center [514, 91] width 81 height 17
type input "64.27"
click at [538, 181] on button "Save & Close" at bounding box center [535, 182] width 59 height 18
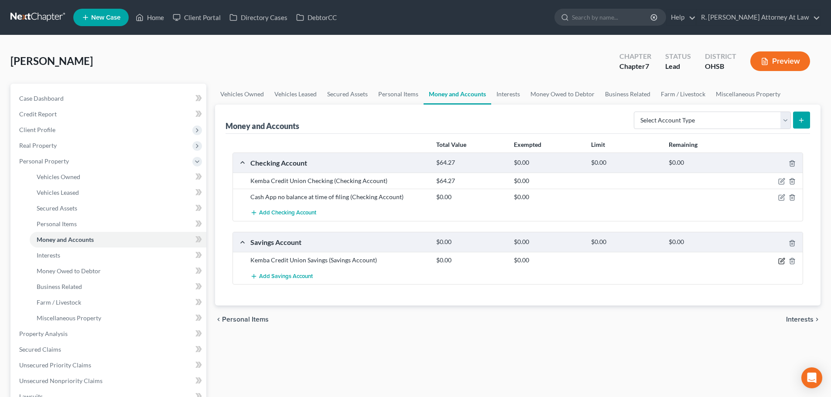
click at [782, 262] on icon "button" at bounding box center [781, 261] width 7 height 7
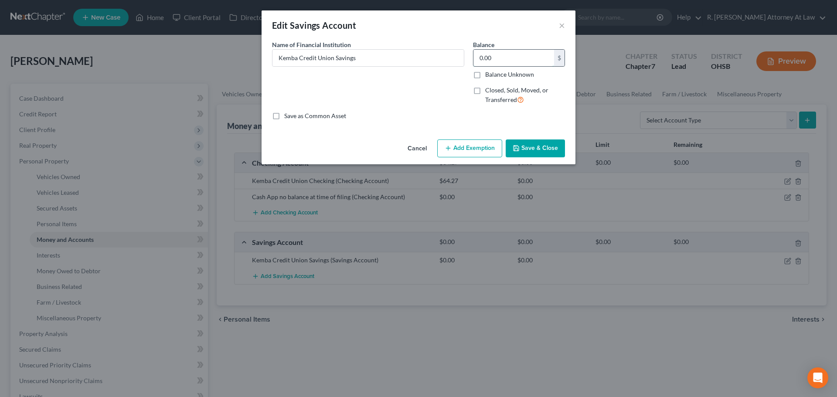
click at [494, 61] on input "0.00" at bounding box center [514, 58] width 81 height 17
type input "5"
click at [534, 146] on button "Save & Close" at bounding box center [535, 149] width 59 height 18
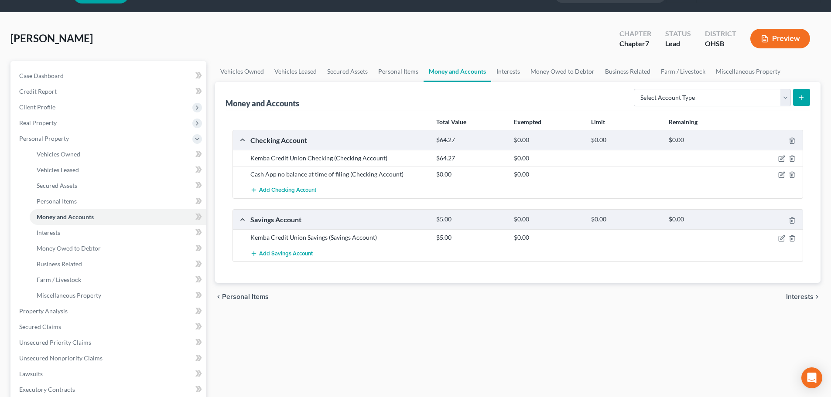
scroll to position [44, 0]
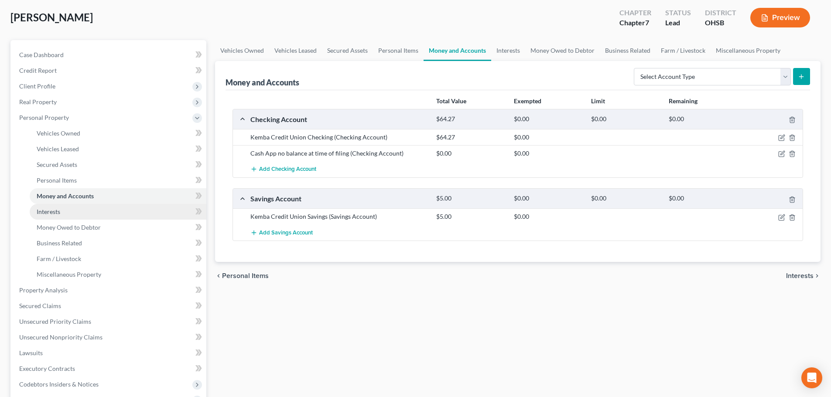
click at [45, 211] on span "Interests" at bounding box center [49, 211] width 24 height 7
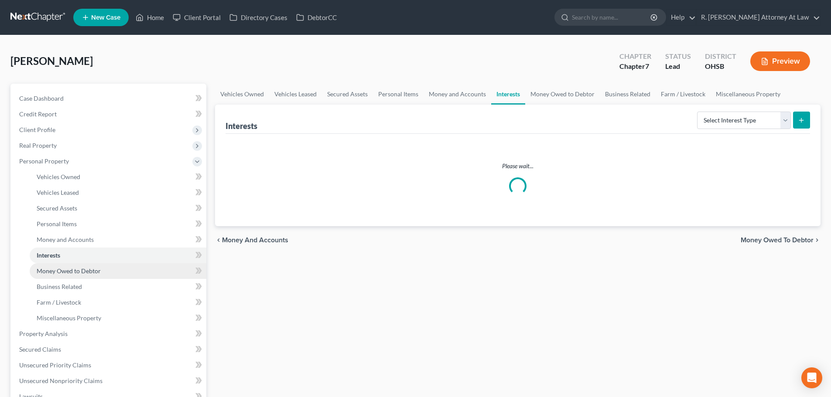
click at [49, 270] on span "Money Owed to Debtor" at bounding box center [69, 270] width 64 height 7
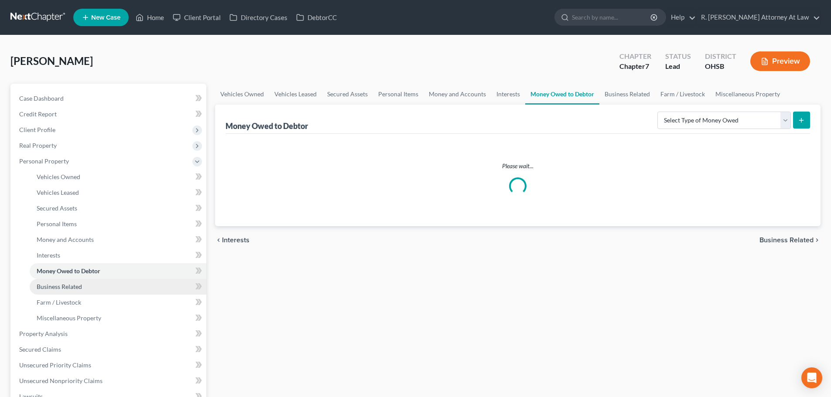
click at [52, 285] on span "Business Related" at bounding box center [59, 286] width 45 height 7
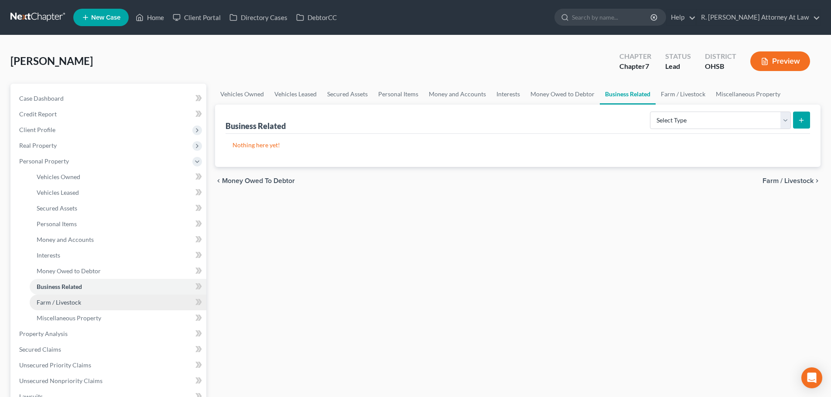
click at [53, 299] on span "Farm / Livestock" at bounding box center [59, 302] width 44 height 7
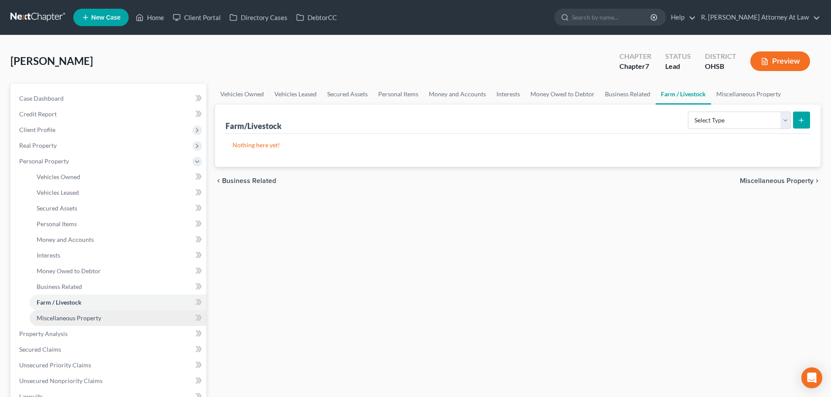
click at [60, 314] on link "Miscellaneous Property" at bounding box center [118, 318] width 177 height 16
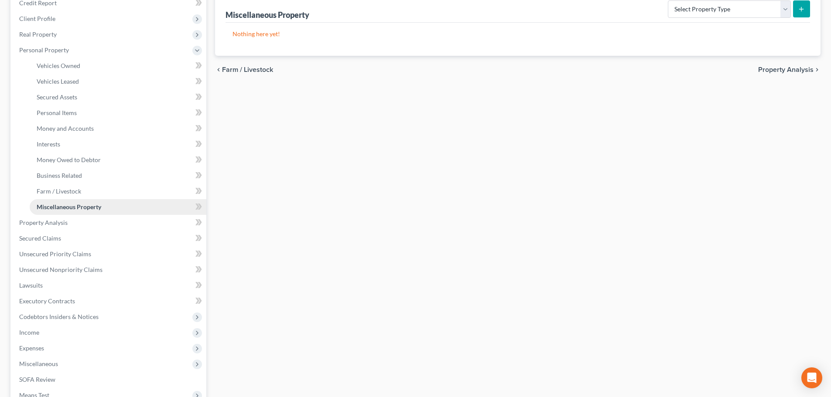
scroll to position [131, 0]
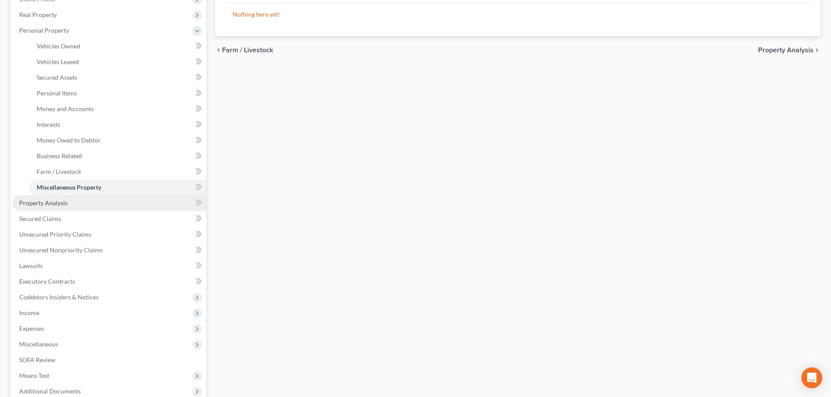
click at [52, 205] on span "Property Analysis" at bounding box center [43, 202] width 48 height 7
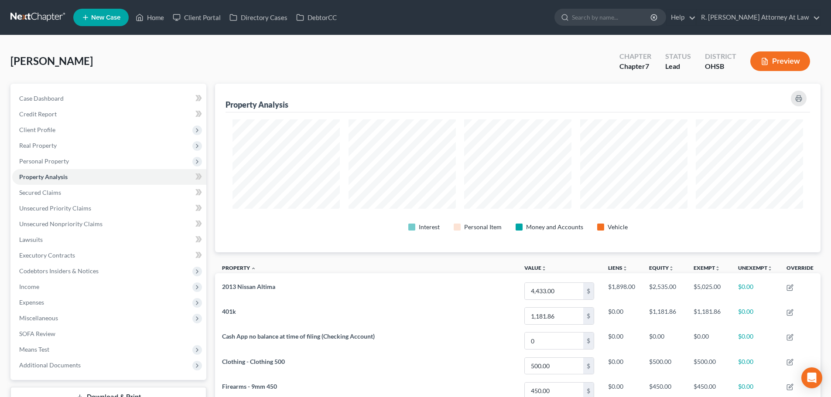
scroll to position [169, 605]
click at [27, 159] on span "Personal Property" at bounding box center [44, 160] width 50 height 7
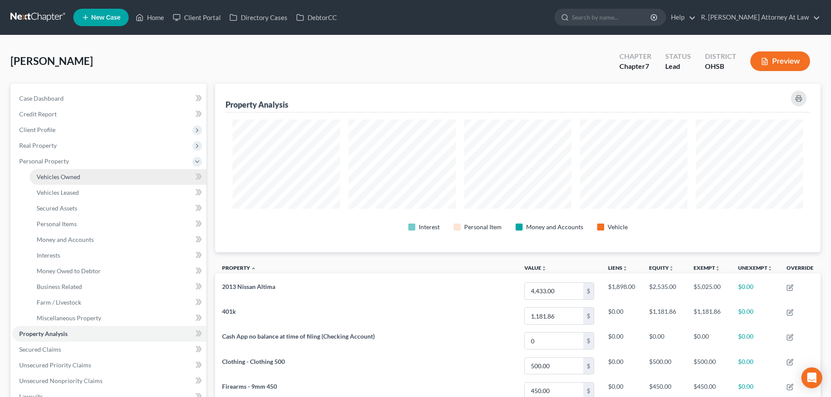
click at [53, 177] on span "Vehicles Owned" at bounding box center [59, 176] width 44 height 7
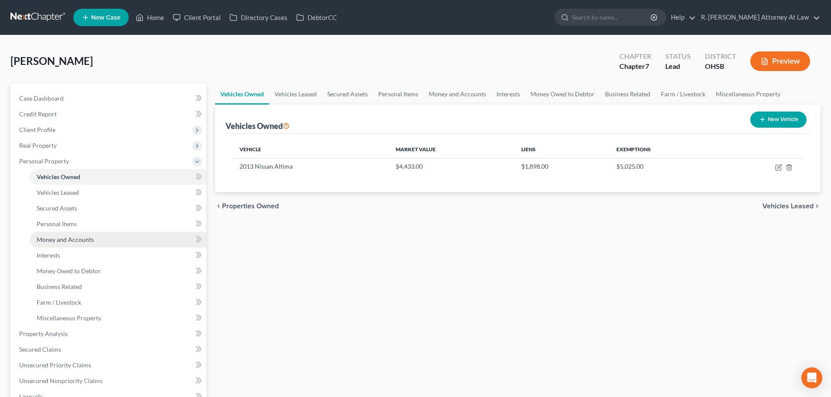
click at [50, 242] on span "Money and Accounts" at bounding box center [65, 239] width 57 height 7
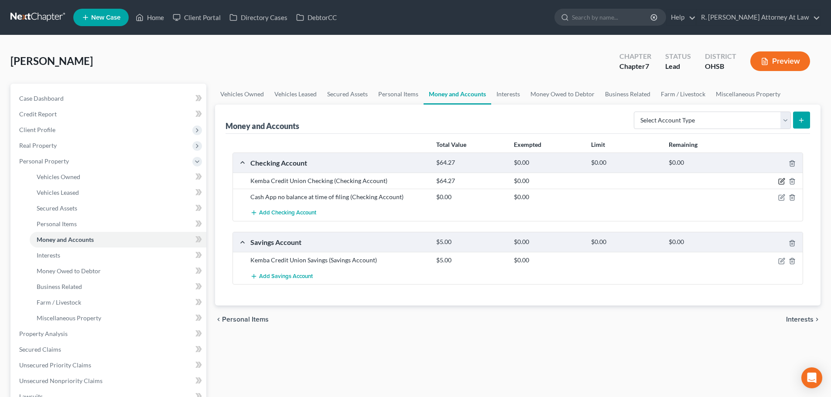
click at [781, 181] on icon "button" at bounding box center [781, 181] width 7 height 7
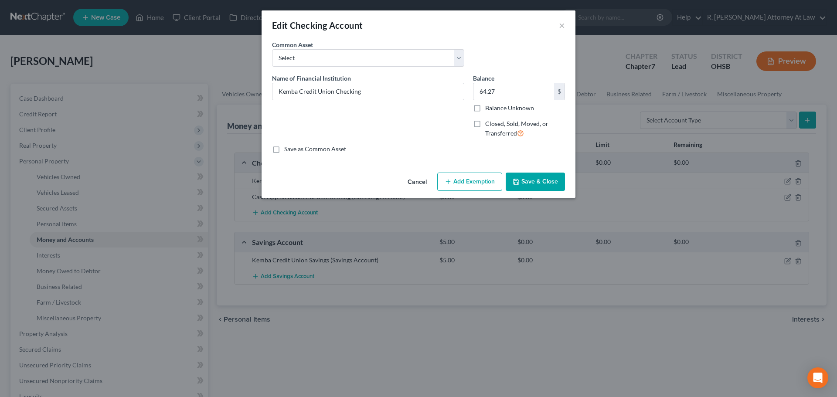
click at [468, 175] on button "Add Exemption" at bounding box center [469, 182] width 65 height 18
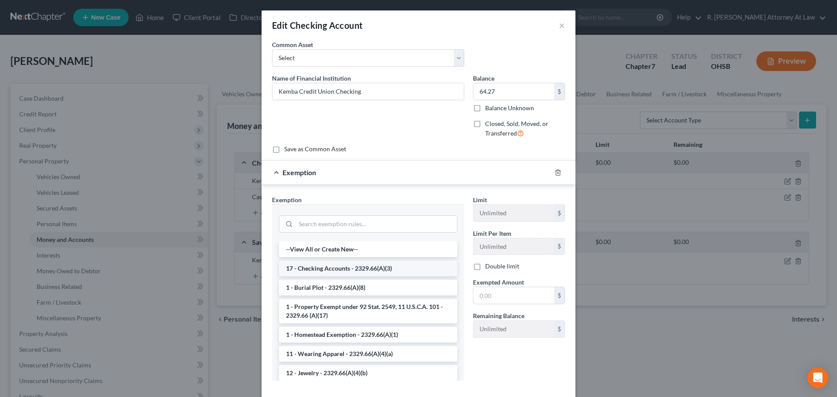
click at [321, 265] on li "17 - Checking Accounts - 2329.66(A)(3)" at bounding box center [368, 269] width 178 height 16
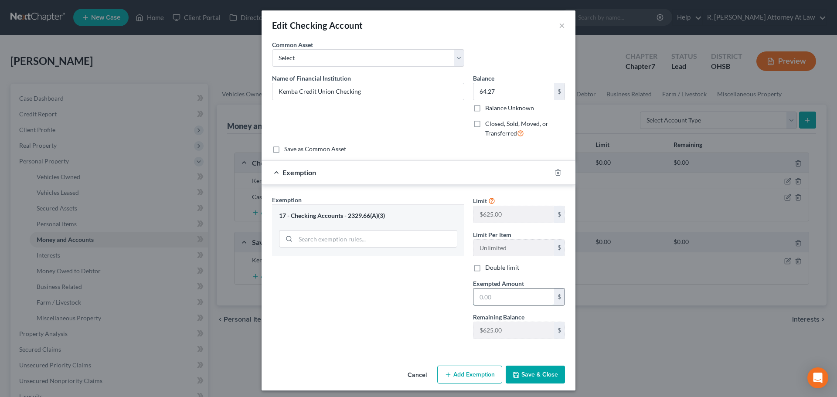
click at [486, 294] on input "text" at bounding box center [514, 297] width 81 height 17
type input "64.27"
drag, startPoint x: 517, startPoint y: 371, endPoint x: 520, endPoint y: 367, distance: 4.6
click at [517, 371] on button "Save & Close" at bounding box center [535, 375] width 59 height 18
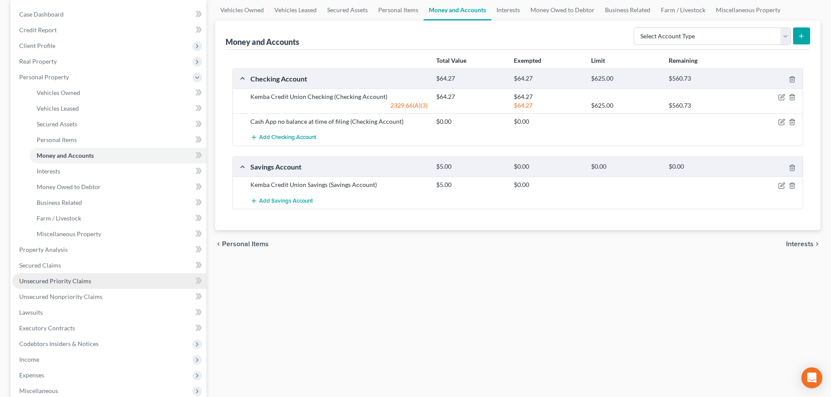
scroll to position [87, 0]
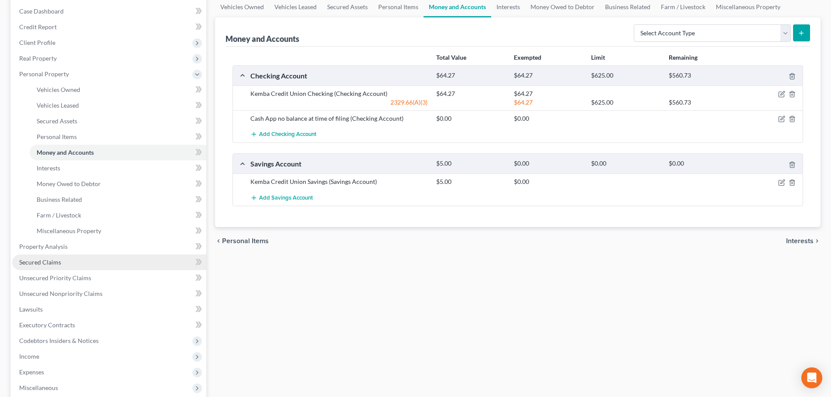
click at [51, 256] on link "Secured Claims" at bounding box center [109, 263] width 194 height 16
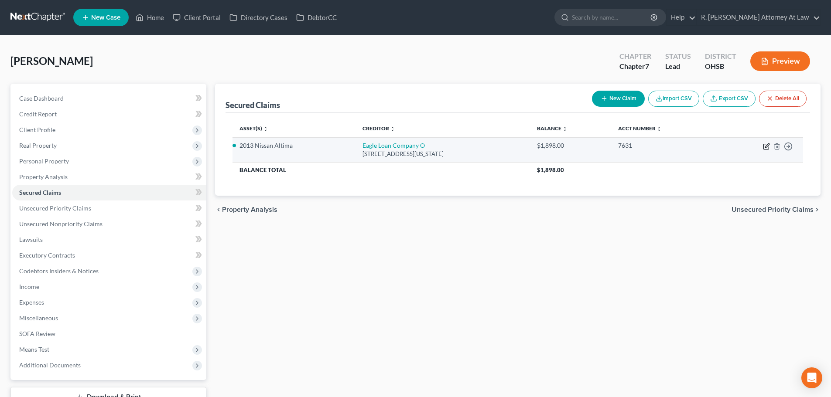
click at [764, 145] on icon "button" at bounding box center [766, 146] width 7 height 7
select select "36"
select select "12"
select select "0"
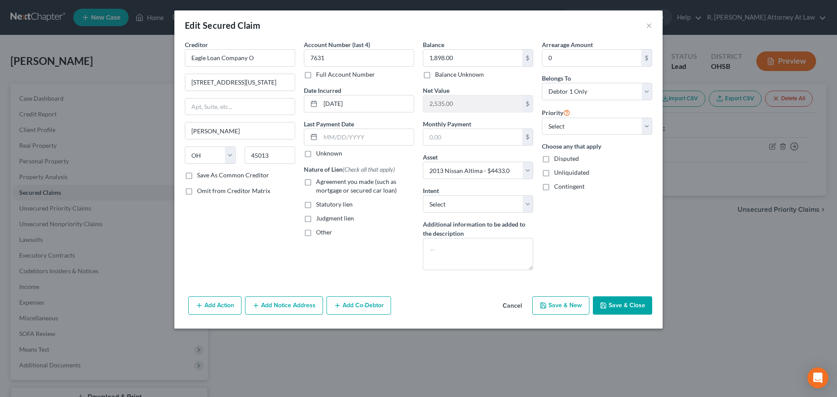
click at [316, 181] on label "Agreement you made (such as mortgage or secured car loan)" at bounding box center [365, 185] width 98 height 17
click at [320, 181] on input "Agreement you made (such as mortgage or secured car loan)" at bounding box center [323, 180] width 6 height 6
checkbox input "true"
click at [471, 205] on select "Select Surrender Redeem Reaffirm Avoid Other" at bounding box center [478, 203] width 110 height 17
click at [423, 195] on select "Select Surrender Redeem Reaffirm Avoid Other" at bounding box center [478, 203] width 110 height 17
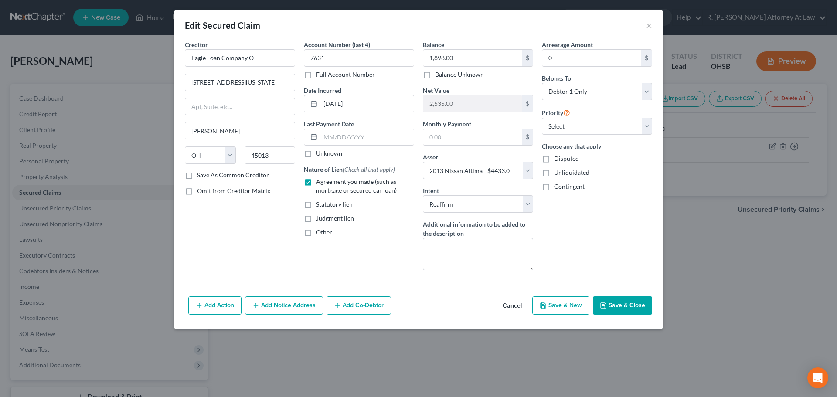
click at [625, 303] on button "Save & Close" at bounding box center [622, 306] width 59 height 18
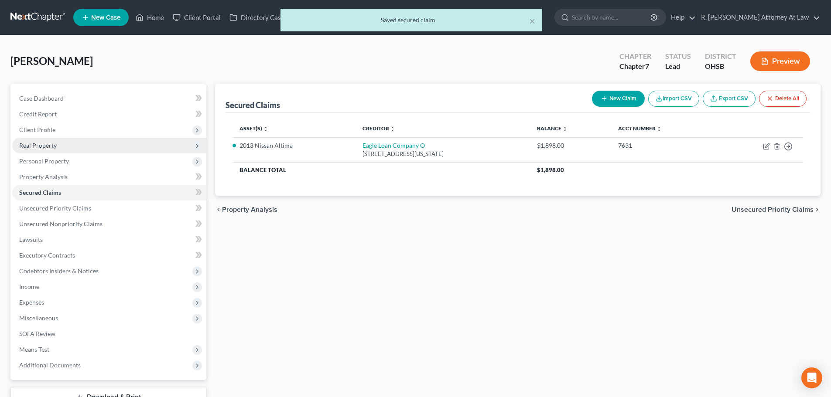
click at [31, 146] on span "Real Property" at bounding box center [38, 145] width 38 height 7
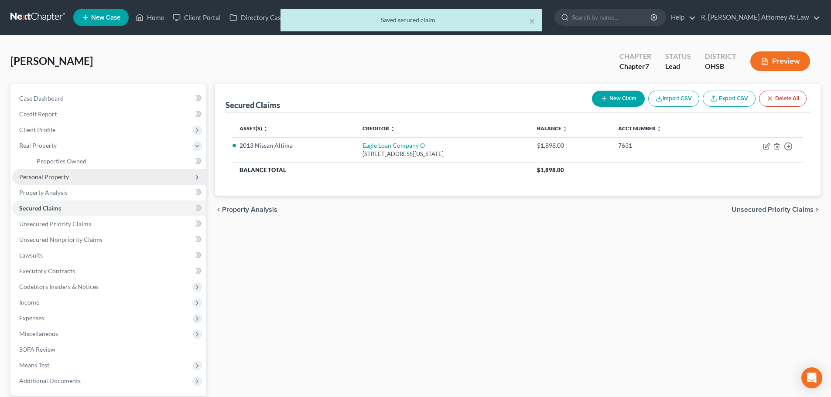
click at [39, 176] on span "Personal Property" at bounding box center [44, 176] width 50 height 7
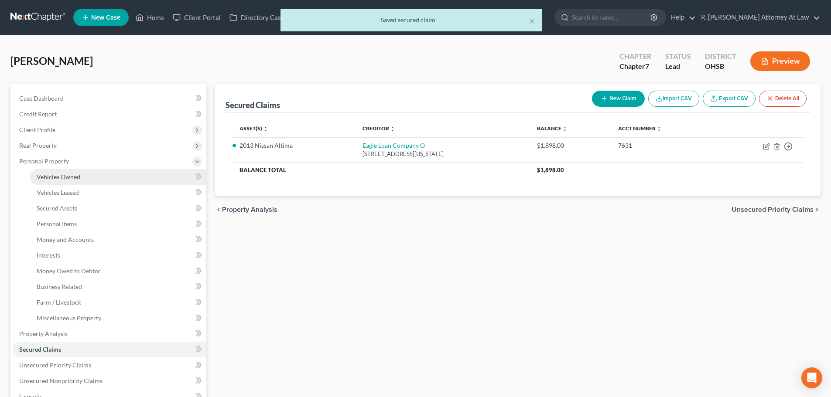
click at [48, 176] on span "Vehicles Owned" at bounding box center [59, 176] width 44 height 7
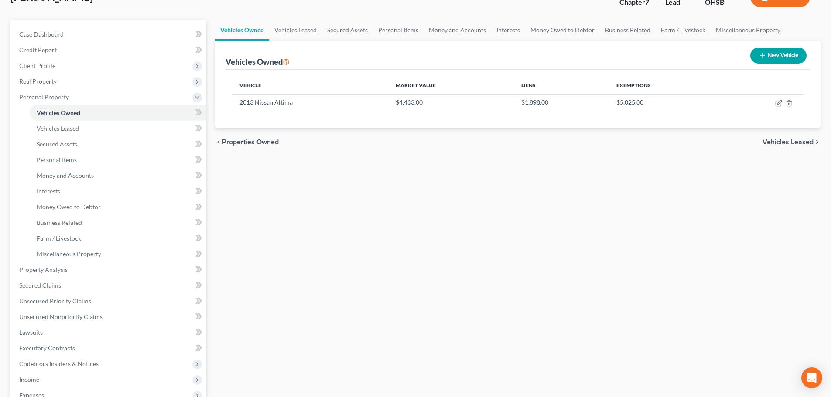
scroll to position [174, 0]
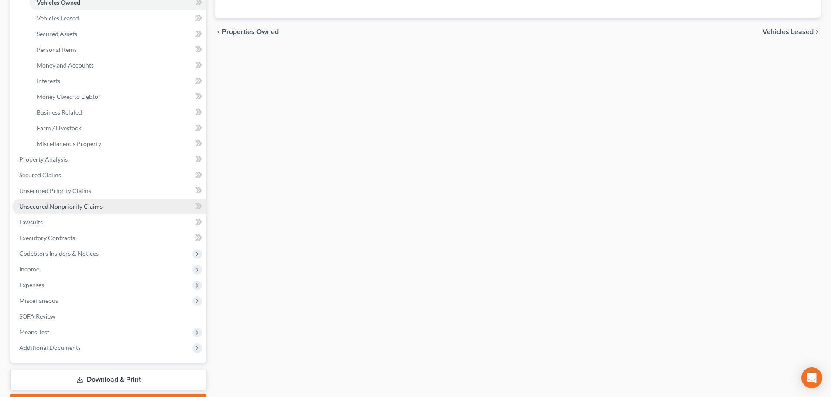
click at [43, 205] on span "Unsecured Nonpriority Claims" at bounding box center [60, 206] width 83 height 7
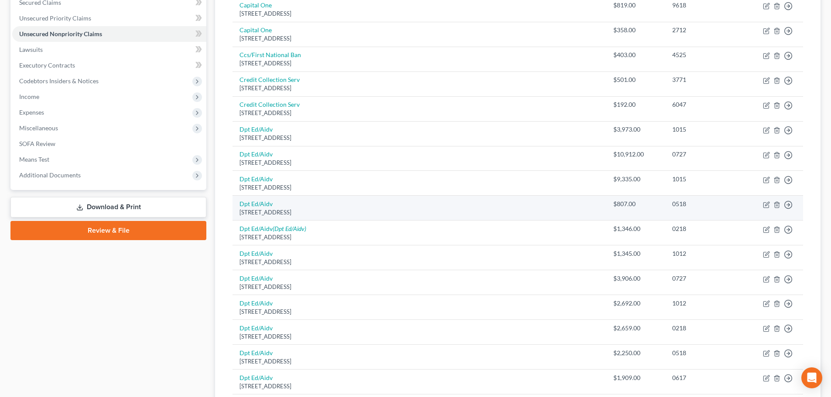
scroll to position [44, 0]
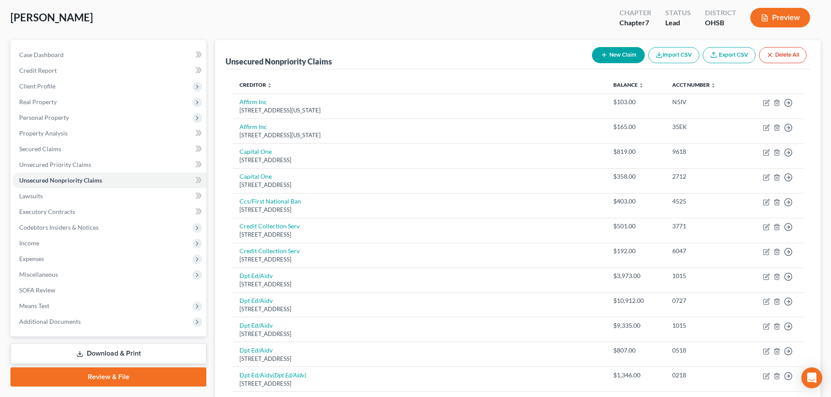
click at [621, 52] on button "New Claim" at bounding box center [618, 55] width 53 height 16
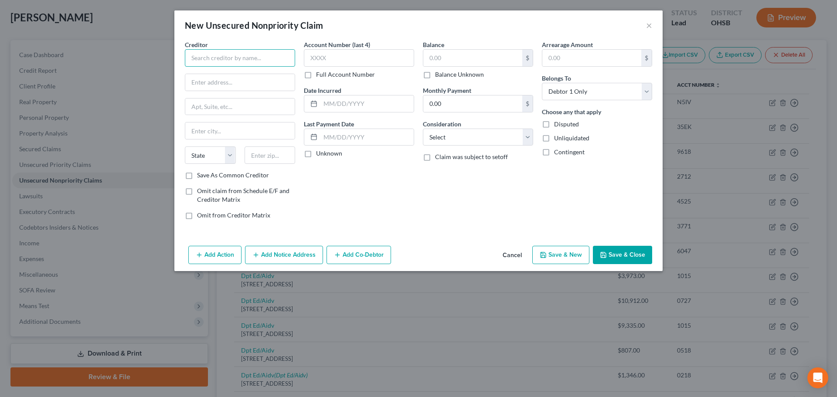
click at [202, 53] on input "text" at bounding box center [240, 57] width 110 height 17
click at [605, 256] on polyline "button" at bounding box center [603, 256] width 3 height 2
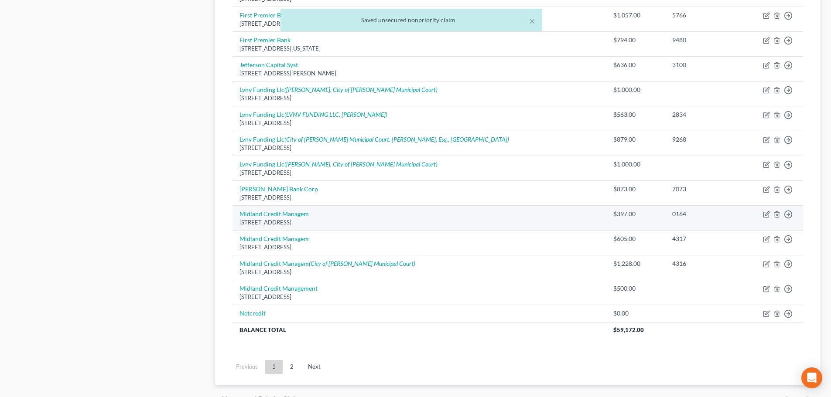
scroll to position [627, 0]
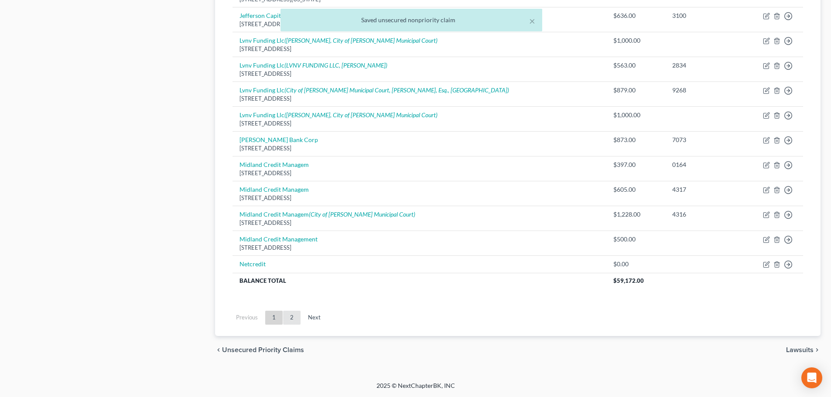
click at [287, 317] on link "2" at bounding box center [291, 318] width 17 height 14
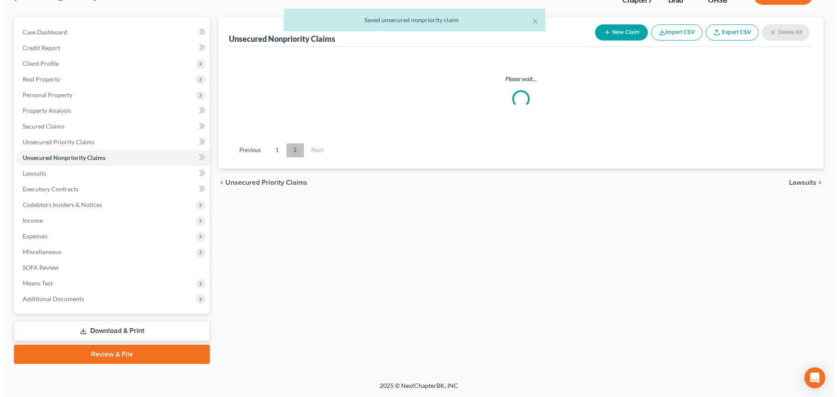
scroll to position [66, 0]
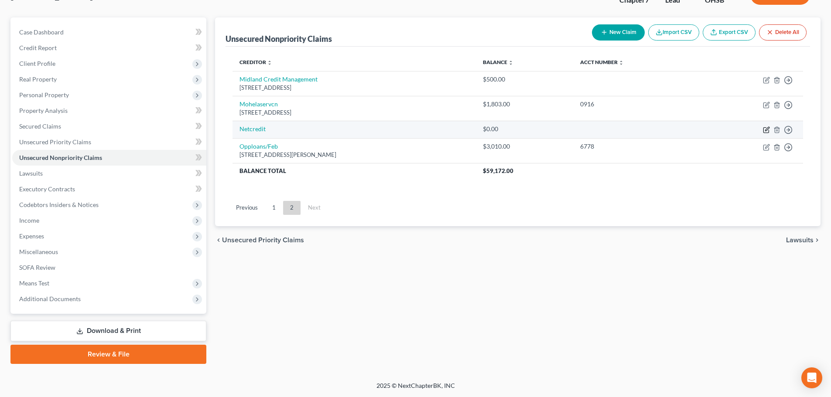
click at [767, 127] on icon "button" at bounding box center [766, 129] width 7 height 7
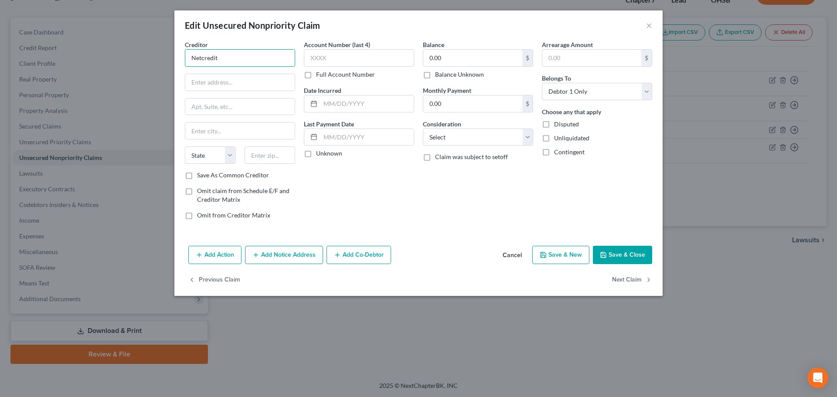
click at [191, 56] on input "Netcredit" at bounding box center [240, 57] width 110 height 17
click at [254, 60] on input "Tab Bank Netcredit" at bounding box center [240, 57] width 110 height 17
paste input "4185 Harrison Boulevard, Suite 200 Ogden, UT 84403"
click at [258, 157] on input "text" at bounding box center [270, 155] width 51 height 17
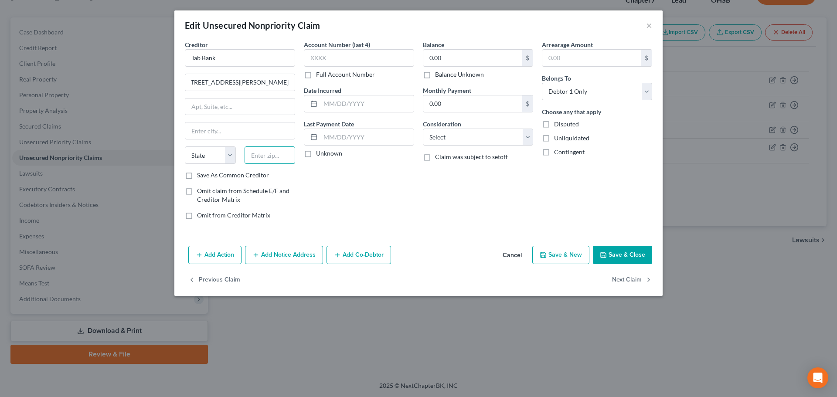
scroll to position [0, 0]
click at [218, 106] on input "text" at bounding box center [239, 107] width 109 height 17
click at [261, 82] on input "4185 Harrison Boulevard, Suite 200 Ogden, UT 84403" at bounding box center [239, 82] width 109 height 17
click at [338, 103] on input "text" at bounding box center [367, 104] width 93 height 17
click at [435, 139] on select "Select Cable / Satellite Services Collection Agency Credit Card Debt Debt Couns…" at bounding box center [478, 137] width 110 height 17
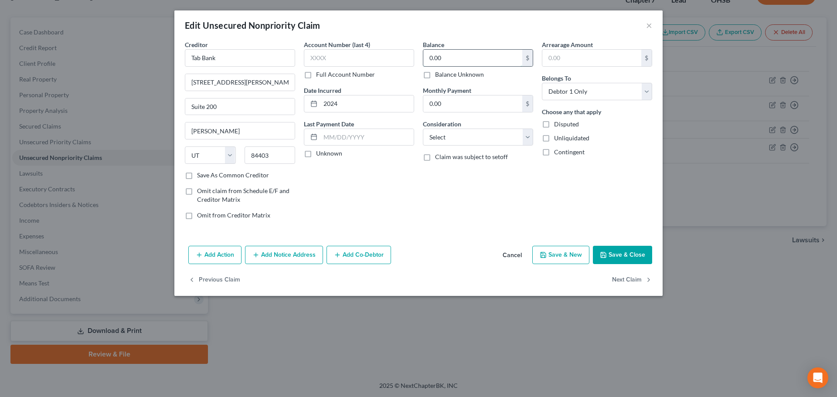
click at [436, 60] on input "0.00" at bounding box center [472, 58] width 99 height 17
click at [435, 136] on select "Select Cable / Satellite Services Collection Agency Credit Card Debt Debt Couns…" at bounding box center [478, 137] width 110 height 17
click at [423, 129] on select "Select Cable / Satellite Services Collection Agency Credit Card Debt Debt Couns…" at bounding box center [478, 137] width 110 height 17
click at [265, 252] on button "Add Notice Address" at bounding box center [284, 255] width 78 height 18
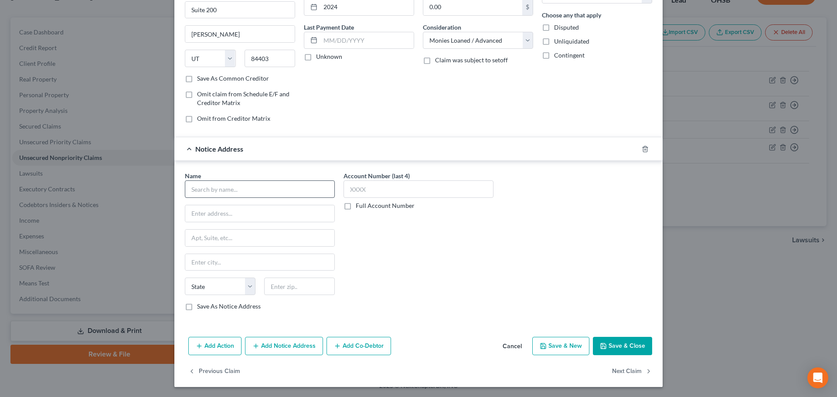
scroll to position [97, 0]
click at [222, 185] on input "text" at bounding box center [260, 188] width 150 height 17
paste input "175 W. Jackson Blvd., Suite 1000, Chicago, IL 60604"
click at [279, 282] on input "text" at bounding box center [299, 285] width 71 height 17
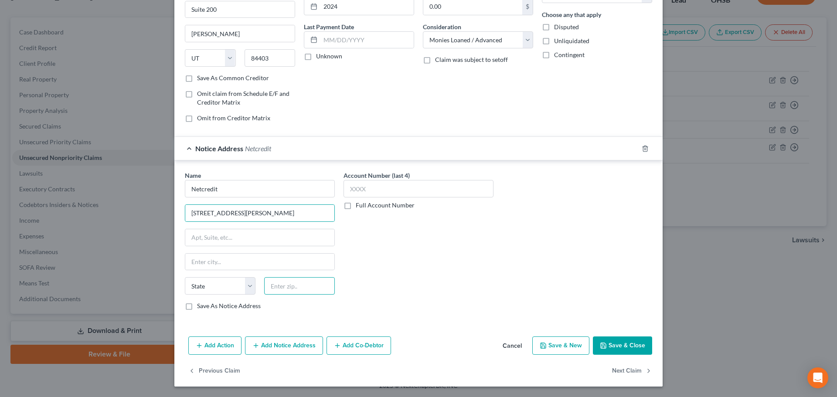
scroll to position [0, 0]
click at [276, 214] on input "175 W. Jackson Blvd., Suite 1000, Chicago, IL 60604" at bounding box center [259, 213] width 149 height 17
drag, startPoint x: 278, startPoint y: 345, endPoint x: 222, endPoint y: 300, distance: 71.3
click at [277, 344] on button "Add Notice Address" at bounding box center [284, 346] width 78 height 18
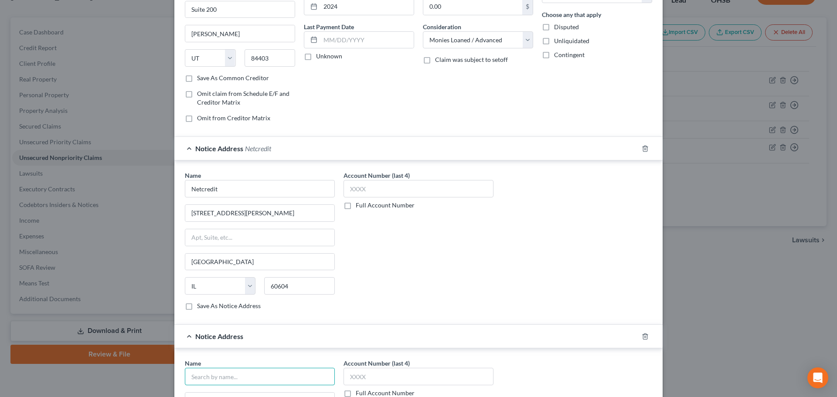
click at [200, 376] on input "text" at bounding box center [260, 376] width 150 height 17
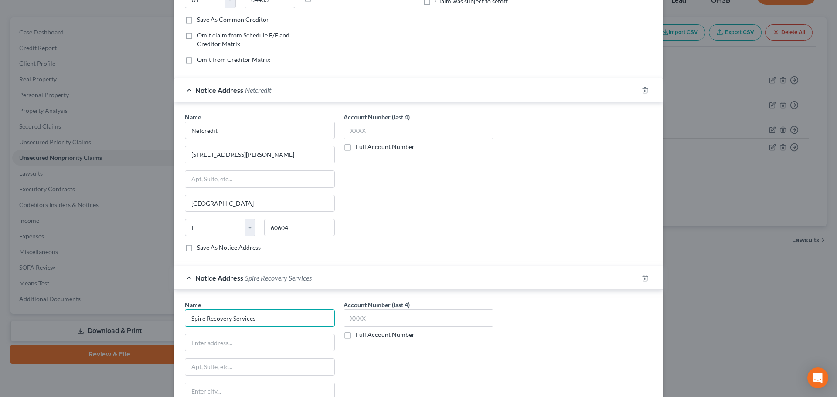
scroll to position [272, 0]
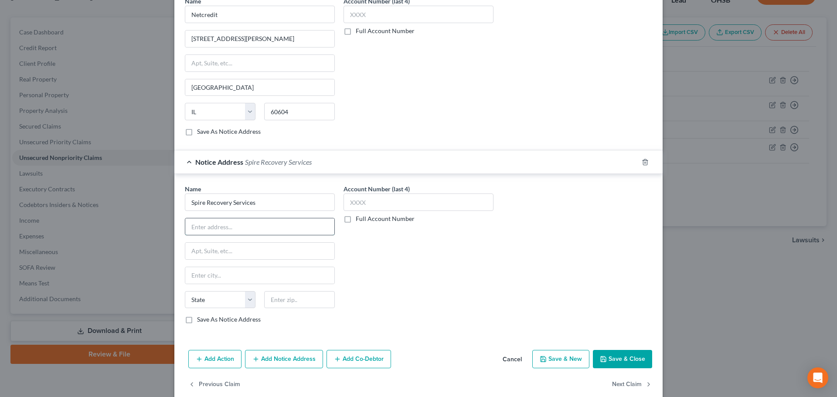
paste input "57 Canal St, Suite 302, Lockport, NY 14094."
drag, startPoint x: 278, startPoint y: 302, endPoint x: 250, endPoint y: 277, distance: 37.7
click at [278, 302] on input "text" at bounding box center [299, 299] width 71 height 17
click at [307, 227] on input "57 Canal St, Suite 302, Lockport, NY 14094." at bounding box center [259, 226] width 149 height 17
drag, startPoint x: 219, startPoint y: 227, endPoint x: 226, endPoint y: 226, distance: 7.0
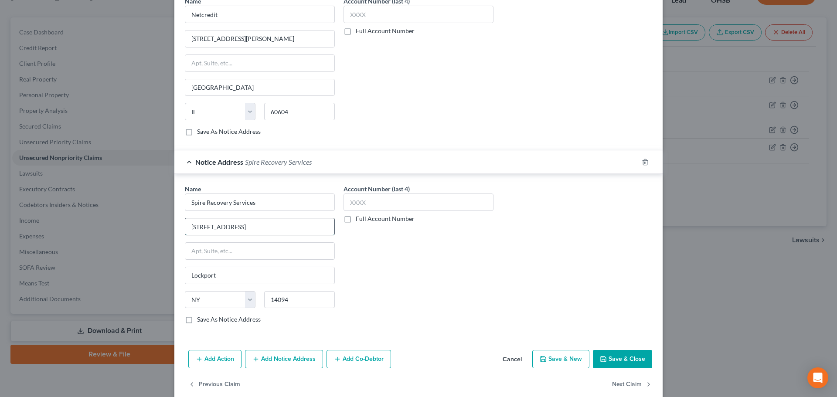
click at [220, 226] on input "57 Canal St, Suite 302" at bounding box center [259, 226] width 149 height 17
click at [611, 352] on button "Save & Close" at bounding box center [622, 359] width 59 height 18
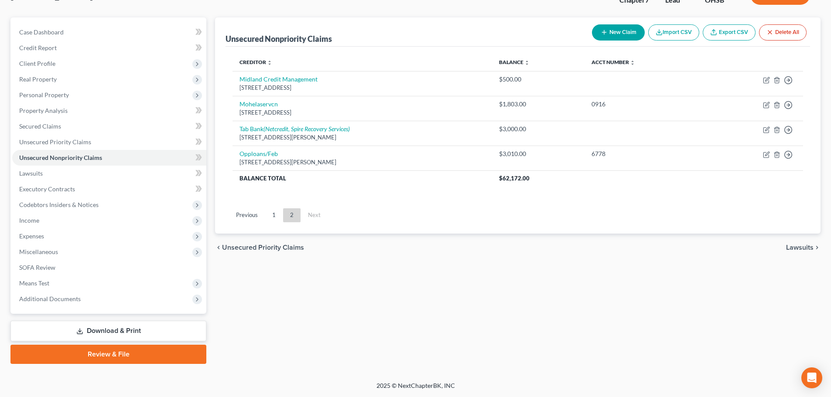
click at [611, 29] on button "New Claim" at bounding box center [618, 32] width 53 height 16
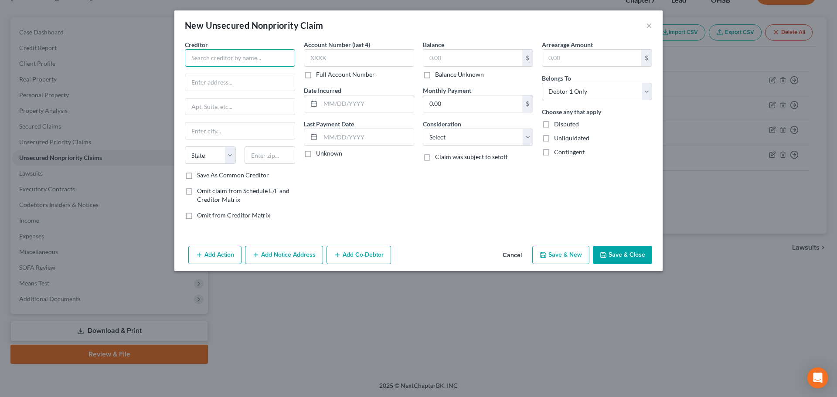
click at [197, 57] on input "text" at bounding box center [240, 57] width 110 height 17
click at [212, 79] on div "629 High Street Suite 300, Columbus, OH 43215" at bounding box center [237, 81] width 91 height 7
drag, startPoint x: 340, startPoint y: 105, endPoint x: 327, endPoint y: 103, distance: 13.3
click at [340, 105] on input "text" at bounding box center [367, 104] width 93 height 17
click at [287, 251] on button "Add Notice Address" at bounding box center [284, 255] width 78 height 18
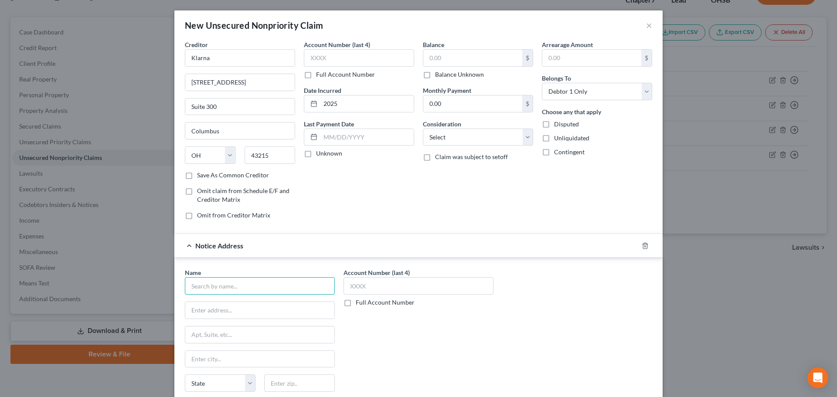
click at [232, 284] on input "text" at bounding box center [260, 285] width 150 height 17
click at [439, 56] on input "text" at bounding box center [472, 58] width 99 height 17
drag, startPoint x: 446, startPoint y: 134, endPoint x: 445, endPoint y: 140, distance: 5.8
click at [446, 135] on select "Select Cable / Satellite Services Collection Agency Credit Card Debt Debt Couns…" at bounding box center [478, 137] width 110 height 17
click at [423, 129] on select "Select Cable / Satellite Services Collection Agency Credit Card Debt Debt Couns…" at bounding box center [478, 137] width 110 height 17
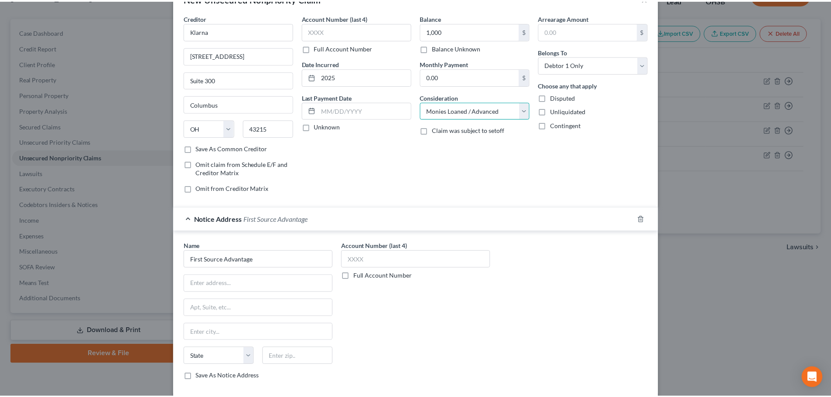
scroll to position [72, 0]
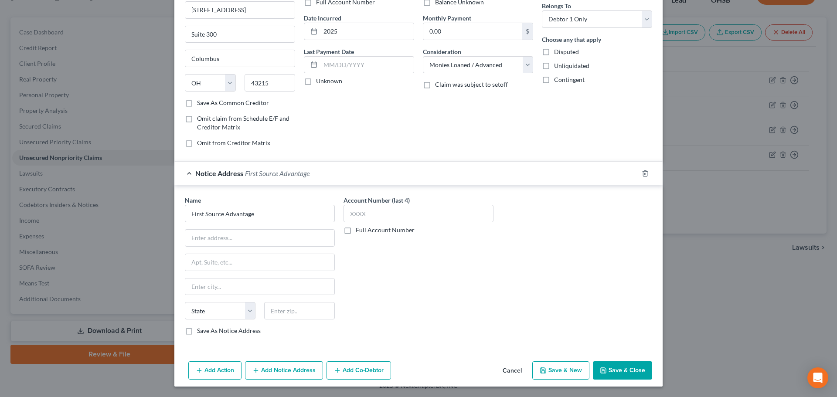
drag, startPoint x: 614, startPoint y: 370, endPoint x: 354, endPoint y: 250, distance: 286.1
click at [612, 370] on button "Save & Close" at bounding box center [622, 371] width 59 height 18
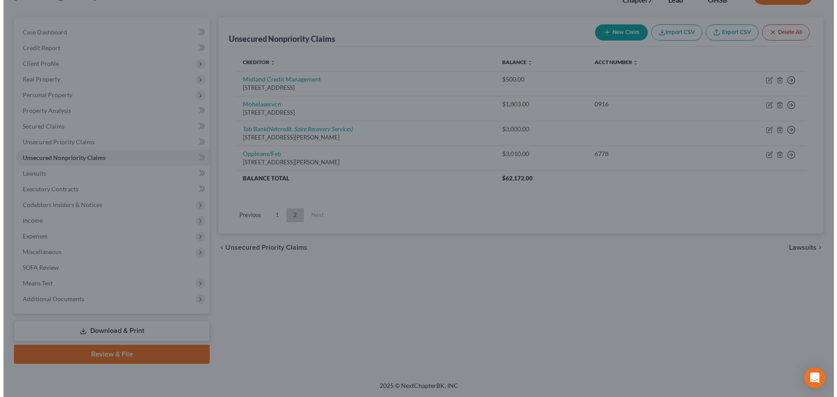
scroll to position [0, 0]
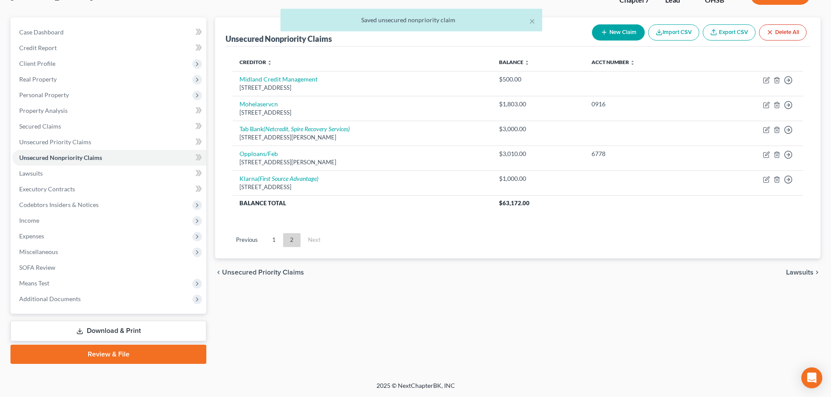
click at [604, 30] on div "× Saved unsecured nonpriority claim" at bounding box center [411, 22] width 831 height 27
drag, startPoint x: 587, startPoint y: 31, endPoint x: 601, endPoint y: 31, distance: 14.0
click at [588, 31] on div "× Saved unsecured nonpriority claim" at bounding box center [411, 22] width 831 height 27
click at [602, 31] on div "× Saved unsecured nonpriority claim" at bounding box center [411, 22] width 831 height 27
click at [607, 30] on div "× Saved unsecured nonpriority claim Davis, Aisha Upgraded Chapter Chapter 7 Sta…" at bounding box center [415, 175] width 831 height 413
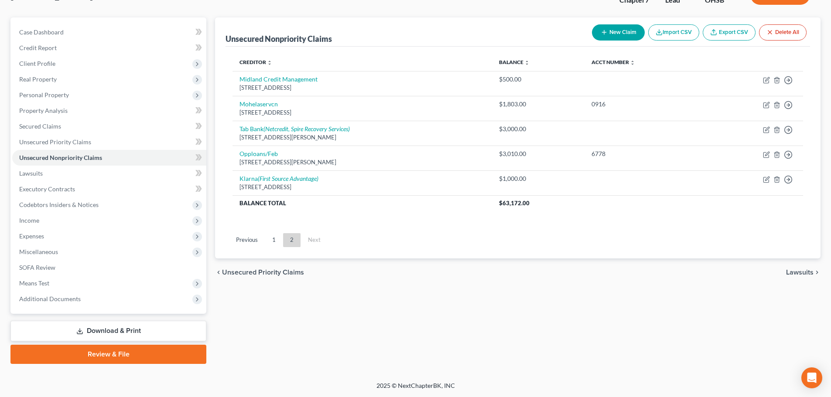
click at [601, 33] on icon "button" at bounding box center [603, 32] width 7 height 7
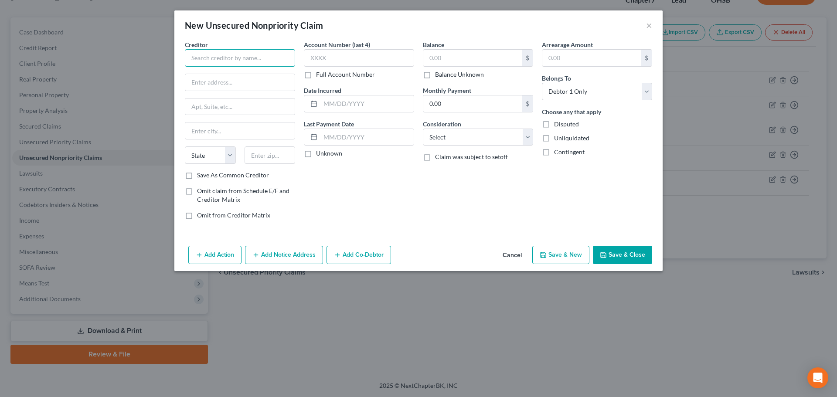
click at [212, 56] on input "text" at bounding box center [240, 57] width 110 height 17
click at [218, 61] on input "text" at bounding box center [240, 57] width 110 height 17
click at [515, 251] on button "Cancel" at bounding box center [512, 255] width 33 height 17
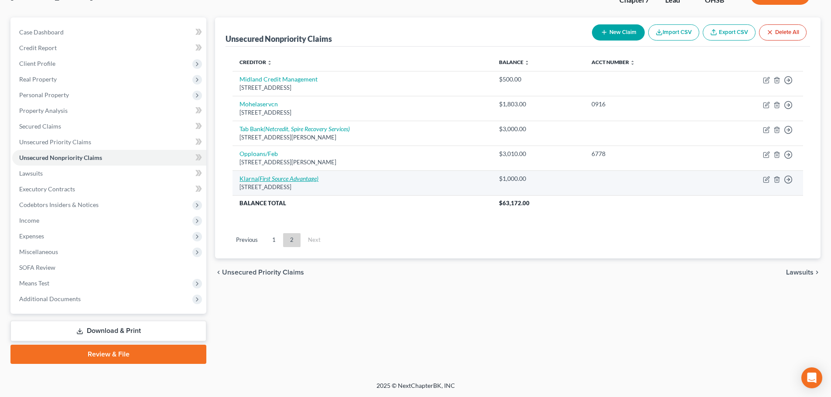
click at [288, 178] on icon "(First Source Advantage)" at bounding box center [288, 178] width 61 height 7
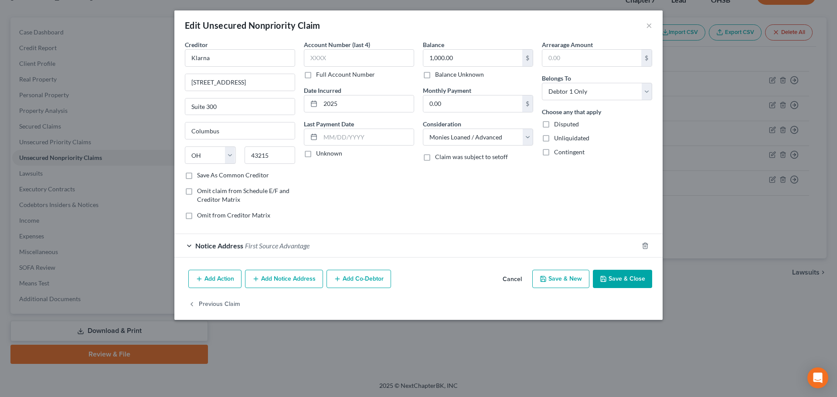
click at [260, 249] on span "First Source Advantage" at bounding box center [277, 246] width 65 height 8
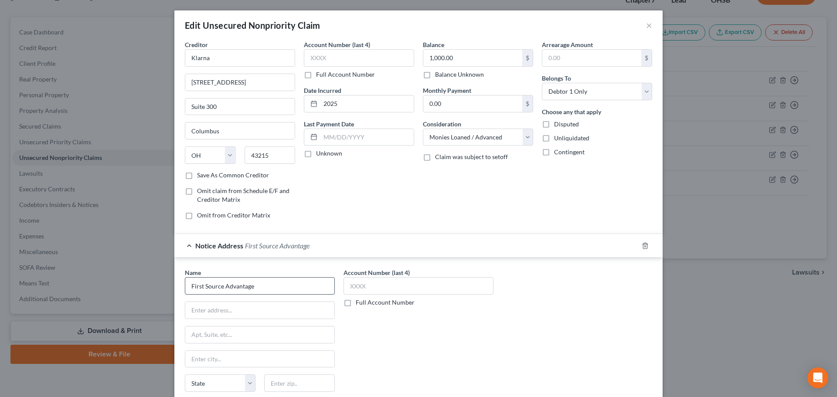
scroll to position [97, 0]
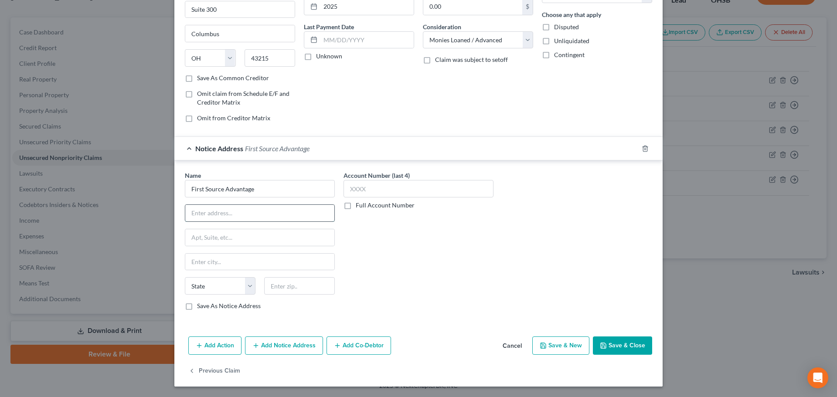
paste input "205 Bryant Woods South Amherst, NY 14228-3609"
drag, startPoint x: 291, startPoint y: 283, endPoint x: 293, endPoint y: 293, distance: 10.1
click at [291, 283] on input "text" at bounding box center [299, 285] width 71 height 17
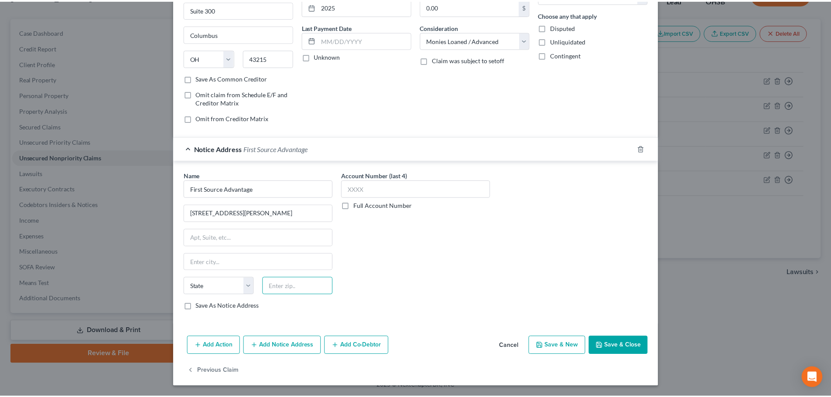
scroll to position [0, 0]
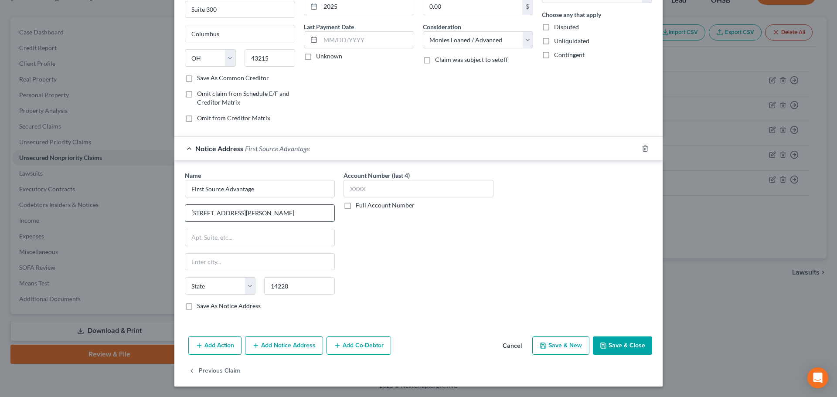
click at [259, 214] on input "205 Bryant Woods South Amherst, NY 14228-3609" at bounding box center [259, 213] width 149 height 17
click at [609, 347] on button "Save & Close" at bounding box center [622, 346] width 59 height 18
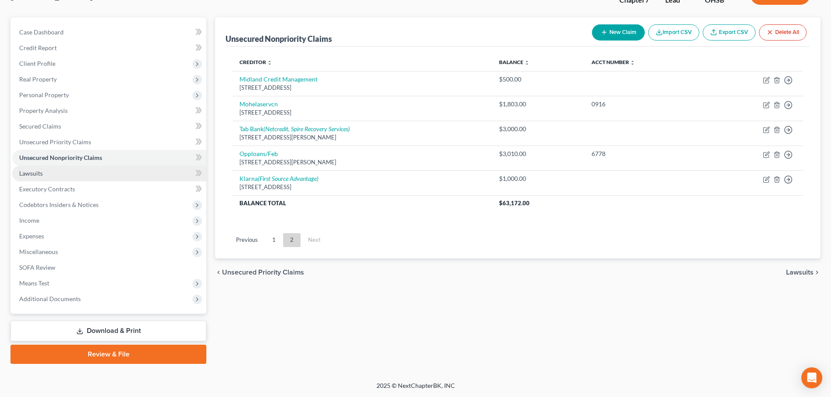
click at [42, 171] on link "Lawsuits" at bounding box center [109, 174] width 194 height 16
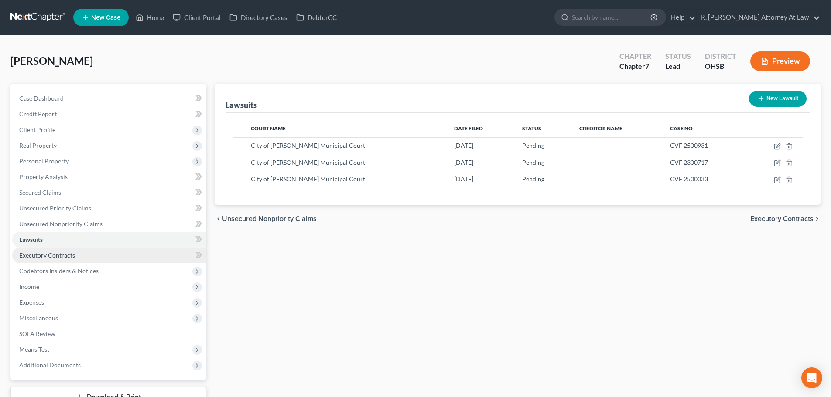
click at [40, 251] on link "Executory Contracts" at bounding box center [109, 256] width 194 height 16
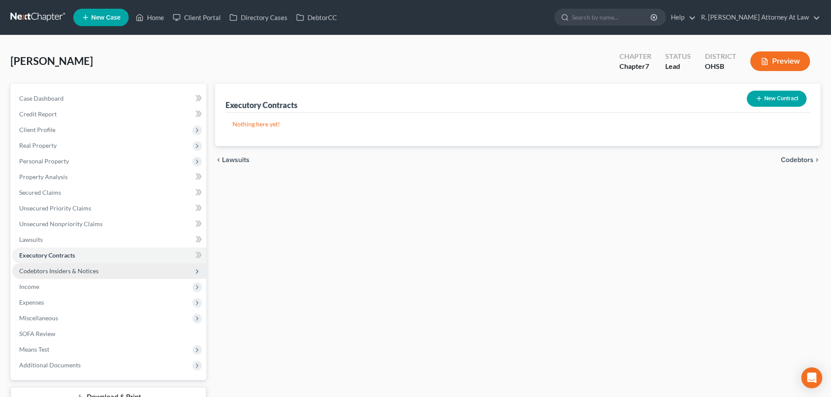
click at [38, 268] on span "Codebtors Insiders & Notices" at bounding box center [58, 270] width 79 height 7
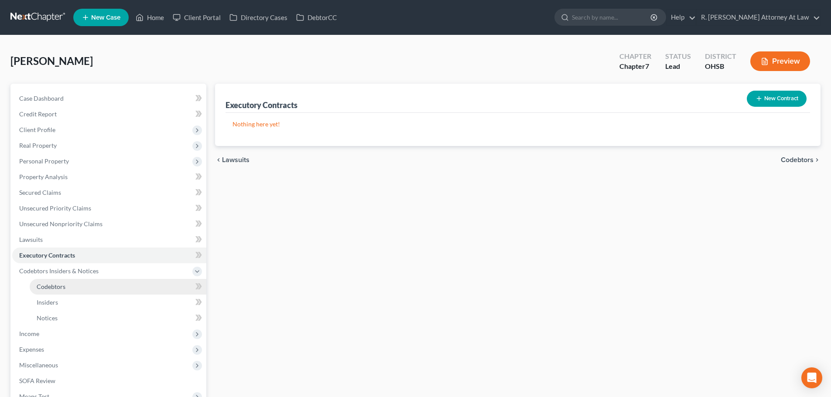
click at [39, 283] on span "Codebtors" at bounding box center [51, 286] width 29 height 7
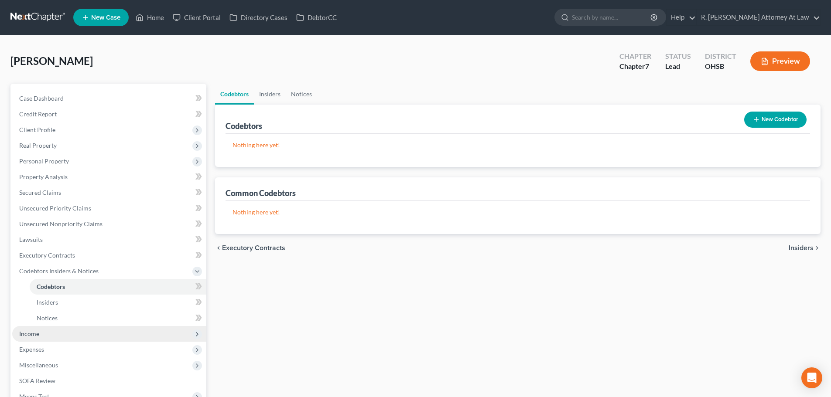
click at [27, 338] on span "Income" at bounding box center [109, 334] width 194 height 16
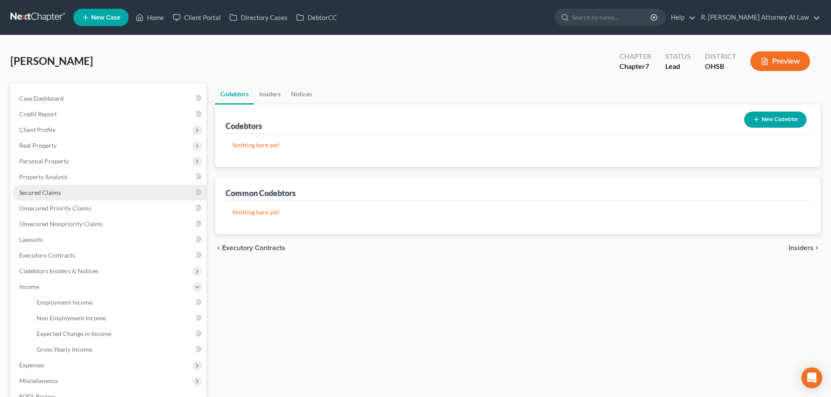
click at [36, 188] on link "Secured Claims" at bounding box center [109, 193] width 194 height 16
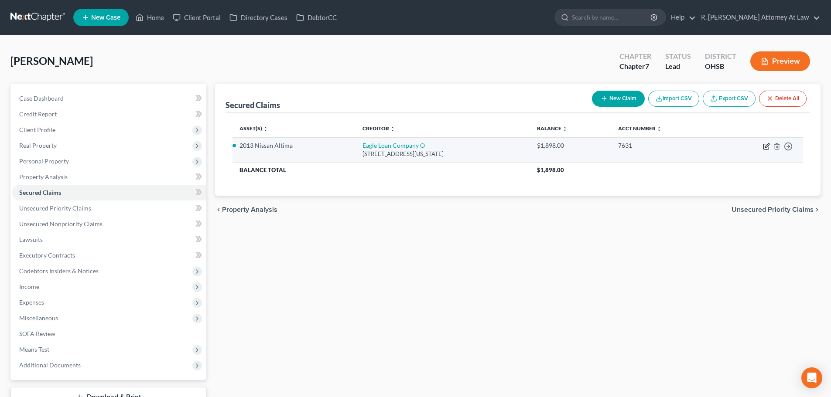
click at [766, 144] on icon "button" at bounding box center [766, 146] width 7 height 7
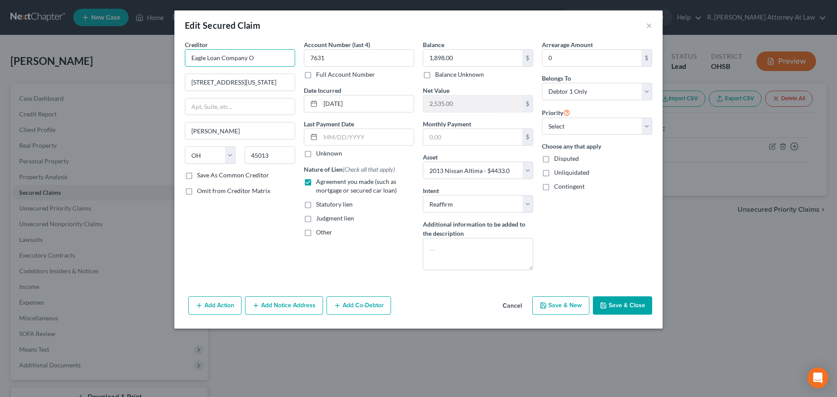
click at [257, 60] on input "Eagle Loan Company O" at bounding box center [240, 57] width 110 height 17
drag, startPoint x: 615, startPoint y: 306, endPoint x: 568, endPoint y: 300, distance: 47.4
click at [616, 306] on button "Save & Close" at bounding box center [622, 306] width 59 height 18
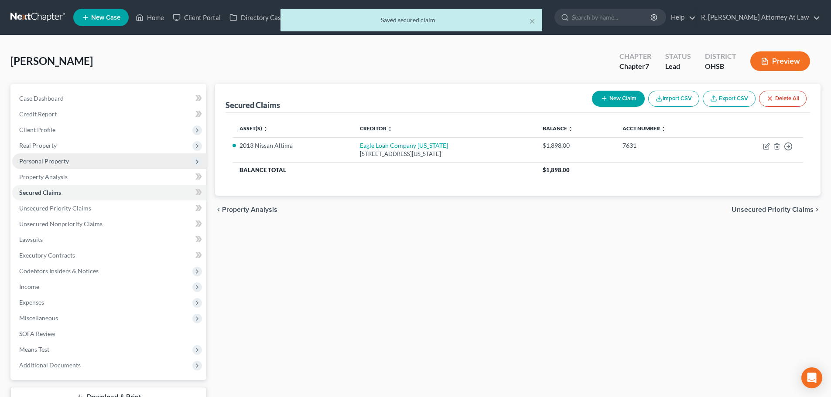
click at [30, 160] on span "Personal Property" at bounding box center [44, 160] width 50 height 7
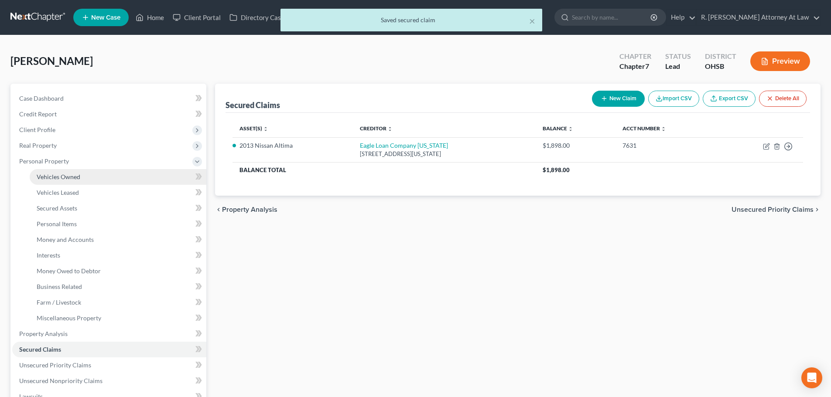
click at [38, 170] on link "Vehicles Owned" at bounding box center [118, 177] width 177 height 16
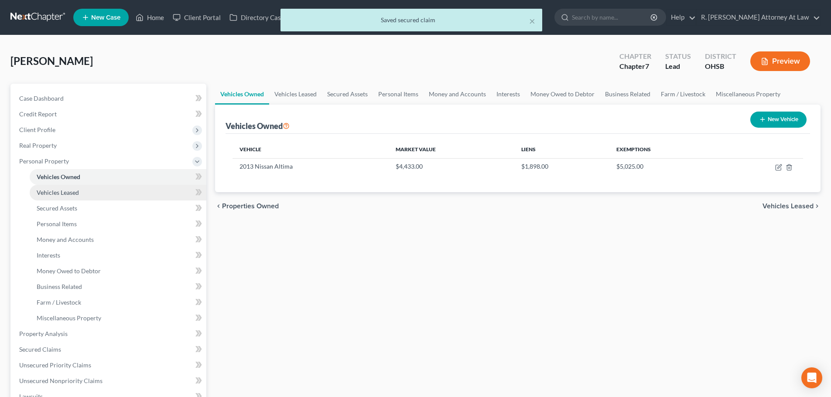
click at [46, 188] on link "Vehicles Leased" at bounding box center [118, 193] width 177 height 16
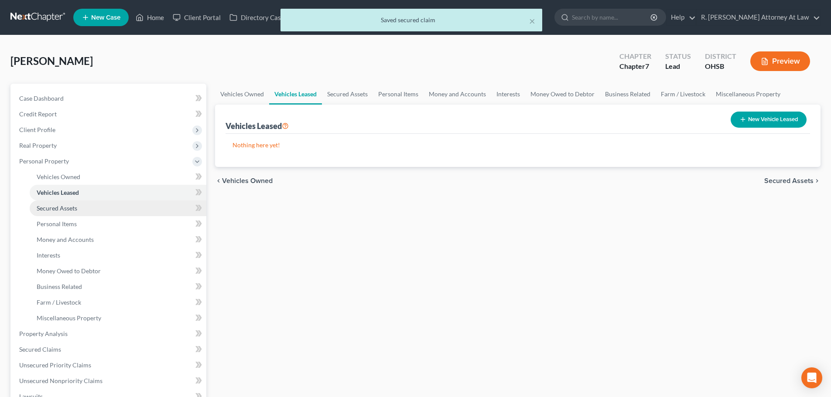
drag, startPoint x: 51, startPoint y: 205, endPoint x: 51, endPoint y: 213, distance: 8.8
click at [51, 205] on span "Secured Assets" at bounding box center [57, 208] width 41 height 7
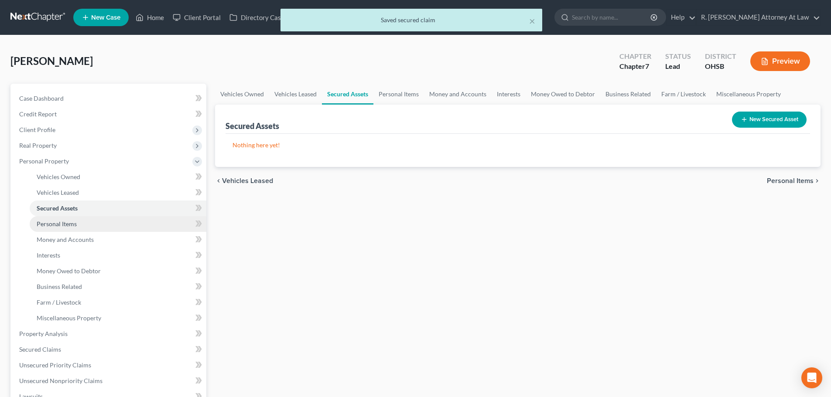
click at [51, 220] on span "Personal Items" at bounding box center [57, 223] width 40 height 7
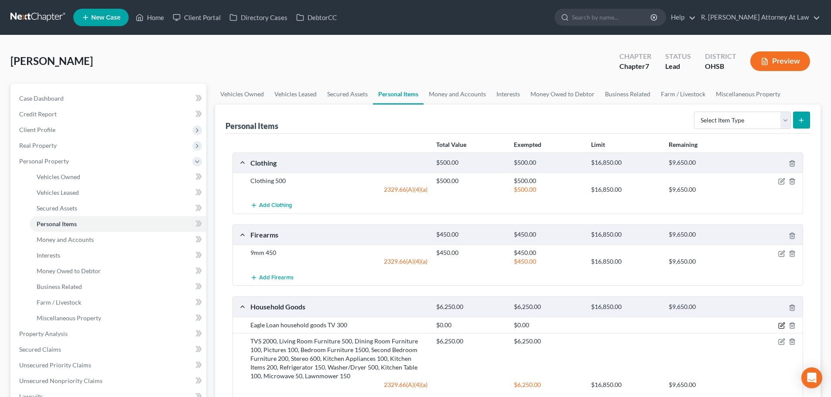
click at [783, 325] on icon "button" at bounding box center [782, 325] width 4 height 4
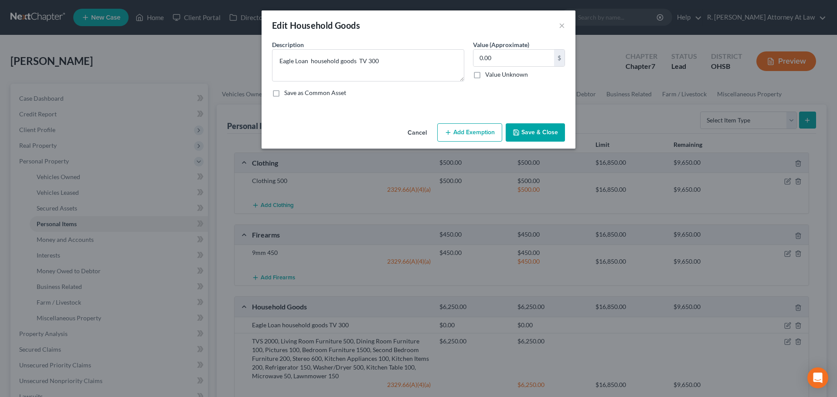
click at [456, 133] on button "Add Exemption" at bounding box center [469, 132] width 65 height 18
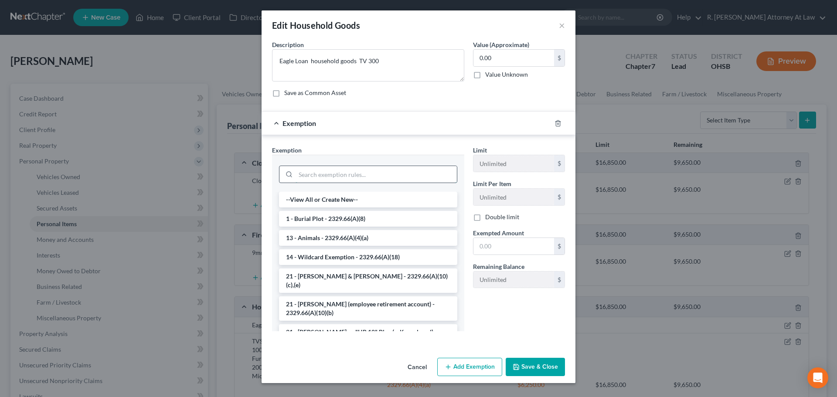
click at [313, 170] on input "search" at bounding box center [376, 174] width 161 height 17
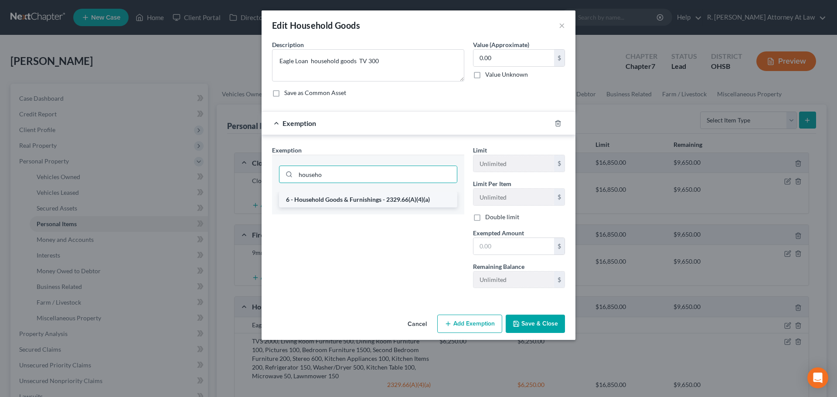
click at [425, 201] on li "6 - Household Goods & Furnishings - 2329.66(A)(4)(a)" at bounding box center [368, 200] width 178 height 16
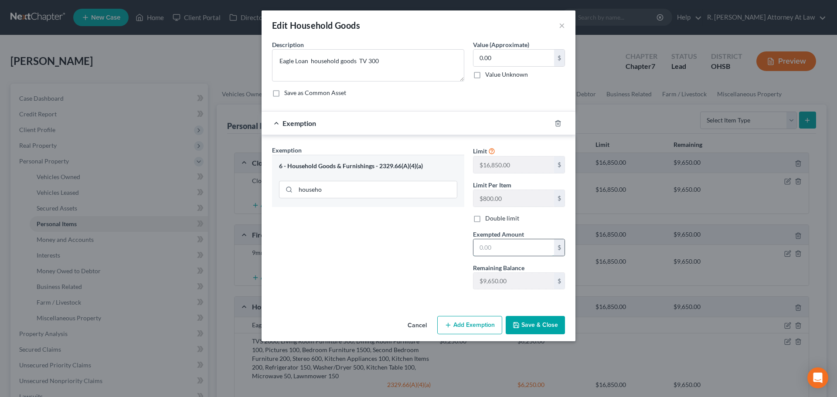
click at [492, 246] on input "text" at bounding box center [514, 247] width 81 height 17
click at [379, 240] on div "Exemption Set must be selected for CA. Exemption * 6 - Household Goods & Furnis…" at bounding box center [368, 221] width 201 height 151
click at [541, 324] on button "Save & Close" at bounding box center [535, 325] width 59 height 18
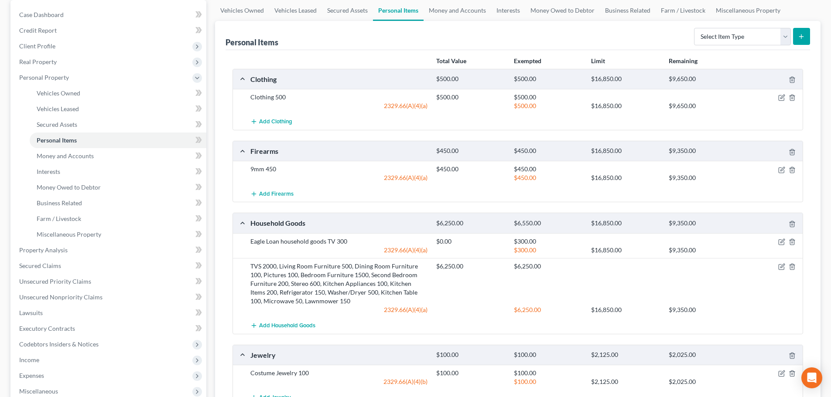
scroll to position [87, 0]
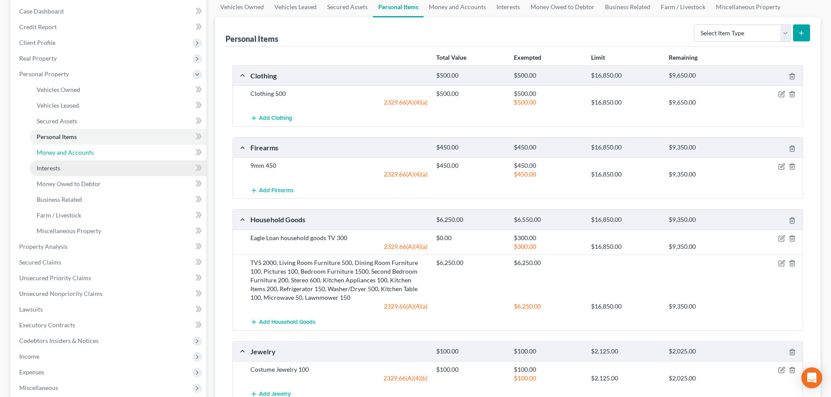
drag, startPoint x: 42, startPoint y: 153, endPoint x: 44, endPoint y: 163, distance: 10.3
click at [42, 153] on span "Money and Accounts" at bounding box center [65, 152] width 57 height 7
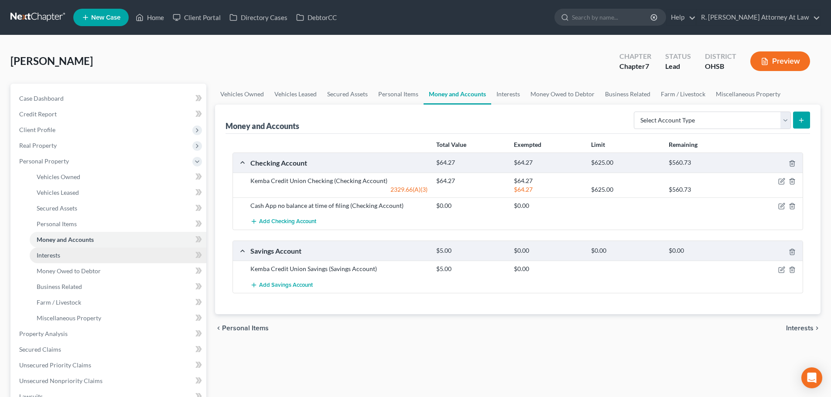
click at [48, 256] on span "Interests" at bounding box center [49, 255] width 24 height 7
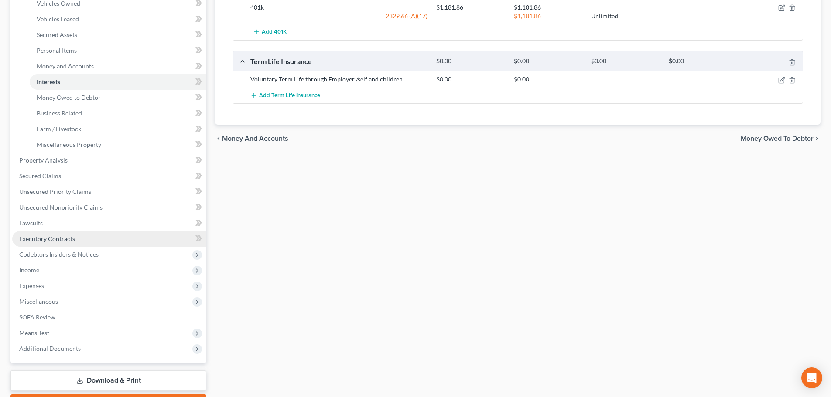
scroll to position [174, 0]
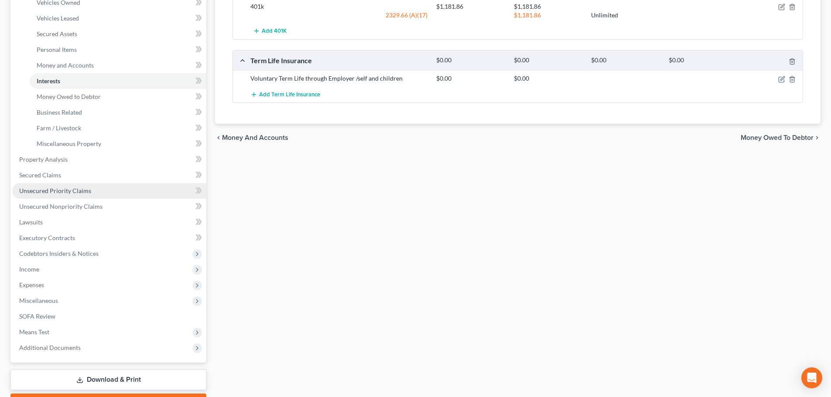
click at [45, 186] on link "Unsecured Priority Claims" at bounding box center [109, 191] width 194 height 16
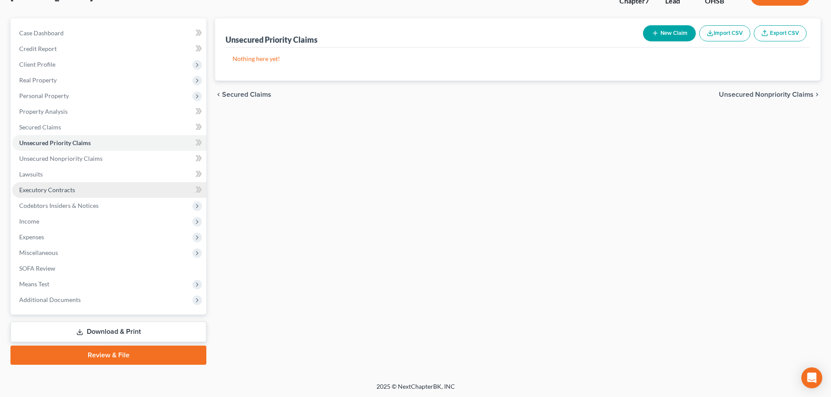
scroll to position [66, 0]
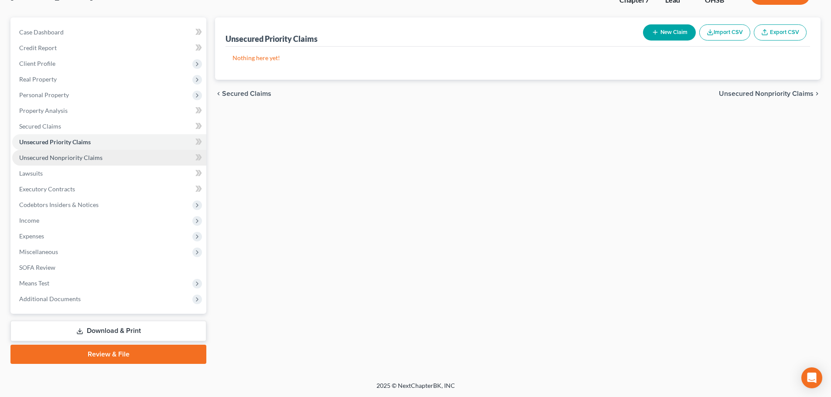
click at [37, 155] on span "Unsecured Nonpriority Claims" at bounding box center [60, 157] width 83 height 7
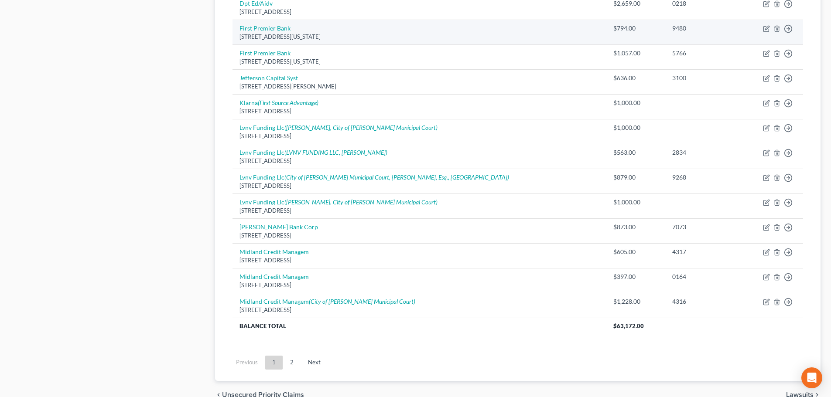
scroll to position [567, 0]
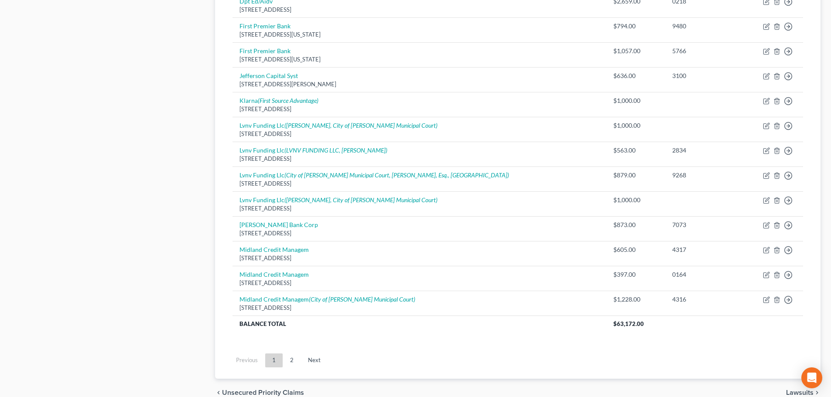
click at [289, 355] on link "2" at bounding box center [291, 361] width 17 height 14
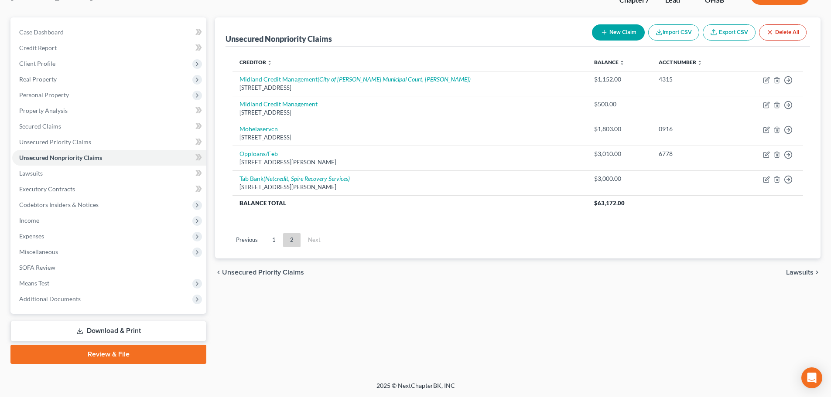
scroll to position [66, 0]
click at [38, 253] on span "Miscellaneous" at bounding box center [38, 251] width 39 height 7
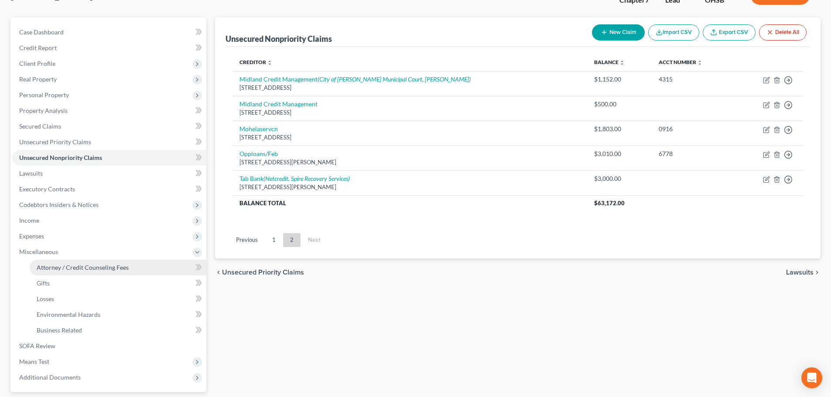
click at [46, 265] on span "Attorney / Credit Counseling Fees" at bounding box center [83, 267] width 92 height 7
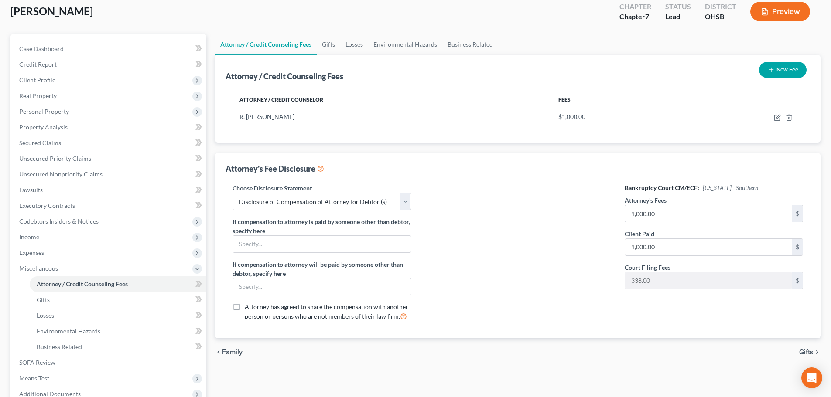
scroll to position [145, 0]
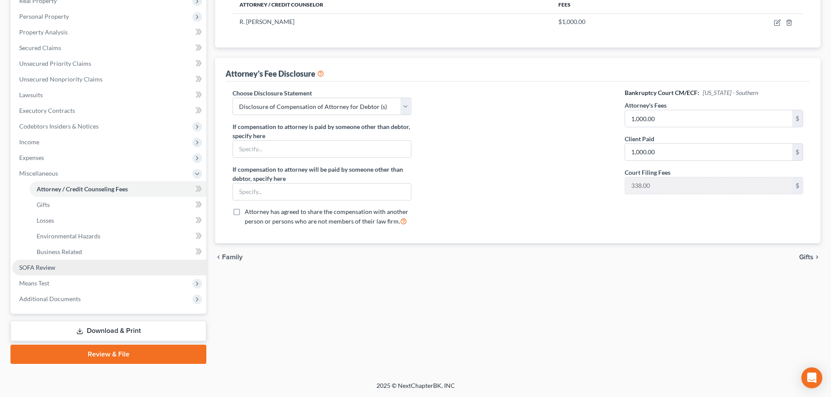
click at [51, 263] on link "SOFA Review" at bounding box center [109, 268] width 194 height 16
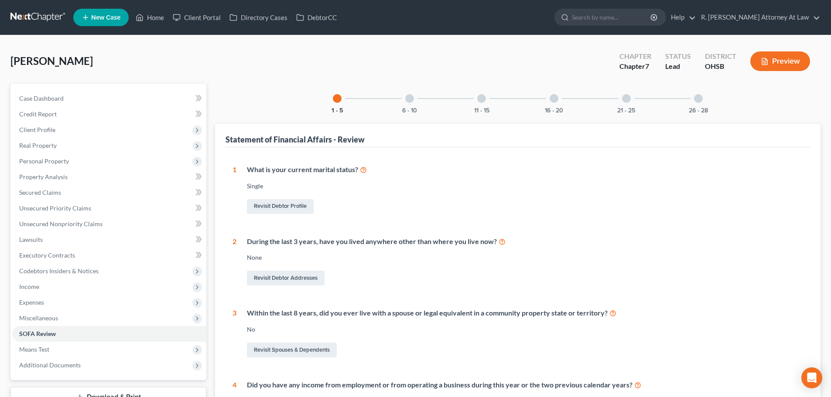
click at [410, 99] on div at bounding box center [409, 98] width 9 height 9
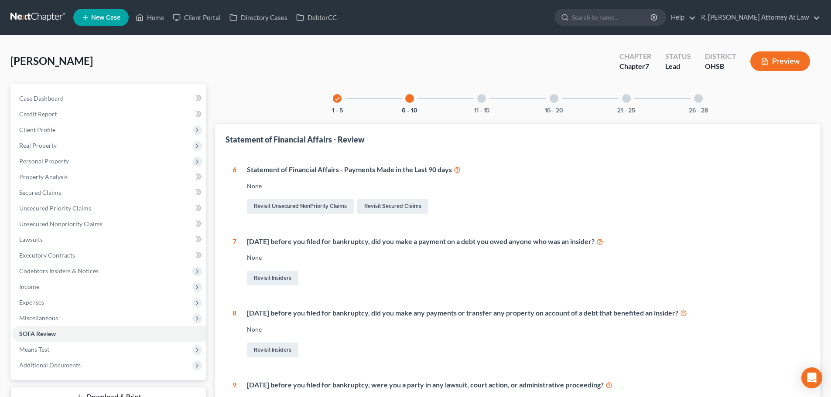
click at [481, 99] on div at bounding box center [481, 98] width 9 height 9
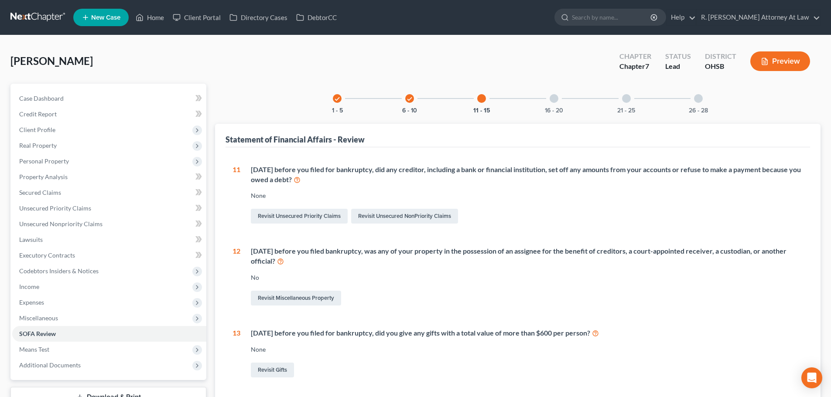
click at [553, 97] on div at bounding box center [553, 98] width 9 height 9
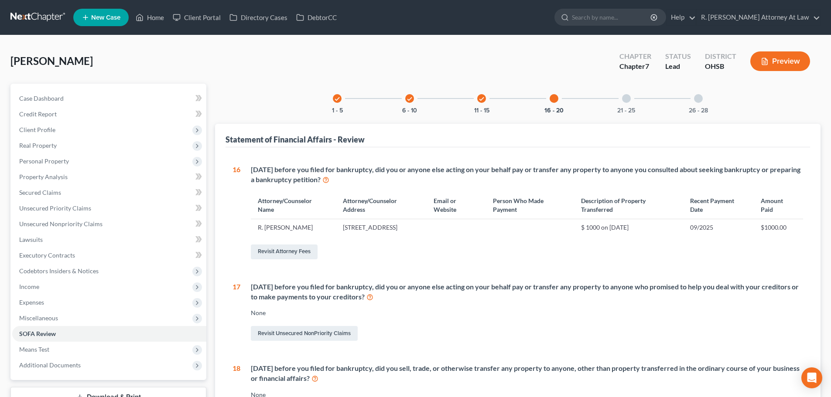
click at [628, 98] on div at bounding box center [626, 98] width 9 height 9
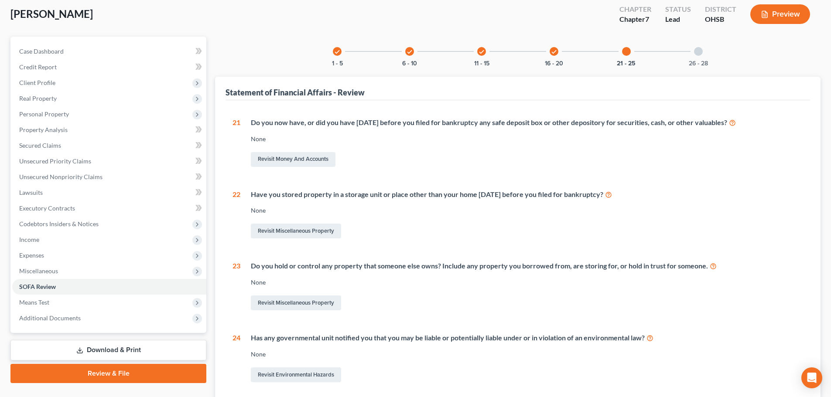
scroll to position [131, 0]
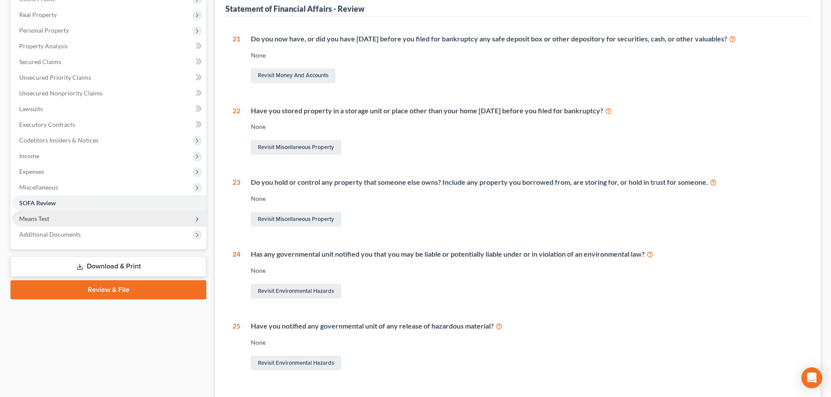
click at [36, 215] on span "Means Test" at bounding box center [34, 218] width 30 height 7
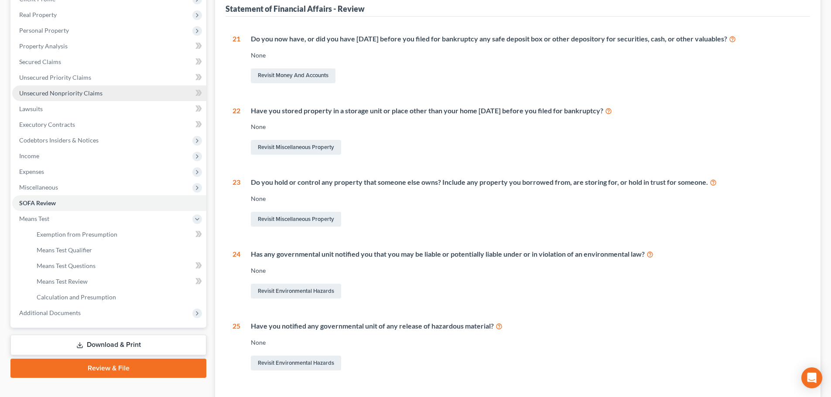
click at [41, 94] on span "Unsecured Nonpriority Claims" at bounding box center [60, 92] width 83 height 7
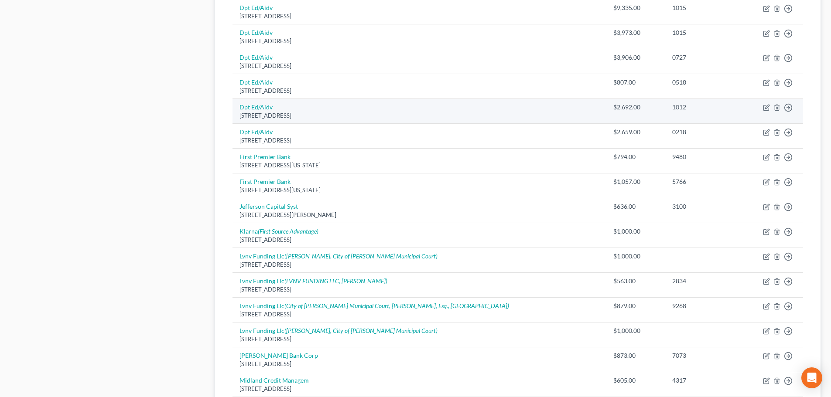
scroll to position [567, 0]
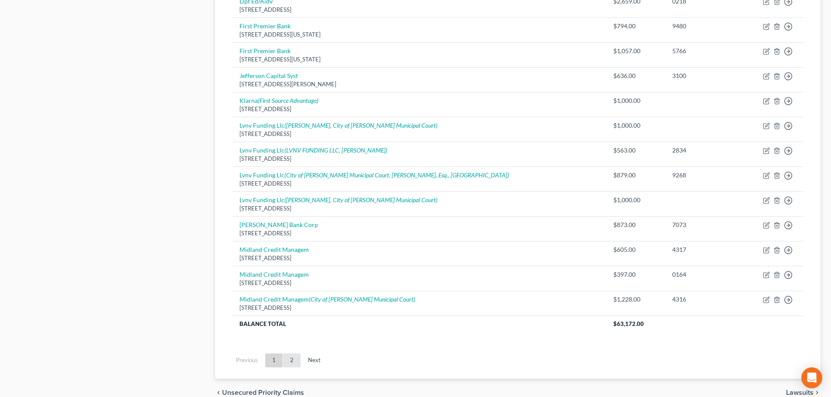
click at [290, 364] on link "2" at bounding box center [291, 361] width 17 height 14
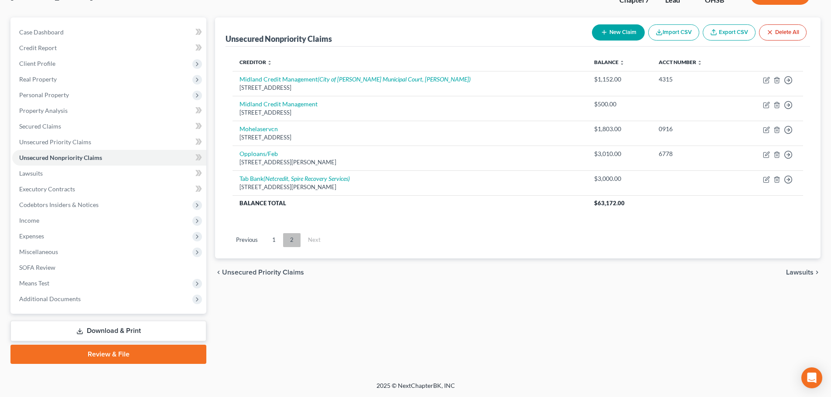
scroll to position [66, 0]
click at [42, 237] on span "Expenses" at bounding box center [31, 235] width 25 height 7
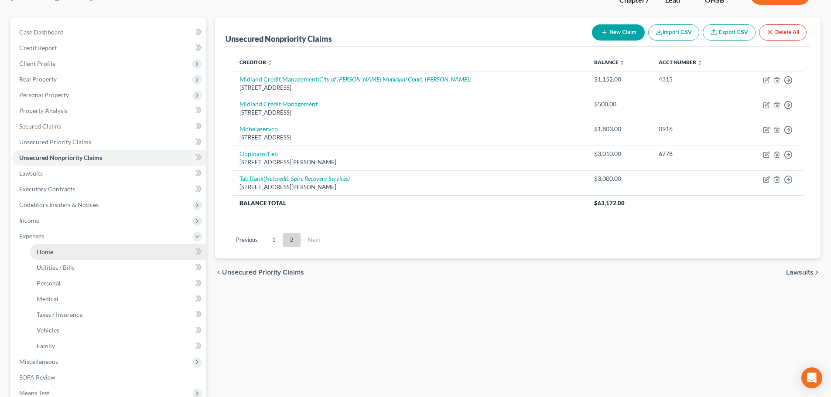
click at [44, 254] on span "Home" at bounding box center [45, 251] width 17 height 7
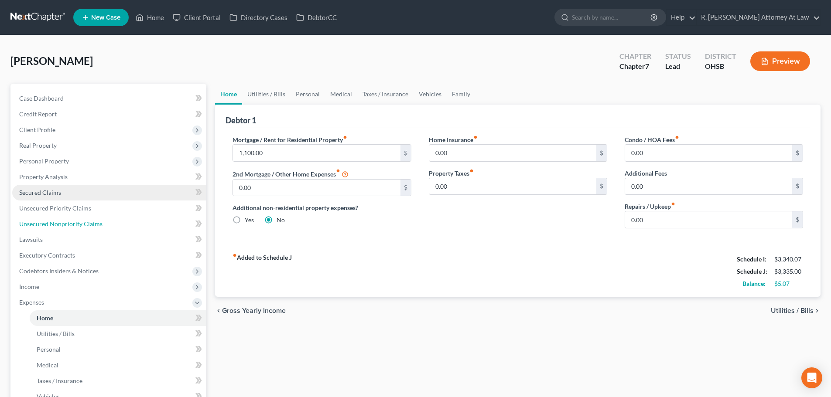
drag, startPoint x: 44, startPoint y: 223, endPoint x: 113, endPoint y: 195, distance: 75.1
click at [44, 223] on span "Unsecured Nonpriority Claims" at bounding box center [60, 223] width 83 height 7
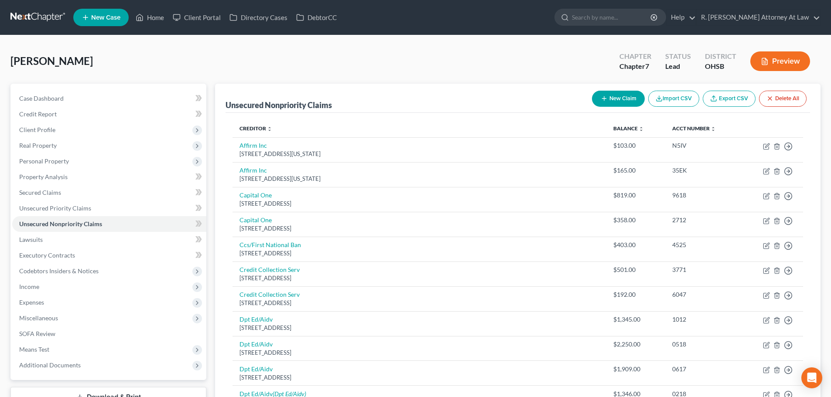
click at [606, 99] on button "New Claim" at bounding box center [618, 99] width 53 height 16
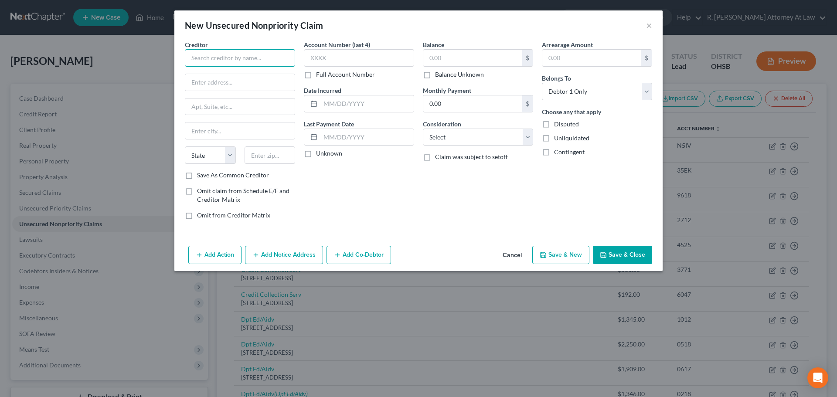
click at [233, 60] on input "text" at bounding box center [240, 57] width 110 height 17
paste input "3700 Corporate Drive, Suite 240 Columbus, OH 43231"
click at [261, 157] on input "text" at bounding box center [270, 155] width 51 height 17
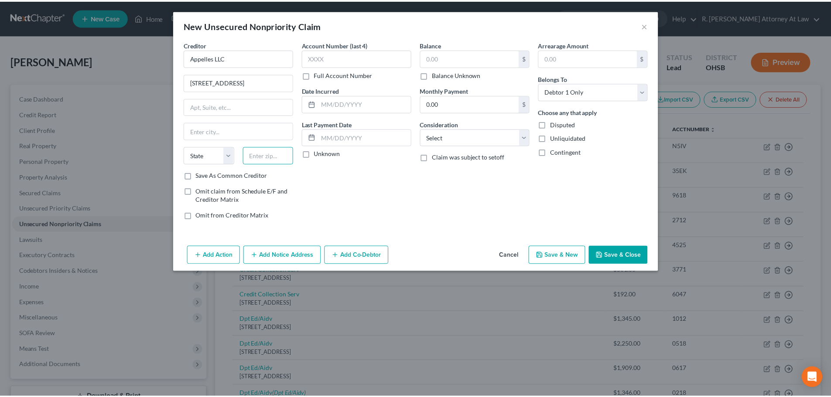
scroll to position [0, 0]
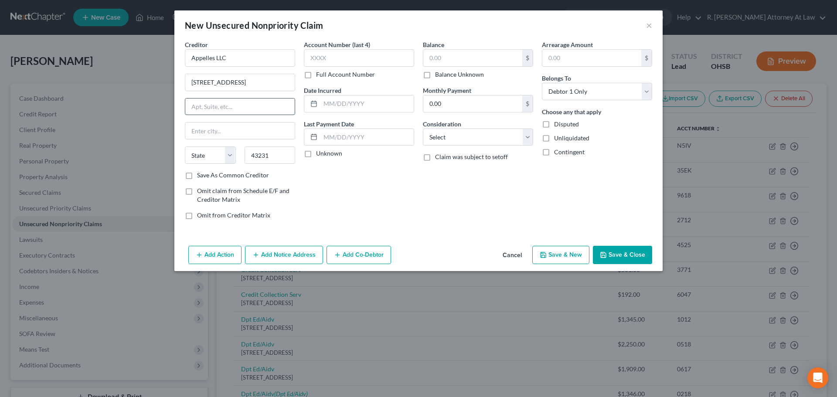
drag, startPoint x: 238, startPoint y: 102, endPoint x: 232, endPoint y: 112, distance: 11.1
click at [236, 102] on input "text" at bounding box center [239, 107] width 109 height 17
click at [251, 82] on input "3700 Corporate Drive, Suite 240 Columbus, OH 43231" at bounding box center [239, 82] width 109 height 17
drag, startPoint x: 328, startPoint y: 103, endPoint x: 317, endPoint y: 96, distance: 12.9
click at [324, 99] on input "text" at bounding box center [367, 104] width 93 height 17
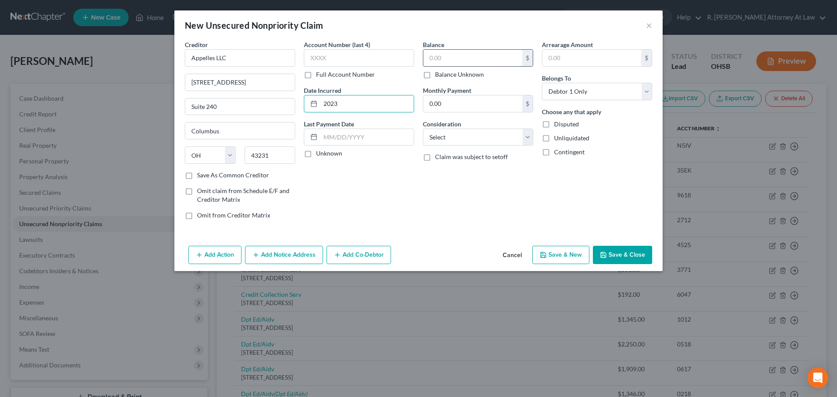
click at [444, 55] on input "text" at bounding box center [472, 58] width 99 height 17
drag, startPoint x: 475, startPoint y: 135, endPoint x: 471, endPoint y: 145, distance: 10.9
click at [474, 135] on select "Select Cable / Satellite Services Collection Agency Credit Card Debt Debt Couns…" at bounding box center [478, 137] width 110 height 17
click at [423, 129] on select "Select Cable / Satellite Services Collection Agency Credit Card Debt Debt Couns…" at bounding box center [478, 137] width 110 height 17
click at [465, 172] on div "Balance 100.00 $ Balance Unknown Balance Undetermined 100 $ Balance Unknown Mon…" at bounding box center [478, 133] width 119 height 187
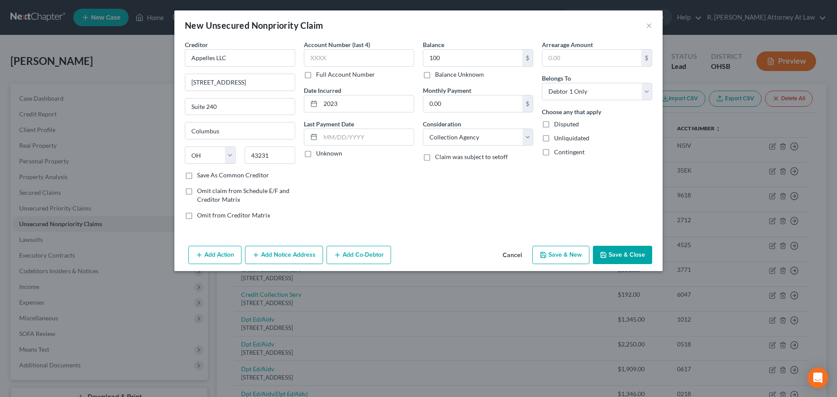
click at [629, 256] on button "Save & Close" at bounding box center [622, 255] width 59 height 18
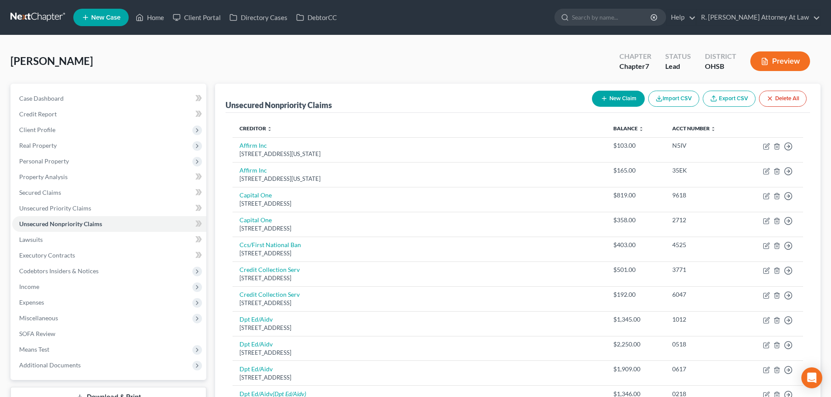
drag, startPoint x: 370, startPoint y: 52, endPoint x: 431, endPoint y: 77, distance: 66.3
click at [430, 79] on div "Davis, Aisha Upgraded Chapter Chapter 7 Status Lead District OHSB Preview" at bounding box center [415, 65] width 810 height 38
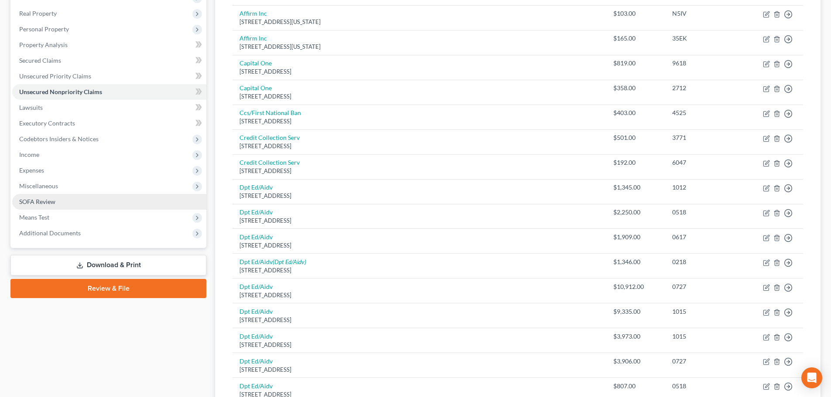
scroll to position [131, 0]
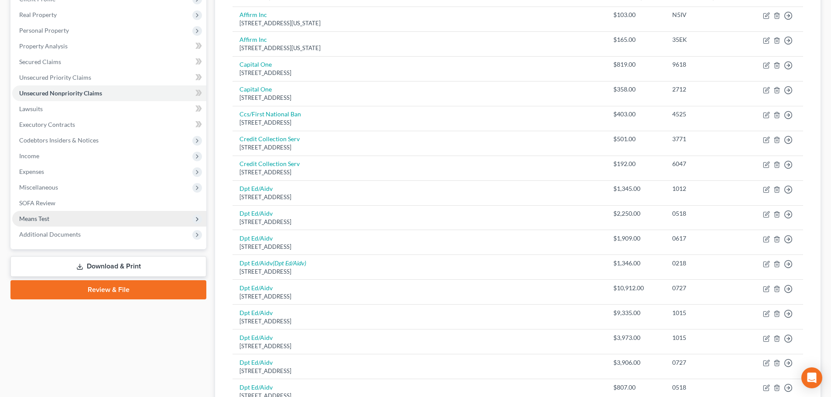
click at [52, 219] on span "Means Test" at bounding box center [109, 219] width 194 height 16
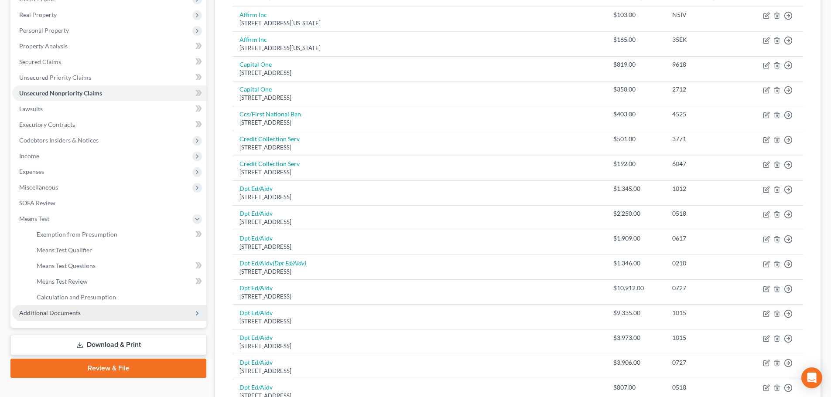
click at [80, 316] on span "Additional Documents" at bounding box center [109, 313] width 194 height 16
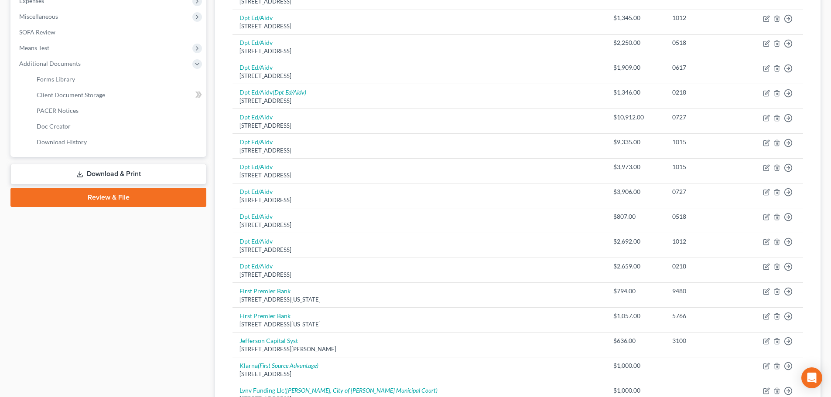
scroll to position [305, 0]
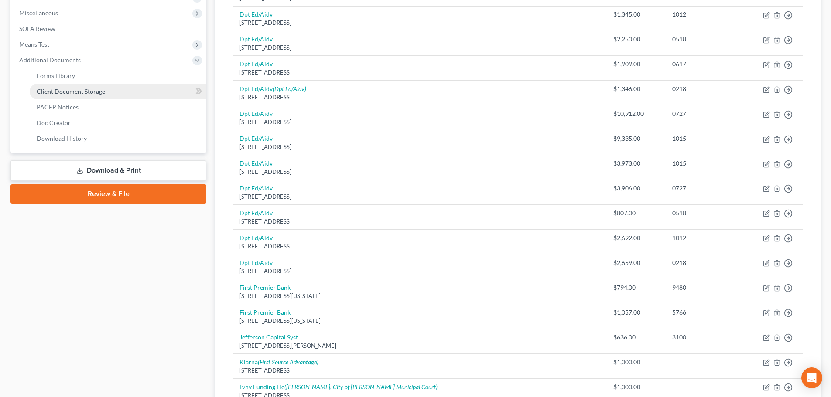
click at [68, 94] on span "Client Document Storage" at bounding box center [71, 91] width 68 height 7
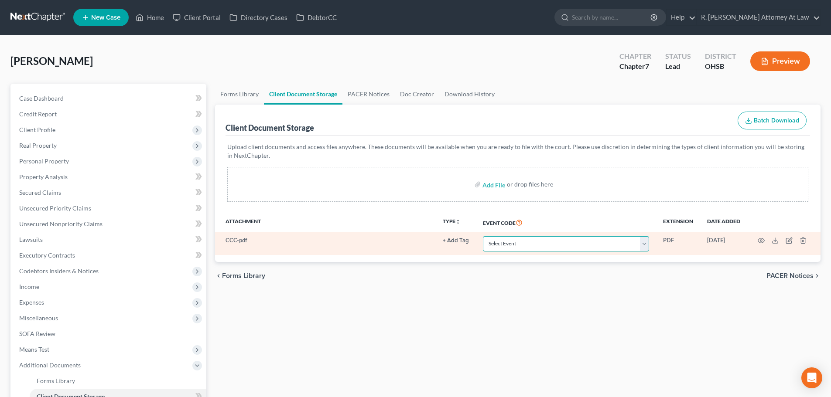
drag, startPoint x: 507, startPoint y: 241, endPoint x: 505, endPoint y: 237, distance: 4.6
click at [506, 241] on select "Select Event 20 Largest Unsecured Creditors Amended Document Amended List of Cr…" at bounding box center [566, 243] width 166 height 15
click at [483, 236] on select "Select Event 20 Largest Unsecured Creditors Amended Document Amended List of Cr…" at bounding box center [566, 243] width 166 height 15
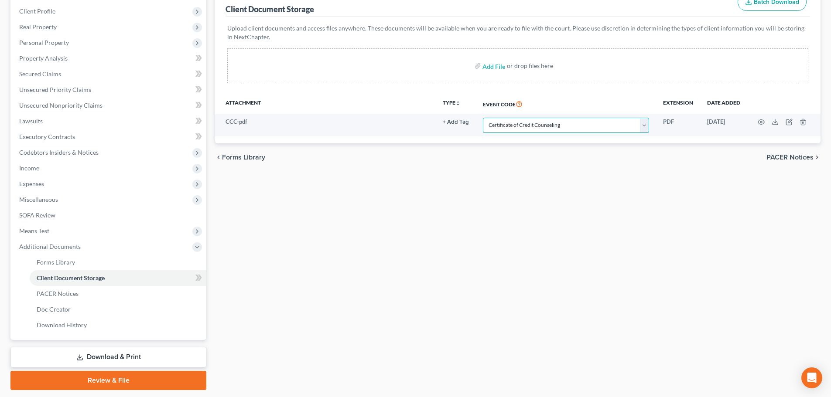
scroll to position [131, 0]
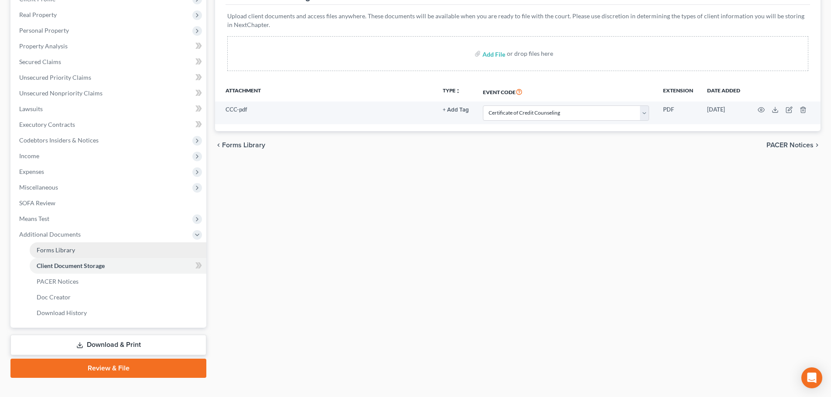
click at [51, 251] on span "Forms Library" at bounding box center [56, 249] width 38 height 7
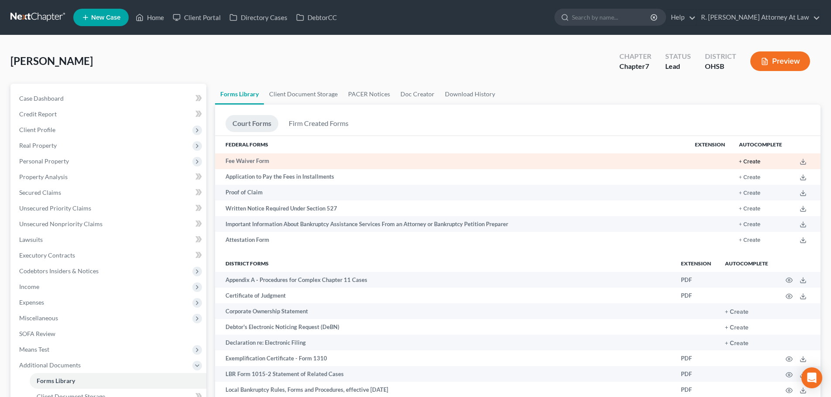
click at [751, 161] on button "+ Create" at bounding box center [749, 162] width 21 height 6
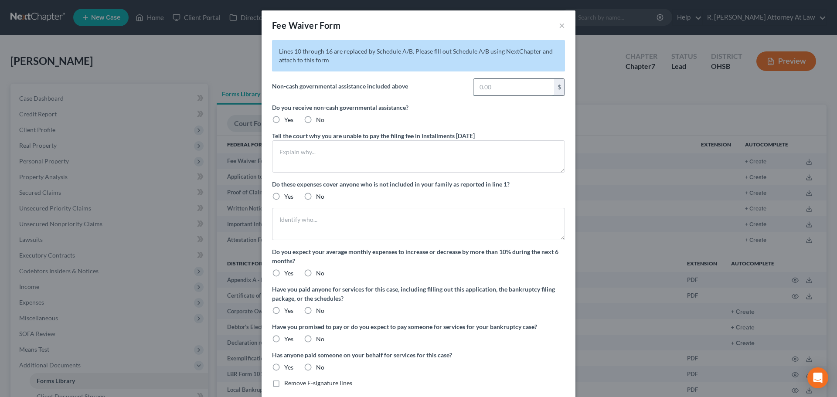
click at [493, 85] on input "text" at bounding box center [514, 87] width 81 height 17
click at [284, 121] on label "Yes" at bounding box center [288, 120] width 9 height 9
click at [288, 121] on input "Yes" at bounding box center [291, 119] width 6 height 6
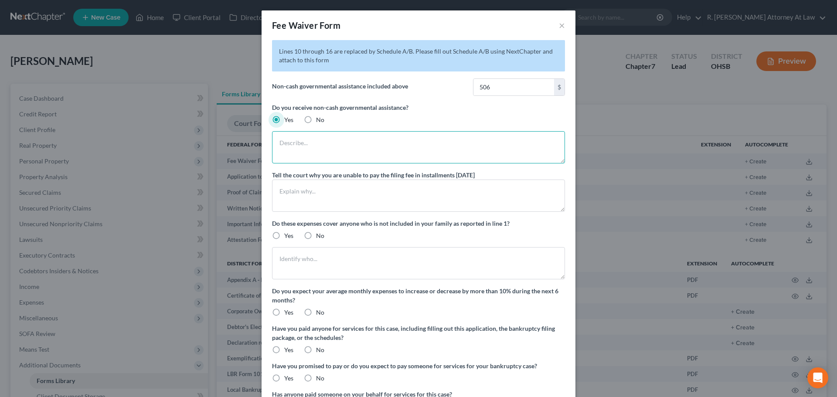
click at [299, 142] on textarea at bounding box center [418, 147] width 293 height 32
click at [305, 199] on textarea at bounding box center [418, 196] width 293 height 32
click at [316, 234] on label "No" at bounding box center [320, 236] width 8 height 9
click at [320, 234] on input "No" at bounding box center [323, 235] width 6 height 6
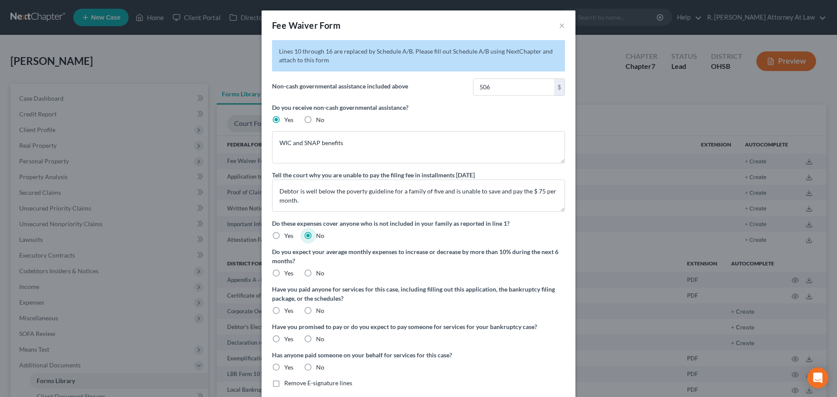
click at [316, 273] on label "No" at bounding box center [320, 273] width 8 height 9
click at [320, 273] on input "No" at bounding box center [323, 272] width 6 height 6
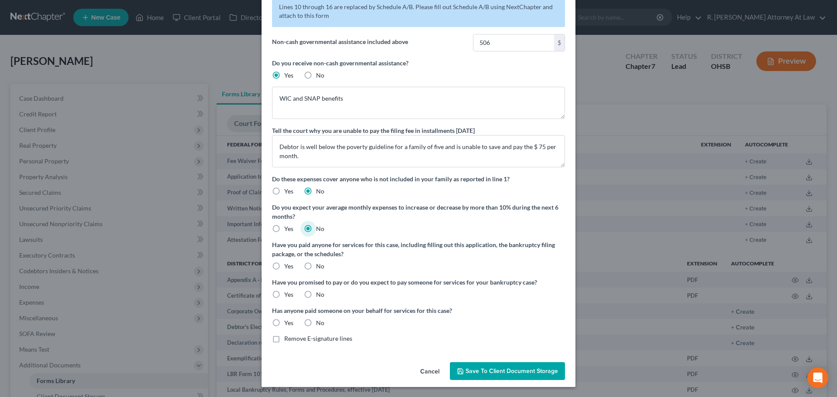
scroll to position [45, 0]
click at [284, 265] on label "Yes" at bounding box center [288, 266] width 9 height 9
click at [288, 265] on input "Yes" at bounding box center [291, 265] width 6 height 6
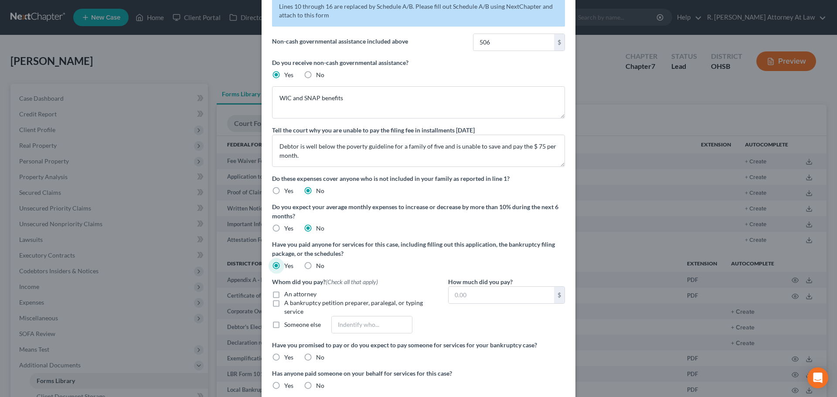
click at [284, 293] on label "An attorney" at bounding box center [300, 294] width 32 height 9
click at [288, 293] on input "An attorney" at bounding box center [291, 293] width 6 height 6
click at [457, 292] on input "text" at bounding box center [502, 295] width 106 height 17
click at [427, 263] on div "Have you paid anyone for services for this case, including filling out this app…" at bounding box center [418, 255] width 293 height 31
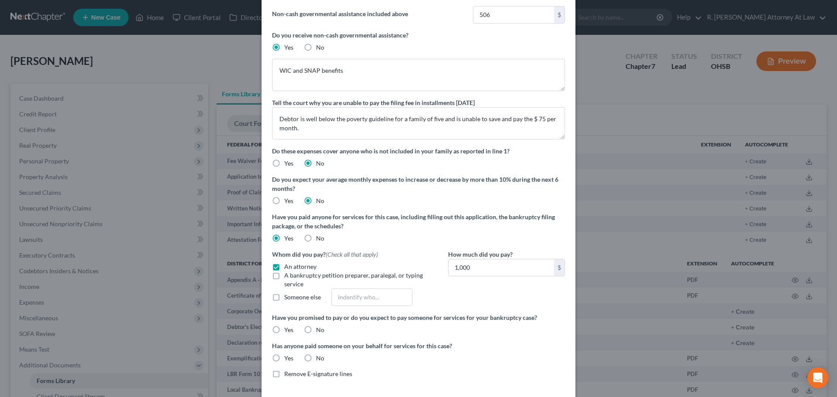
scroll to position [108, 0]
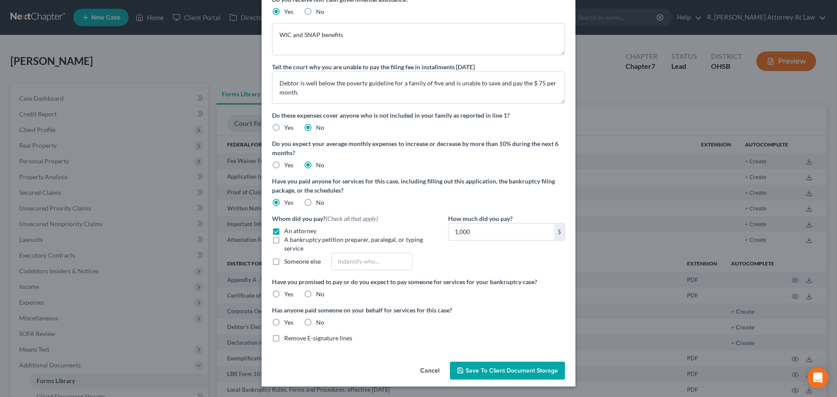
click at [316, 294] on label "No" at bounding box center [320, 294] width 8 height 9
click at [320, 294] on input "No" at bounding box center [323, 293] width 6 height 6
click at [316, 321] on label "No" at bounding box center [320, 322] width 8 height 9
click at [320, 321] on input "No" at bounding box center [323, 321] width 6 height 6
click at [284, 324] on label "Yes" at bounding box center [288, 322] width 9 height 9
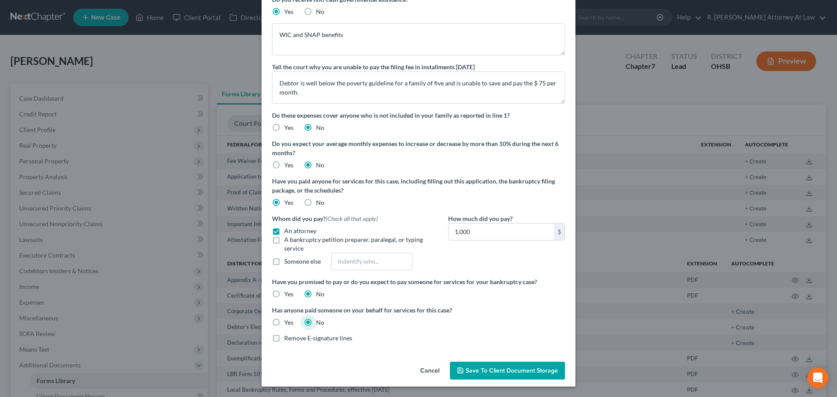
click at [288, 324] on input "Yes" at bounding box center [291, 321] width 6 height 6
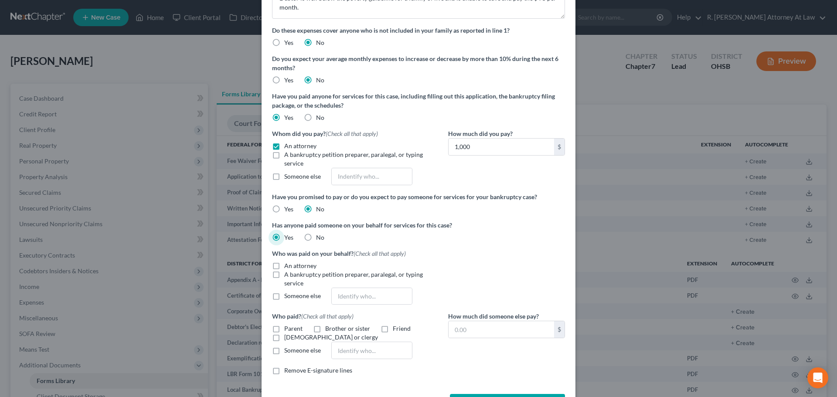
scroll to position [195, 0]
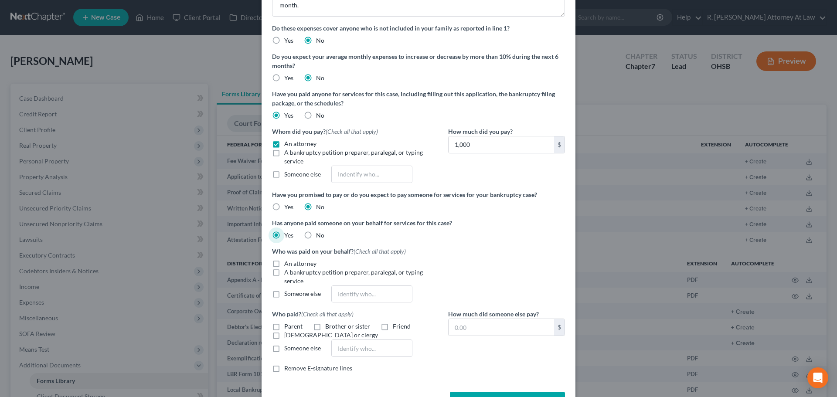
click at [284, 263] on label "An attorney" at bounding box center [300, 263] width 32 height 9
click at [288, 263] on input "An attorney" at bounding box center [291, 262] width 6 height 6
click at [284, 324] on label "Parent" at bounding box center [293, 326] width 18 height 9
click at [288, 324] on input "Parent" at bounding box center [291, 325] width 6 height 6
click at [469, 324] on input "text" at bounding box center [502, 327] width 106 height 17
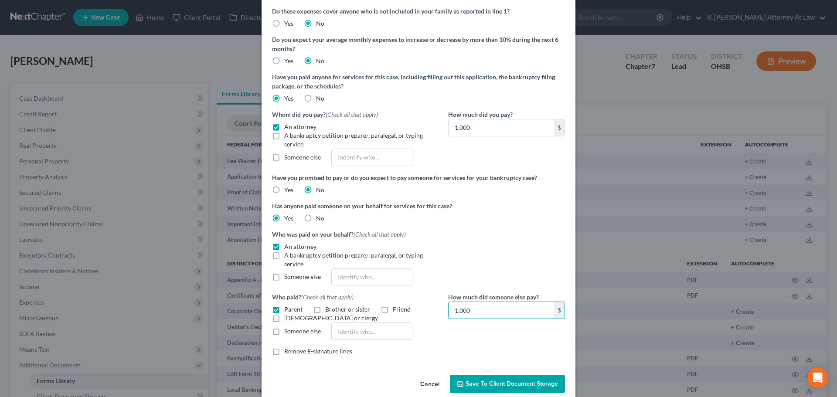
scroll to position [226, 0]
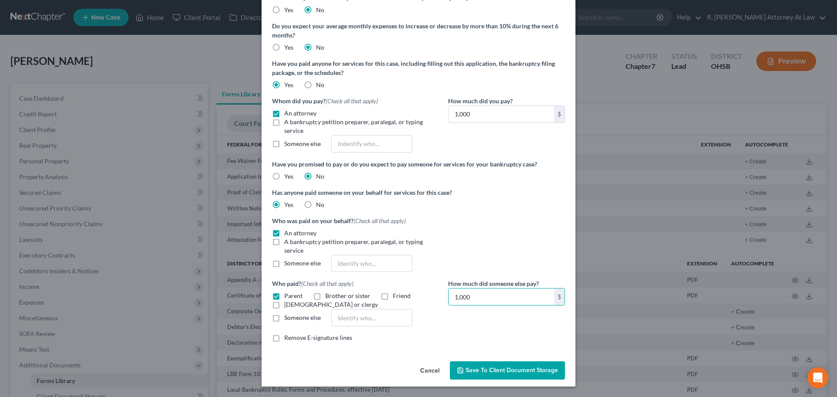
click at [526, 365] on button "Save to Client Document Storage" at bounding box center [507, 371] width 115 height 18
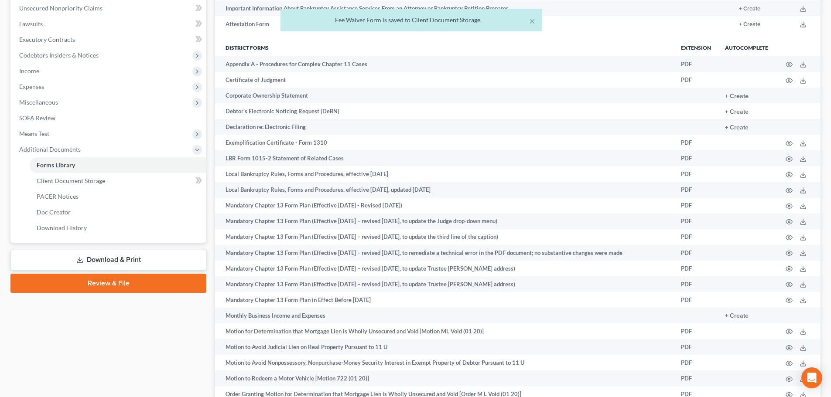
scroll to position [218, 0]
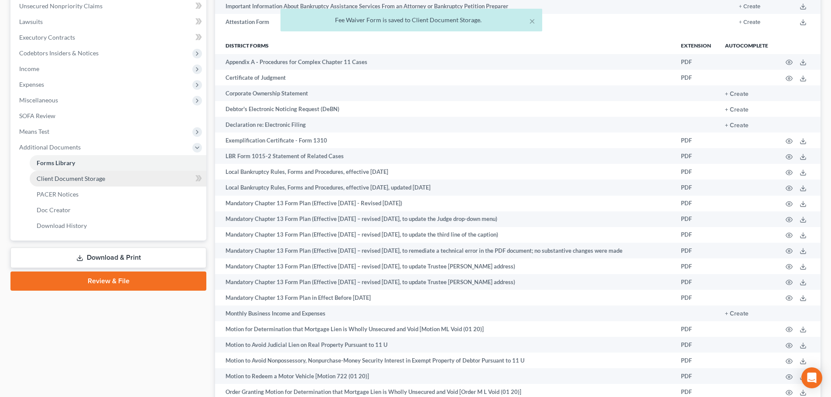
click at [55, 177] on span "Client Document Storage" at bounding box center [71, 178] width 68 height 7
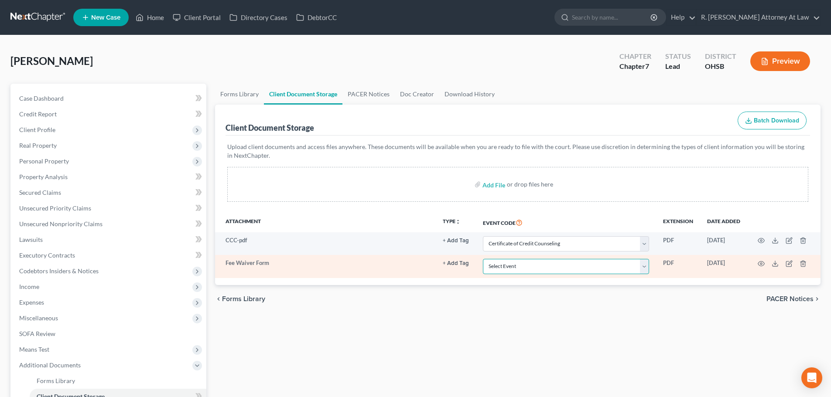
drag, startPoint x: 500, startPoint y: 266, endPoint x: 495, endPoint y: 266, distance: 4.9
click at [495, 266] on select "Select Event 20 Largest Unsecured Creditors Amended Document Amended List of Cr…" at bounding box center [566, 266] width 166 height 15
click at [483, 259] on select "Select Event 20 Largest Unsecured Creditors Amended Document Amended List of Cr…" at bounding box center [566, 266] width 166 height 15
click at [569, 264] on select "Select Event 20 Largest Unsecured Creditors Amended Document Amended List of Cr…" at bounding box center [566, 266] width 166 height 15
click at [483, 259] on select "Select Event 20 Largest Unsecured Creditors Amended Document Amended List of Cr…" at bounding box center [566, 266] width 166 height 15
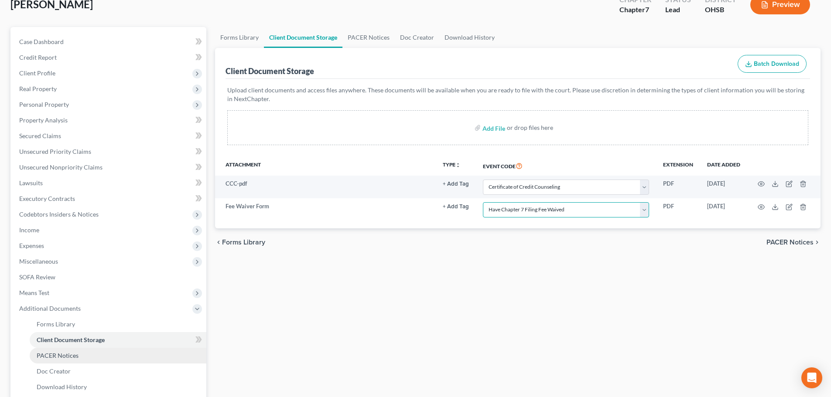
scroll to position [145, 0]
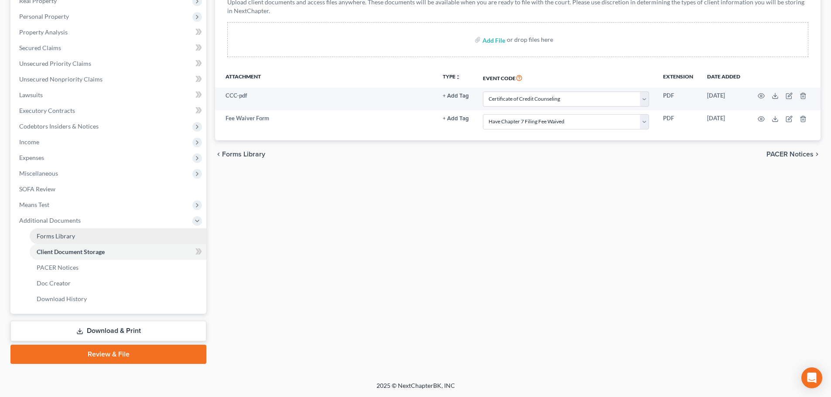
click at [49, 232] on link "Forms Library" at bounding box center [118, 237] width 177 height 16
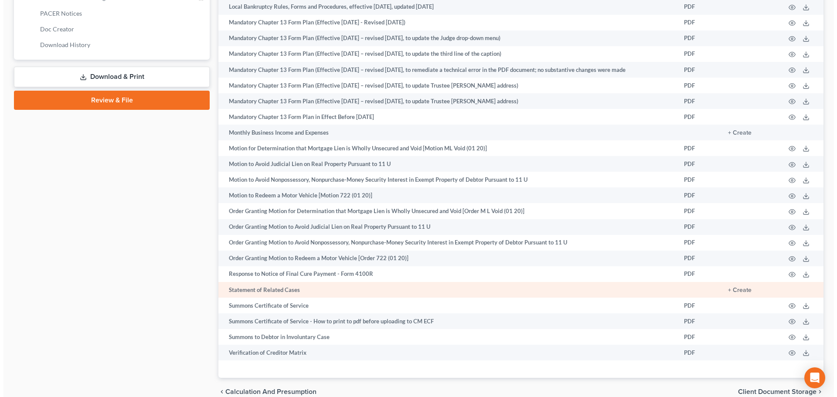
scroll to position [441, 0]
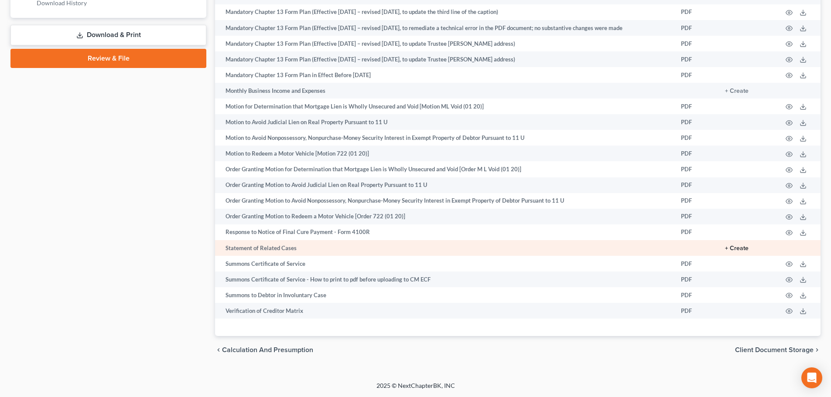
click at [737, 249] on button "+ Create" at bounding box center [737, 249] width 24 height 6
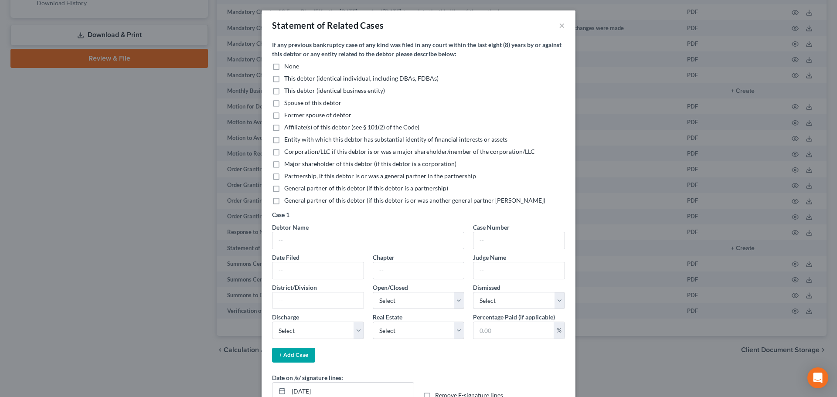
drag, startPoint x: 274, startPoint y: 65, endPoint x: 362, endPoint y: 163, distance: 131.5
click at [284, 65] on label "None" at bounding box center [291, 66] width 15 height 9
click at [288, 65] on input "None" at bounding box center [291, 65] width 6 height 6
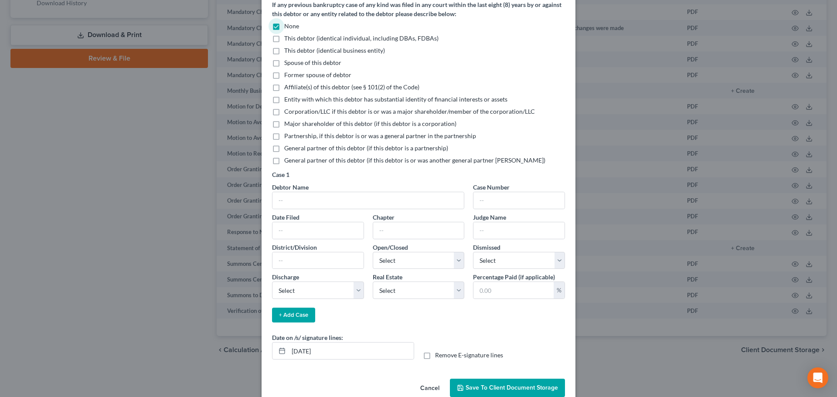
scroll to position [58, 0]
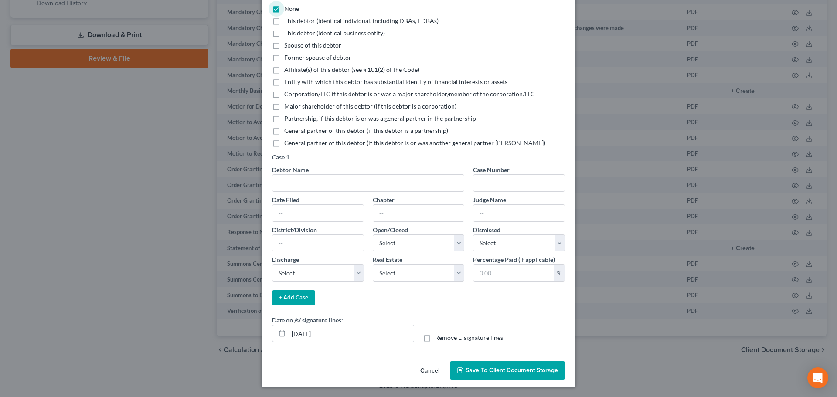
click at [493, 369] on span "Save to Client Document Storage" at bounding box center [512, 370] width 92 height 7
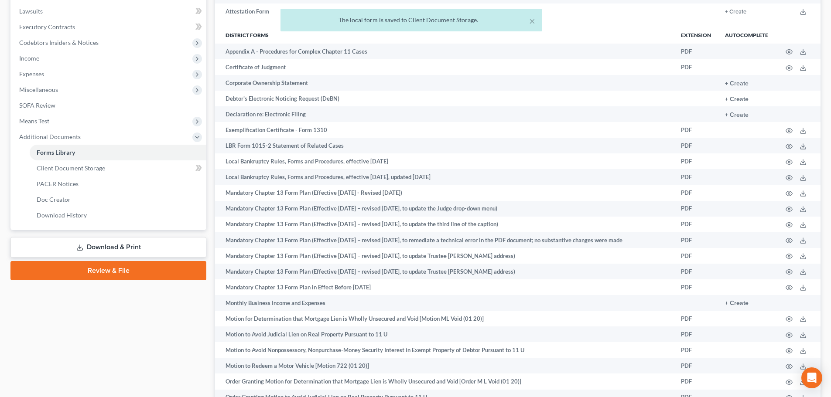
scroll to position [223, 0]
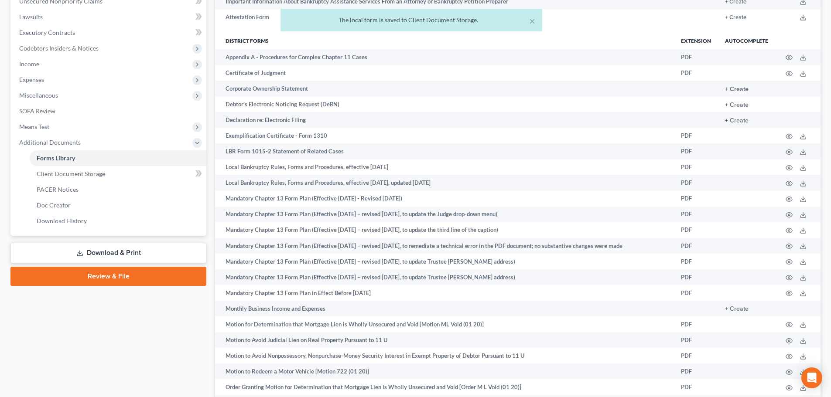
click at [116, 251] on link "Download & Print" at bounding box center [108, 253] width 196 height 20
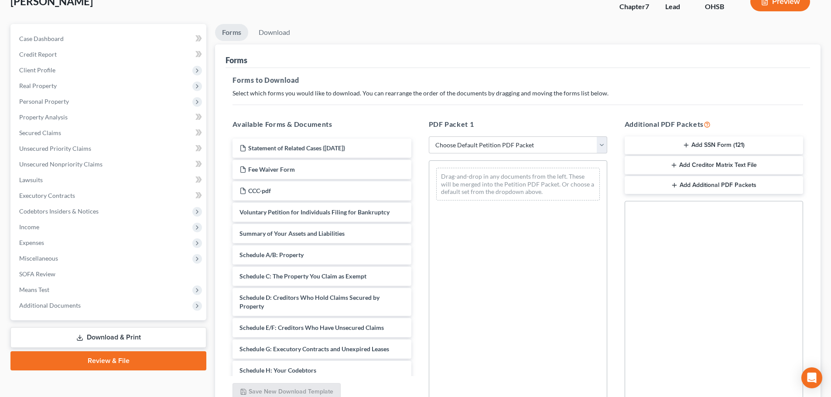
scroll to position [141, 0]
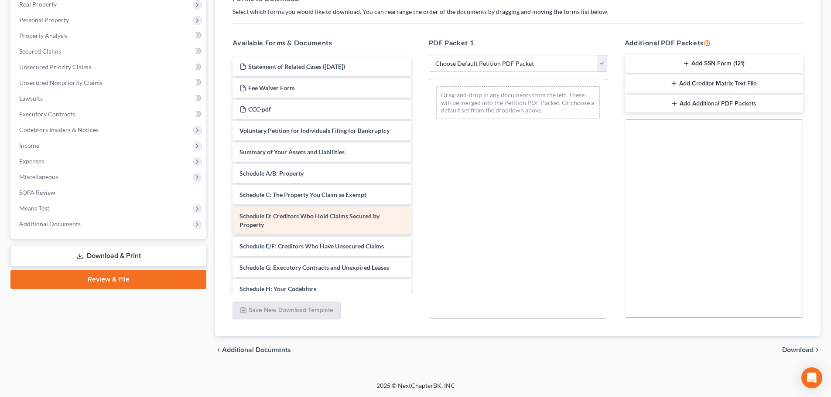
drag, startPoint x: 107, startPoint y: 256, endPoint x: 259, endPoint y: 216, distance: 156.9
click at [107, 256] on link "Download & Print" at bounding box center [108, 256] width 196 height 20
click at [461, 59] on select "Choose Default Petition PDF Packet Complete Bankruptcy Petition (all forms and …" at bounding box center [518, 63] width 178 height 17
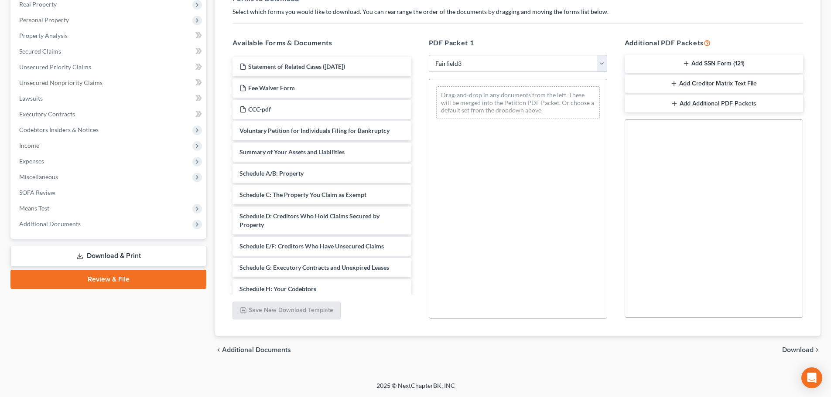
click at [429, 55] on select "Choose Default Petition PDF Packet Complete Bankruptcy Petition (all forms and …" at bounding box center [518, 63] width 178 height 17
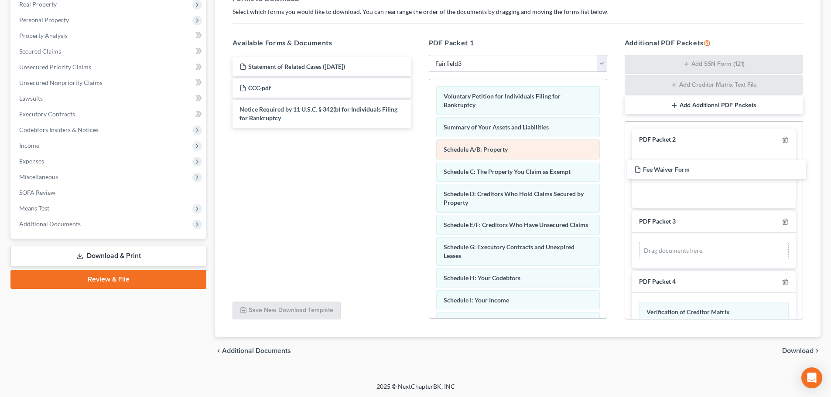
drag, startPoint x: 259, startPoint y: 87, endPoint x: 563, endPoint y: 152, distance: 311.8
click at [418, 128] on div "Fee Waiver Form Statement of Related Cases (09/15/2025) Fee Waiver Form CCC-pdf…" at bounding box center [321, 92] width 192 height 71
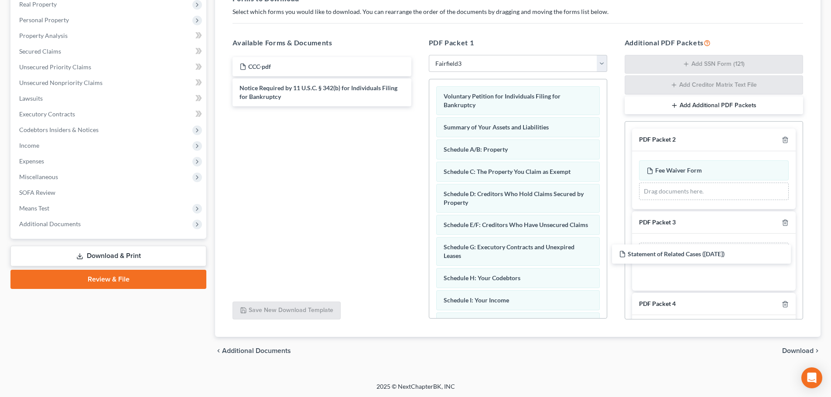
drag, startPoint x: 308, startPoint y: 66, endPoint x: 621, endPoint y: 202, distance: 341.4
click at [418, 106] on div "Statement of Related Cases (09/15/2025) Statement of Related Cases (09/15/2025)…" at bounding box center [321, 81] width 192 height 49
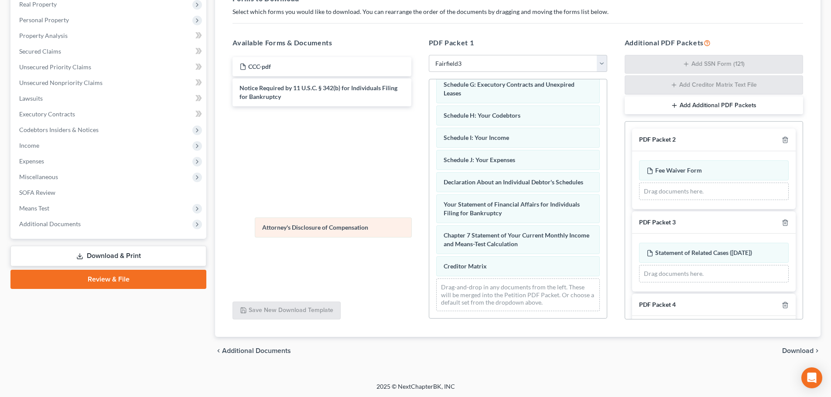
scroll to position [171, 0]
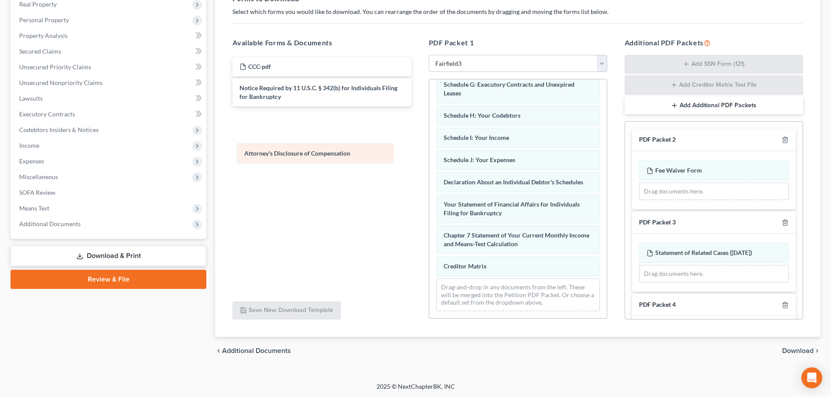
drag, startPoint x: 536, startPoint y: 267, endPoint x: 336, endPoint y: 154, distance: 229.1
click at [429, 154] on div "Attorney's Disclosure of Compensation Voluntary Petition for Individuals Filing…" at bounding box center [517, 118] width 177 height 402
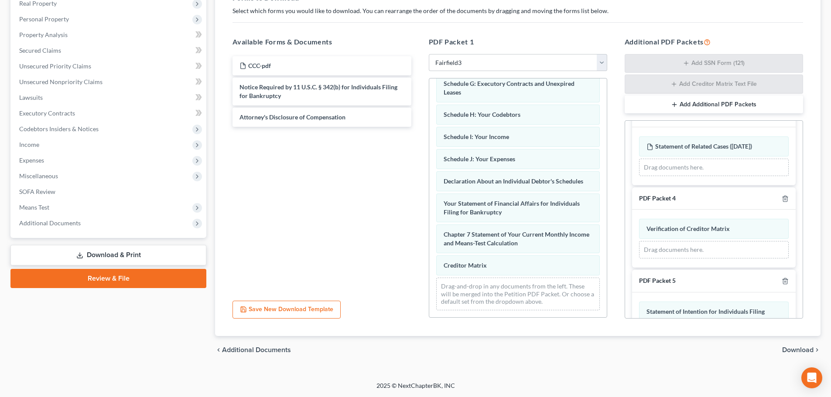
scroll to position [218, 0]
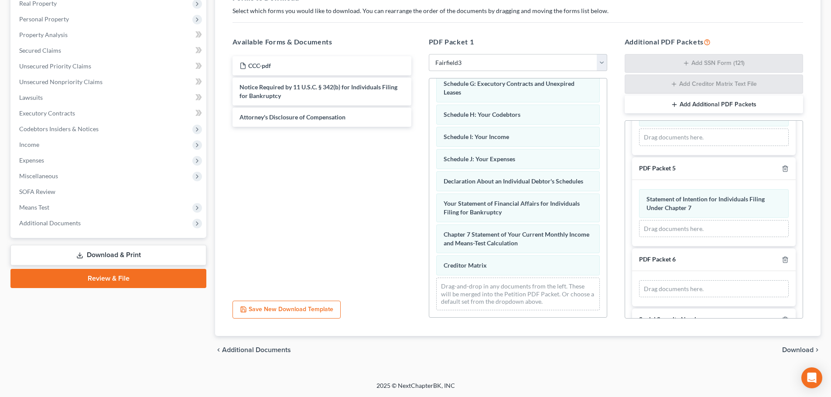
click at [798, 349] on span "Download" at bounding box center [797, 350] width 31 height 7
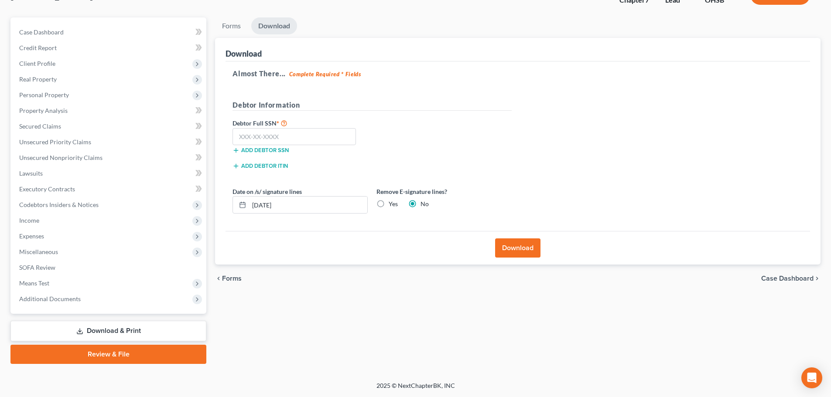
scroll to position [66, 0]
click at [251, 130] on input "text" at bounding box center [293, 136] width 123 height 17
drag, startPoint x: 530, startPoint y: 247, endPoint x: 522, endPoint y: 245, distance: 8.7
click at [528, 246] on button "Download" at bounding box center [517, 248] width 45 height 19
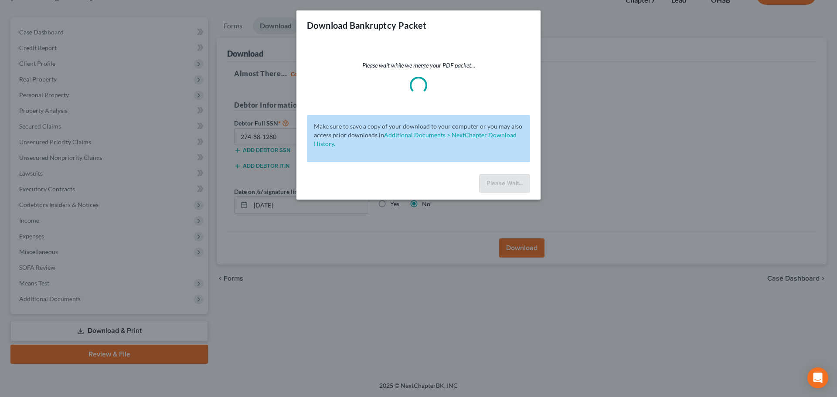
click at [397, 128] on p "Make sure to save a copy of your download to your computer or you may also acce…" at bounding box center [418, 135] width 209 height 26
click at [578, 85] on div "Download Bankruptcy Packet Please wait while we merge your PDF packet... Make s…" at bounding box center [418, 198] width 837 height 397
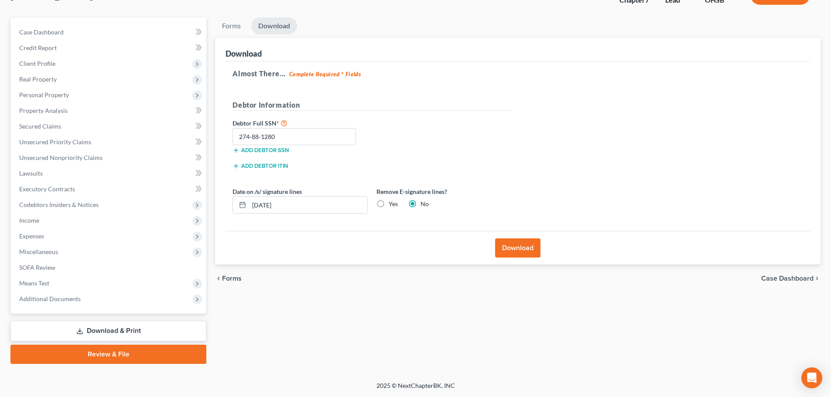
click at [89, 329] on link "Download & Print" at bounding box center [108, 331] width 196 height 20
click at [43, 295] on span "Additional Documents" at bounding box center [49, 298] width 61 height 7
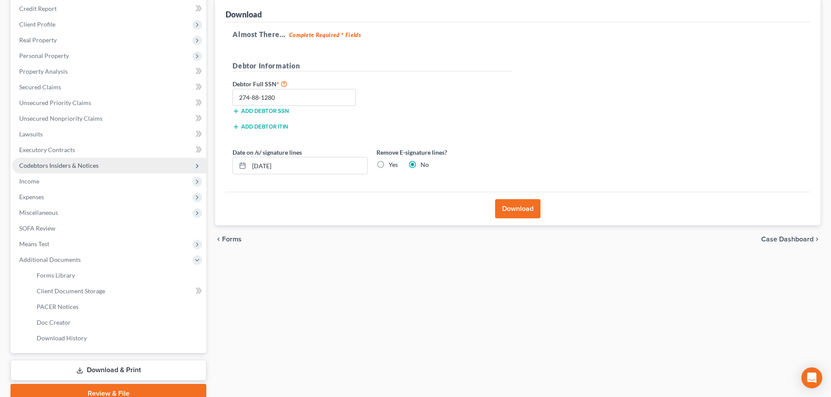
scroll to position [145, 0]
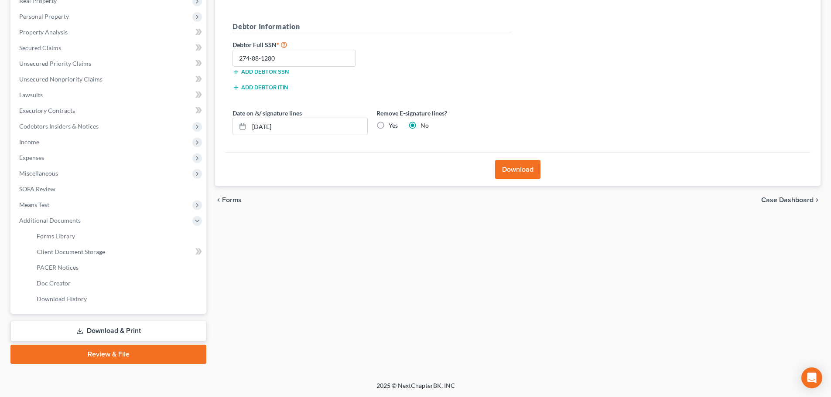
click at [97, 330] on link "Download & Print" at bounding box center [108, 331] width 196 height 20
click at [57, 255] on span "Client Document Storage" at bounding box center [71, 251] width 68 height 7
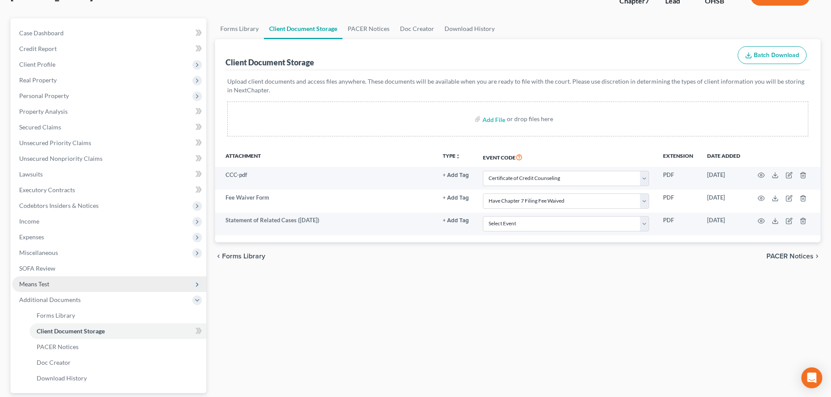
scroll to position [145, 0]
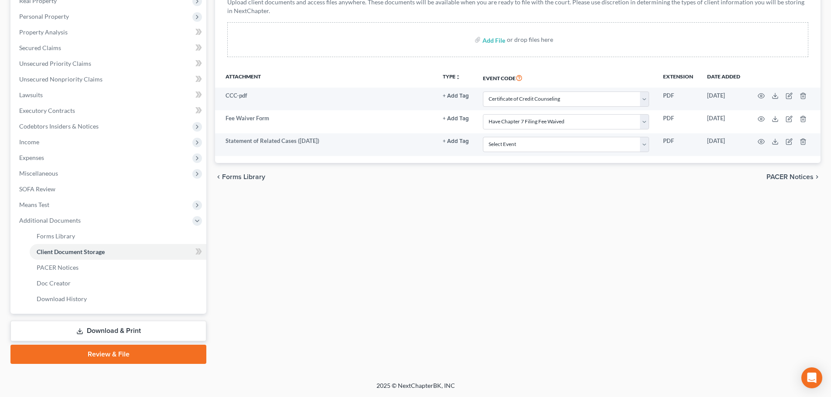
click at [117, 328] on link "Download & Print" at bounding box center [108, 331] width 196 height 20
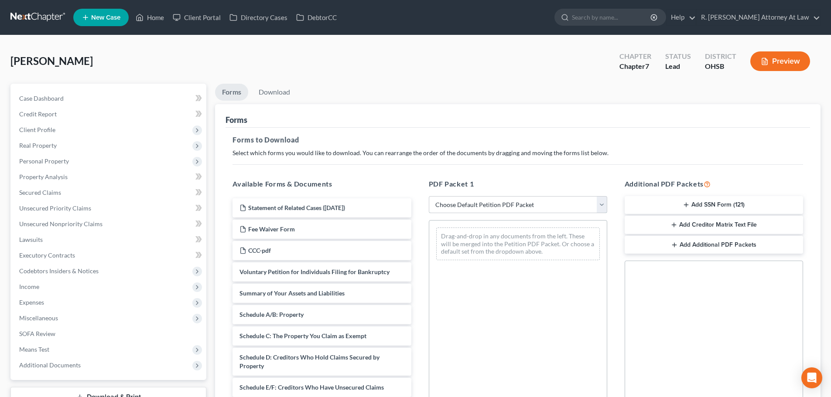
click at [496, 202] on select "Choose Default Petition PDF Packet Complete Bankruptcy Petition (all forms and …" at bounding box center [518, 204] width 178 height 17
click at [429, 196] on select "Choose Default Petition PDF Packet Complete Bankruptcy Petition (all forms and …" at bounding box center [518, 204] width 178 height 17
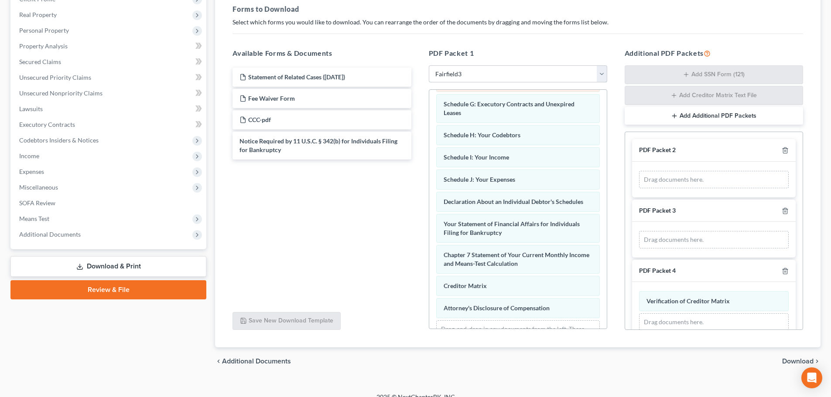
scroll to position [174, 0]
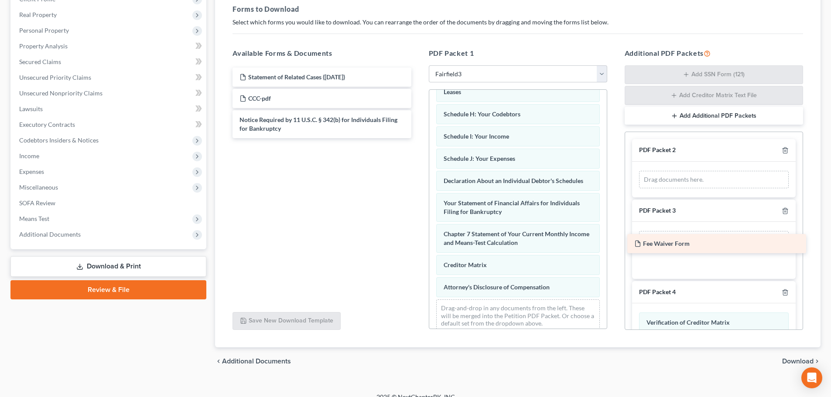
drag, startPoint x: 263, startPoint y: 97, endPoint x: 665, endPoint y: 234, distance: 425.3
click at [418, 138] on div "Fee Waiver Form Statement of Related Cases (09/15/2025) Fee Waiver Form CCC-pdf…" at bounding box center [321, 103] width 192 height 71
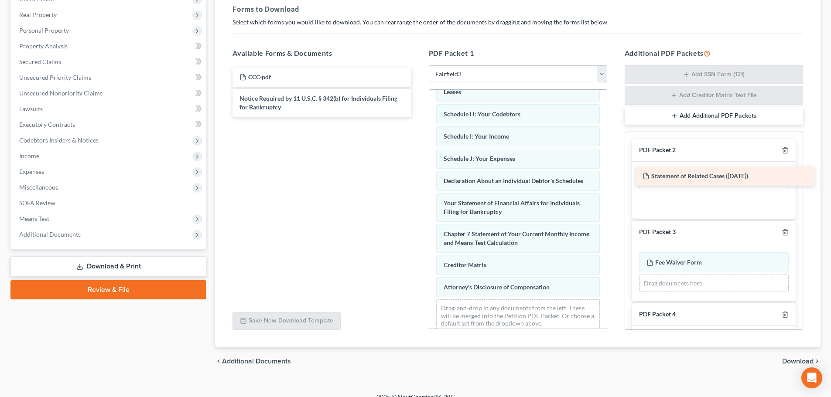
drag, startPoint x: 270, startPoint y: 75, endPoint x: 673, endPoint y: 174, distance: 414.9
click at [418, 117] on div "Statement of Related Cases (09/15/2025) Statement of Related Cases (09/15/2025)…" at bounding box center [321, 92] width 192 height 49
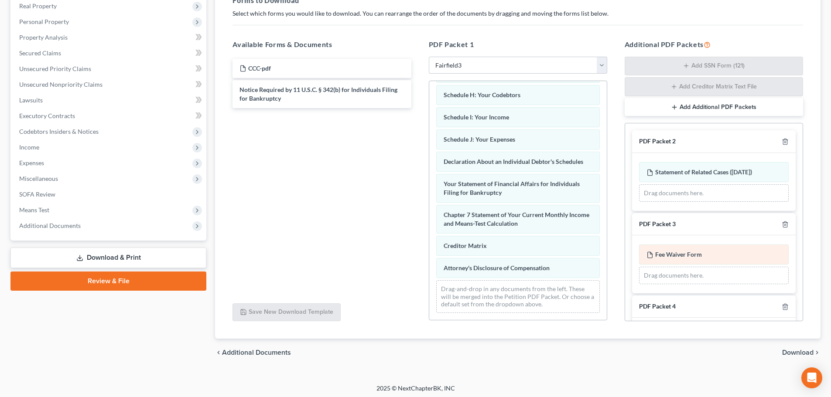
scroll to position [142, 0]
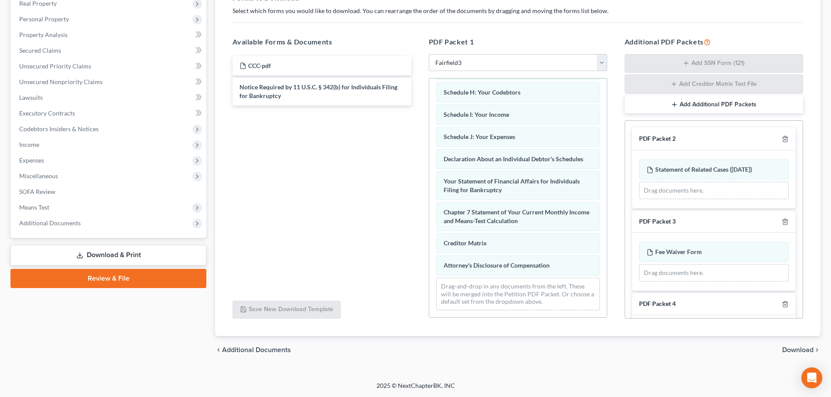
click at [790, 351] on span "Download" at bounding box center [797, 350] width 31 height 7
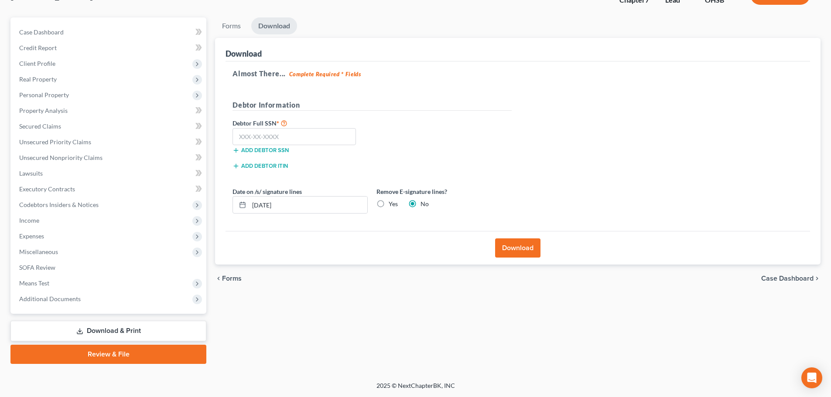
scroll to position [66, 0]
drag, startPoint x: 272, startPoint y: 137, endPoint x: 296, endPoint y: 127, distance: 25.8
click at [271, 136] on input "text" at bounding box center [293, 136] width 123 height 17
click at [515, 244] on button "Download" at bounding box center [517, 248] width 45 height 19
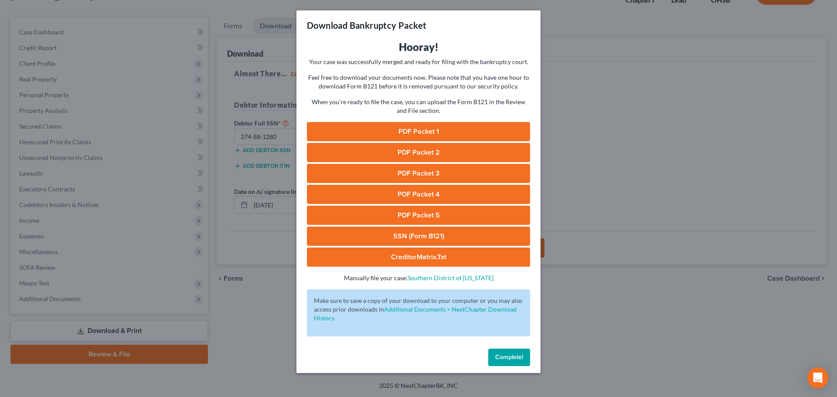
click at [409, 129] on link "PDF Packet 1" at bounding box center [418, 131] width 223 height 19
click at [397, 148] on link "PDF Packet 2" at bounding box center [418, 152] width 223 height 19
click at [406, 169] on link "PDF Packet 3" at bounding box center [418, 173] width 223 height 19
click at [429, 194] on link "PDF Packet 4" at bounding box center [418, 194] width 223 height 19
click at [414, 218] on link "PDF Packet 5" at bounding box center [418, 215] width 223 height 19
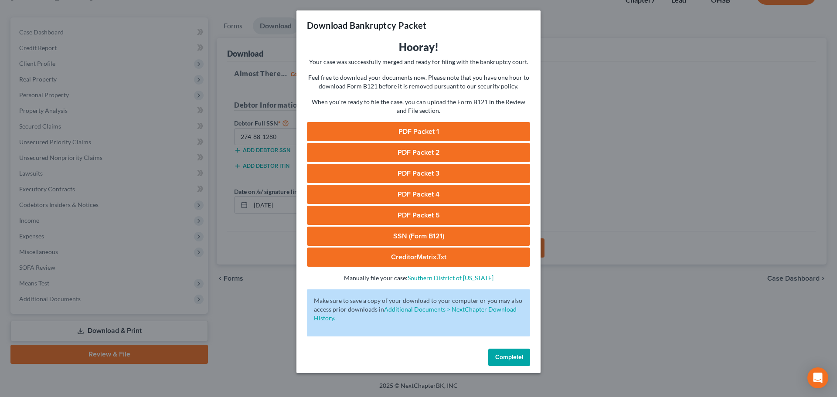
click at [418, 234] on link "SSN (Form B121)" at bounding box center [418, 236] width 223 height 19
click at [506, 361] on button "Complete!" at bounding box center [509, 357] width 42 height 17
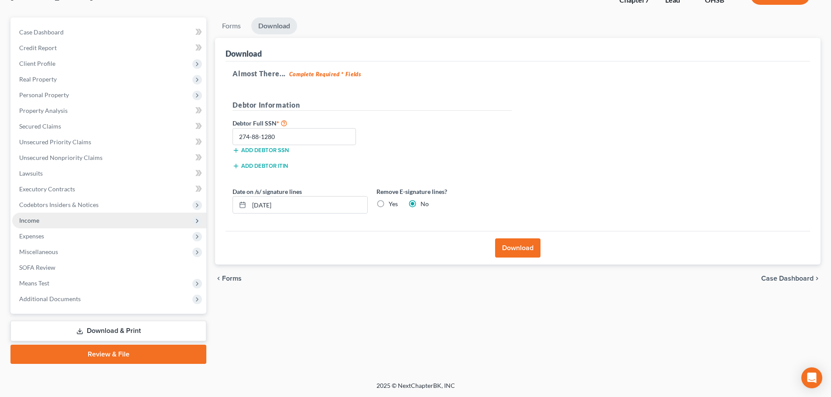
click at [38, 223] on span "Income" at bounding box center [29, 220] width 20 height 7
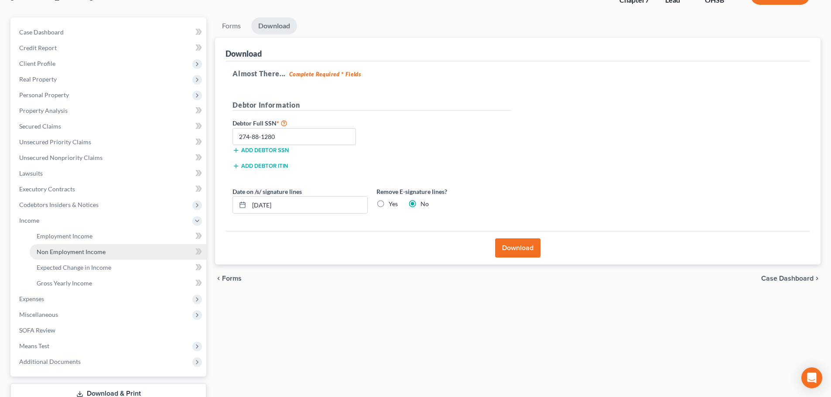
click at [43, 251] on span "Non Employment Income" at bounding box center [71, 251] width 69 height 7
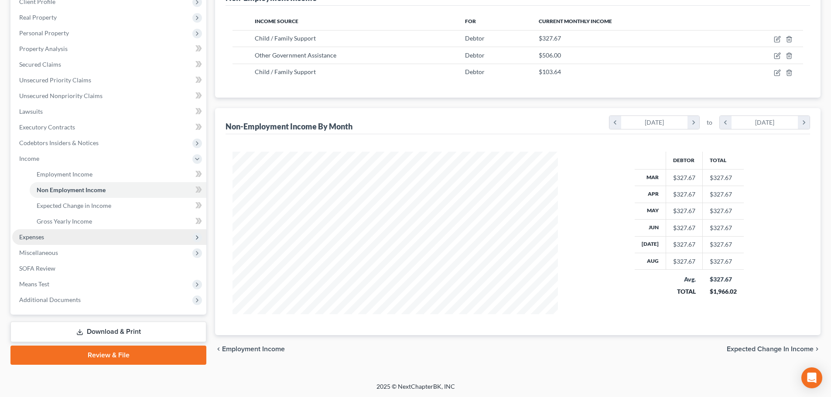
scroll to position [129, 0]
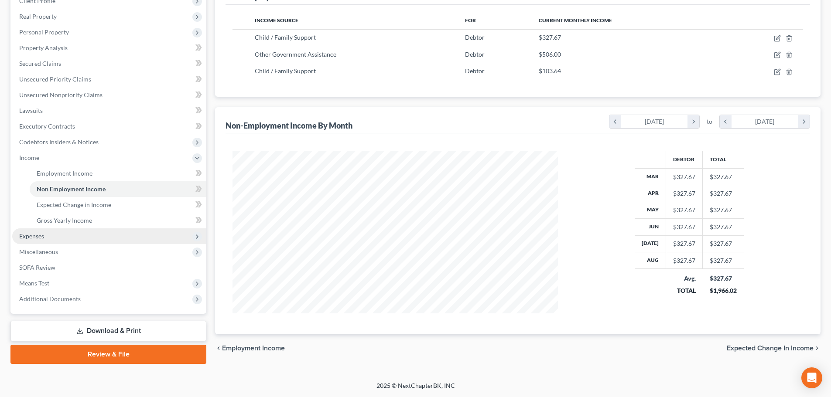
click at [37, 239] on span "Expenses" at bounding box center [31, 235] width 25 height 7
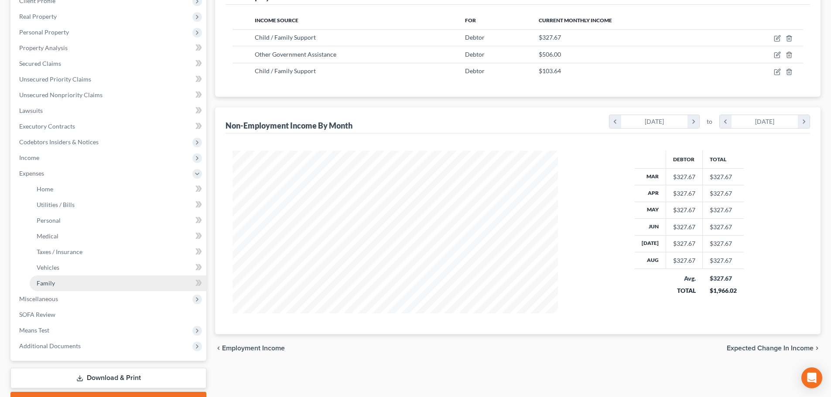
click at [52, 279] on link "Family" at bounding box center [118, 284] width 177 height 16
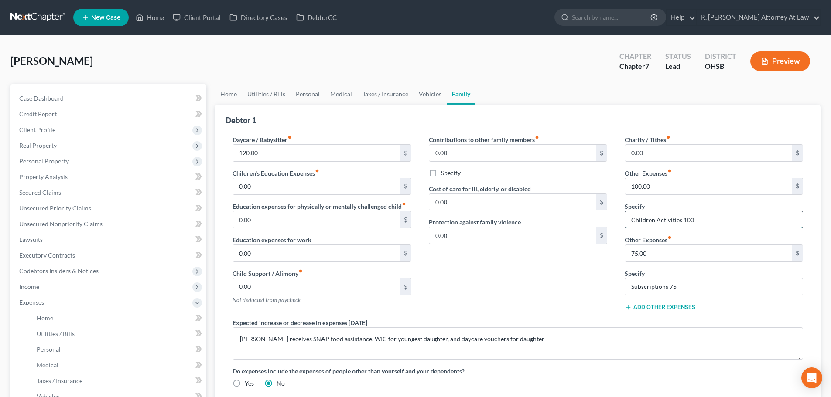
click at [698, 221] on input "Children Activities 100" at bounding box center [713, 219] width 177 height 17
click at [659, 189] on input "100.00" at bounding box center [708, 186] width 167 height 17
click at [579, 209] on input "0.00" at bounding box center [512, 202] width 167 height 17
click at [633, 187] on input "text" at bounding box center [708, 186] width 167 height 17
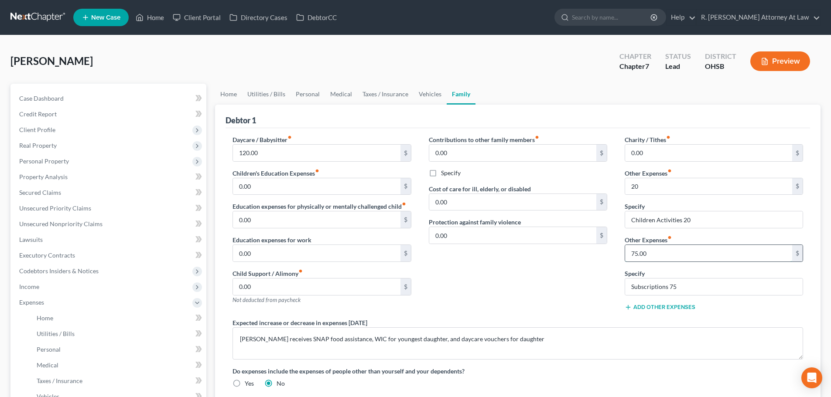
click at [650, 257] on input "75.00" at bounding box center [708, 253] width 167 height 17
drag, startPoint x: 606, startPoint y: 293, endPoint x: 682, endPoint y: 288, distance: 76.4
click at [606, 292] on div "Contributions to other family members fiber_manual_record 0.00 $ Specify Cost o…" at bounding box center [518, 226] width 196 height 183
click at [680, 284] on input "Subscriptions 75" at bounding box center [713, 287] width 177 height 17
click at [299, 93] on link "Personal" at bounding box center [307, 94] width 34 height 21
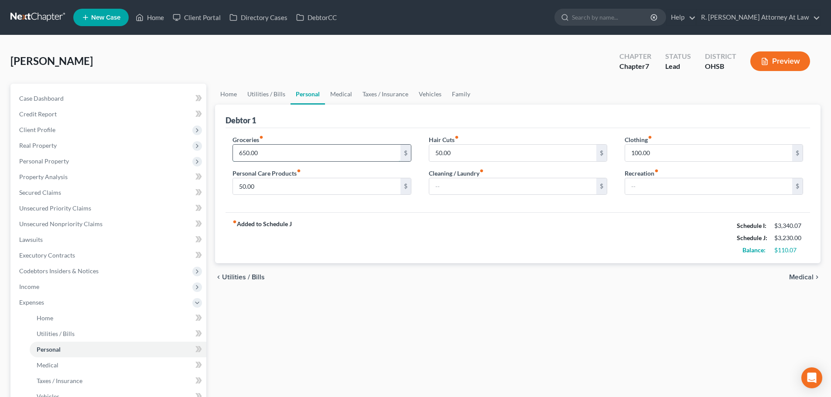
click at [275, 150] on input "650.00" at bounding box center [316, 153] width 167 height 17
click at [657, 158] on input "100.00" at bounding box center [708, 153] width 167 height 17
click at [548, 227] on div "fiber_manual_record Added to Schedule J Schedule I: $3,340.07 Schedule J: $3,34…" at bounding box center [517, 237] width 584 height 51
click at [525, 293] on div "Home Utilities / Bills Personal Medical Taxes / Insurance Vehicles Family Debto…" at bounding box center [518, 312] width 614 height 457
drag, startPoint x: 423, startPoint y: 61, endPoint x: 235, endPoint y: 95, distance: 190.1
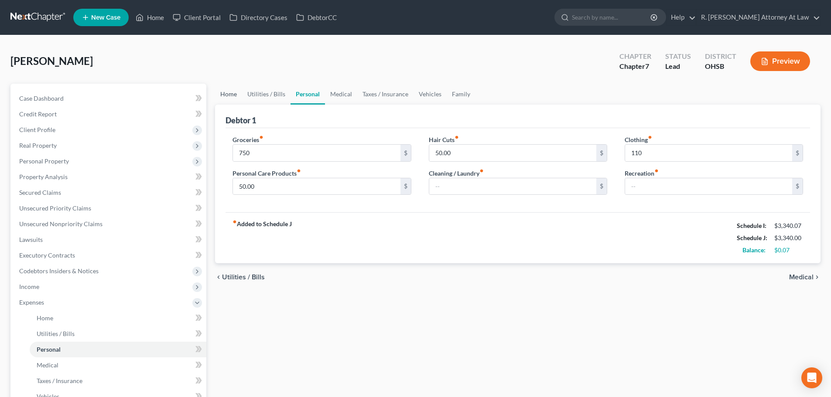
click at [423, 61] on div "Davis, Aisha Upgraded Chapter Chapter 7 Status Lead District OHSB Preview" at bounding box center [415, 65] width 810 height 38
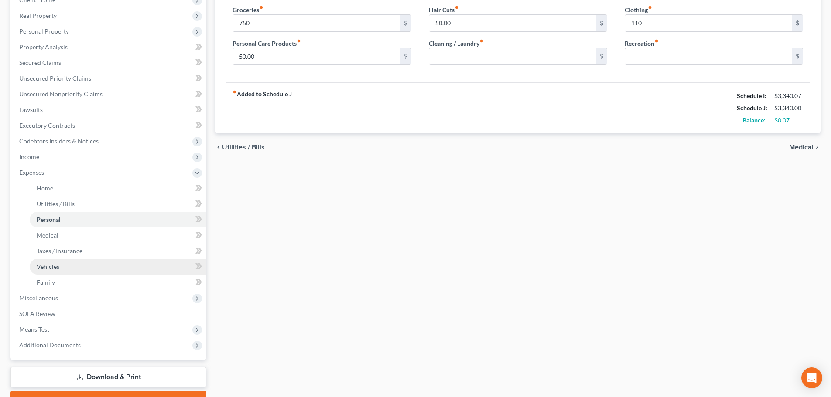
scroll to position [131, 0]
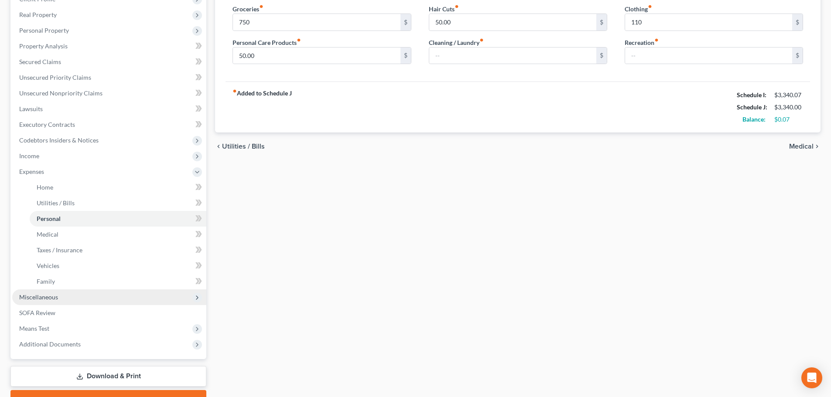
click at [48, 299] on span "Miscellaneous" at bounding box center [38, 296] width 39 height 7
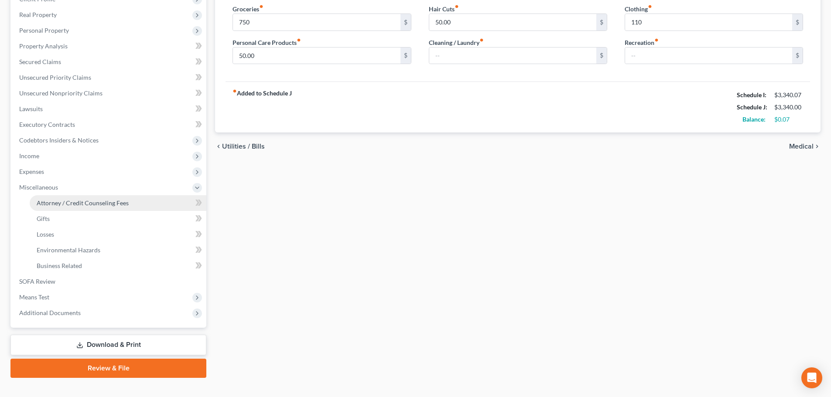
click at [55, 203] on span "Attorney / Credit Counseling Fees" at bounding box center [83, 202] width 92 height 7
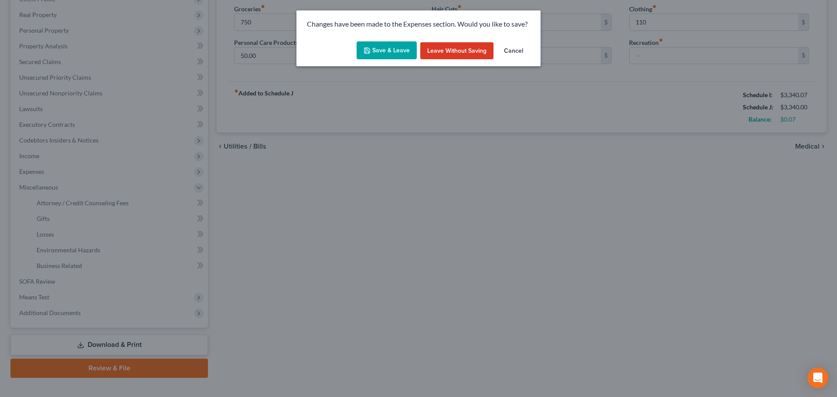
click at [390, 51] on button "Save & Leave" at bounding box center [387, 50] width 60 height 18
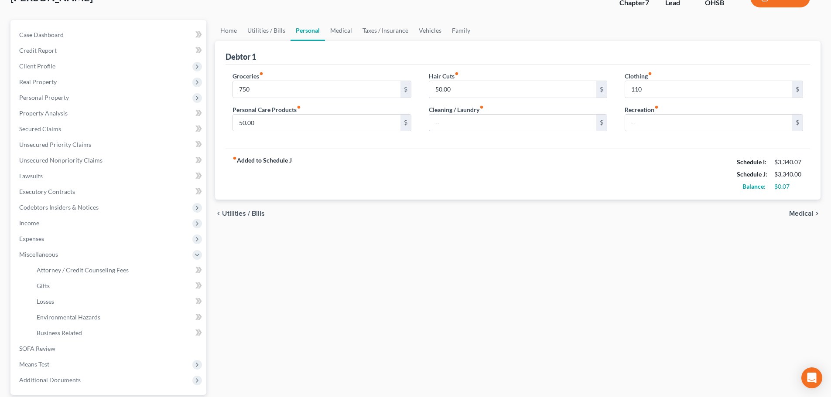
scroll to position [0, 0]
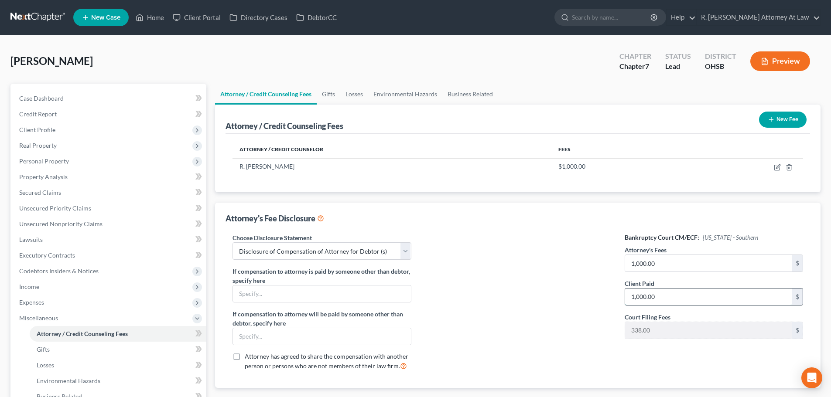
click at [662, 294] on input "1,000.00" at bounding box center [708, 297] width 167 height 17
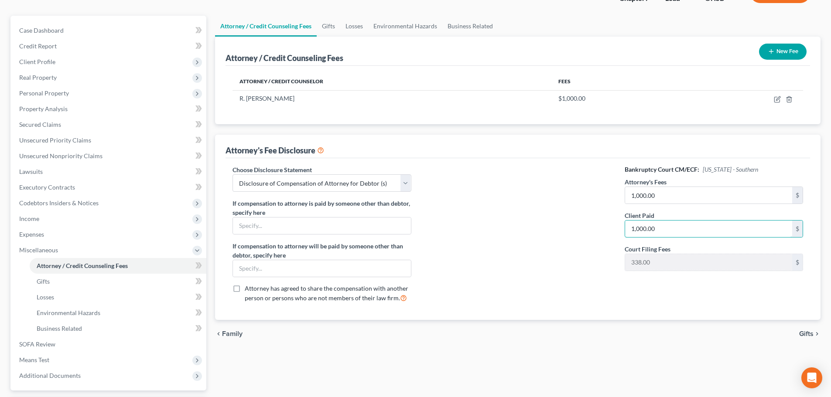
scroll to position [87, 0]
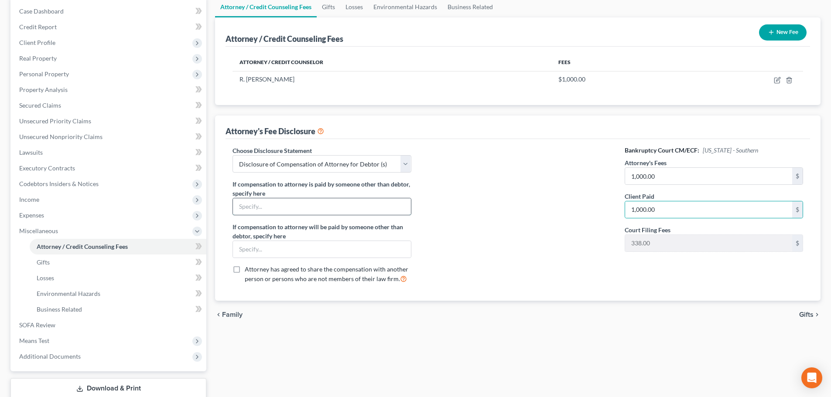
click at [259, 205] on input "text" at bounding box center [321, 206] width 177 height 17
click at [566, 158] on div at bounding box center [518, 218] width 196 height 144
drag, startPoint x: 305, startPoint y: 205, endPoint x: 310, endPoint y: 197, distance: 9.6
click at [305, 205] on input "Mother paid 1000" at bounding box center [321, 206] width 177 height 17
drag, startPoint x: 750, startPoint y: 45, endPoint x: 754, endPoint y: 59, distance: 14.3
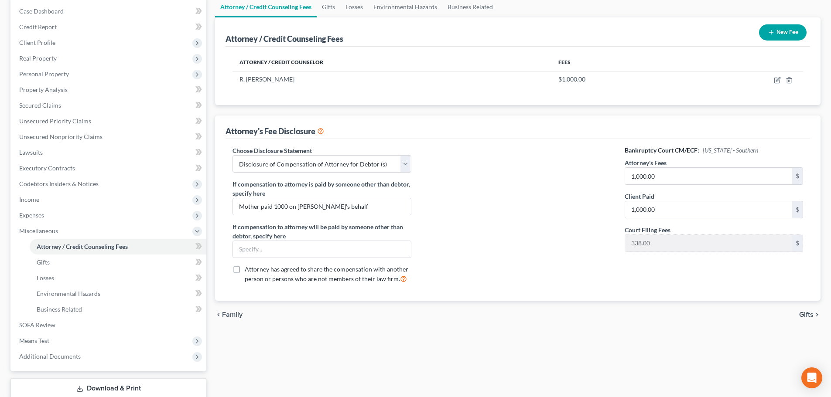
click at [750, 49] on div "Attorney / Credit Counseling Fees New Fee Attorney / Credit Counselor Fees R. D…" at bounding box center [517, 61] width 605 height 88
click at [696, 61] on th at bounding box center [744, 62] width 118 height 17
click at [776, 80] on icon "button" at bounding box center [777, 80] width 7 height 7
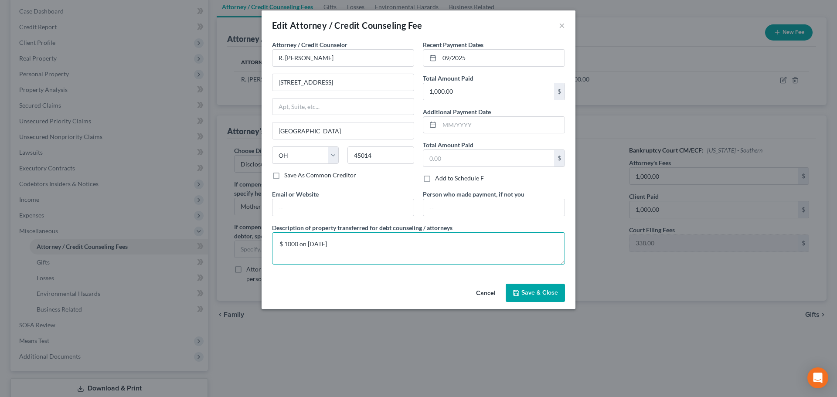
drag, startPoint x: 341, startPoint y: 244, endPoint x: 344, endPoint y: 240, distance: 4.5
click at [343, 244] on textarea "$ 1000 on 9/8/2025" at bounding box center [418, 248] width 293 height 32
click at [529, 292] on span "Save & Close" at bounding box center [540, 292] width 37 height 7
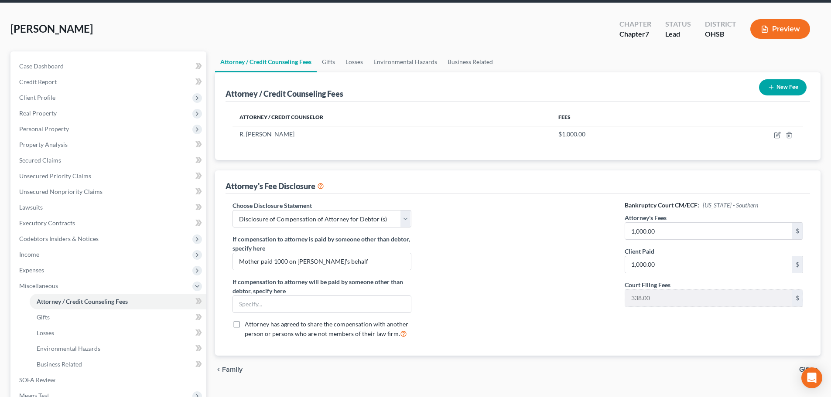
scroll to position [0, 0]
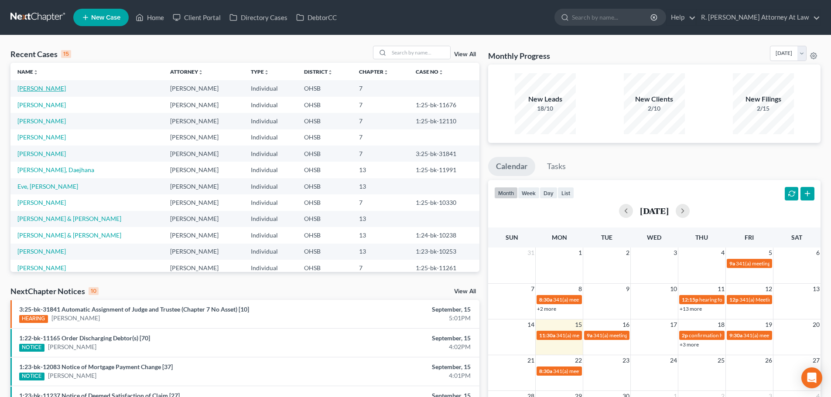
click at [39, 88] on link "[PERSON_NAME]" at bounding box center [41, 88] width 48 height 7
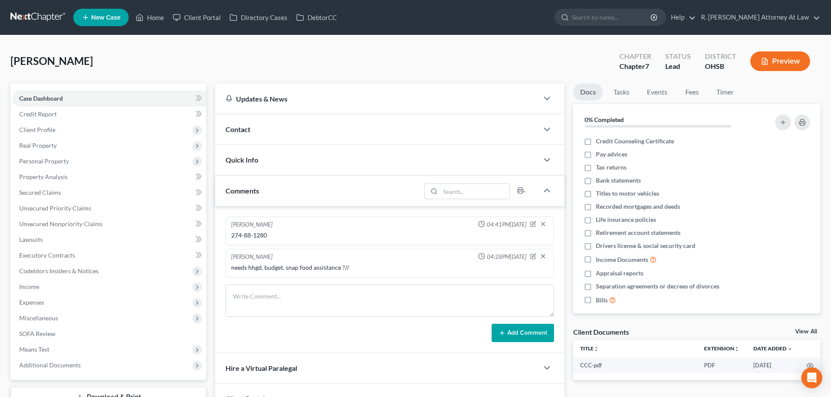
click at [342, 267] on div "needs hhgd, budget, snap food assistance ?//" at bounding box center [389, 267] width 317 height 9
click at [32, 287] on span "Income" at bounding box center [29, 286] width 20 height 7
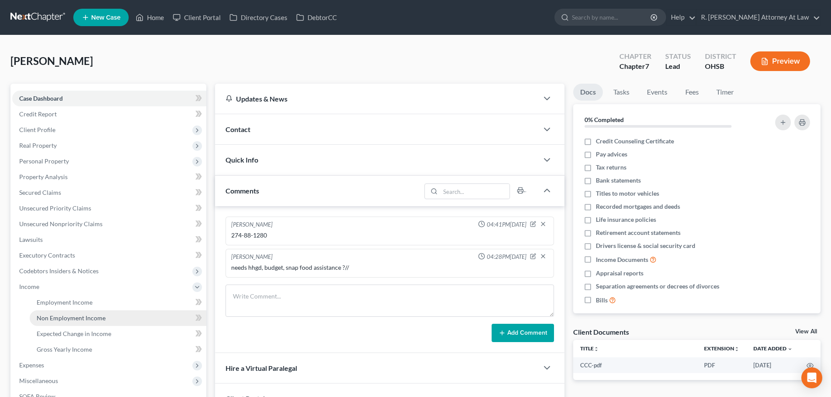
click at [53, 314] on link "Non Employment Income" at bounding box center [118, 318] width 177 height 16
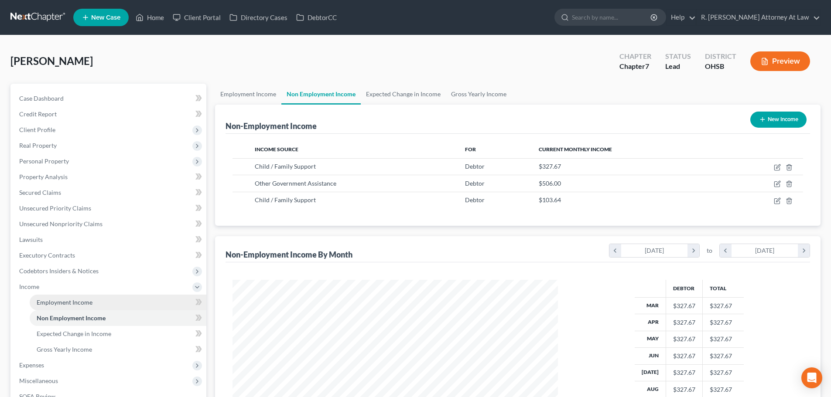
scroll to position [163, 343]
